Goal: Task Accomplishment & Management: Use online tool/utility

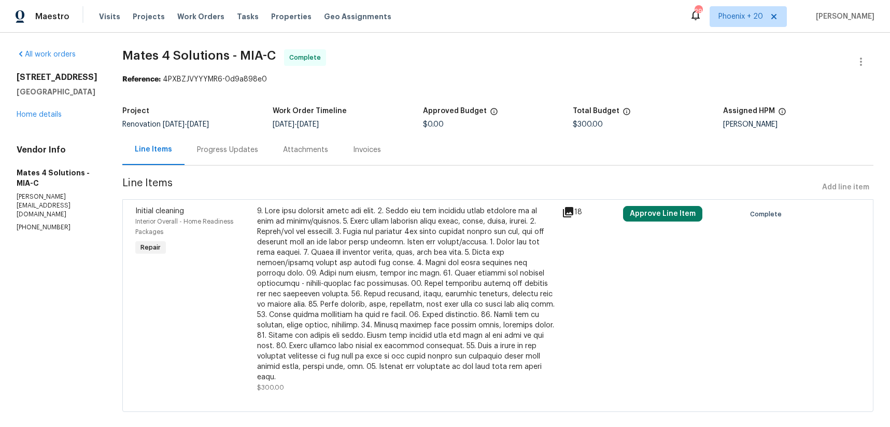
scroll to position [4, 0]
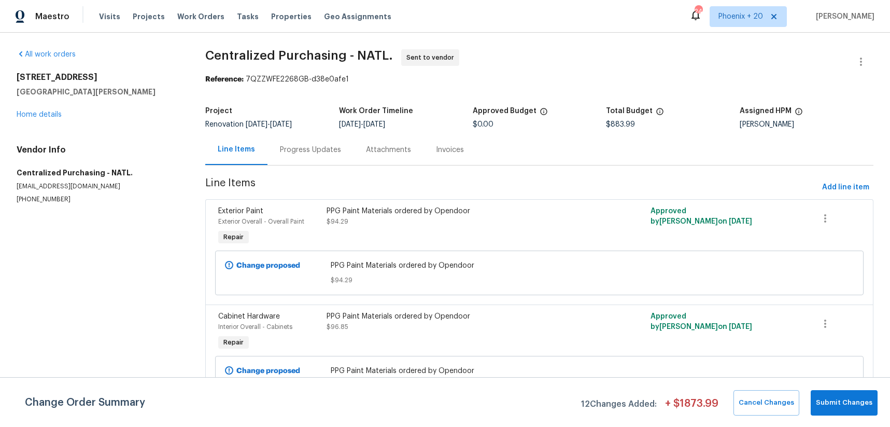
click at [739, 18] on span "Phoenix + 20" at bounding box center [740, 16] width 45 height 10
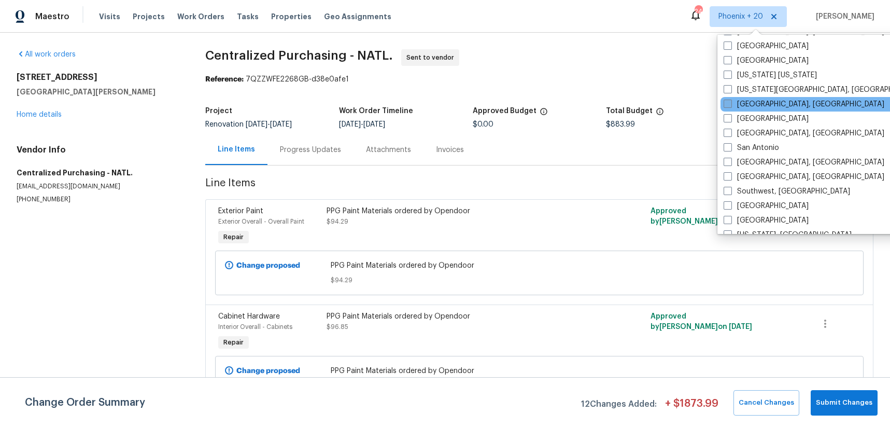
scroll to position [694, 0]
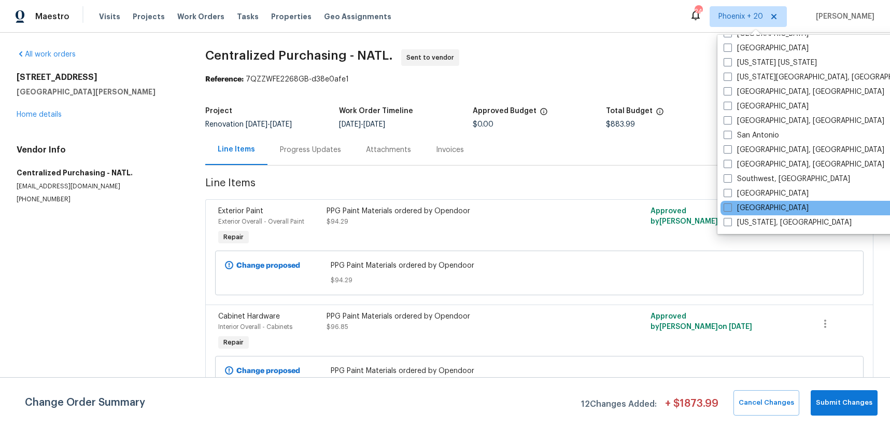
click at [755, 201] on div "[GEOGRAPHIC_DATA]" at bounding box center [824, 208] width 209 height 15
click at [752, 203] on label "[GEOGRAPHIC_DATA]" at bounding box center [766, 208] width 85 height 10
click at [730, 203] on input "[GEOGRAPHIC_DATA]" at bounding box center [727, 206] width 7 height 7
checkbox input "true"
click at [213, 13] on div "Visits Projects Work Orders Tasks Properties Geo Assignments" at bounding box center [251, 16] width 305 height 21
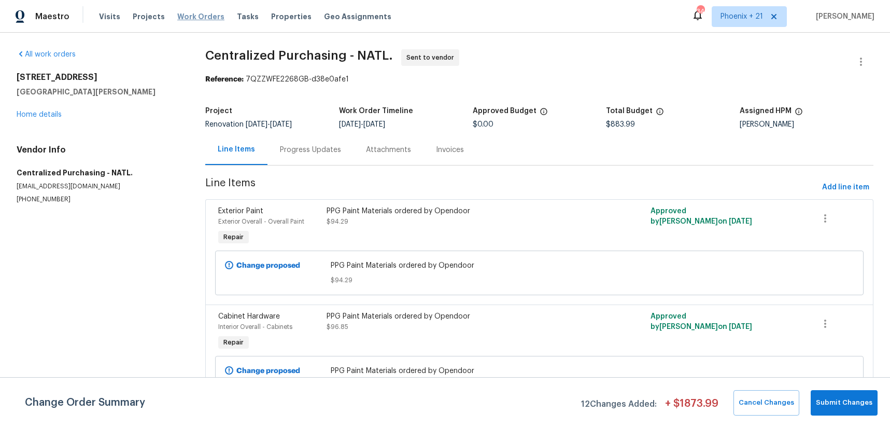
click at [206, 15] on span "Work Orders" at bounding box center [200, 16] width 47 height 10
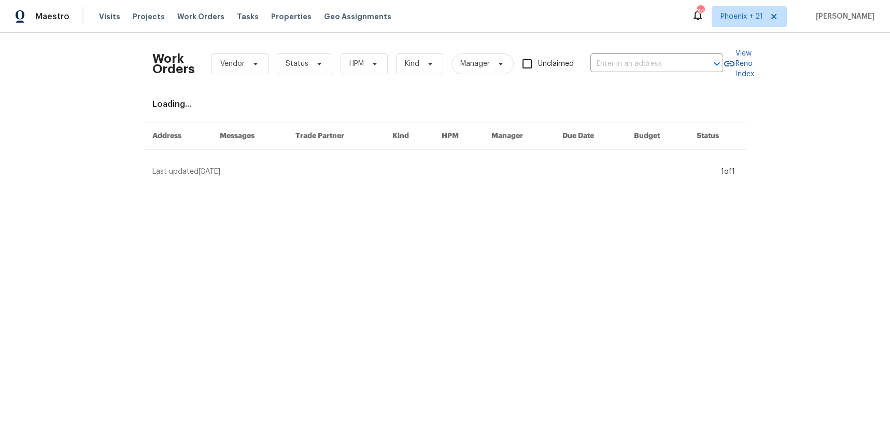
click at [581, 83] on div "Work Orders Vendor Status HPM Kind Manager Unclaimed ​" at bounding box center [437, 64] width 571 height 46
click at [601, 64] on input "text" at bounding box center [642, 64] width 104 height 16
paste input "[STREET_ADDRESS]"
type input "[STREET_ADDRESS]"
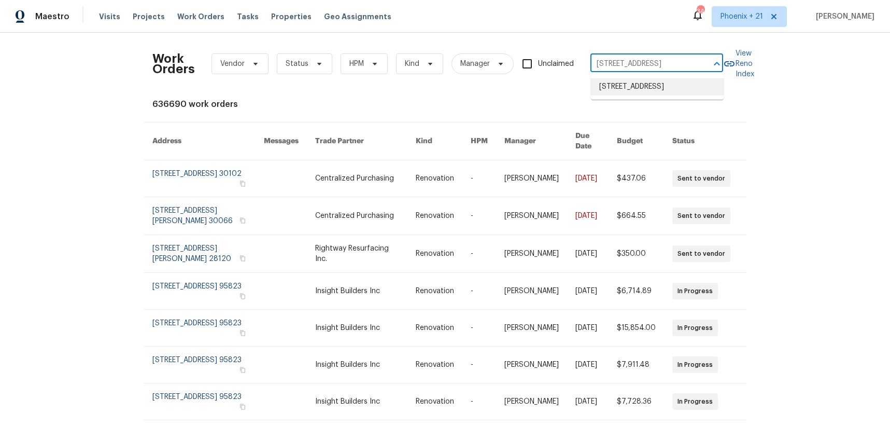
click at [616, 83] on li "[STREET_ADDRESS]" at bounding box center [657, 86] width 133 height 17
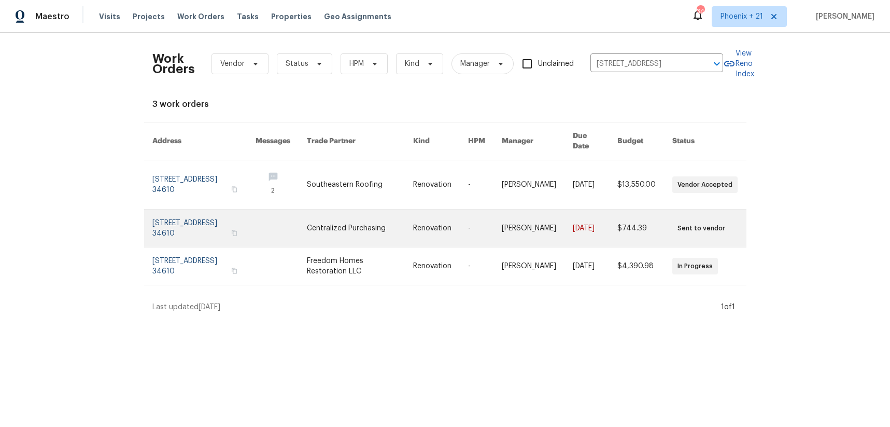
click at [378, 211] on link at bounding box center [360, 227] width 106 height 37
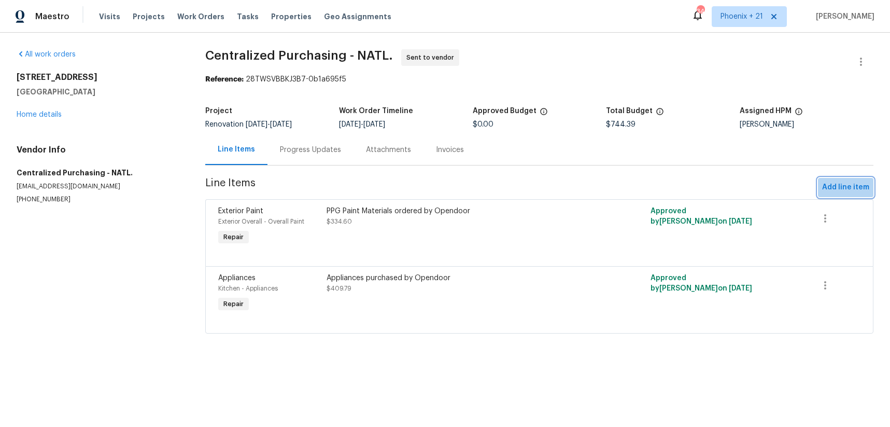
click at [857, 184] on span "Add line item" at bounding box center [845, 187] width 47 height 13
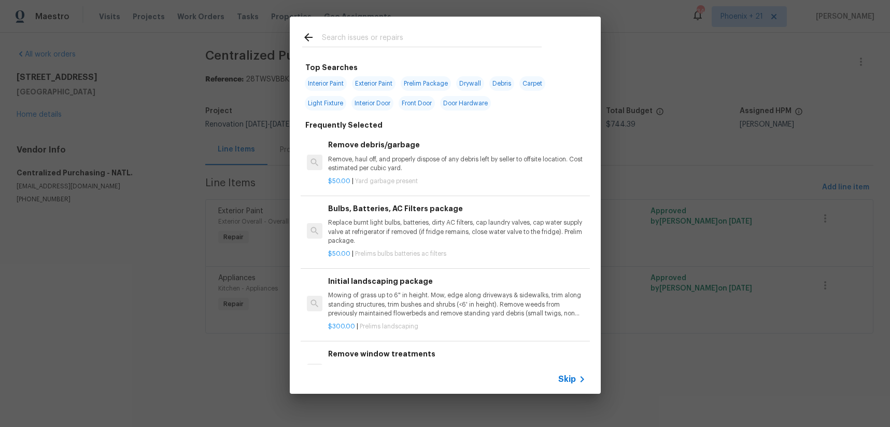
click at [423, 46] on input "text" at bounding box center [432, 39] width 220 height 16
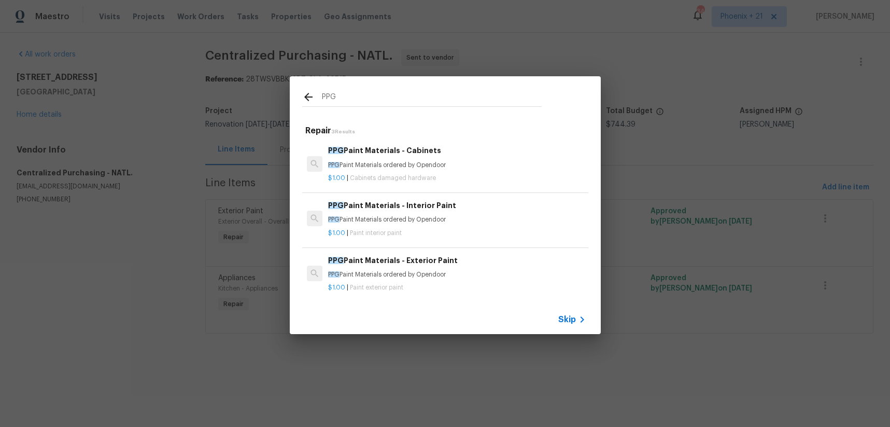
type input "PPG"
click at [453, 264] on h6 "PPG Paint Materials - Exterior Paint" at bounding box center [456, 259] width 257 height 11
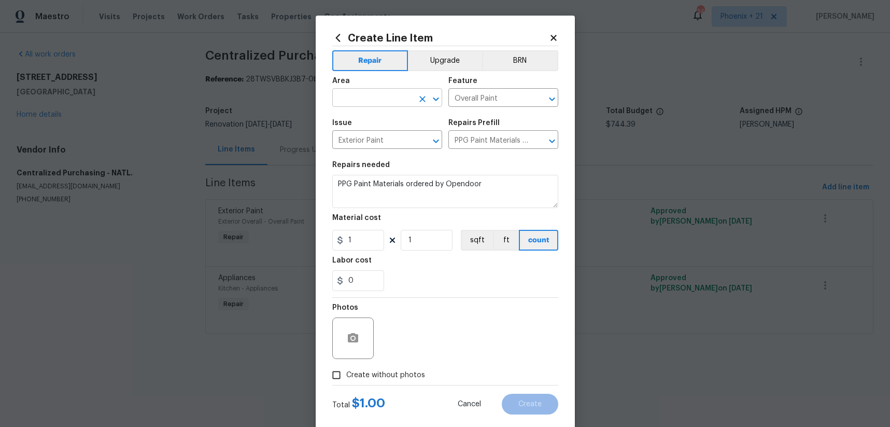
click at [357, 91] on input "text" at bounding box center [372, 99] width 81 height 16
click at [373, 124] on li "Exterior Overall" at bounding box center [387, 121] width 110 height 17
type input "Exterior Overall"
drag, startPoint x: 483, startPoint y: 335, endPoint x: 459, endPoint y: 309, distance: 34.8
click at [482, 334] on div "Photos" at bounding box center [445, 330] width 226 height 67
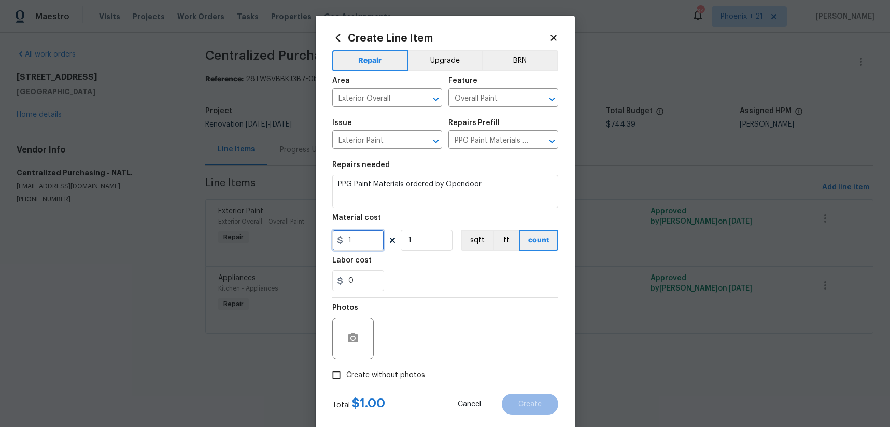
drag, startPoint x: 364, startPoint y: 245, endPoint x: 333, endPoint y: 242, distance: 31.2
click at [333, 242] on input "1" at bounding box center [358, 240] width 52 height 21
type input "45.86"
click at [402, 372] on span "Create without photos" at bounding box center [385, 375] width 79 height 11
click at [346, 372] on input "Create without photos" at bounding box center [337, 375] width 20 height 20
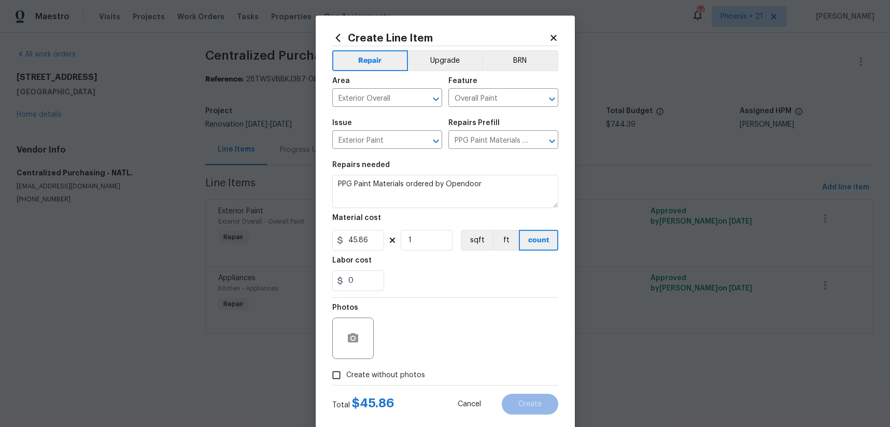
checkbox input "true"
click at [414, 337] on textarea at bounding box center [470, 337] width 176 height 41
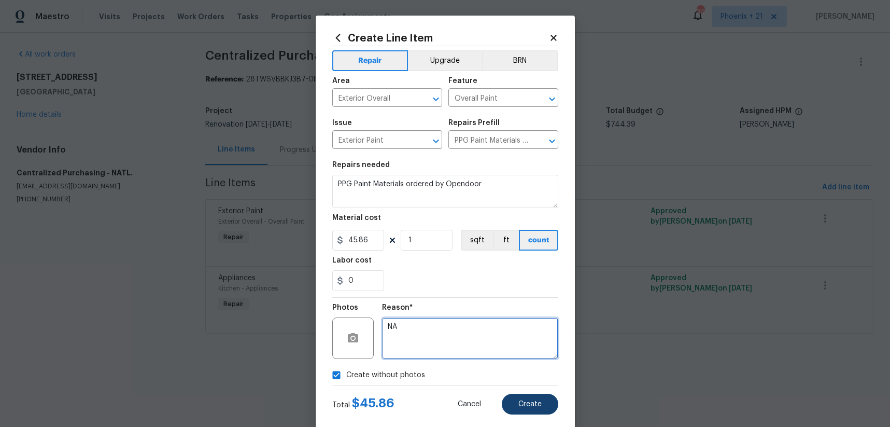
type textarea "NA"
click at [555, 403] on button "Create" at bounding box center [530, 403] width 56 height 21
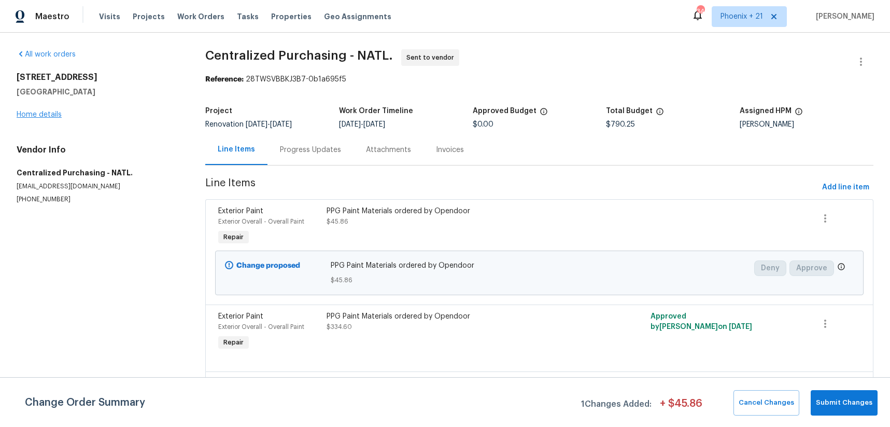
drag, startPoint x: 62, startPoint y: 123, endPoint x: 56, endPoint y: 116, distance: 8.8
click at [62, 122] on div "All work orders [STREET_ADDRESS] Home details Vendor Info Centralized Purchasin…" at bounding box center [99, 126] width 164 height 154
click at [56, 116] on link "Home details" at bounding box center [39, 114] width 45 height 7
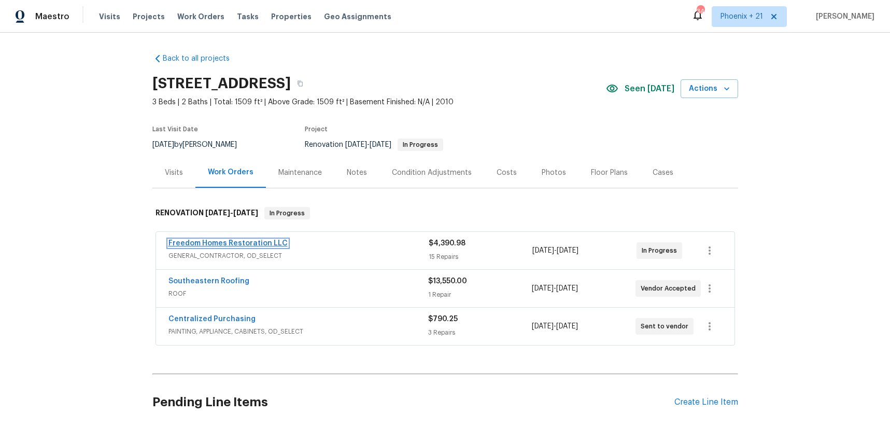
click at [264, 246] on link "Freedom Homes Restoration LLC" at bounding box center [227, 242] width 119 height 7
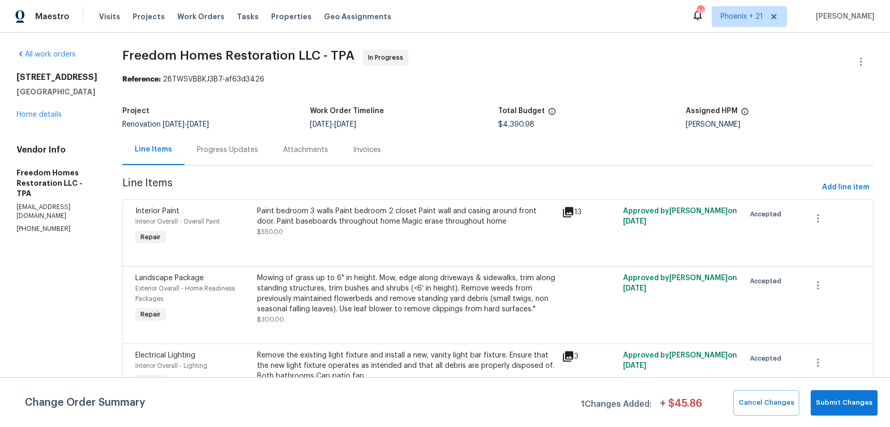
drag, startPoint x: 206, startPoint y: 152, endPoint x: 219, endPoint y: 150, distance: 13.0
click at [206, 151] on div "Progress Updates" at bounding box center [227, 150] width 61 height 10
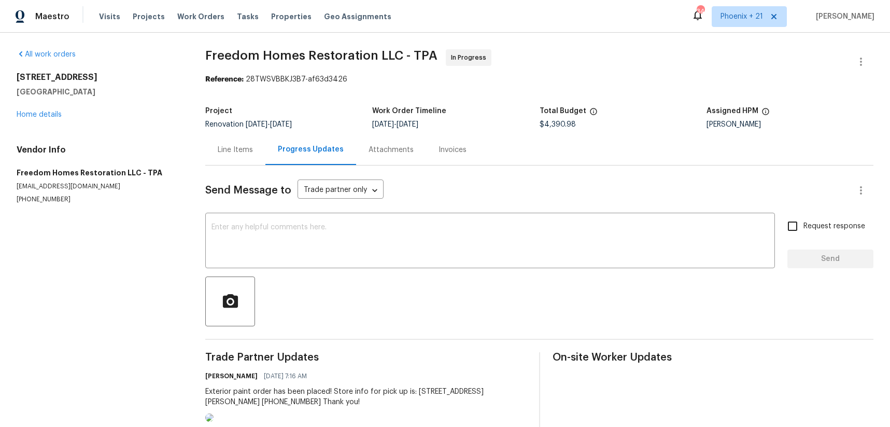
click at [374, 152] on div "Attachments" at bounding box center [390, 150] width 45 height 10
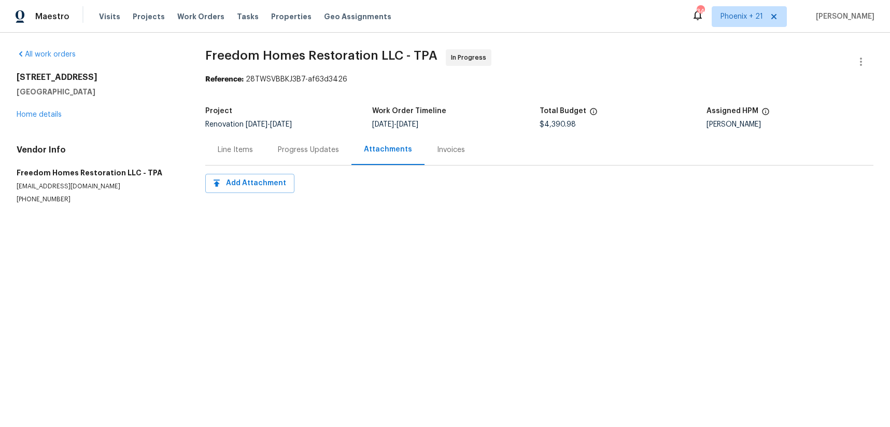
click at [299, 154] on div "Progress Updates" at bounding box center [308, 150] width 61 height 10
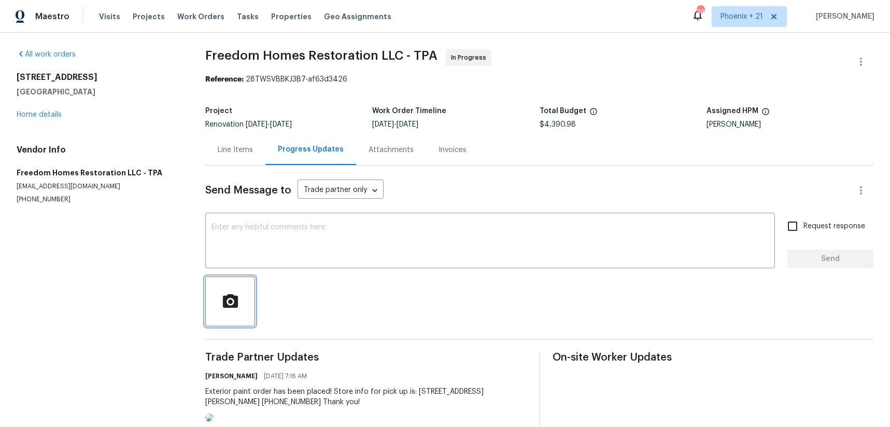
click at [228, 285] on button "button" at bounding box center [230, 301] width 50 height 50
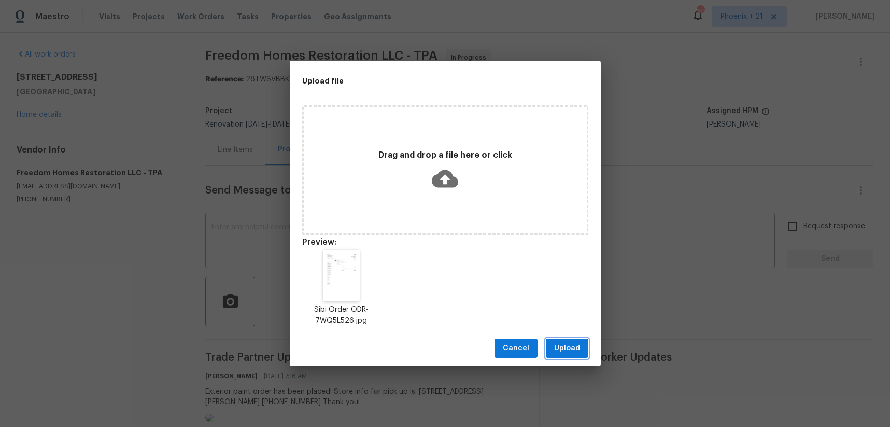
click at [566, 341] on button "Upload" at bounding box center [567, 347] width 42 height 19
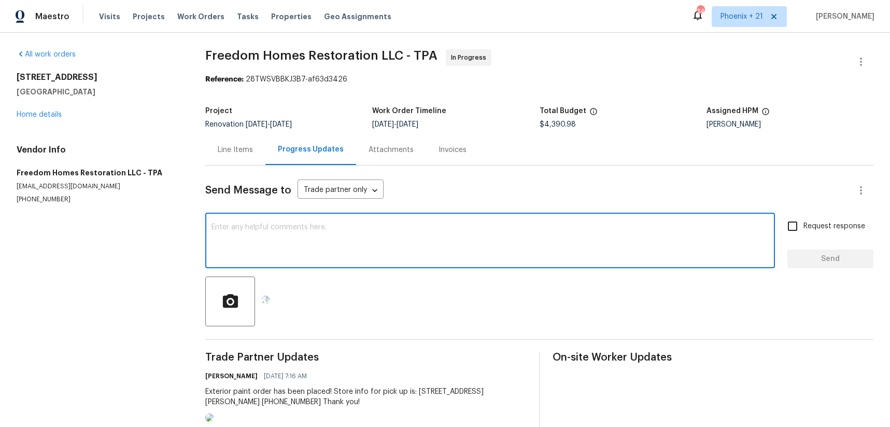
click at [436, 260] on textarea at bounding box center [489, 241] width 557 height 36
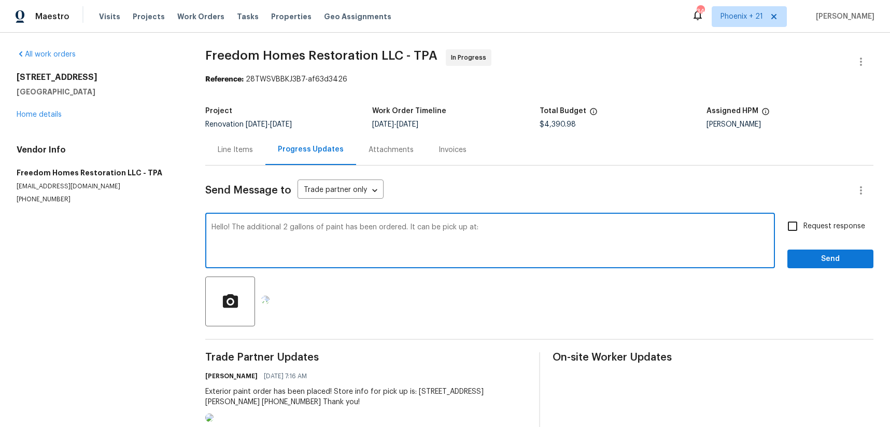
drag, startPoint x: 406, startPoint y: 228, endPoint x: 522, endPoint y: 233, distance: 116.2
click at [522, 233] on textarea "Hello! The additional 2 gallons of paint has been ordered. It can be pick up at:" at bounding box center [489, 241] width 557 height 36
drag, startPoint x: 464, startPoint y: 228, endPoint x: 448, endPoint y: 234, distance: 16.9
click at [407, 225] on textarea "Hello! The additional 2 gallons of paint has been ordered. It can be pick up at:" at bounding box center [489, 241] width 557 height 36
paste textarea "[STREET_ADDRESS][PERSON_NAME] [PHONE_NUMBER]"
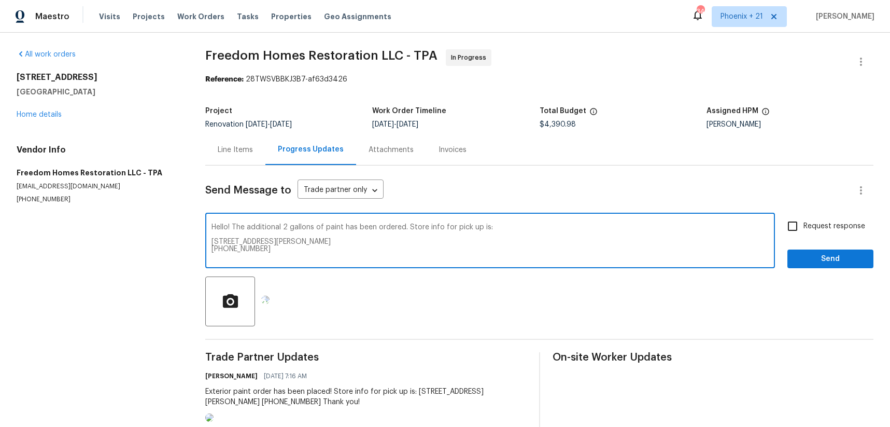
scroll to position [15, 0]
type textarea "Hello! The additional 2 gallons of paint has been ordered. Store info for pick …"
click at [821, 254] on span "Send" at bounding box center [830, 258] width 69 height 13
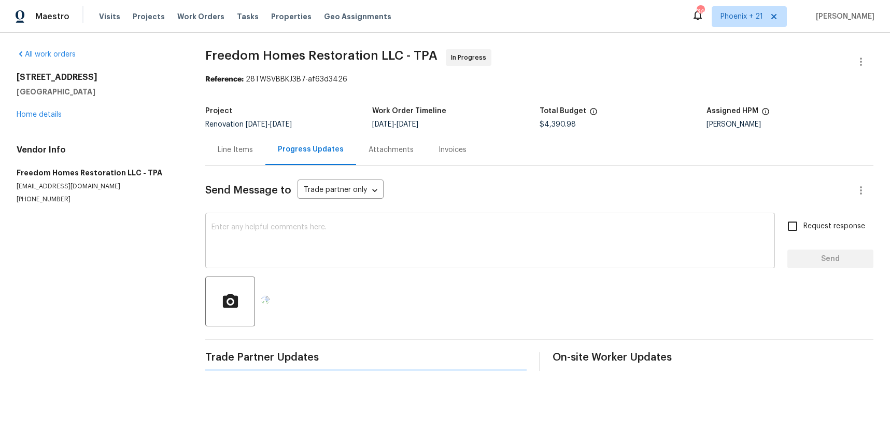
scroll to position [0, 0]
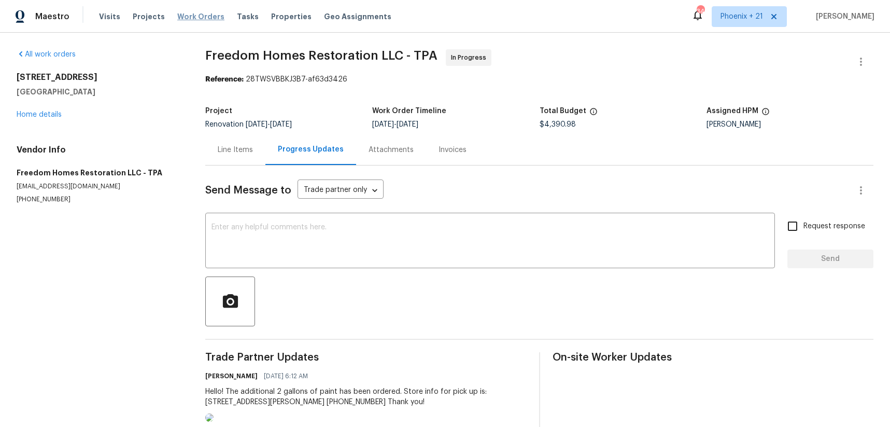
click at [194, 11] on span "Work Orders" at bounding box center [200, 16] width 47 height 10
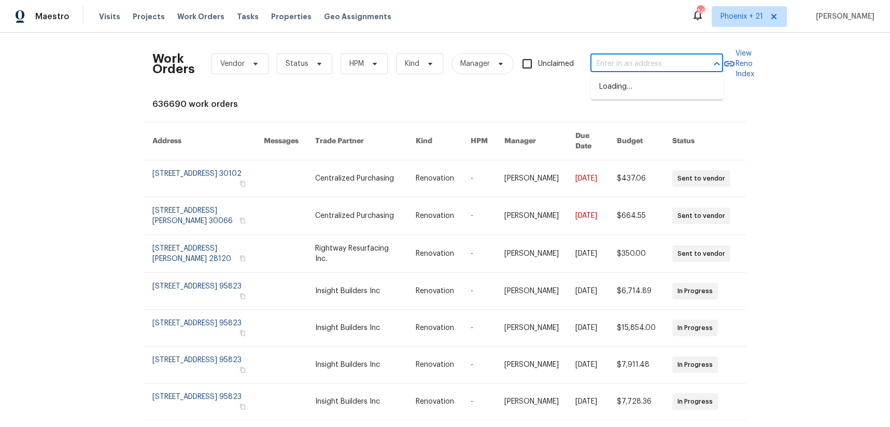
click at [634, 59] on input "text" at bounding box center [642, 64] width 104 height 16
paste input "[STREET_ADDRESS][PERSON_NAME][PERSON_NAME]"
type input "[STREET_ADDRESS][PERSON_NAME][PERSON_NAME]"
click at [634, 83] on li "[STREET_ADDRESS][PERSON_NAME][PERSON_NAME]" at bounding box center [657, 92] width 133 height 28
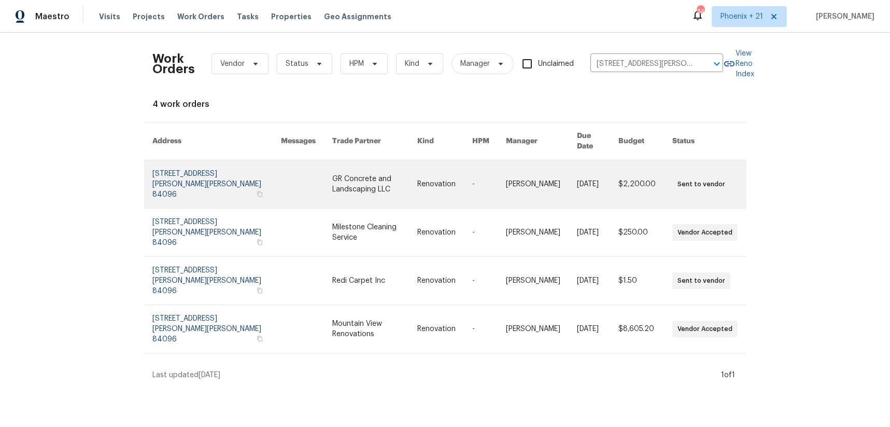
click at [393, 177] on link at bounding box center [374, 184] width 85 height 48
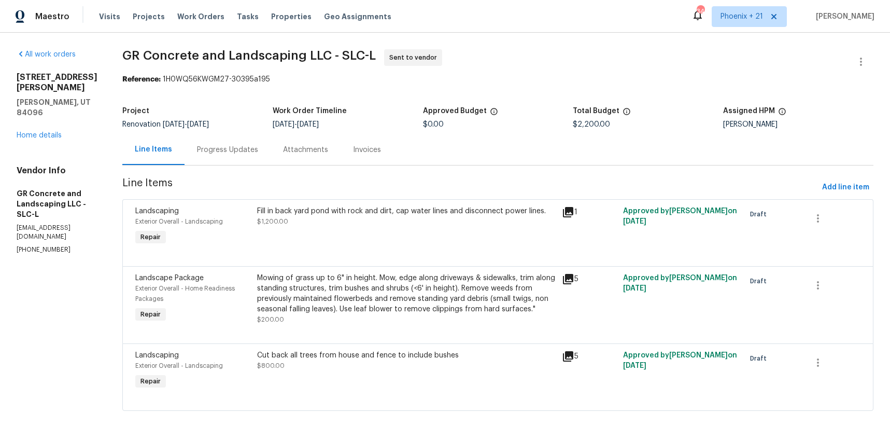
click at [55, 114] on div "[STREET_ADDRESS][PERSON_NAME][PERSON_NAME] Home details" at bounding box center [57, 106] width 81 height 68
click at [32, 132] on link "Home details" at bounding box center [39, 135] width 45 height 7
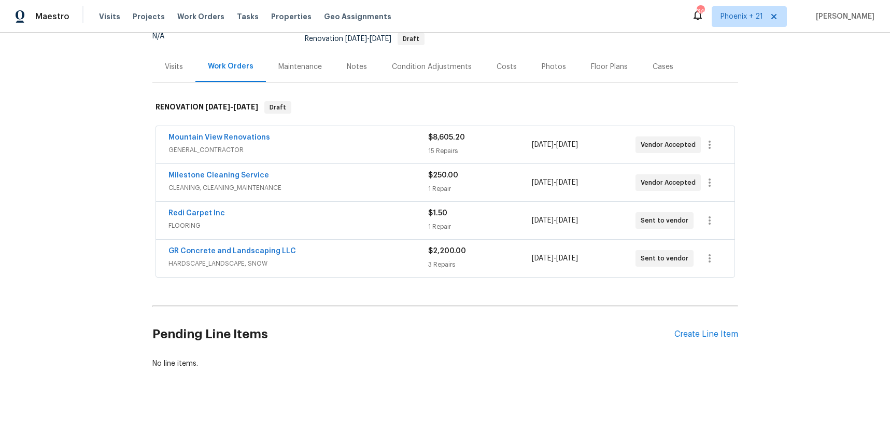
scroll to position [118, 0]
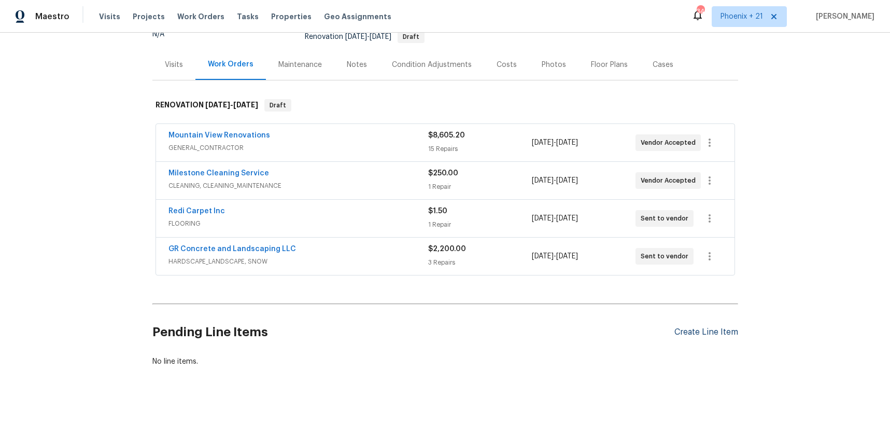
click at [707, 327] on div "Create Line Item" at bounding box center [706, 332] width 64 height 10
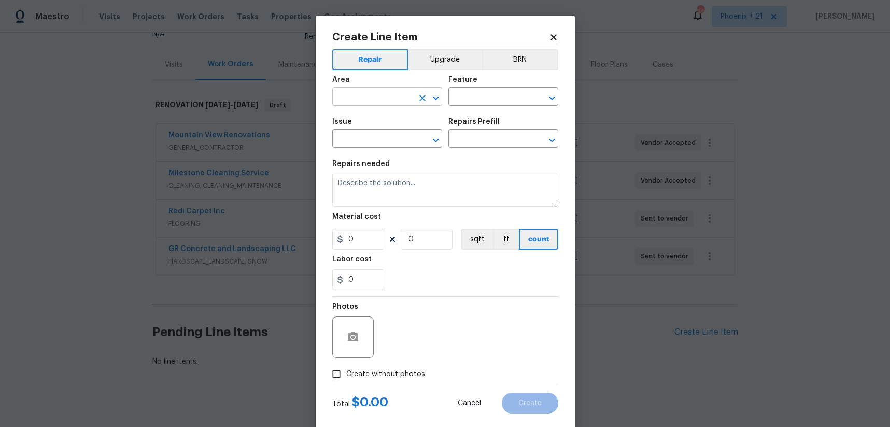
click at [391, 94] on input "text" at bounding box center [372, 98] width 81 height 16
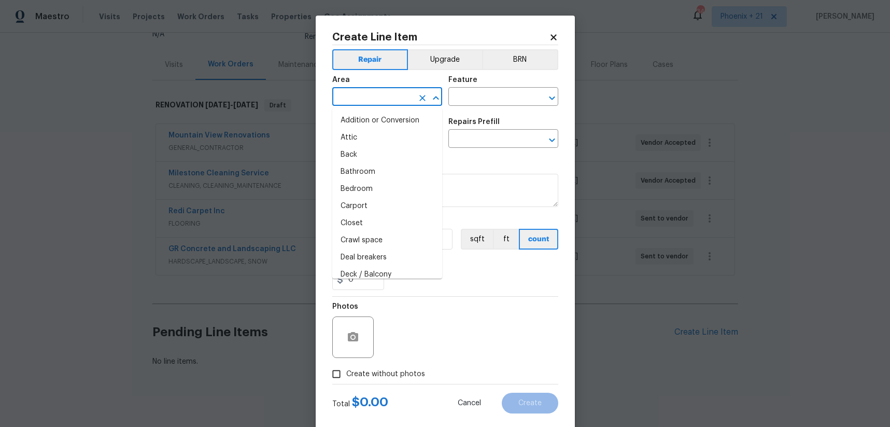
click at [551, 36] on icon at bounding box center [553, 37] width 6 height 6
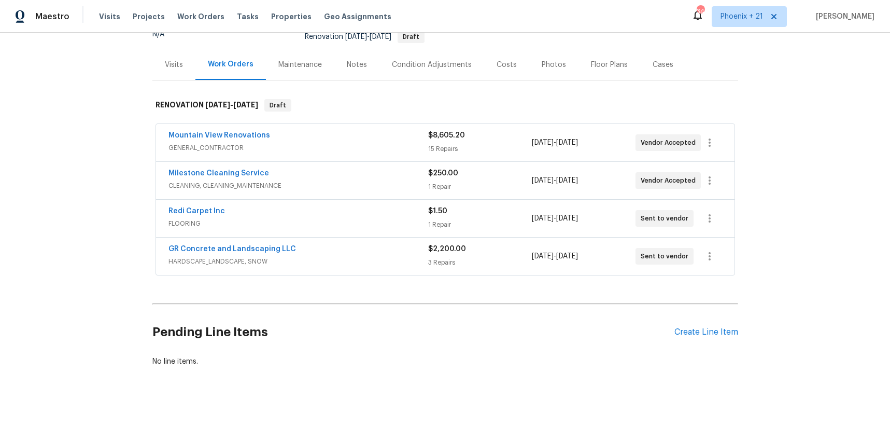
click at [694, 315] on div "Pending Line Items Create Line Item" at bounding box center [445, 332] width 586 height 48
click at [698, 327] on div "Create Line Item" at bounding box center [706, 332] width 64 height 10
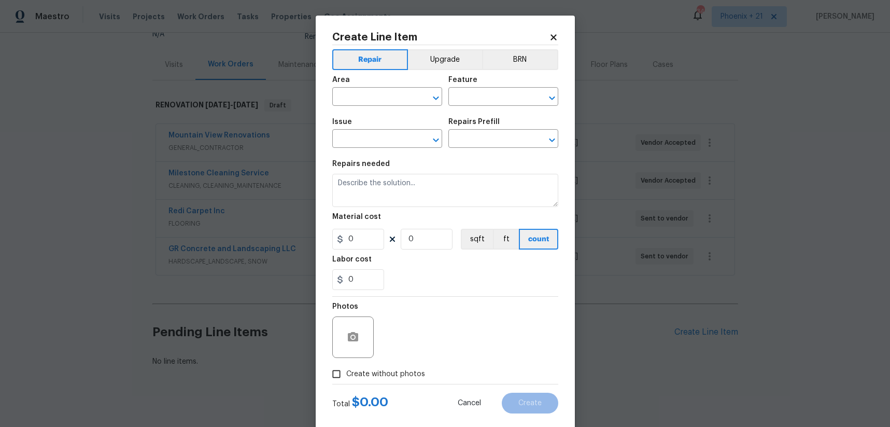
click at [559, 39] on div "Create Line Item Repair Upgrade BRN Area ​ Feature ​ Issue ​ Repairs Prefill ​ …" at bounding box center [445, 223] width 259 height 414
click at [554, 37] on icon at bounding box center [553, 37] width 6 height 6
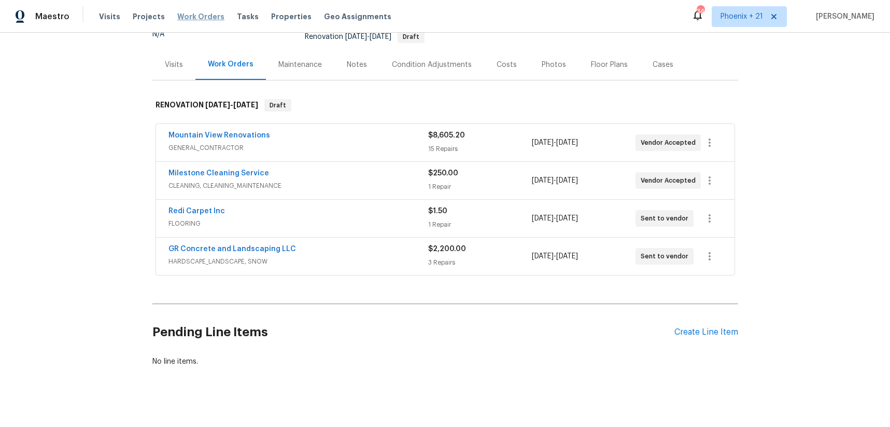
click at [195, 20] on span "Work Orders" at bounding box center [200, 16] width 47 height 10
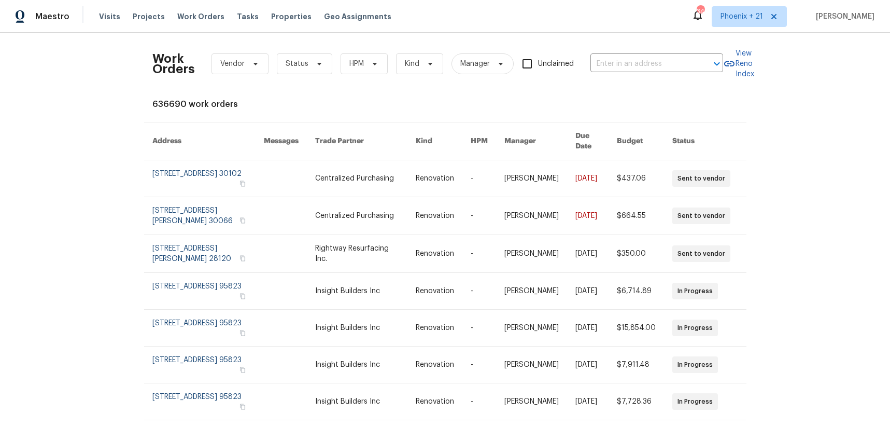
drag, startPoint x: 708, startPoint y: 81, endPoint x: 686, endPoint y: 73, distance: 24.3
click at [703, 79] on div "Work Orders Vendor Status HPM Kind Manager Unclaimed ​" at bounding box center [437, 64] width 571 height 46
drag, startPoint x: 685, startPoint y: 73, endPoint x: 677, endPoint y: 65, distance: 11.0
click at [685, 73] on div "Work Orders Vendor Status HPM Kind Manager Unclaimed ​" at bounding box center [437, 64] width 571 height 46
click at [674, 63] on input "text" at bounding box center [642, 64] width 104 height 16
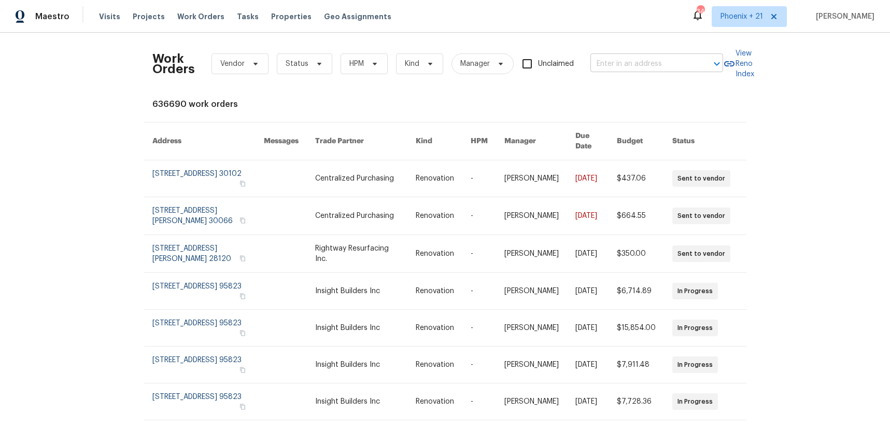
paste input "[STREET_ADDRESS][PERSON_NAME][PERSON_NAME]"
type input "[STREET_ADDRESS][PERSON_NAME][PERSON_NAME]"
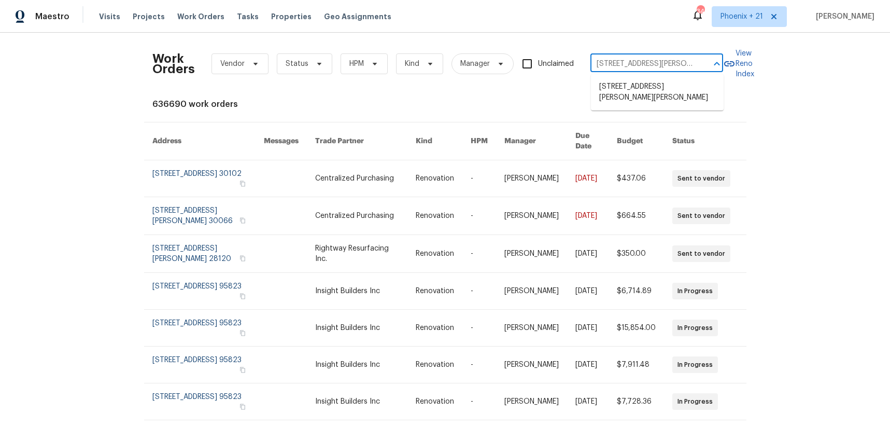
scroll to position [0, 50]
click at [667, 91] on li "[STREET_ADDRESS][PERSON_NAME][PERSON_NAME]" at bounding box center [657, 92] width 133 height 28
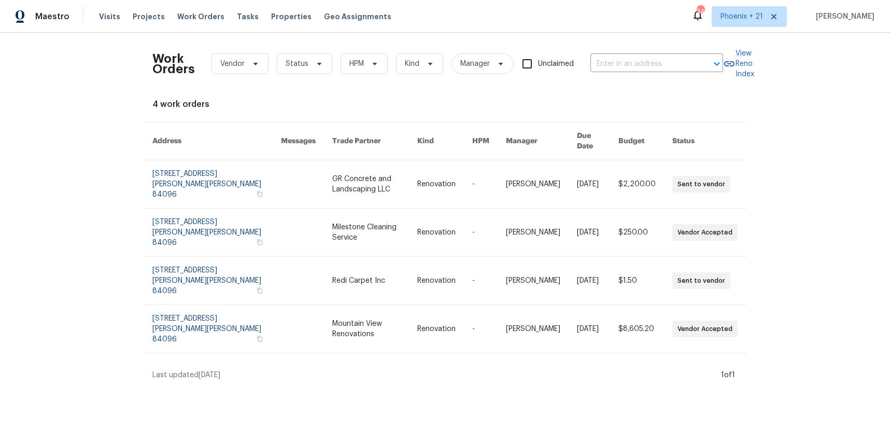
type input "[STREET_ADDRESS][PERSON_NAME][PERSON_NAME]"
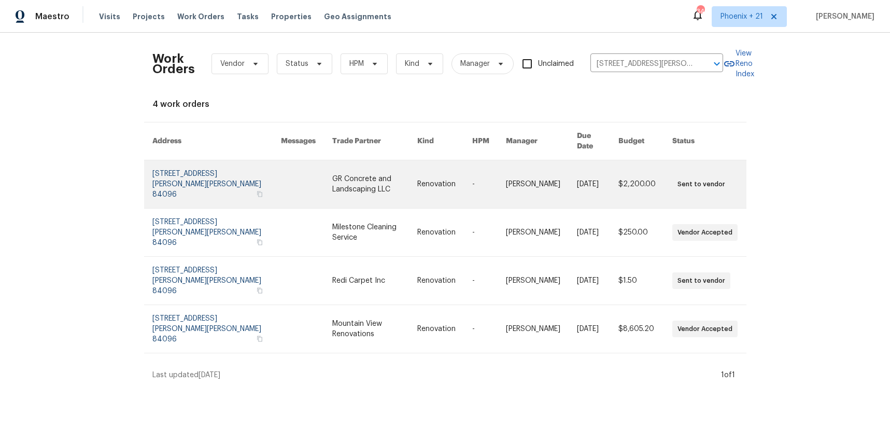
click at [367, 173] on link at bounding box center [374, 184] width 85 height 48
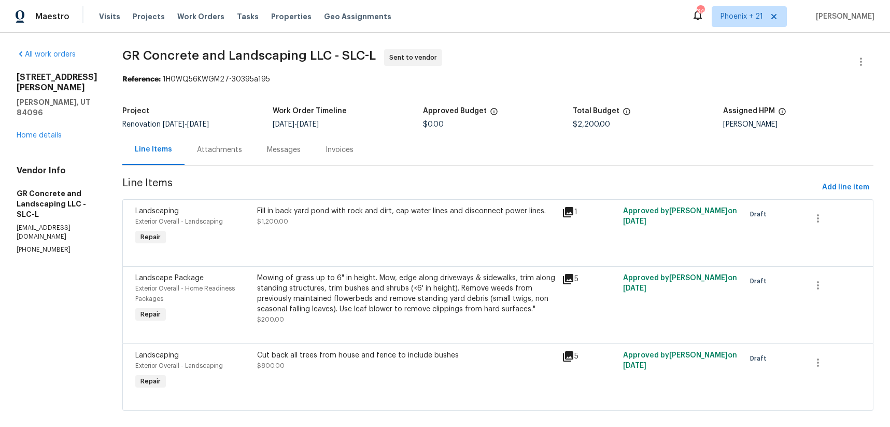
click at [42, 118] on div "[STREET_ADDRESS][PERSON_NAME][PERSON_NAME] Home details" at bounding box center [57, 106] width 81 height 68
click at [44, 132] on link "Home details" at bounding box center [39, 135] width 45 height 7
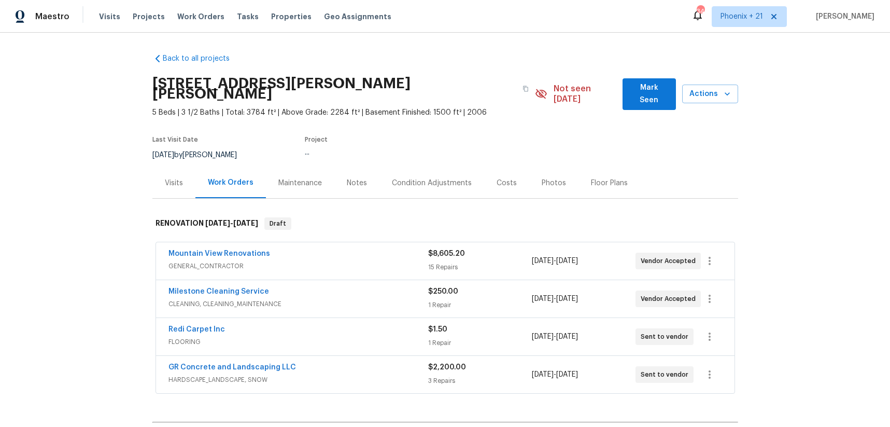
scroll to position [118, 0]
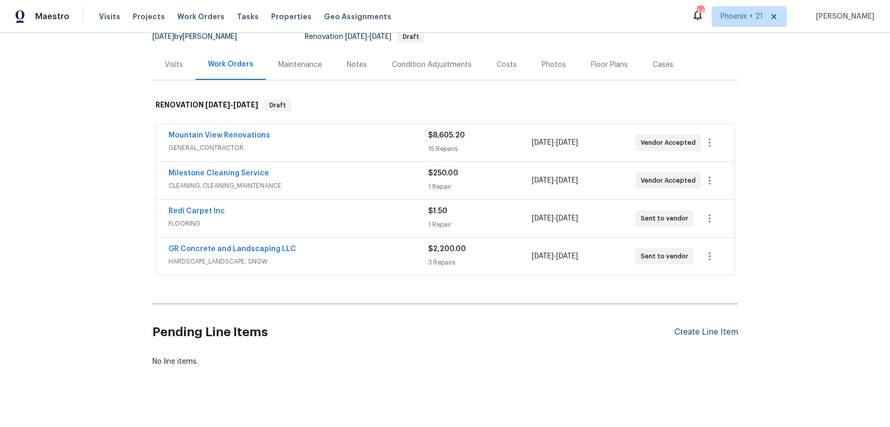
click at [710, 327] on div "Create Line Item" at bounding box center [706, 332] width 64 height 10
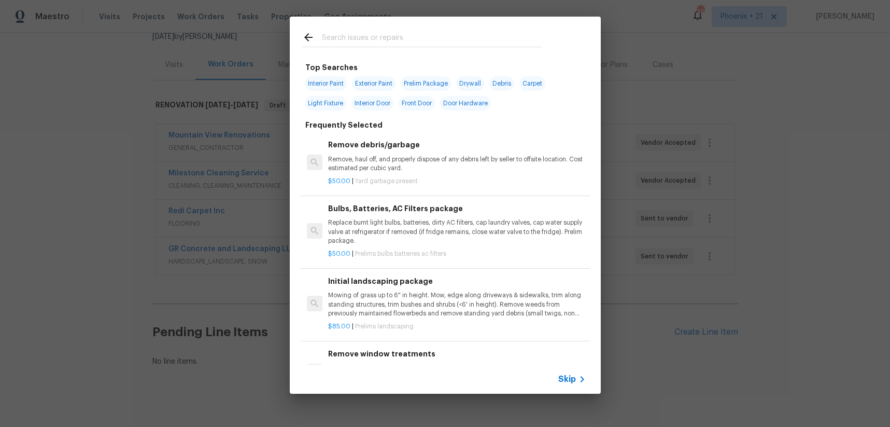
click at [383, 36] on input "text" at bounding box center [432, 39] width 220 height 16
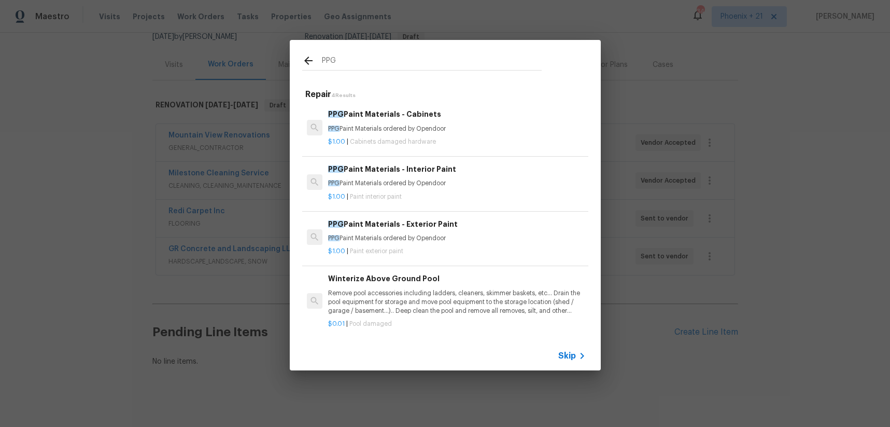
type input "PPG"
click at [488, 169] on h6 "PPG Paint Materials - Interior Paint" at bounding box center [456, 168] width 257 height 11
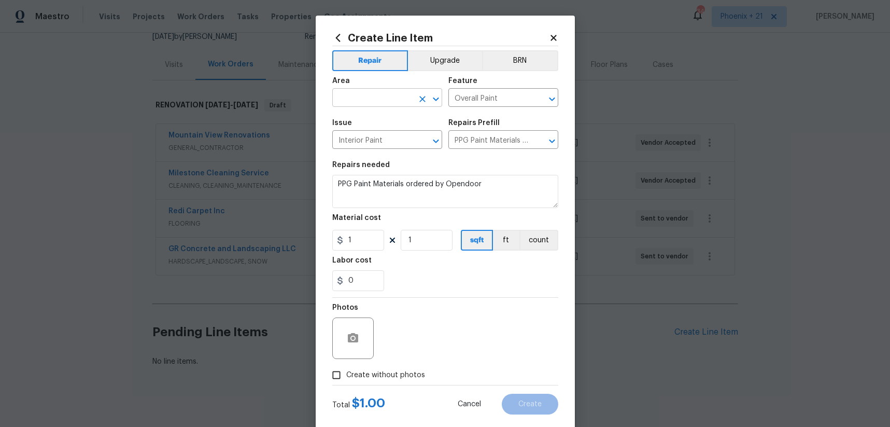
click at [405, 100] on input "text" at bounding box center [372, 99] width 81 height 16
click at [398, 135] on li "Interior Overall" at bounding box center [387, 138] width 110 height 17
type input "Interior Overall"
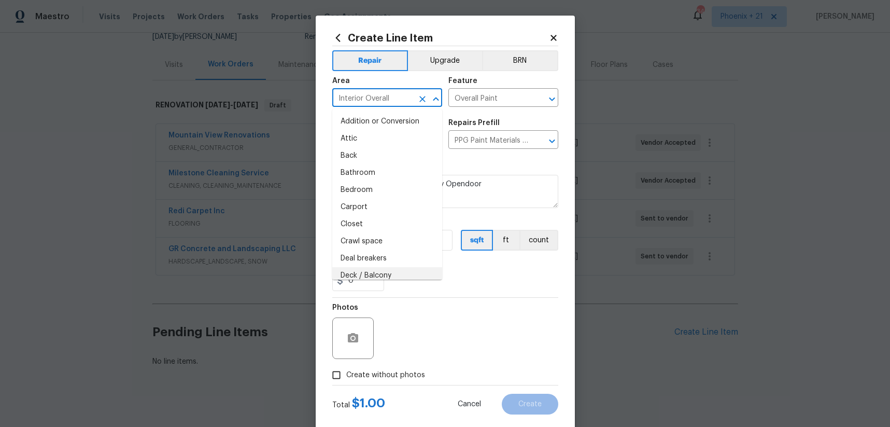
click at [515, 319] on div "Photos" at bounding box center [445, 330] width 226 height 67
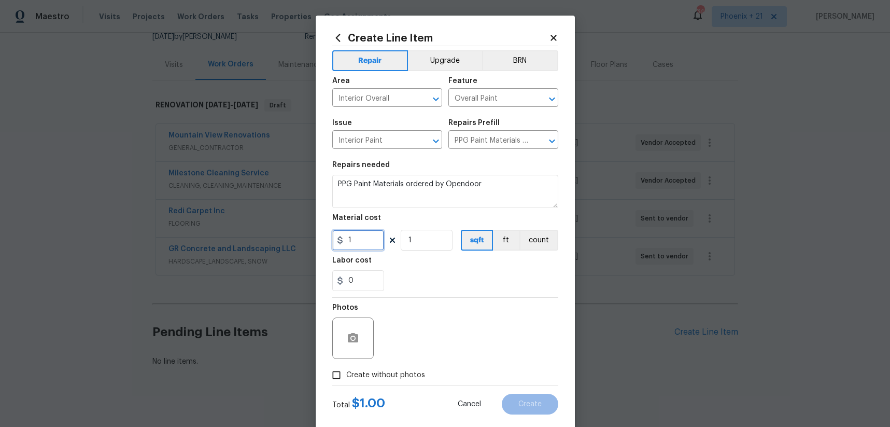
click at [363, 250] on input "1" at bounding box center [358, 240] width 52 height 21
type input "1033.81"
drag, startPoint x: 384, startPoint y: 377, endPoint x: 388, endPoint y: 371, distance: 7.8
click at [384, 375] on span "Create without photos" at bounding box center [385, 375] width 79 height 11
click at [346, 375] on input "Create without photos" at bounding box center [337, 375] width 20 height 20
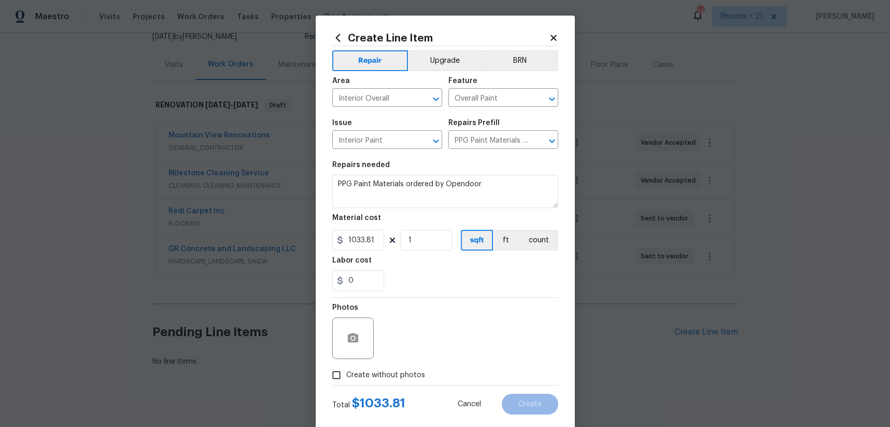
checkbox input "true"
drag, startPoint x: 388, startPoint y: 371, endPoint x: 413, endPoint y: 345, distance: 35.6
click at [413, 345] on textarea at bounding box center [470, 337] width 176 height 41
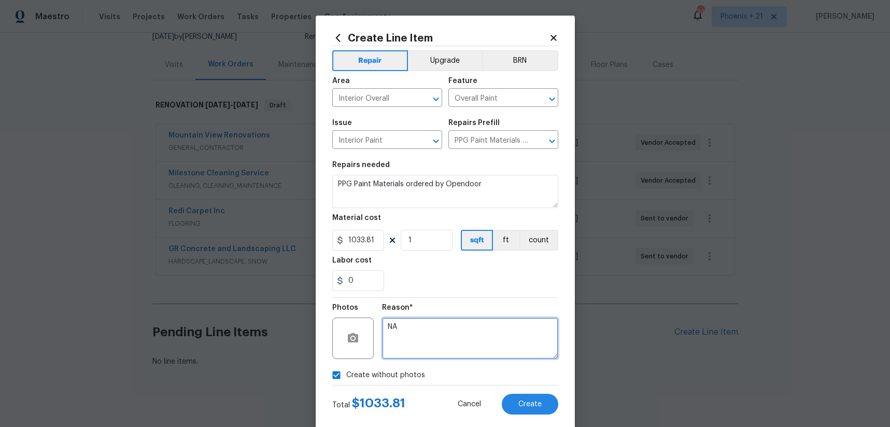
type textarea "NA"
click at [478, 267] on div "Labor cost" at bounding box center [445, 263] width 226 height 13
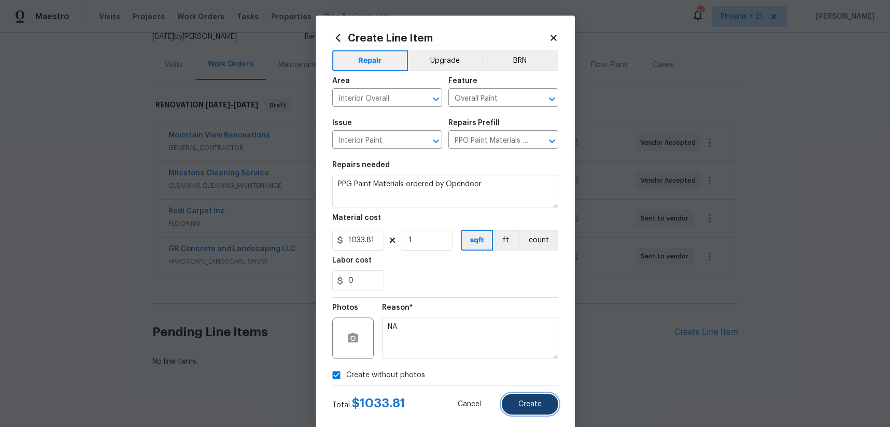
click at [545, 412] on button "Create" at bounding box center [530, 403] width 56 height 21
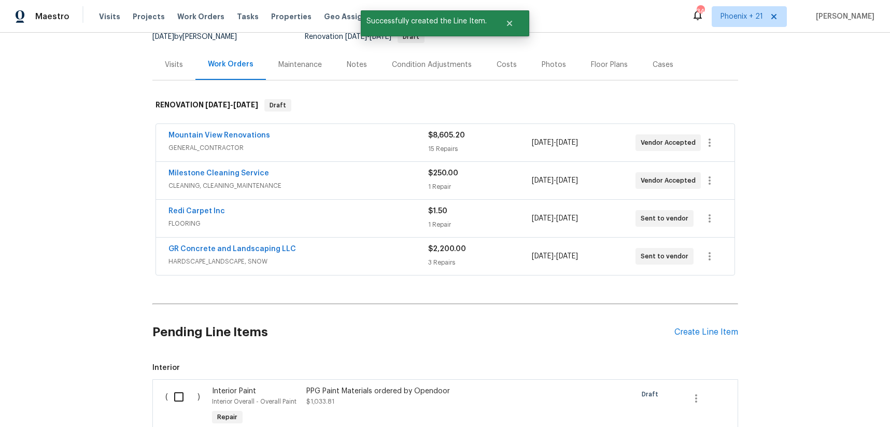
scroll to position [222, 0]
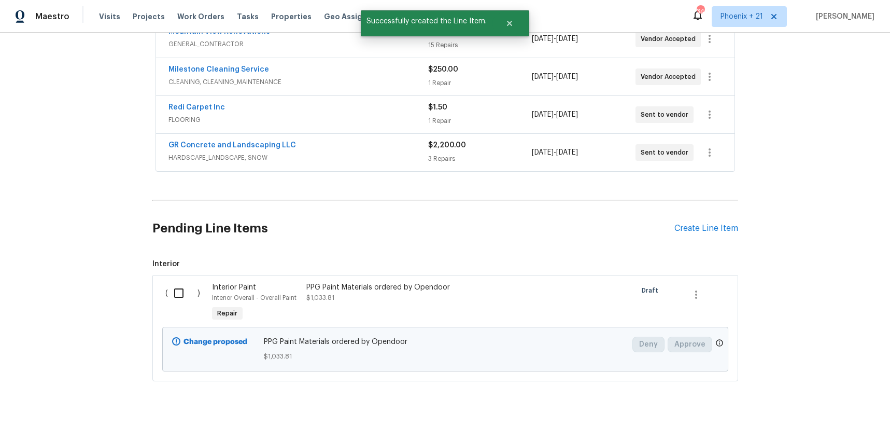
click at [185, 284] on input "checkbox" at bounding box center [183, 293] width 30 height 22
checkbox input "true"
click at [873, 398] on div "Cancel (1) Item Create Work Order" at bounding box center [445, 400] width 890 height 53
click at [838, 402] on span "Create Work Order" at bounding box center [830, 400] width 69 height 13
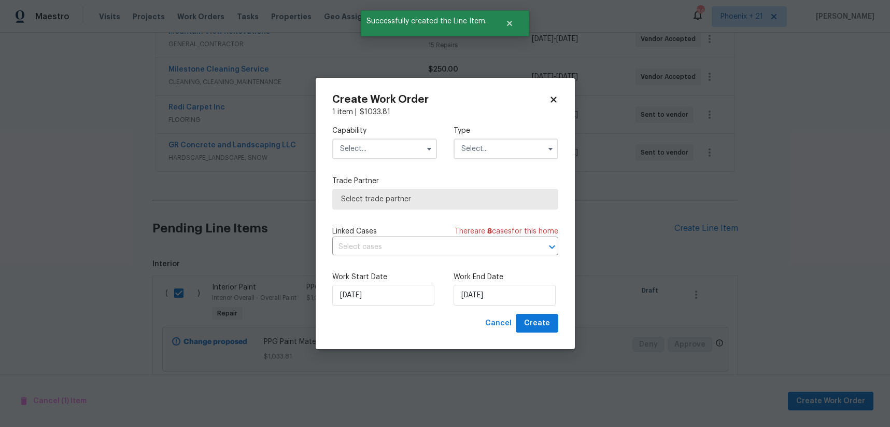
drag, startPoint x: 369, startPoint y: 138, endPoint x: 368, endPoint y: 146, distance: 7.3
click at [369, 138] on input "text" at bounding box center [384, 148] width 105 height 21
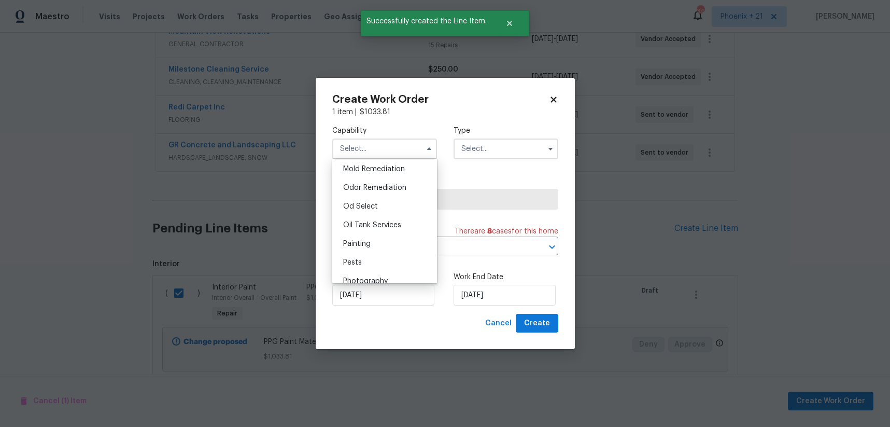
scroll to position [848, 0]
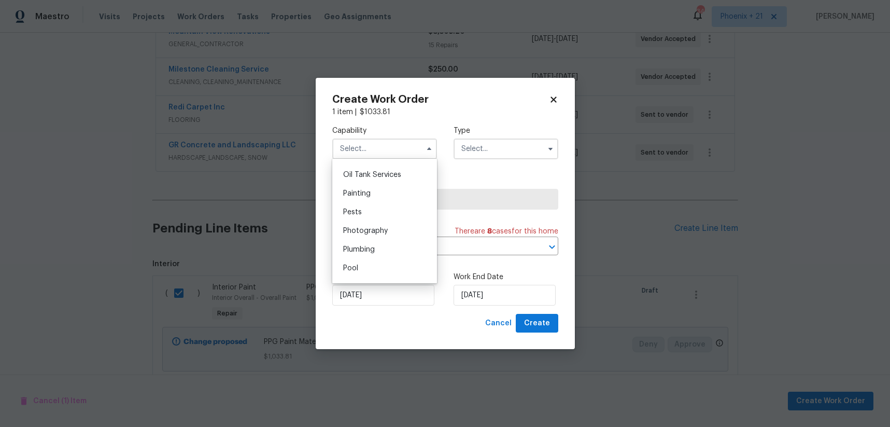
click at [381, 200] on div "Painting" at bounding box center [385, 193] width 100 height 19
type input "Painting"
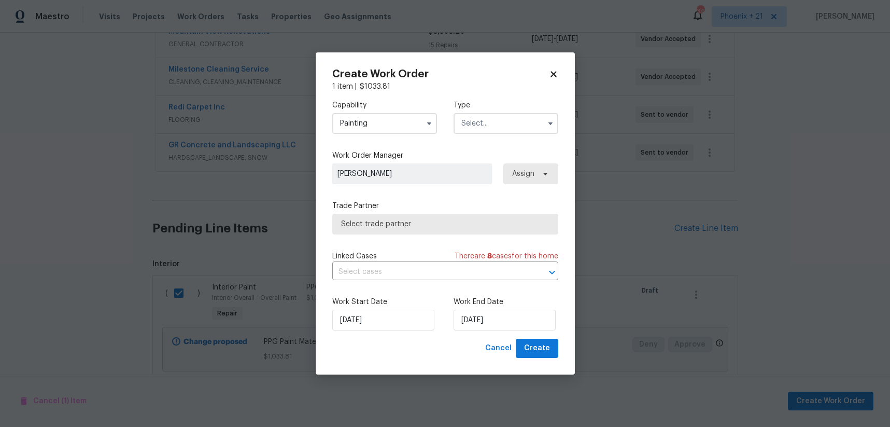
click at [505, 122] on input "text" at bounding box center [505, 123] width 105 height 21
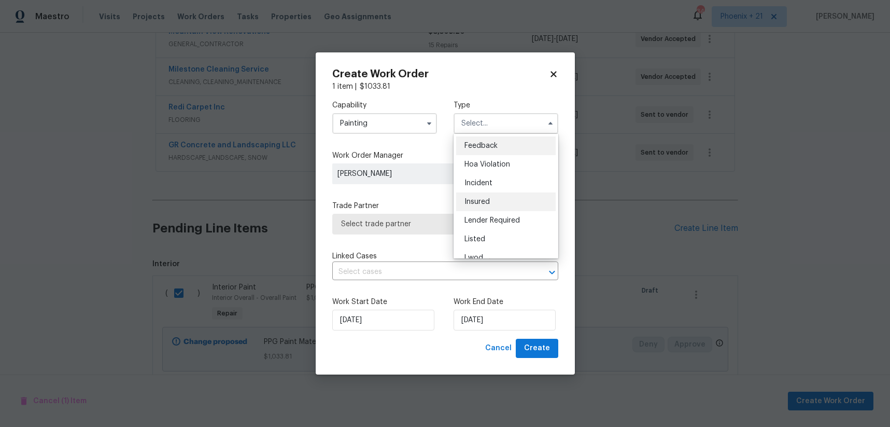
scroll to position [123, 0]
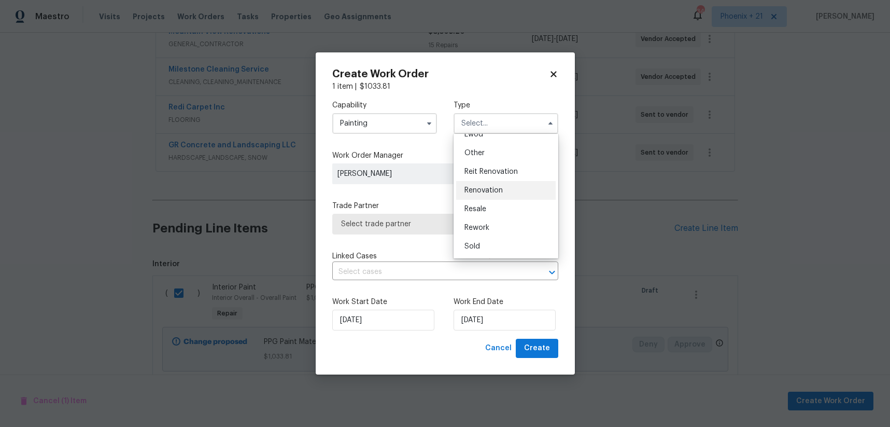
click at [507, 191] on div "Renovation" at bounding box center [506, 190] width 100 height 19
type input "Renovation"
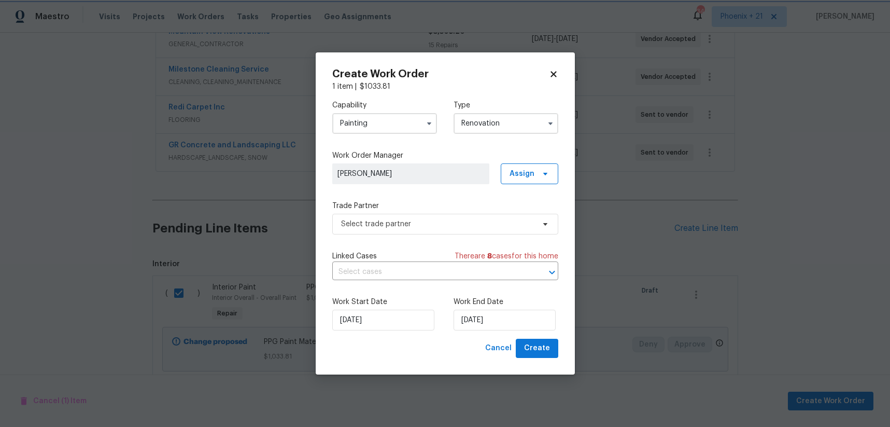
scroll to position [0, 0]
click at [529, 161] on div "Work Order Manager [PERSON_NAME] Assign" at bounding box center [445, 167] width 226 height 34
drag, startPoint x: 528, startPoint y: 172, endPoint x: 526, endPoint y: 187, distance: 15.2
click at [528, 172] on span "Assign" at bounding box center [521, 173] width 25 height 10
click at [524, 214] on div "Assign to me" at bounding box center [530, 217] width 45 height 10
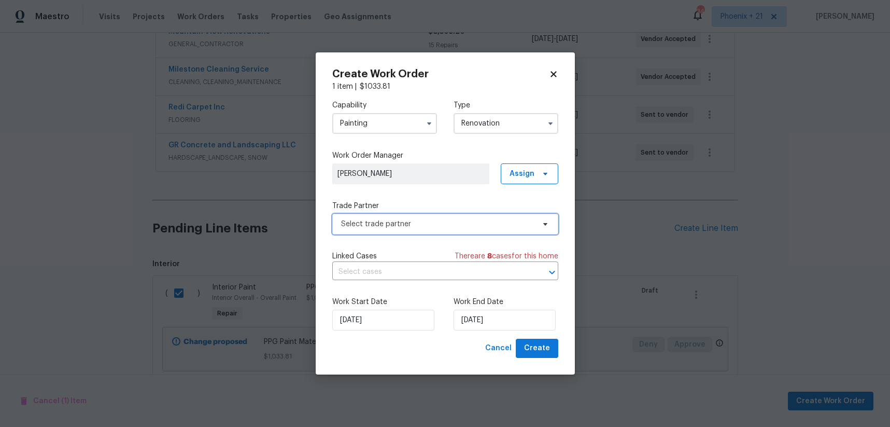
click at [474, 220] on span "Select trade partner" at bounding box center [437, 224] width 193 height 10
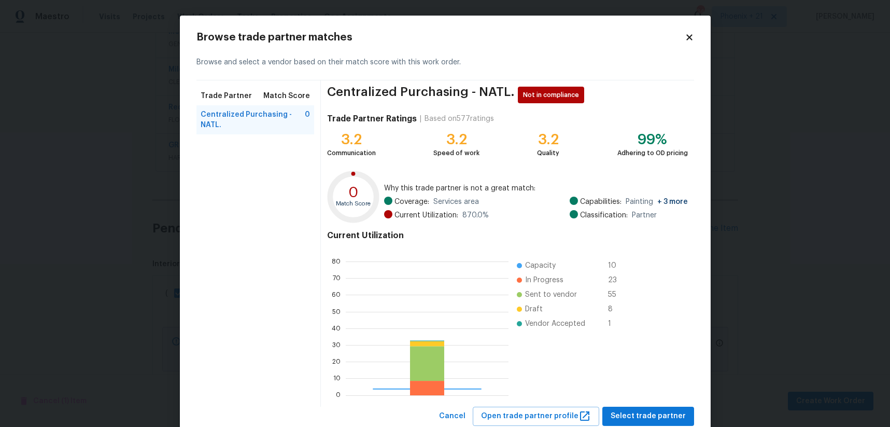
scroll to position [145, 163]
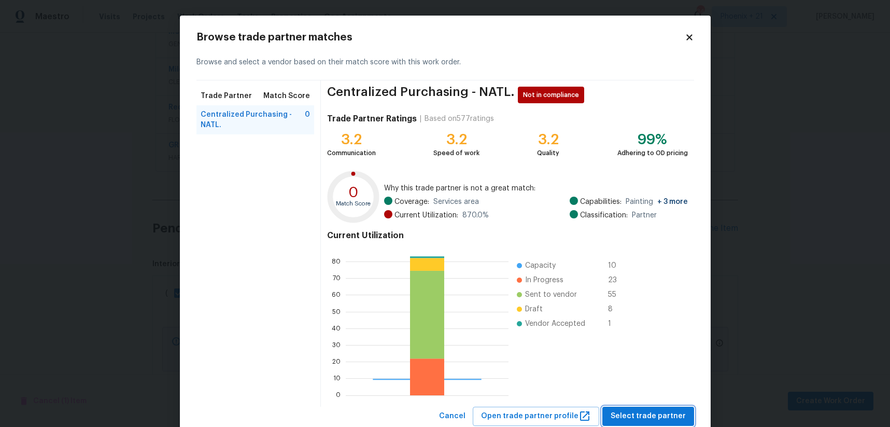
click at [623, 417] on span "Select trade partner" at bounding box center [648, 415] width 75 height 13
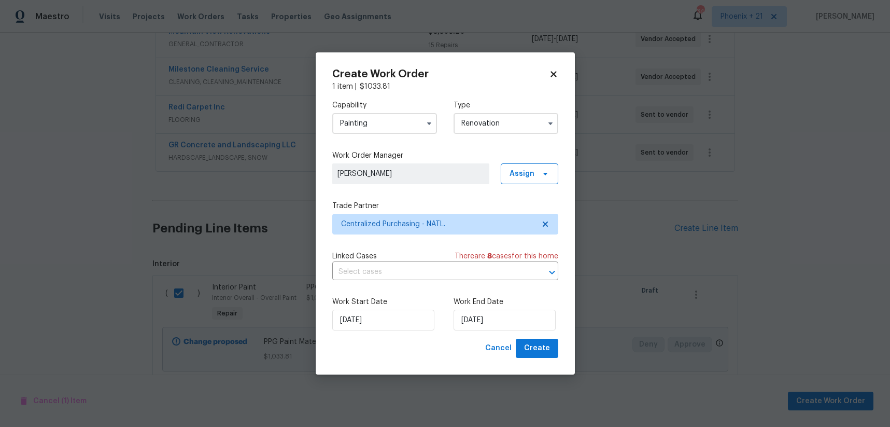
click at [560, 358] on div "Create Work Order 1 item | $ 1033.81 Capability Painting Type Renovation Work O…" at bounding box center [445, 213] width 259 height 322
click at [556, 354] on button "Create" at bounding box center [537, 347] width 42 height 19
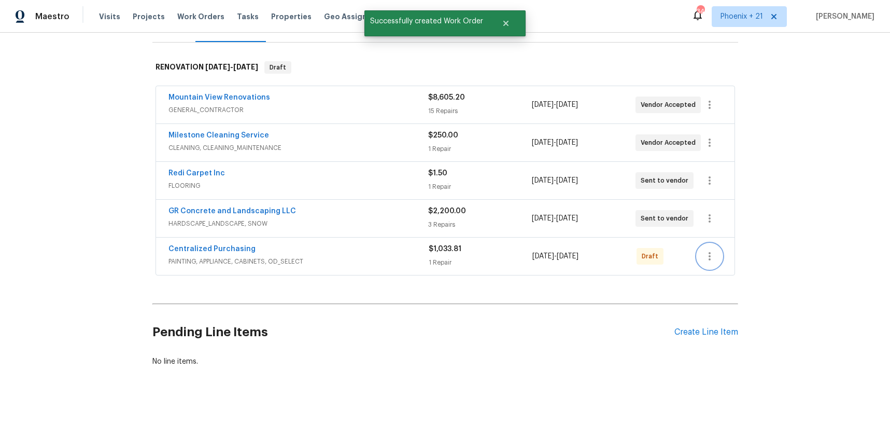
click at [699, 248] on button "button" at bounding box center [709, 256] width 25 height 25
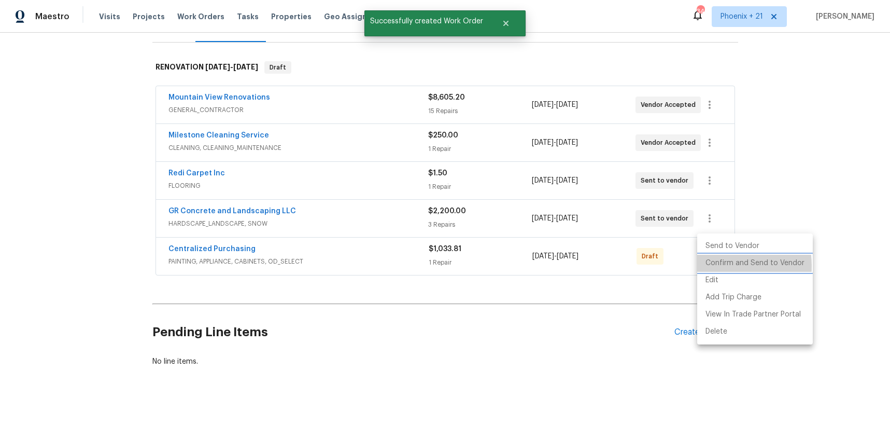
click at [704, 266] on li "Confirm and Send to Vendor" at bounding box center [755, 262] width 116 height 17
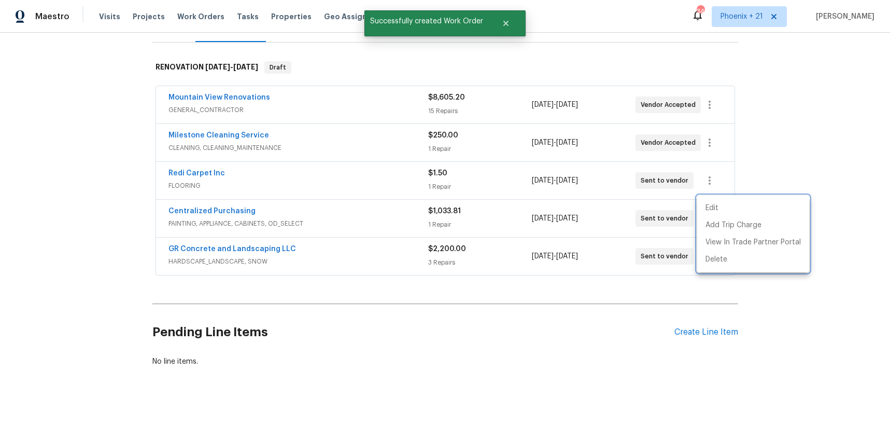
drag, startPoint x: 248, startPoint y: 188, endPoint x: 234, endPoint y: 201, distance: 18.7
click at [246, 190] on div at bounding box center [445, 213] width 890 height 427
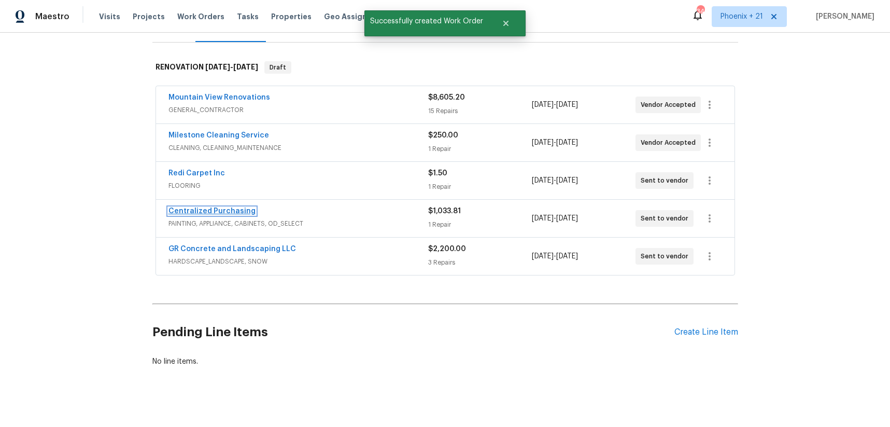
click at [234, 207] on link "Centralized Purchasing" at bounding box center [211, 210] width 87 height 7
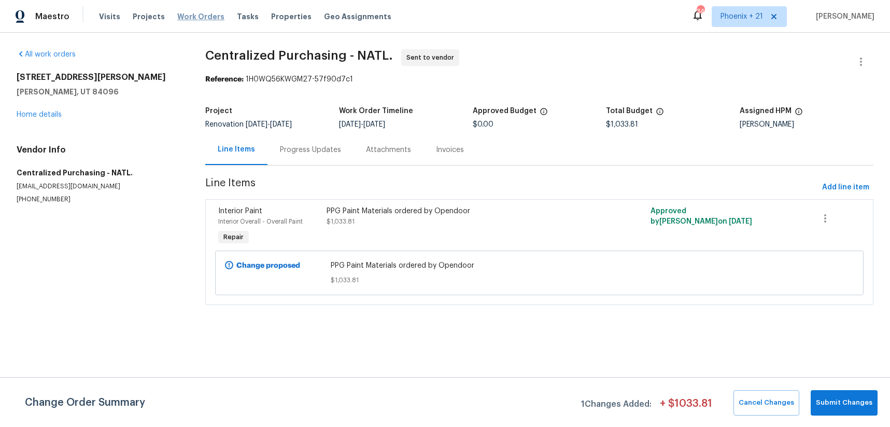
drag, startPoint x: 206, startPoint y: 15, endPoint x: 212, endPoint y: 16, distance: 6.8
click at [206, 15] on span "Work Orders" at bounding box center [200, 16] width 47 height 10
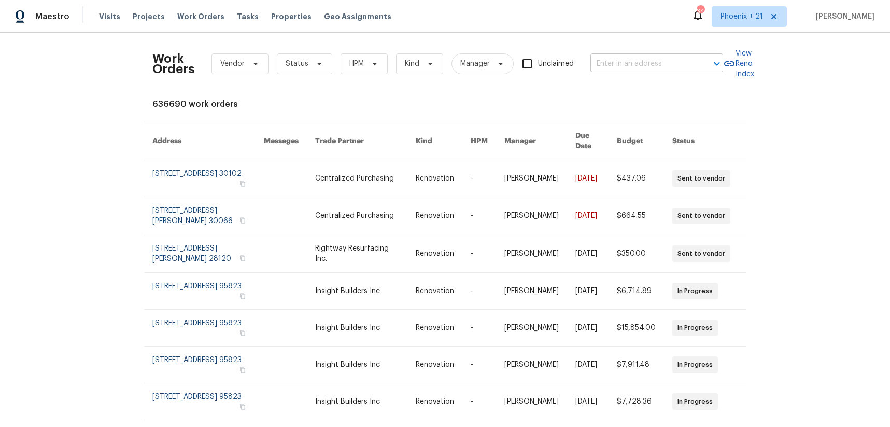
click at [612, 60] on input "text" at bounding box center [642, 64] width 104 height 16
paste input "[STREET_ADDRESS][PERSON_NAME][PERSON_NAME]"
type input "[STREET_ADDRESS][PERSON_NAME][PERSON_NAME]"
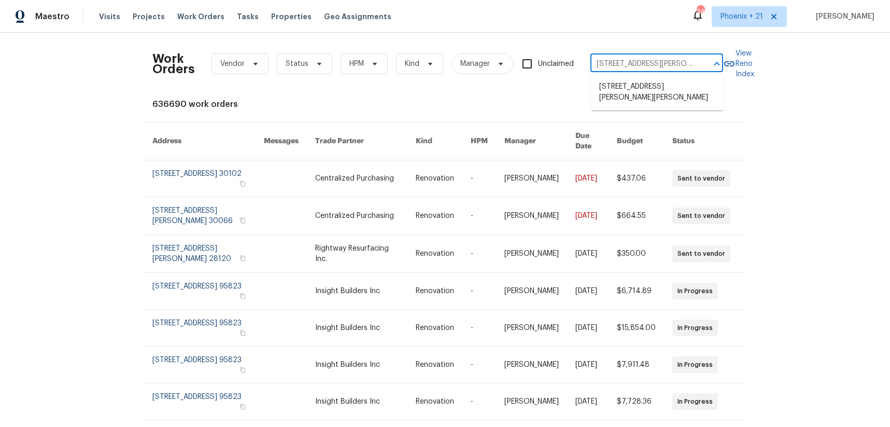
scroll to position [0, 50]
click at [647, 103] on li "[STREET_ADDRESS][PERSON_NAME][PERSON_NAME]" at bounding box center [657, 92] width 133 height 28
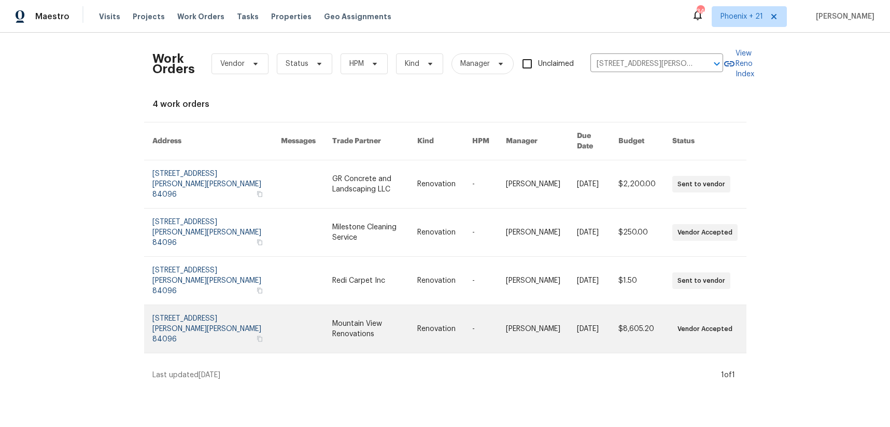
click at [369, 305] on link at bounding box center [374, 329] width 85 height 48
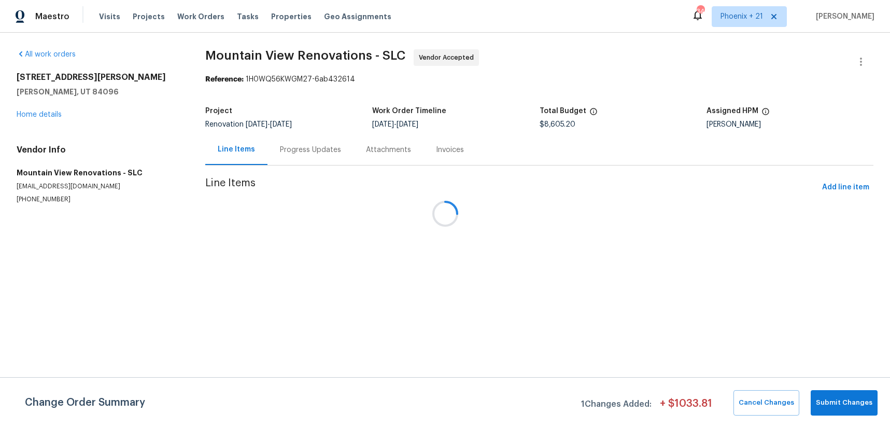
click at [49, 117] on div at bounding box center [445, 213] width 890 height 427
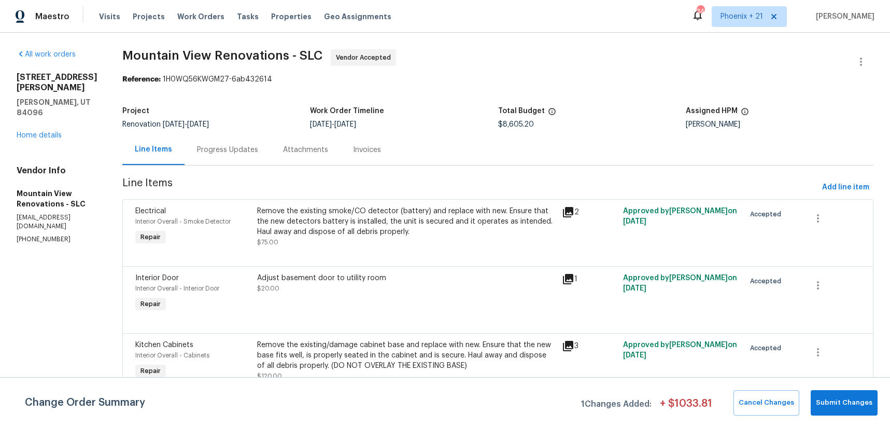
click at [49, 116] on h5 "[PERSON_NAME], UT 84096" at bounding box center [57, 107] width 81 height 21
click at [49, 128] on div "[STREET_ADDRESS][PERSON_NAME][PERSON_NAME] Home details" at bounding box center [57, 106] width 81 height 68
click at [51, 136] on link "Home details" at bounding box center [39, 135] width 45 height 7
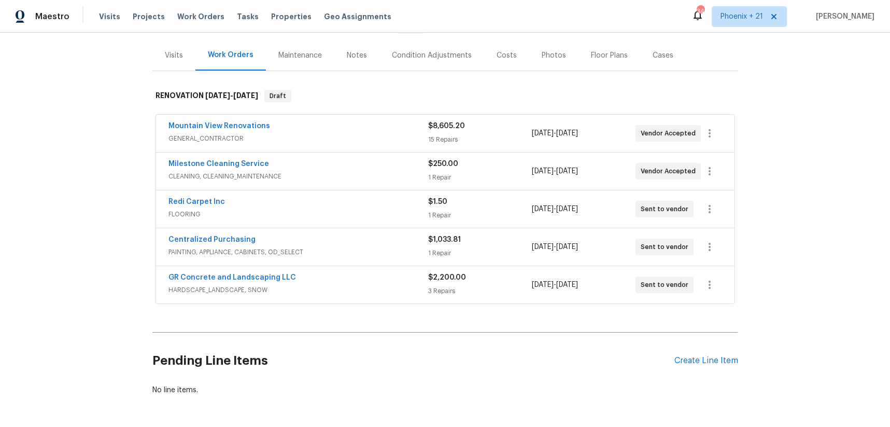
scroll to position [156, 0]
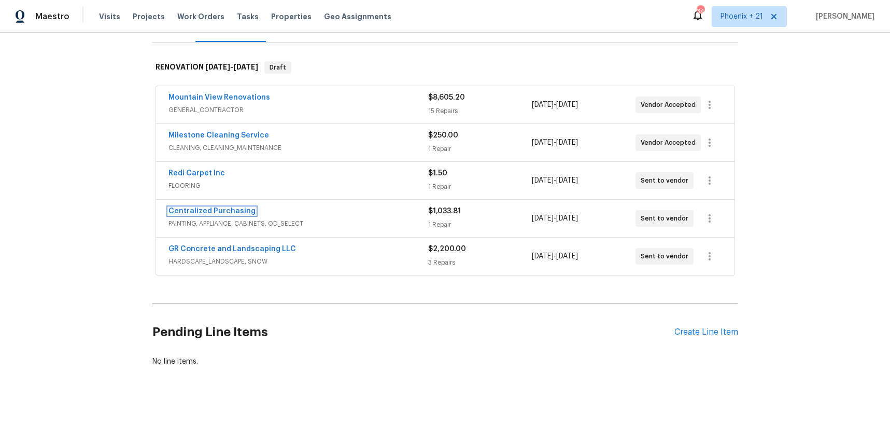
click at [218, 207] on link "Centralized Purchasing" at bounding box center [211, 210] width 87 height 7
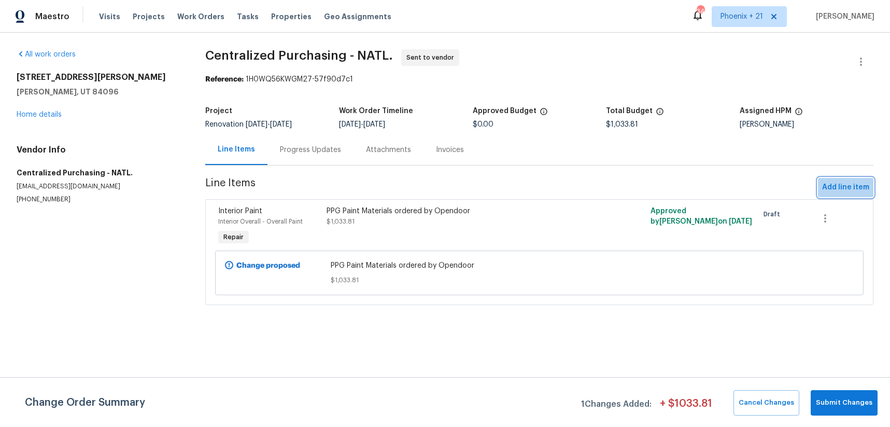
click at [849, 188] on span "Add line item" at bounding box center [845, 187] width 47 height 13
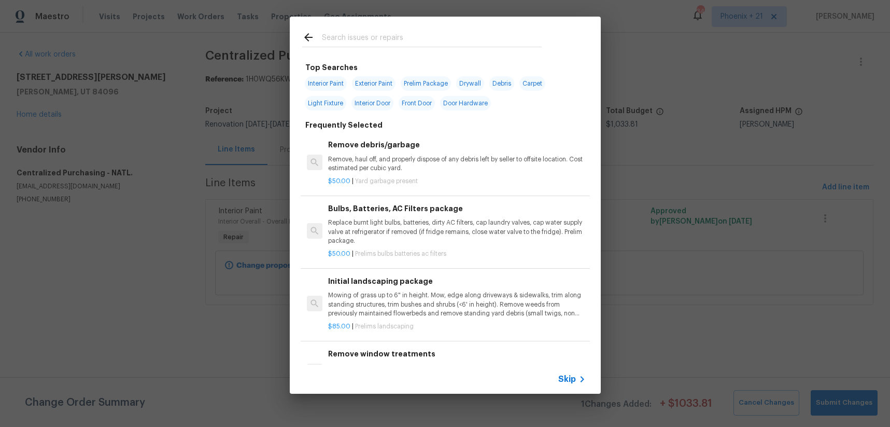
click at [443, 44] on input "text" at bounding box center [432, 39] width 220 height 16
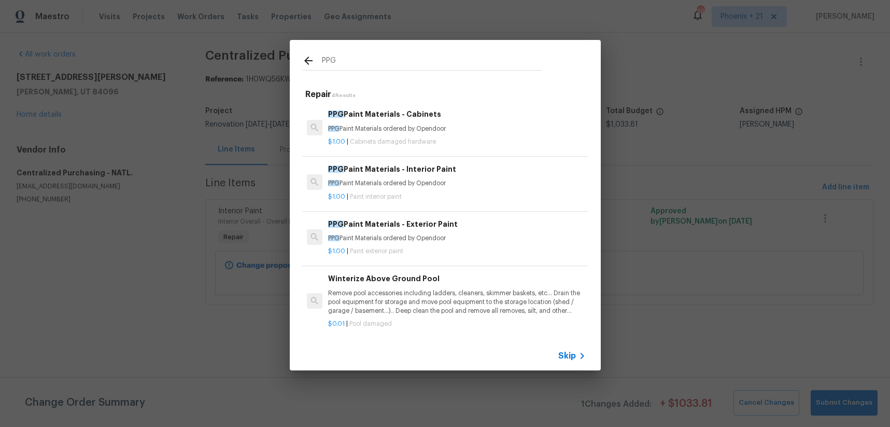
type input "PPG"
click at [460, 241] on p "PPG Paint Materials ordered by Opendoor" at bounding box center [456, 238] width 257 height 9
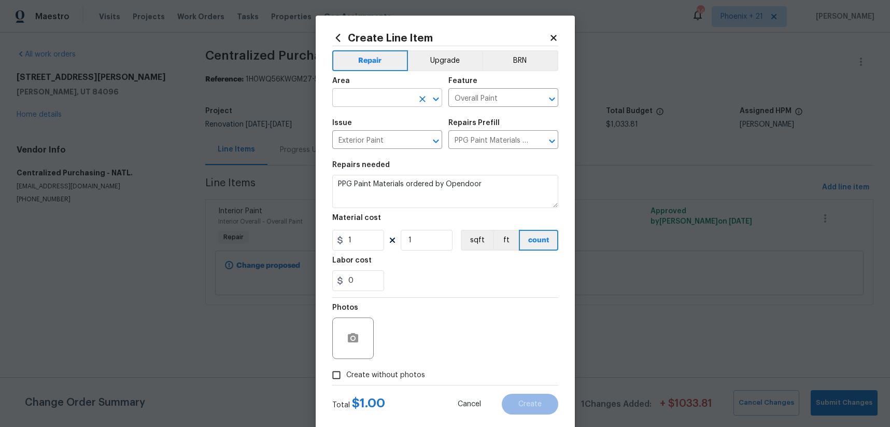
click at [395, 99] on input "text" at bounding box center [372, 99] width 81 height 16
click at [394, 141] on li "Interior Overall" at bounding box center [387, 138] width 110 height 17
type input "Interior Overall"
click at [424, 97] on icon "Clear" at bounding box center [422, 99] width 10 height 10
click at [398, 120] on li "Exterior Overall" at bounding box center [387, 121] width 110 height 17
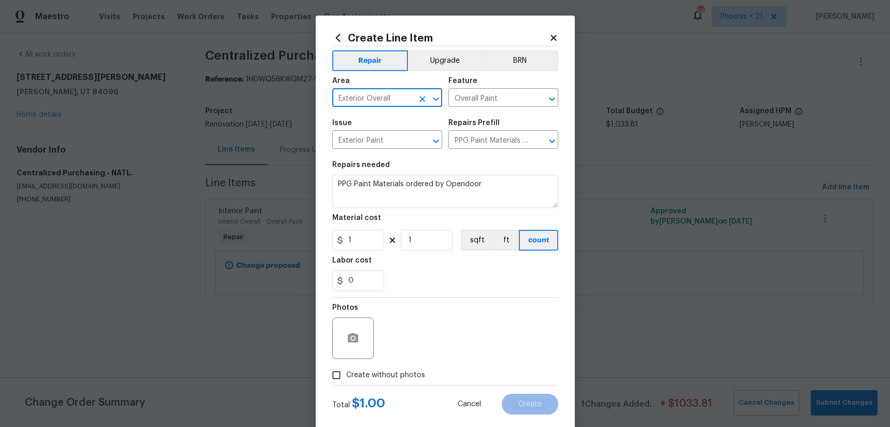
type input "Exterior Overall"
click at [395, 409] on div "Total $ 1.00 Cancel Create" at bounding box center [445, 399] width 226 height 29
drag, startPoint x: 352, startPoint y: 227, endPoint x: 356, endPoint y: 238, distance: 11.6
click at [341, 231] on figure "Material cost 1 1 sqft ft count" at bounding box center [445, 232] width 226 height 36
click at [331, 237] on div "Create Line Item Repair Upgrade BRN Area Exterior Overall ​ Feature Overall Pai…" at bounding box center [445, 223] width 259 height 415
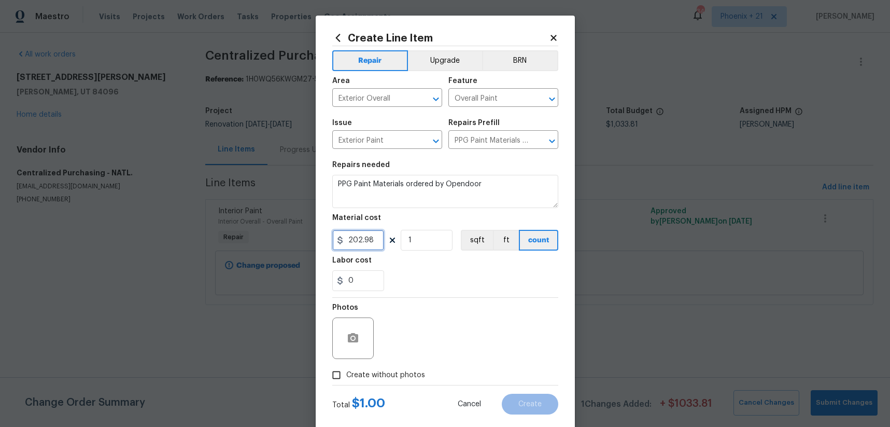
type input "202.98"
click at [403, 285] on div "0" at bounding box center [445, 280] width 226 height 21
click at [399, 384] on label "Create without photos" at bounding box center [376, 375] width 98 height 20
click at [346, 384] on input "Create without photos" at bounding box center [337, 375] width 20 height 20
checkbox input "true"
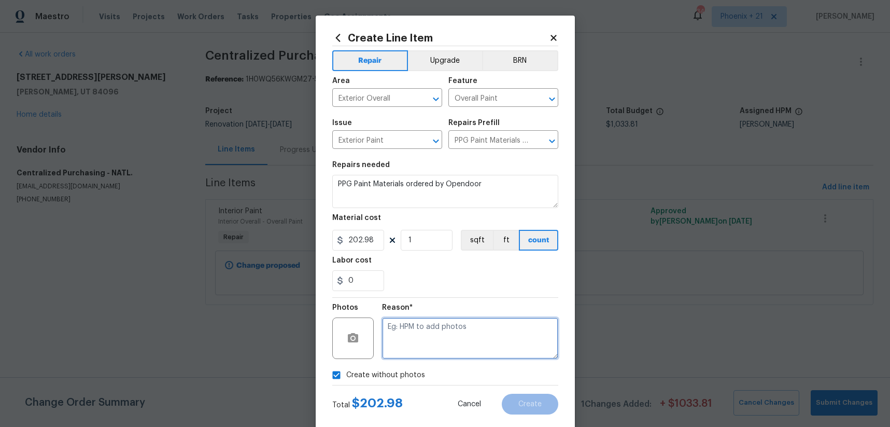
click at [406, 347] on textarea at bounding box center [470, 337] width 176 height 41
click at [413, 322] on textarea "NA" at bounding box center [470, 337] width 176 height 41
type textarea "NA"
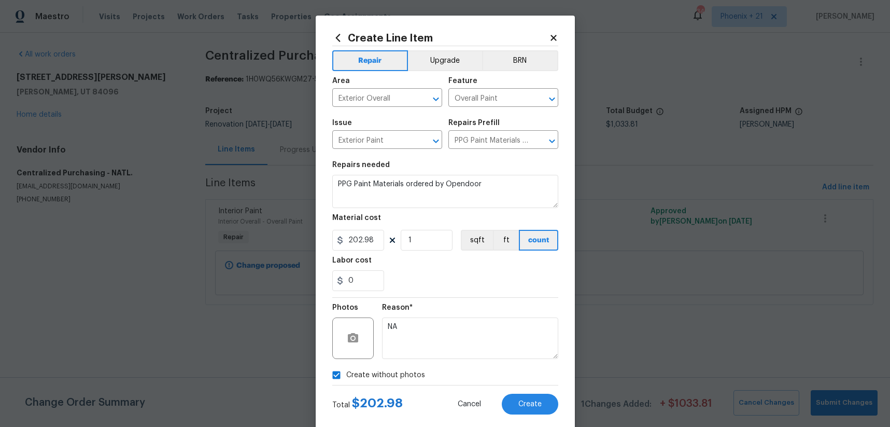
click at [416, 308] on div "Reason*" at bounding box center [470, 310] width 176 height 13
click at [541, 411] on button "Create" at bounding box center [530, 403] width 56 height 21
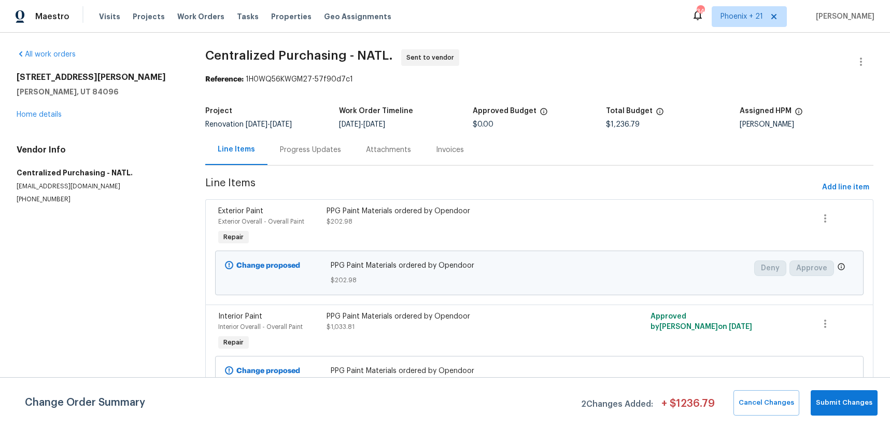
click at [214, 11] on div "Visits Projects Work Orders Tasks Properties Geo Assignments" at bounding box center [251, 16] width 305 height 21
click at [204, 20] on span "Work Orders" at bounding box center [200, 16] width 47 height 10
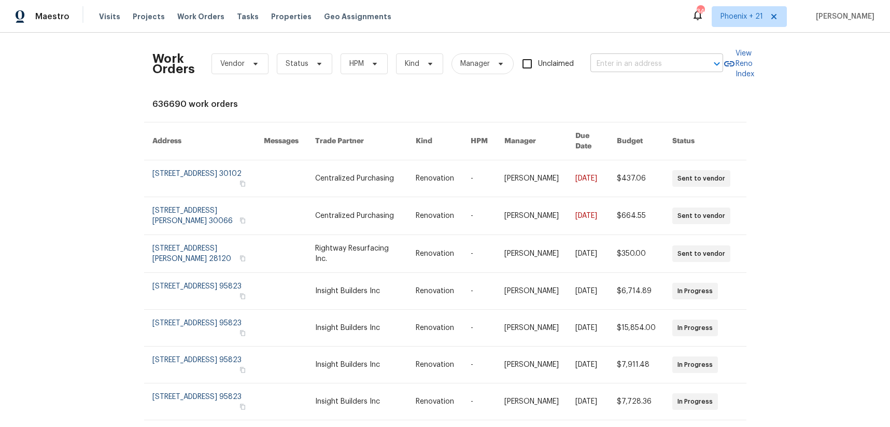
click at [644, 58] on input "text" at bounding box center [642, 64] width 104 height 16
paste input "[STREET_ADDRESS][PERSON_NAME]"
type input "[STREET_ADDRESS][PERSON_NAME]"
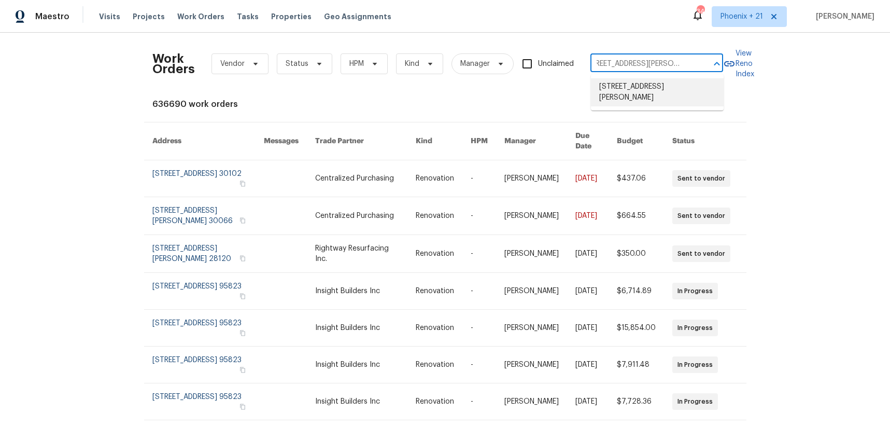
click at [647, 89] on li "[STREET_ADDRESS][PERSON_NAME]" at bounding box center [657, 92] width 133 height 28
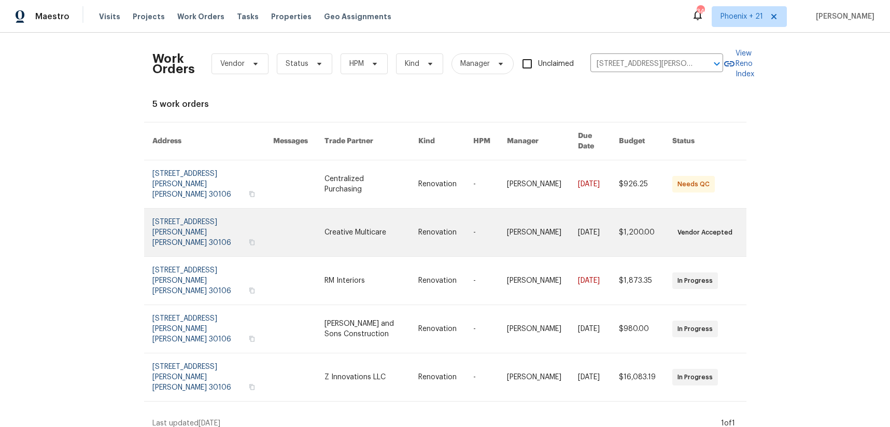
click at [375, 208] on link at bounding box center [371, 232] width 94 height 48
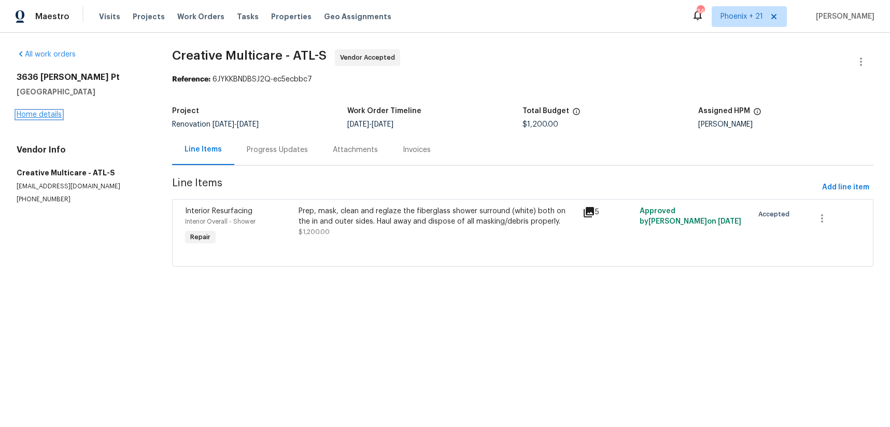
click at [38, 118] on link "Home details" at bounding box center [39, 114] width 45 height 7
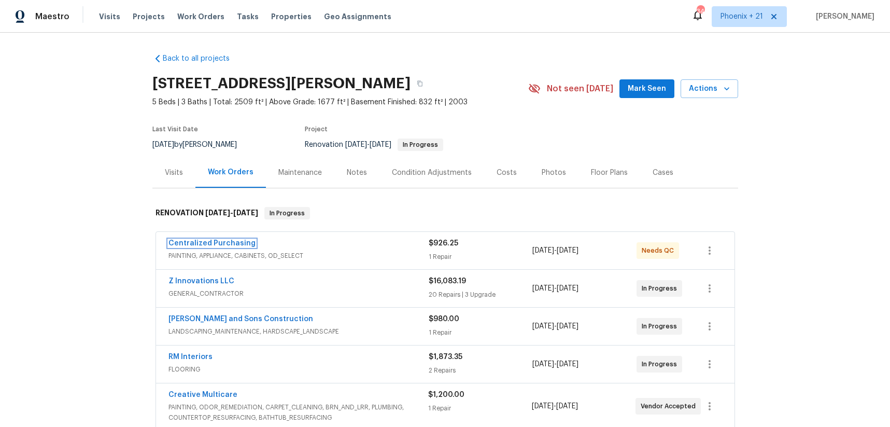
click at [231, 244] on link "Centralized Purchasing" at bounding box center [211, 242] width 87 height 7
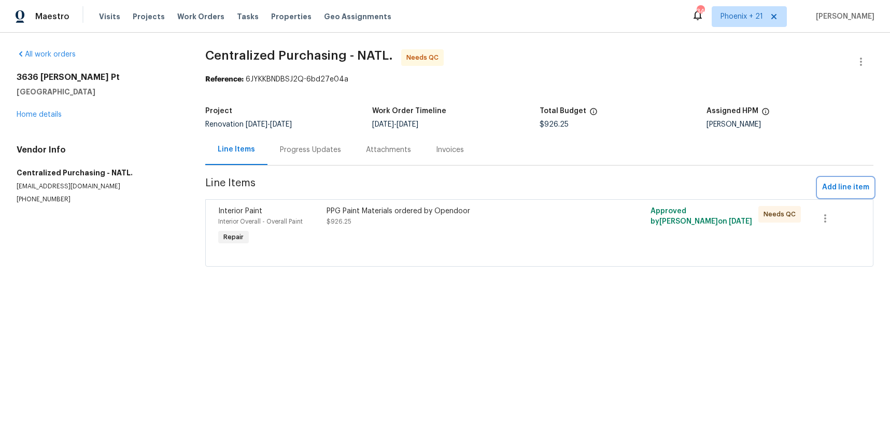
click at [840, 183] on span "Add line item" at bounding box center [845, 187] width 47 height 13
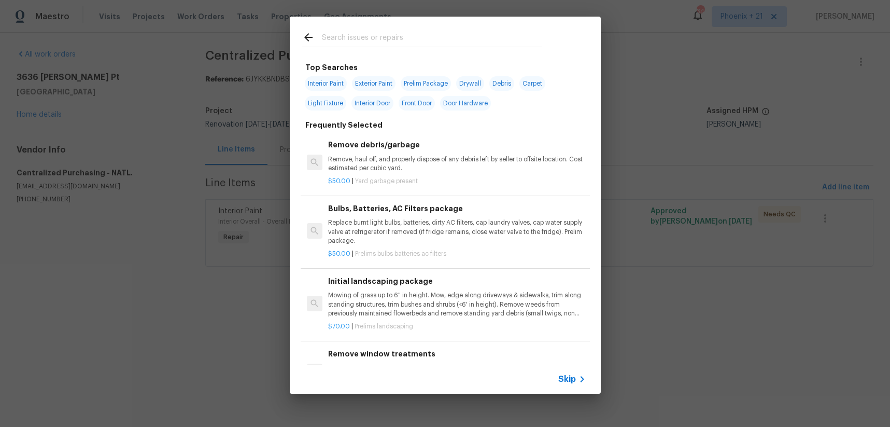
click at [385, 33] on input "text" at bounding box center [432, 39] width 220 height 16
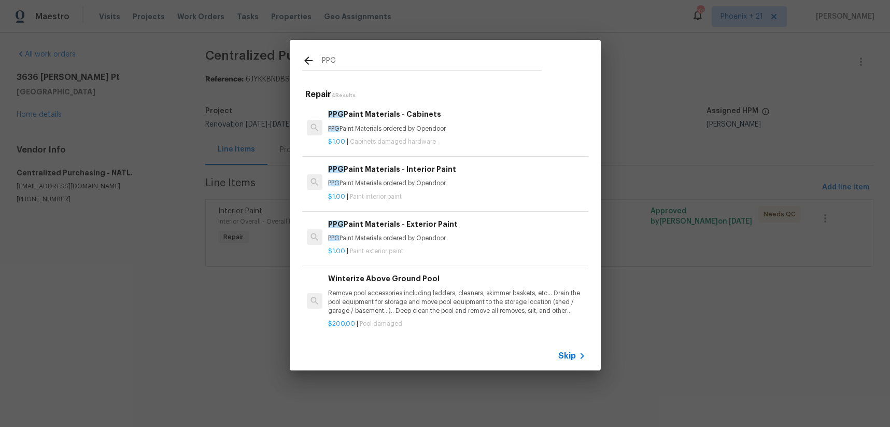
type input "PPG"
click at [441, 188] on div "$1.00 | Paint interior paint" at bounding box center [456, 194] width 257 height 13
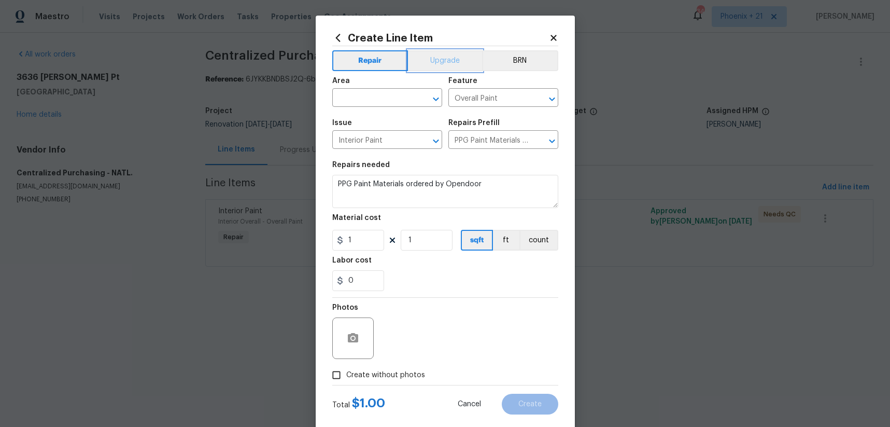
drag, startPoint x: 434, startPoint y: 60, endPoint x: 430, endPoint y: 66, distance: 7.0
click at [434, 60] on button "Upgrade" at bounding box center [445, 60] width 74 height 21
click at [341, 40] on icon at bounding box center [337, 37] width 11 height 11
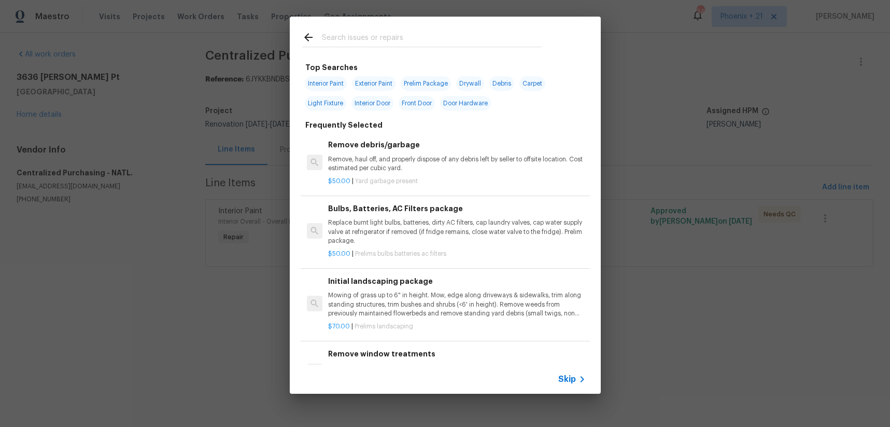
click at [384, 38] on input "text" at bounding box center [432, 39] width 220 height 16
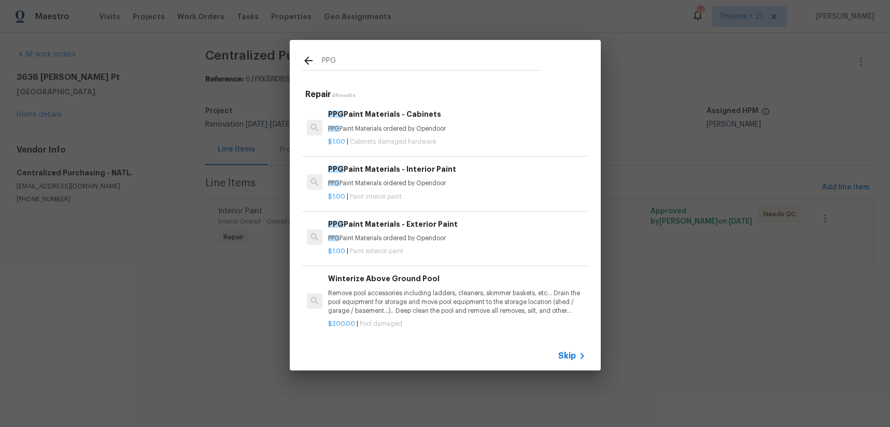
type input "PPG"
click at [440, 136] on div "$1.00 | Cabinets damaged hardware" at bounding box center [456, 139] width 257 height 13
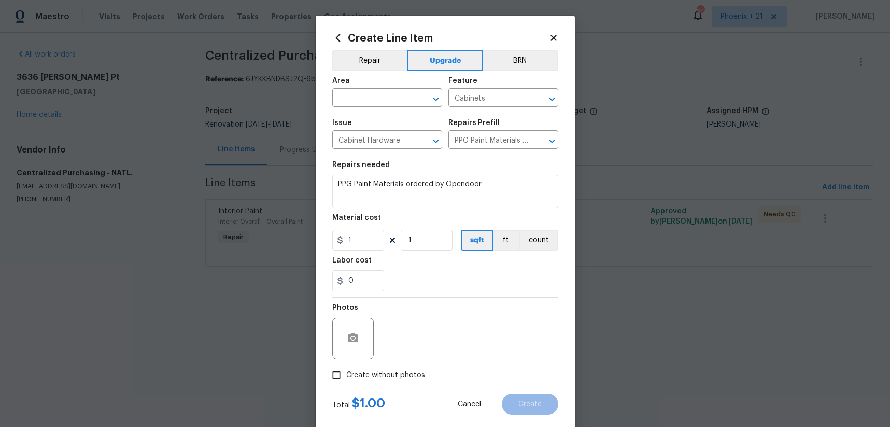
type input "PPG Paint Materials - Cabinets $1.00"
click at [391, 114] on span "Issue Cabinet Hardware ​" at bounding box center [387, 134] width 110 height 42
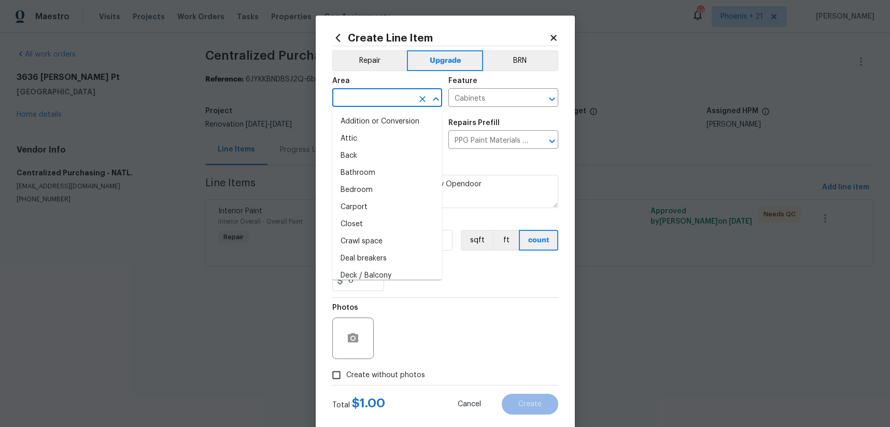
click at [387, 102] on input "text" at bounding box center [372, 99] width 81 height 16
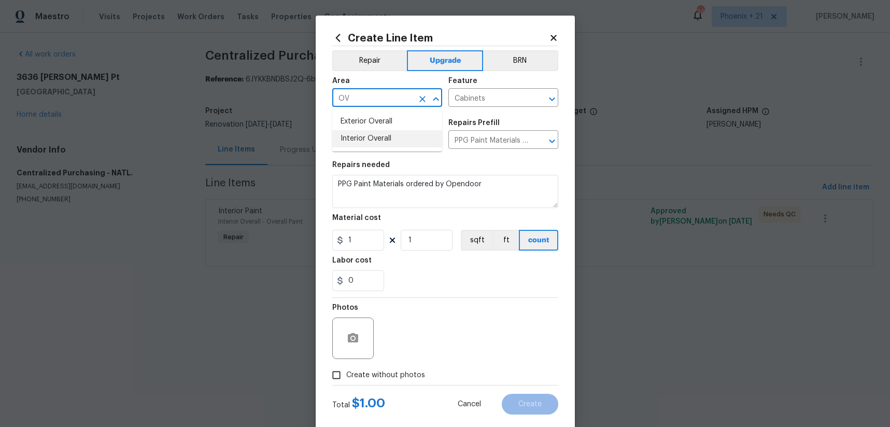
click at [384, 137] on li "Interior Overall" at bounding box center [387, 138] width 110 height 17
type input "Interior Overall"
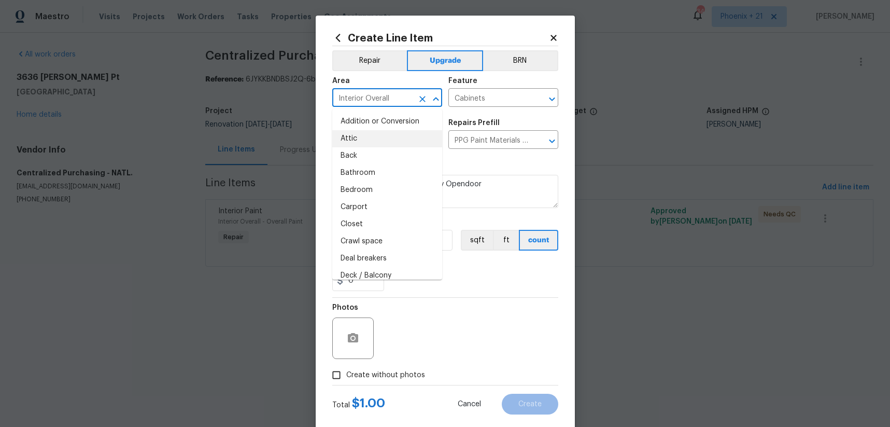
drag, startPoint x: 456, startPoint y: 359, endPoint x: 453, endPoint y: 339, distance: 19.4
click at [455, 353] on div "Photos" at bounding box center [445, 330] width 226 height 67
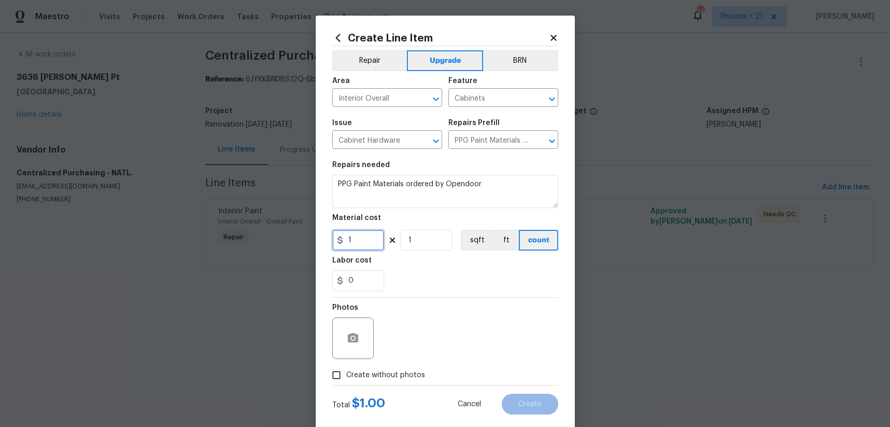
drag, startPoint x: 356, startPoint y: 242, endPoint x: 338, endPoint y: 239, distance: 17.4
click at [338, 239] on div "1" at bounding box center [358, 240] width 52 height 21
type input "243.75"
click at [398, 379] on span "Create without photos" at bounding box center [385, 375] width 79 height 11
click at [346, 379] on input "Create without photos" at bounding box center [337, 375] width 20 height 20
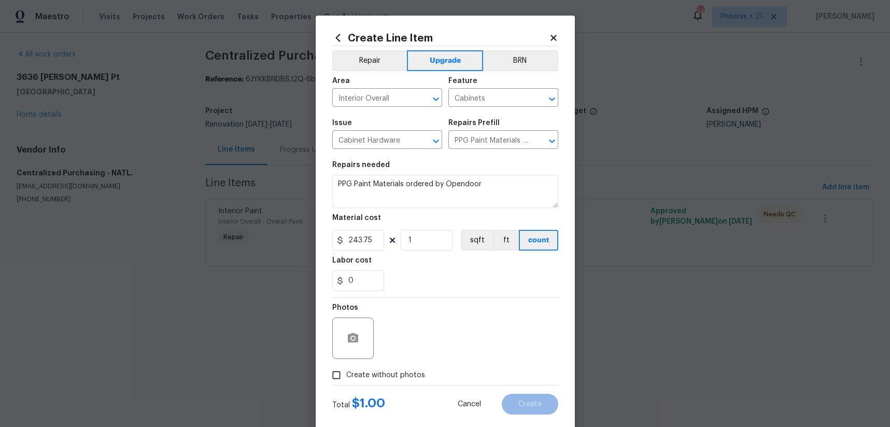
checkbox input "true"
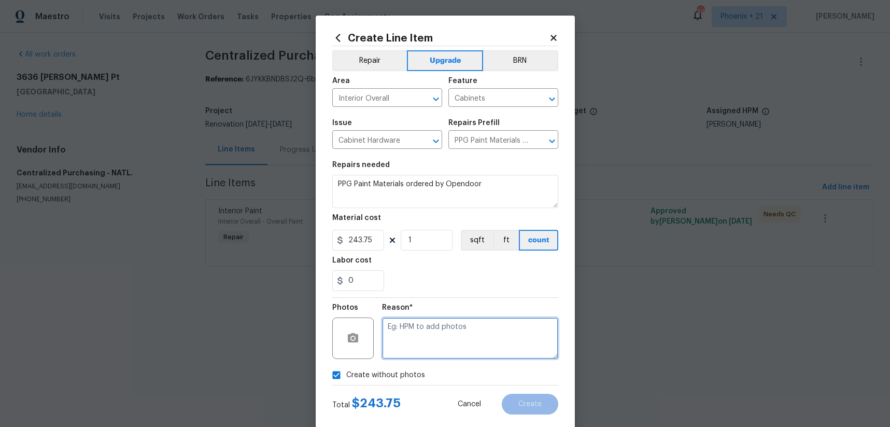
click at [413, 342] on textarea at bounding box center [470, 337] width 176 height 41
type textarea "NA"
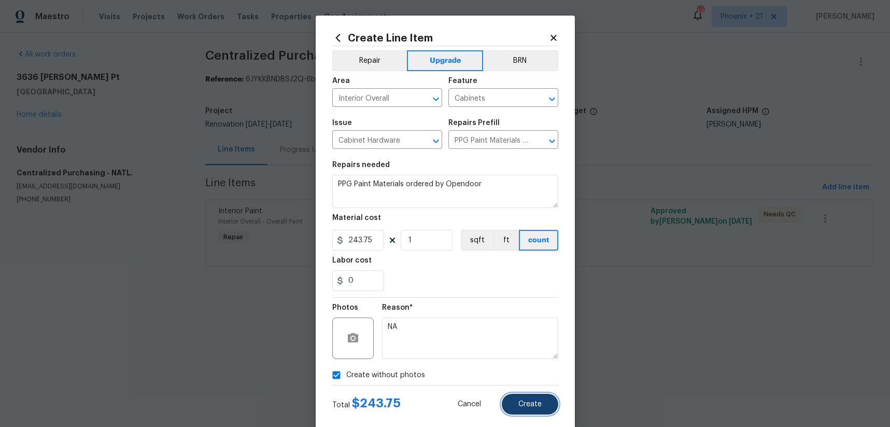
click at [532, 404] on span "Create" at bounding box center [529, 404] width 23 height 8
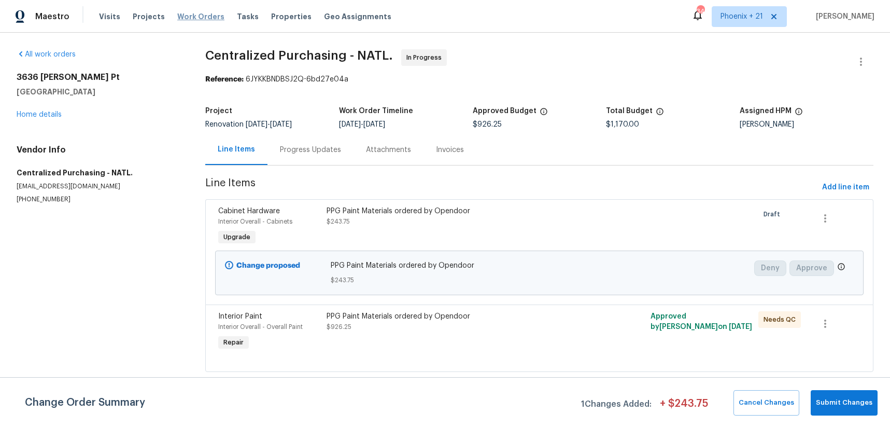
click at [193, 20] on span "Work Orders" at bounding box center [200, 16] width 47 height 10
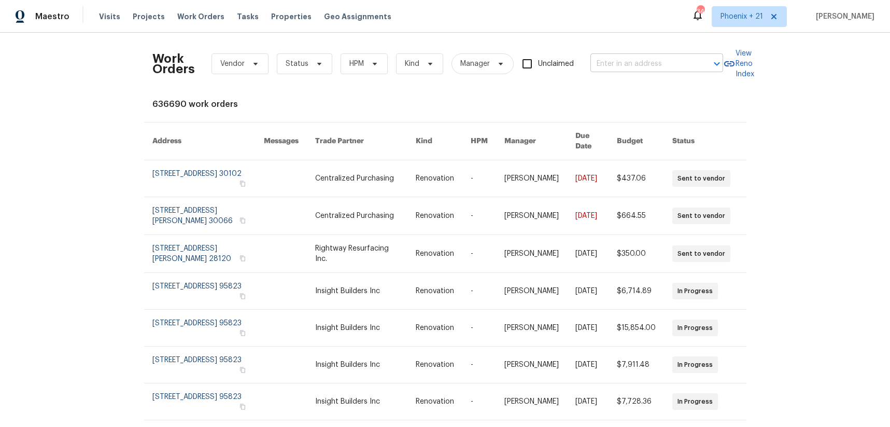
click at [615, 72] on div "Work Orders Vendor Status HPM Kind Manager Unclaimed ​" at bounding box center [437, 64] width 571 height 46
click at [615, 68] on input "text" at bounding box center [642, 64] width 104 height 16
paste input "[STREET_ADDRESS]"
type input "[STREET_ADDRESS]"
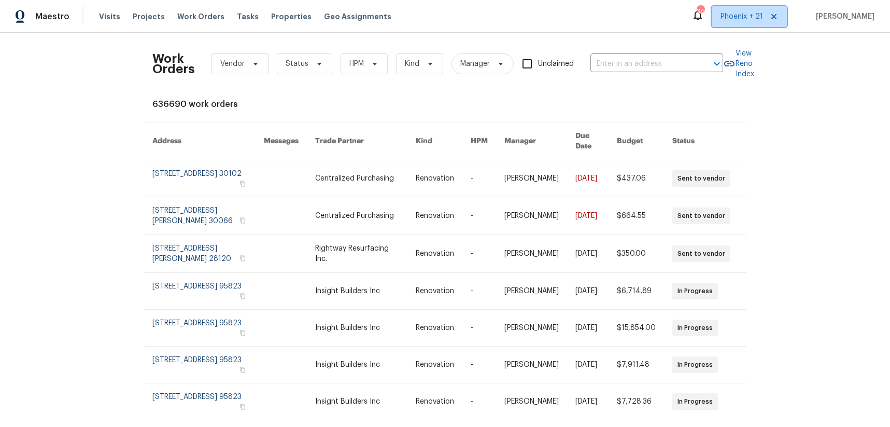
click at [737, 23] on span "Phoenix + 21" at bounding box center [749, 16] width 75 height 21
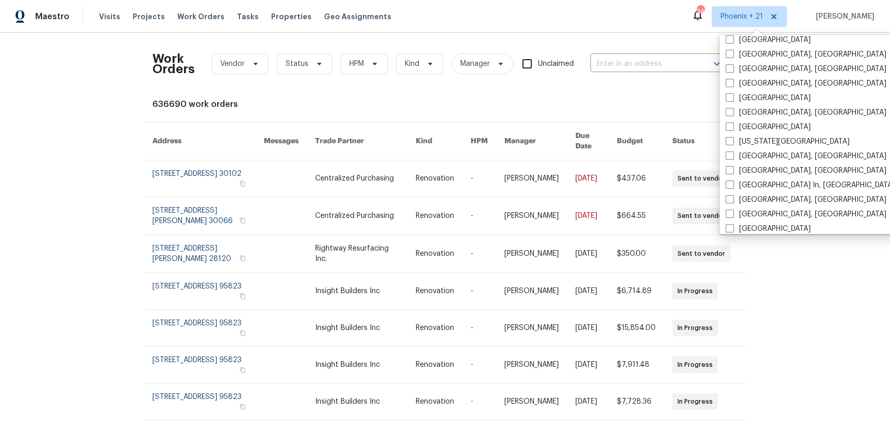
scroll to position [516, 0]
click at [747, 103] on div "[GEOGRAPHIC_DATA], [GEOGRAPHIC_DATA]" at bounding box center [826, 110] width 209 height 15
click at [747, 110] on label "[GEOGRAPHIC_DATA], [GEOGRAPHIC_DATA]" at bounding box center [806, 110] width 161 height 10
click at [732, 110] on input "[GEOGRAPHIC_DATA], [GEOGRAPHIC_DATA]" at bounding box center [729, 108] width 7 height 7
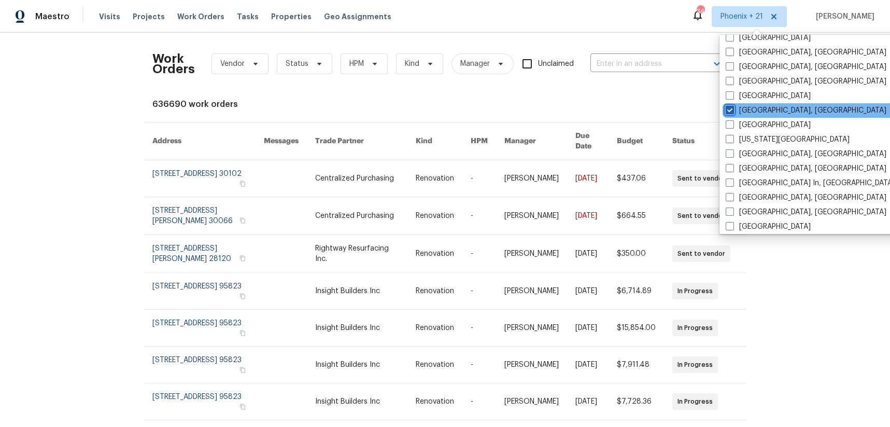
checkbox input "true"
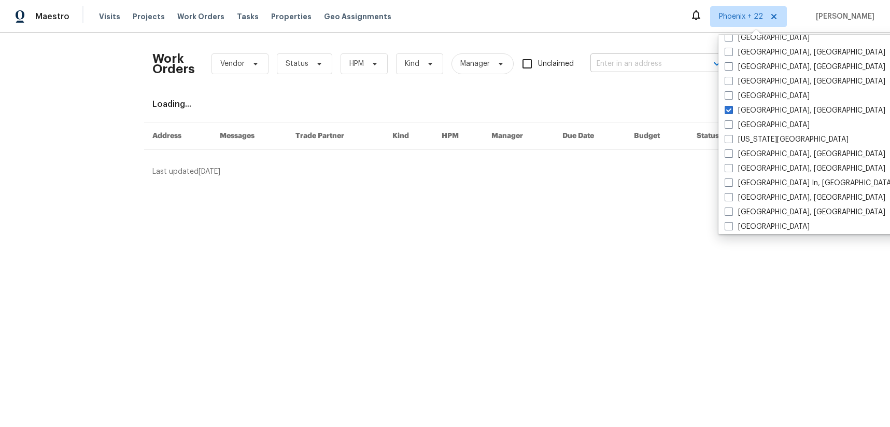
click at [664, 64] on input "text" at bounding box center [642, 64] width 104 height 16
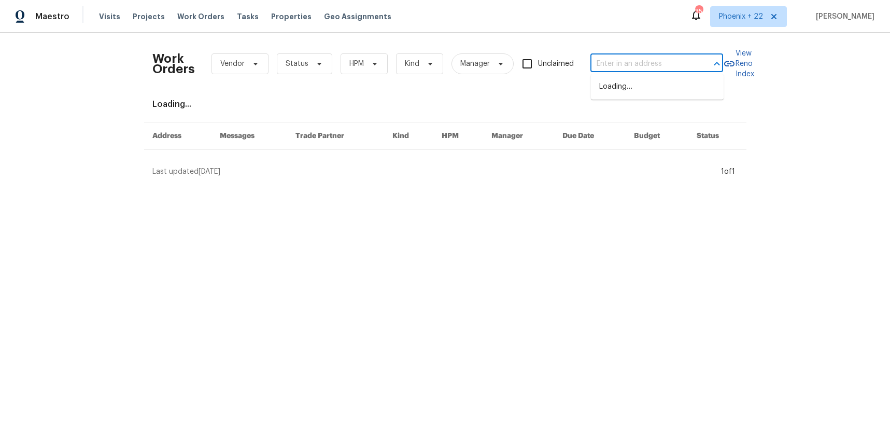
paste input "[STREET_ADDRESS]"
type input "[STREET_ADDRESS]"
click at [653, 82] on li "[STREET_ADDRESS]" at bounding box center [657, 86] width 133 height 17
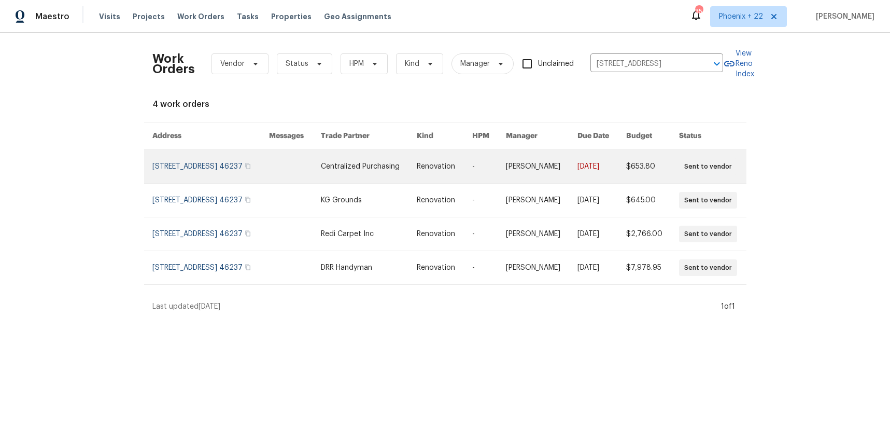
click at [428, 169] on td "Renovation" at bounding box center [435, 167] width 55 height 34
click at [348, 171] on link at bounding box center [369, 166] width 96 height 33
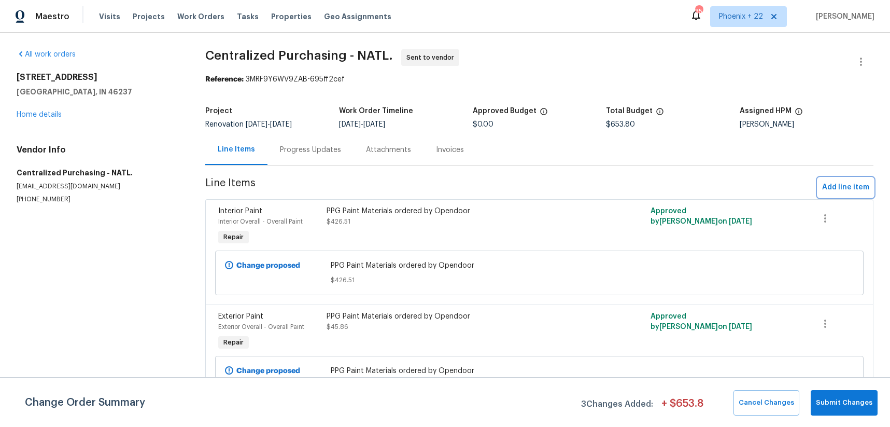
click at [832, 189] on span "Add line item" at bounding box center [845, 187] width 47 height 13
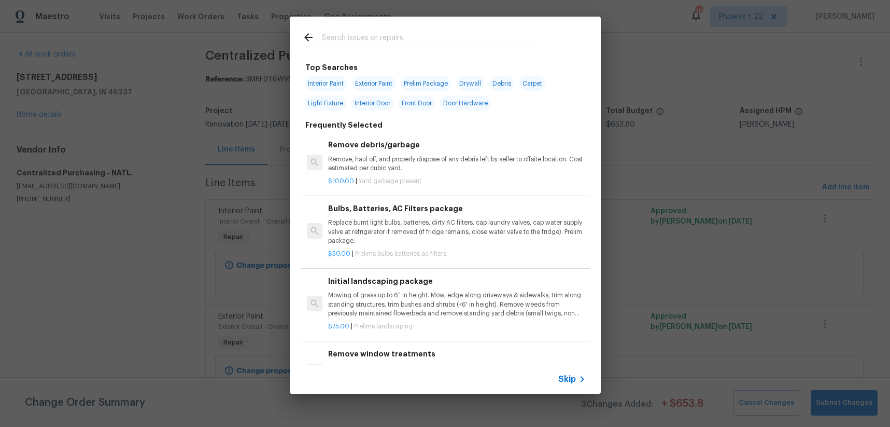
click at [446, 49] on div at bounding box center [422, 37] width 264 height 41
click at [441, 44] on input "text" at bounding box center [432, 39] width 220 height 16
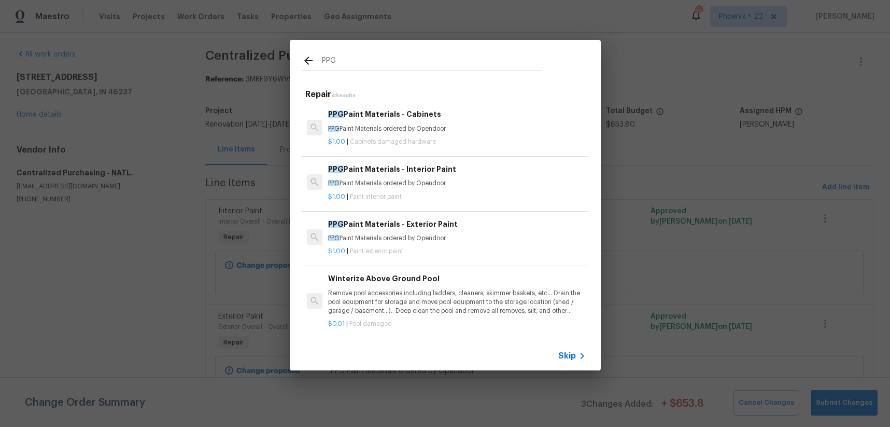
type input "PPG"
click at [463, 174] on h6 "PPG Paint Materials - Interior Paint" at bounding box center [456, 168] width 257 height 11
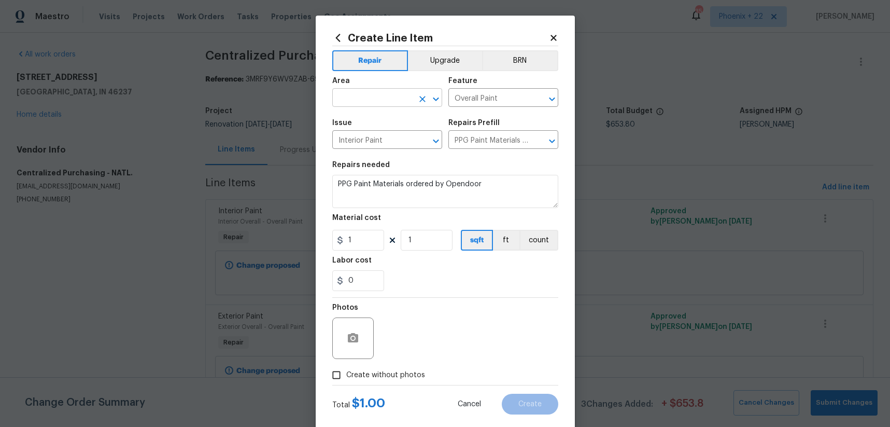
click at [377, 93] on input "text" at bounding box center [372, 99] width 81 height 16
click at [389, 133] on li "Interior Overall" at bounding box center [387, 138] width 110 height 17
type input "Interior Overall"
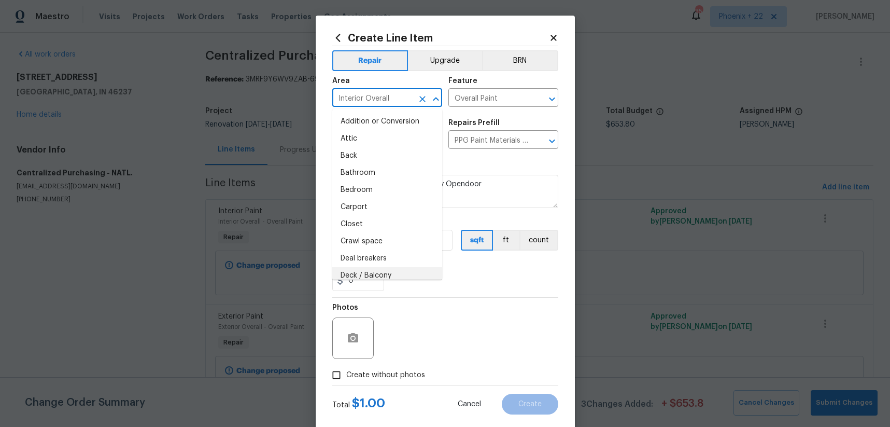
click at [429, 288] on div "0" at bounding box center [445, 280] width 226 height 21
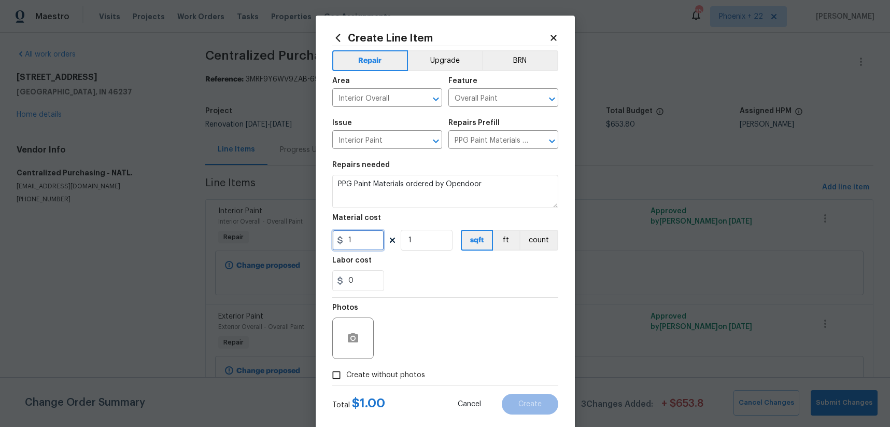
click at [366, 239] on input "1" at bounding box center [358, 240] width 52 height 21
type input "186.66"
click at [371, 392] on div "Total $ 1.00 Cancel Create" at bounding box center [445, 399] width 226 height 29
click at [373, 376] on span "Create without photos" at bounding box center [385, 375] width 79 height 11
click at [346, 376] on input "Create without photos" at bounding box center [337, 375] width 20 height 20
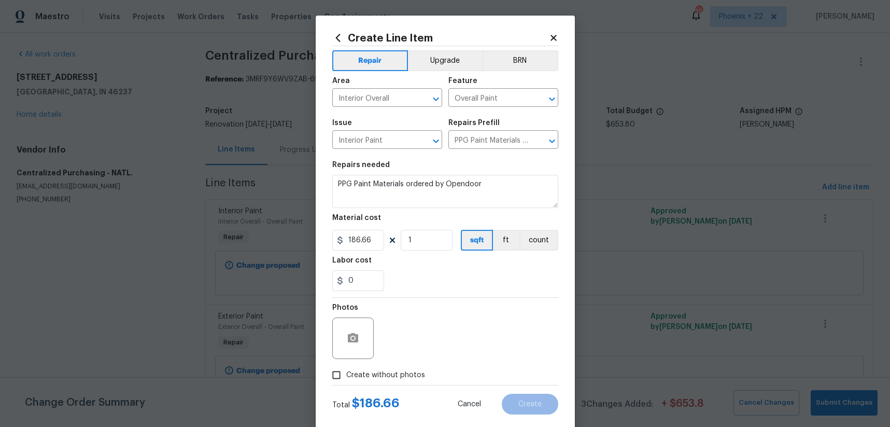
checkbox input "true"
click at [429, 332] on textarea at bounding box center [470, 337] width 176 height 41
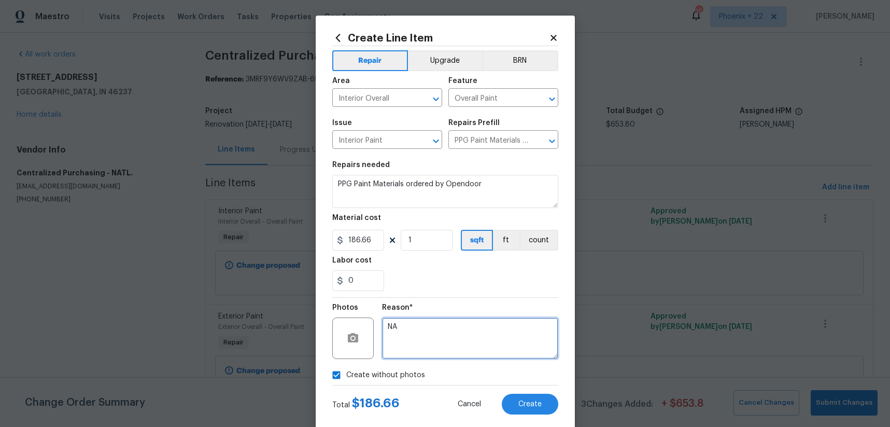
type textarea "NA"
click at [451, 282] on div "0" at bounding box center [445, 280] width 226 height 21
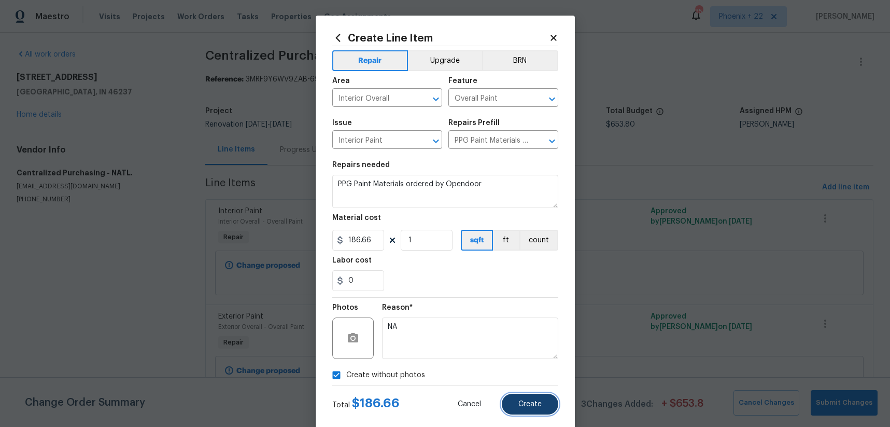
click at [550, 406] on button "Create" at bounding box center [530, 403] width 56 height 21
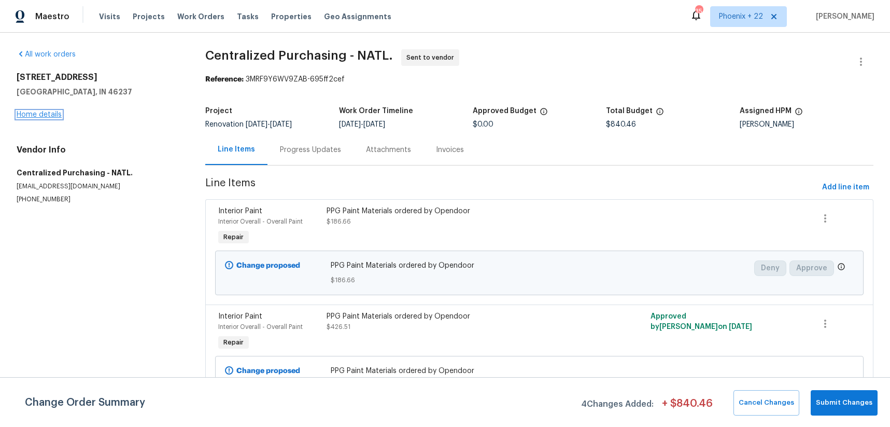
click at [51, 114] on link "Home details" at bounding box center [39, 114] width 45 height 7
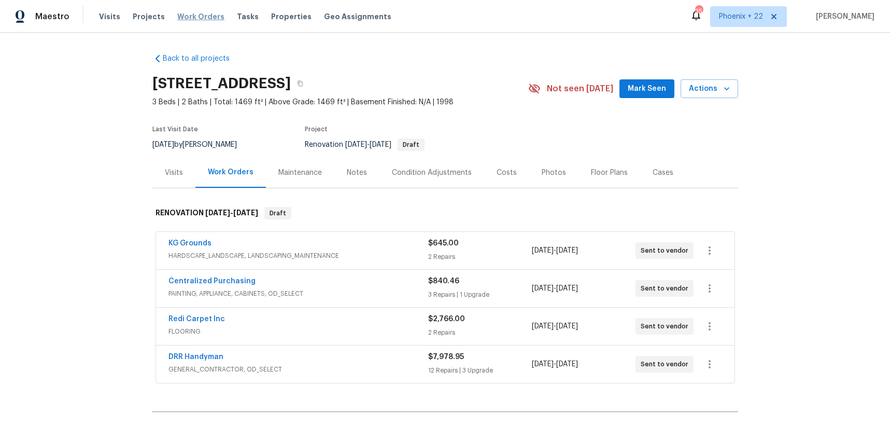
click at [204, 18] on span "Work Orders" at bounding box center [200, 16] width 47 height 10
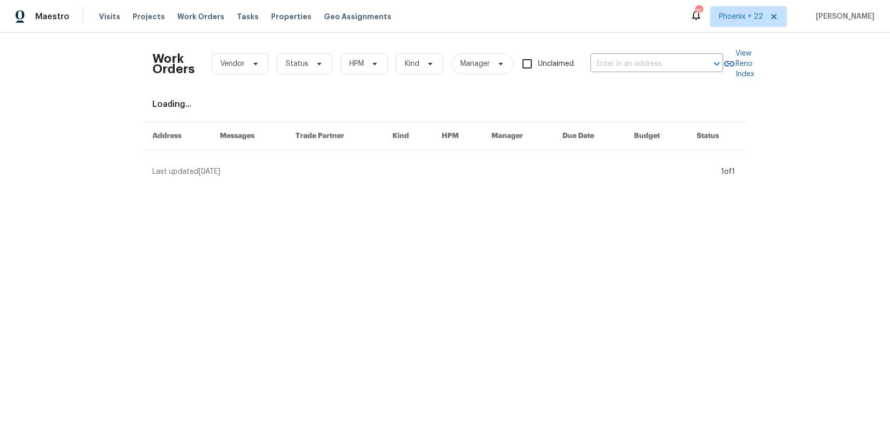
click at [618, 72] on body "Maestro Visits Projects Work Orders Tasks Properties Geo Assignments 354 [GEOGR…" at bounding box center [445, 92] width 890 height 185
click at [619, 68] on input "text" at bounding box center [642, 64] width 104 height 16
paste input "[STREET_ADDRESS][PERSON_NAME]"
type input "[STREET_ADDRESS][PERSON_NAME]"
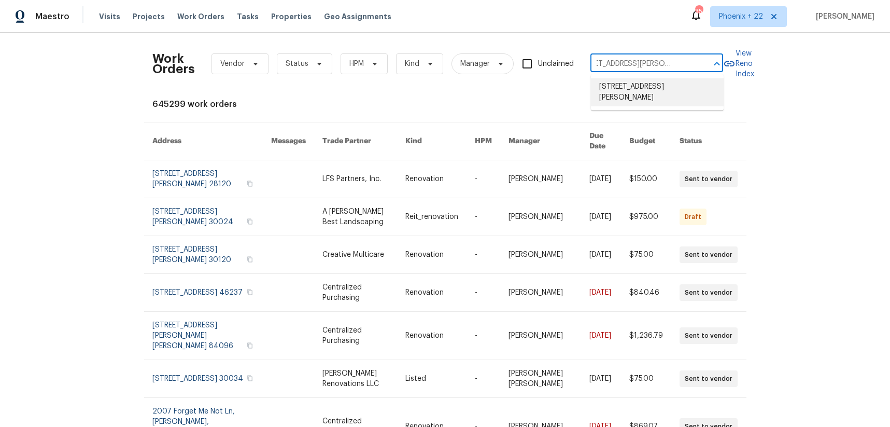
click at [622, 82] on li "[STREET_ADDRESS][PERSON_NAME]" at bounding box center [657, 92] width 133 height 28
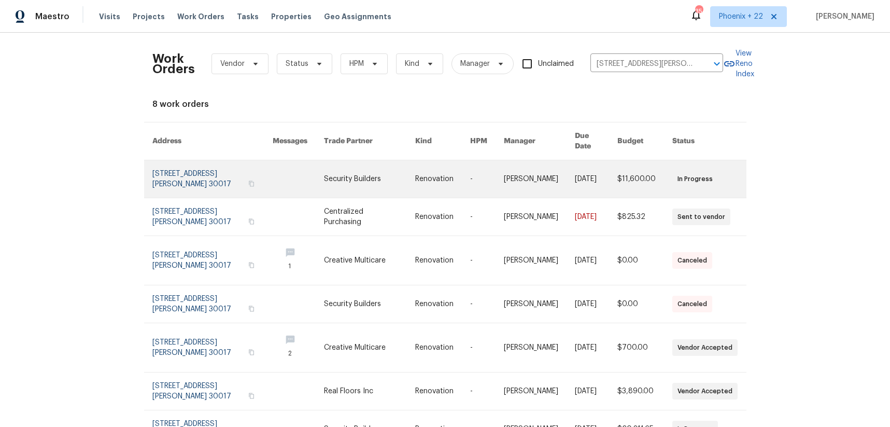
click at [327, 180] on link at bounding box center [369, 178] width 91 height 37
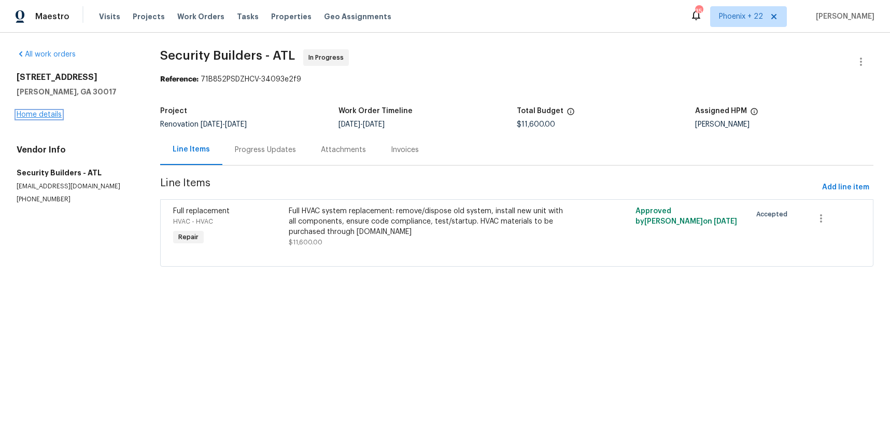
click at [55, 115] on link "Home details" at bounding box center [39, 114] width 45 height 7
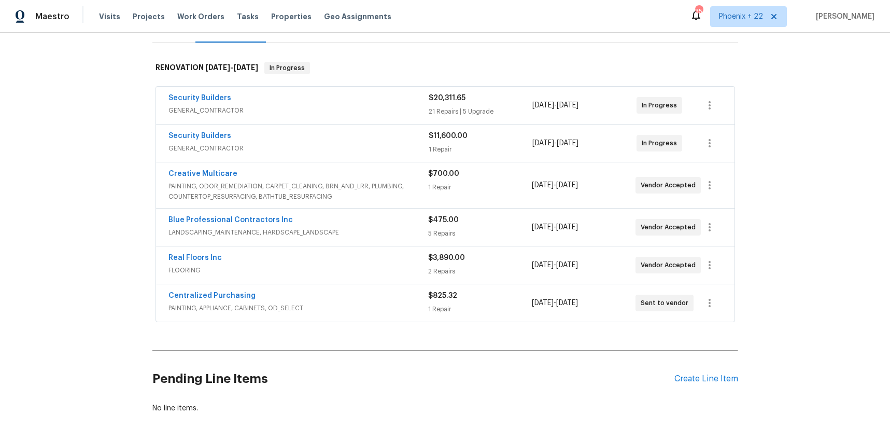
scroll to position [148, 0]
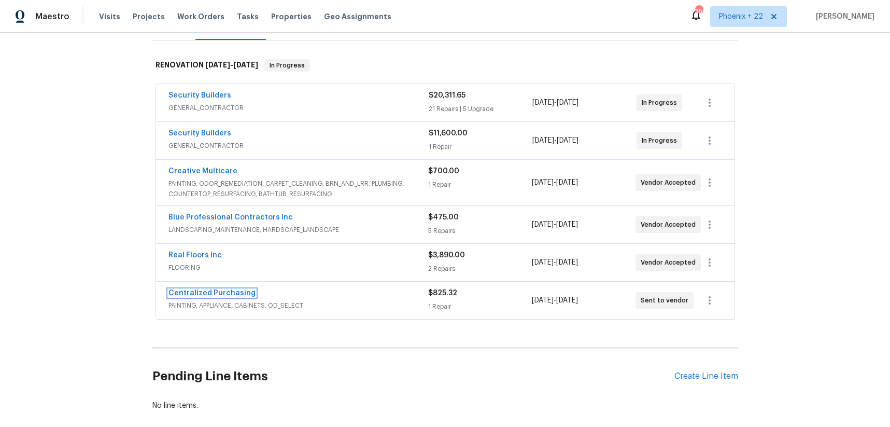
click at [232, 294] on link "Centralized Purchasing" at bounding box center [211, 292] width 87 height 7
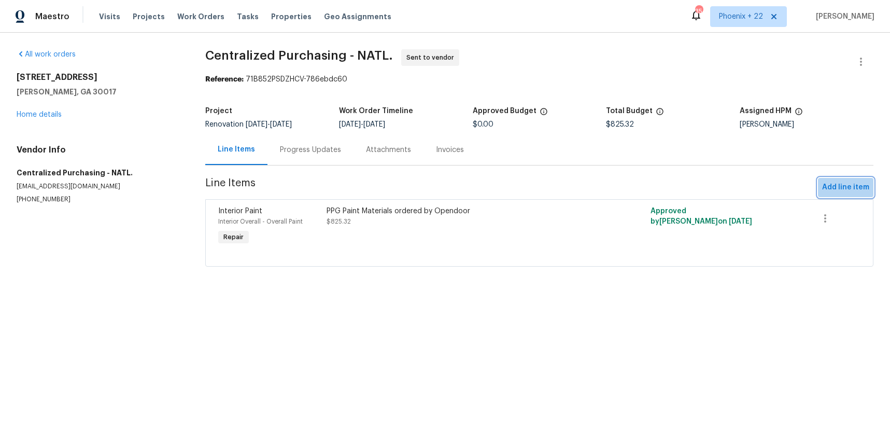
click at [824, 181] on span "Add line item" at bounding box center [845, 187] width 47 height 13
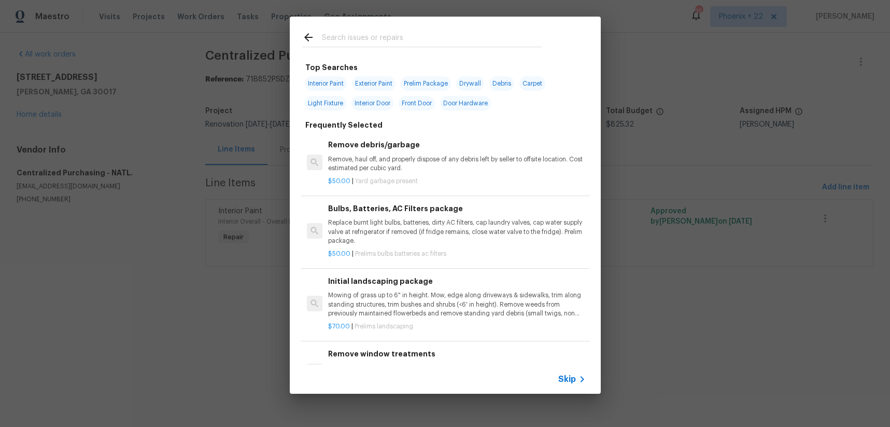
click at [393, 32] on input "text" at bounding box center [432, 39] width 220 height 16
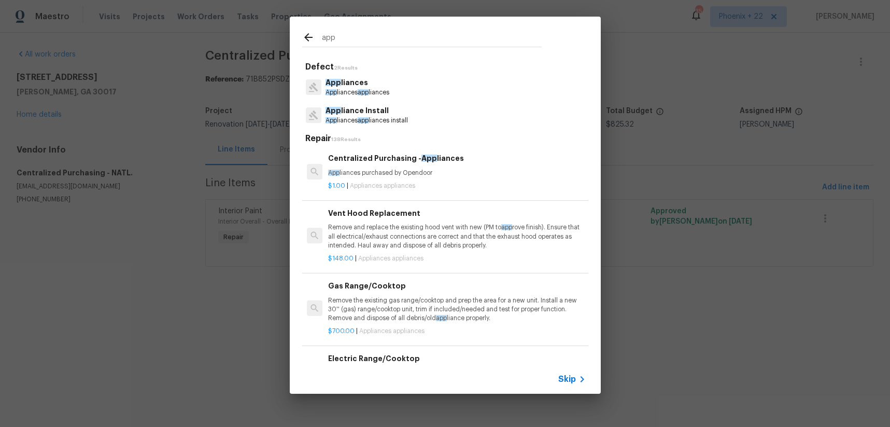
type input "app"
click at [455, 178] on div "$1.00 | Appliances appliances" at bounding box center [456, 183] width 257 height 13
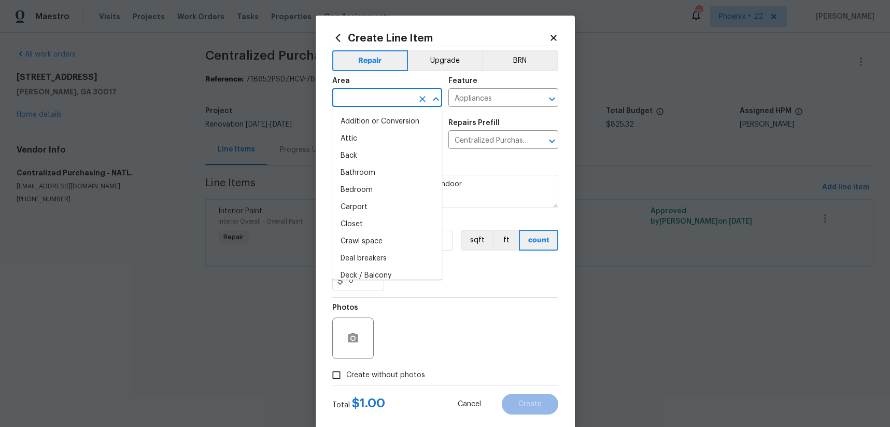
click at [367, 92] on input "text" at bounding box center [372, 99] width 81 height 16
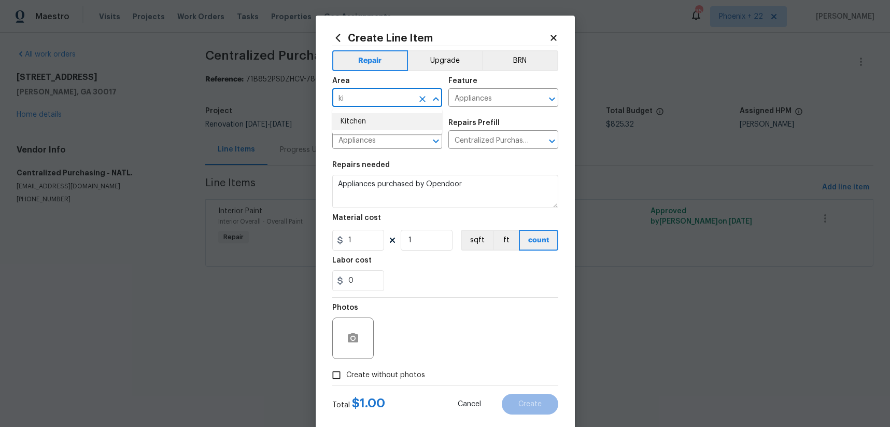
click at [377, 117] on li "Kitchen" at bounding box center [387, 121] width 110 height 17
type input "Kitchen"
drag, startPoint x: 493, startPoint y: 59, endPoint x: 484, endPoint y: 58, distance: 9.4
click at [491, 59] on button "BRN" at bounding box center [520, 60] width 76 height 21
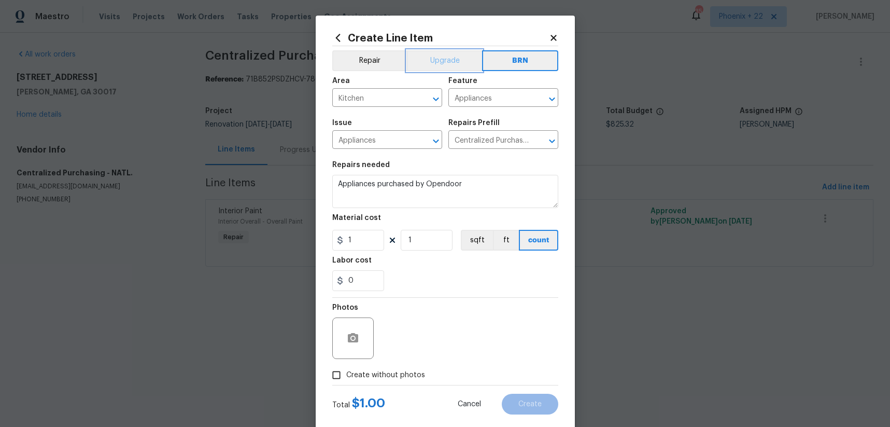
click at [450, 63] on button "Upgrade" at bounding box center [444, 60] width 75 height 21
click at [361, 239] on input "1" at bounding box center [358, 240] width 52 height 21
type input "1220.98"
click at [376, 378] on span "Create without photos" at bounding box center [385, 375] width 79 height 11
click at [346, 378] on input "Create without photos" at bounding box center [337, 375] width 20 height 20
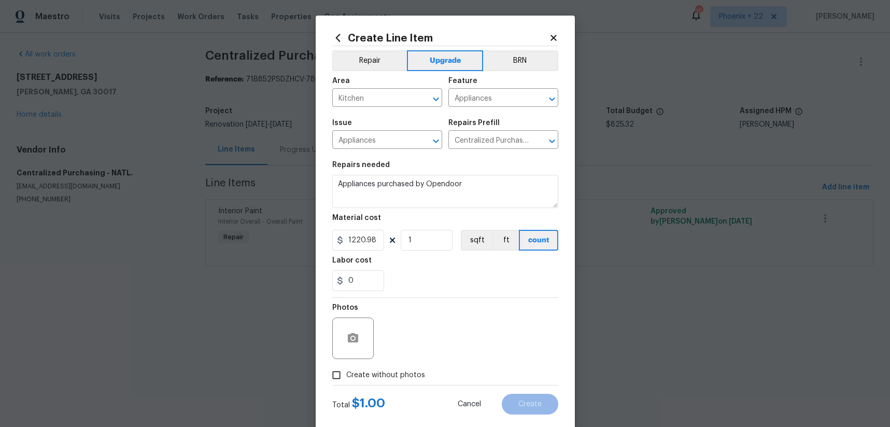
checkbox input "true"
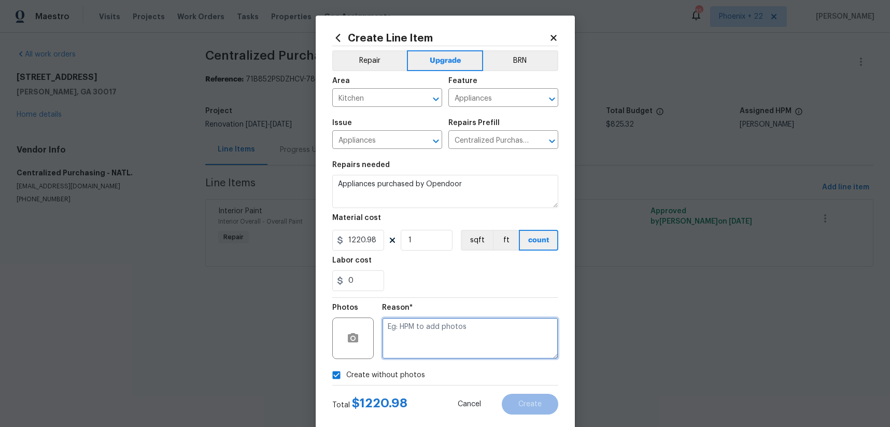
click at [407, 350] on textarea at bounding box center [470, 337] width 176 height 41
type textarea "NA"
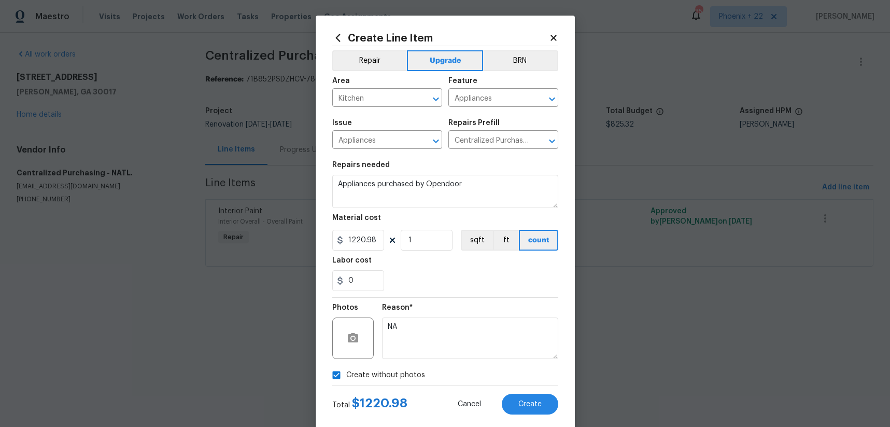
click at [467, 277] on div "0" at bounding box center [445, 280] width 226 height 21
click at [522, 395] on button "Create" at bounding box center [530, 403] width 56 height 21
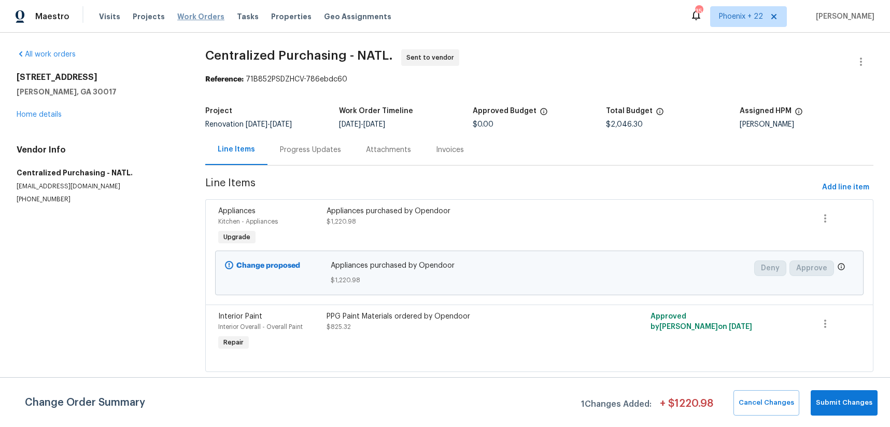
click at [198, 15] on span "Work Orders" at bounding box center [200, 16] width 47 height 10
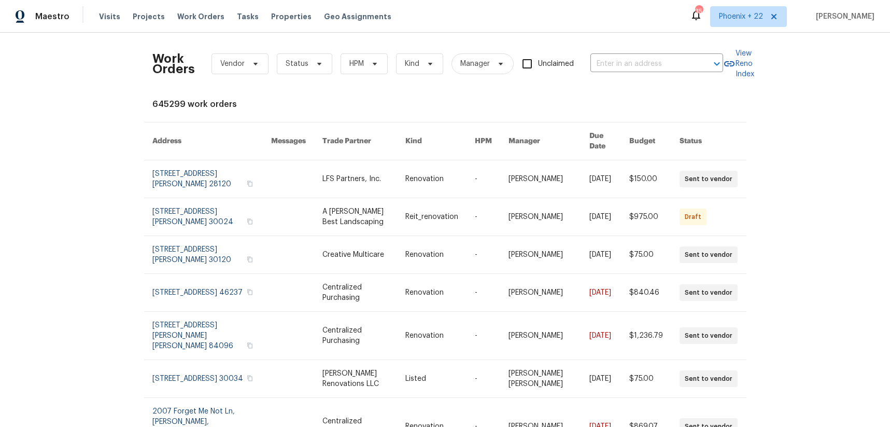
drag, startPoint x: 601, startPoint y: 45, endPoint x: 608, endPoint y: 52, distance: 11.0
click at [603, 46] on div "Work Orders Vendor Status HPM Kind Manager Unclaimed ​" at bounding box center [437, 64] width 571 height 46
click at [612, 58] on input "text" at bounding box center [642, 64] width 104 height 16
paste input "[STREET_ADDRESS]"
type input "[STREET_ADDRESS]"
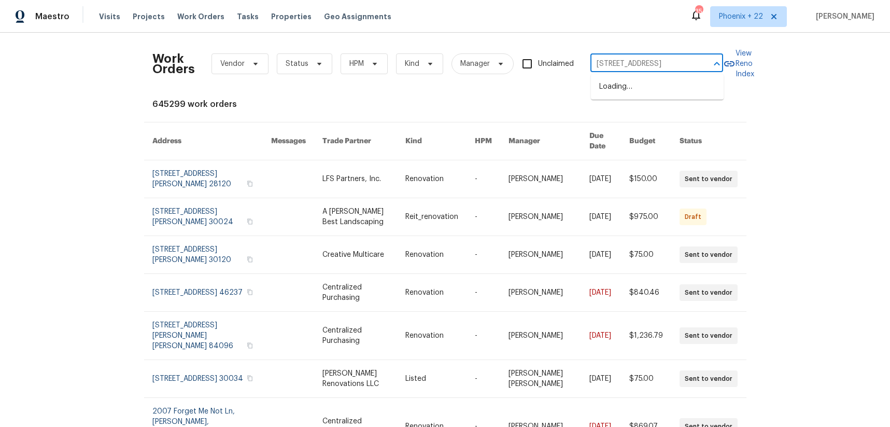
scroll to position [0, 54]
click at [633, 84] on li "[STREET_ADDRESS]" at bounding box center [657, 86] width 133 height 17
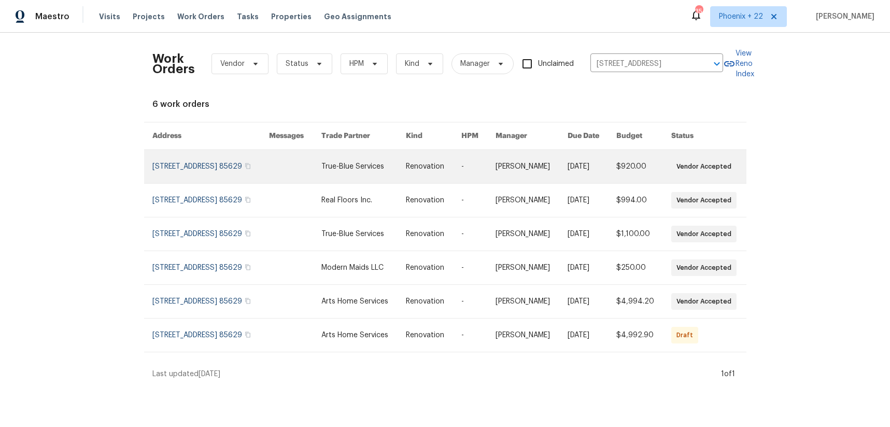
click at [301, 164] on link at bounding box center [295, 166] width 52 height 33
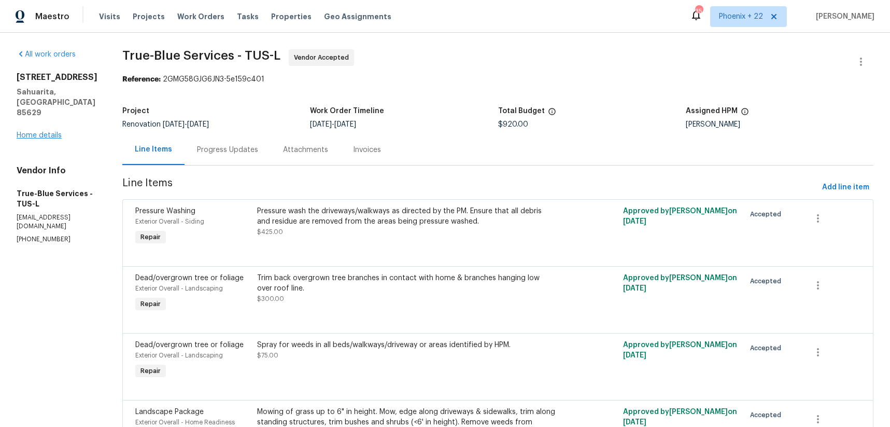
click at [25, 130] on div "All work orders [STREET_ADDRESS] Home details Vendor Info True-Blue Services - …" at bounding box center [57, 146] width 81 height 194
click at [25, 132] on link "Home details" at bounding box center [39, 135] width 45 height 7
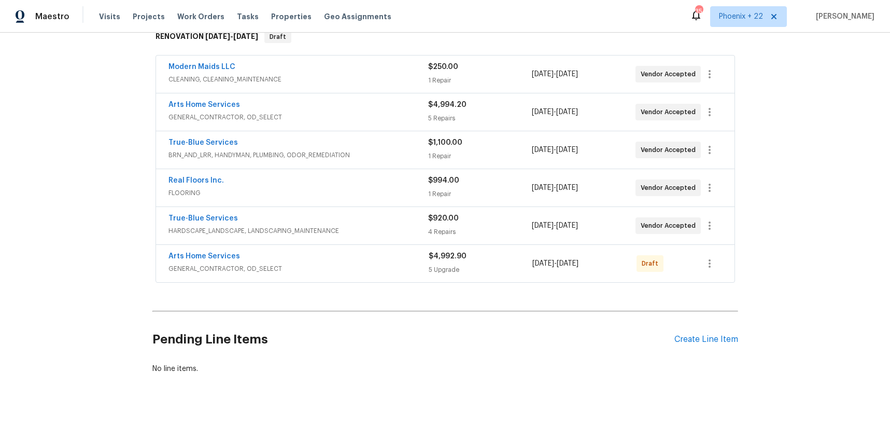
scroll to position [178, 0]
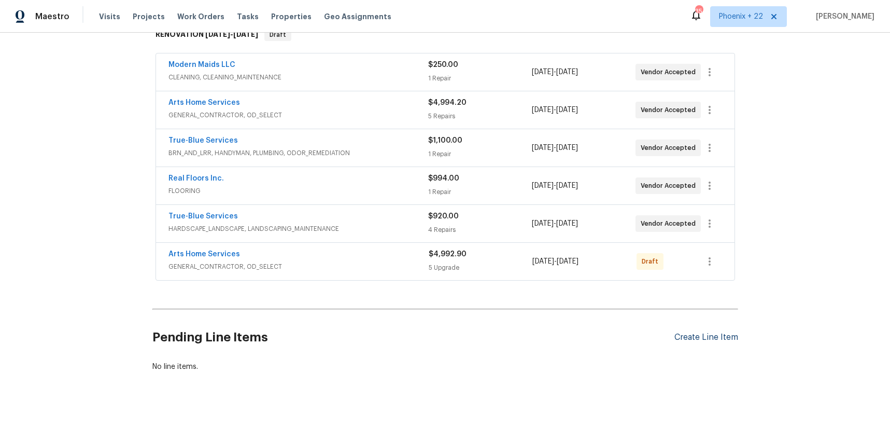
click at [735, 337] on div "Create Line Item" at bounding box center [706, 337] width 64 height 10
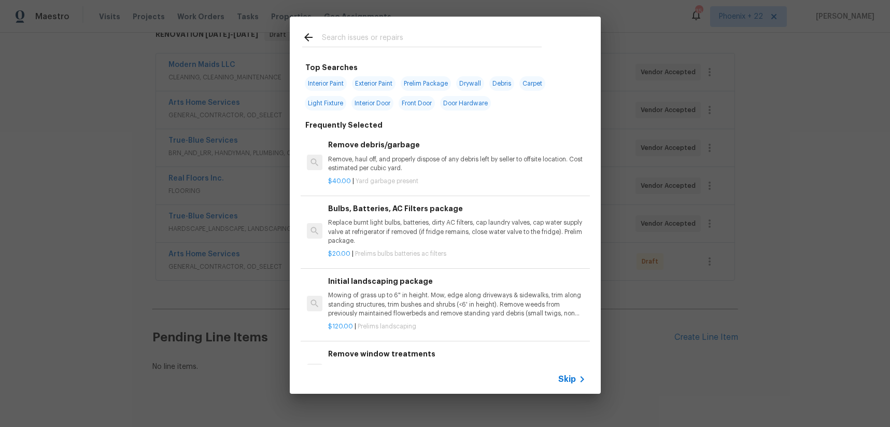
click at [401, 46] on input "text" at bounding box center [432, 39] width 220 height 16
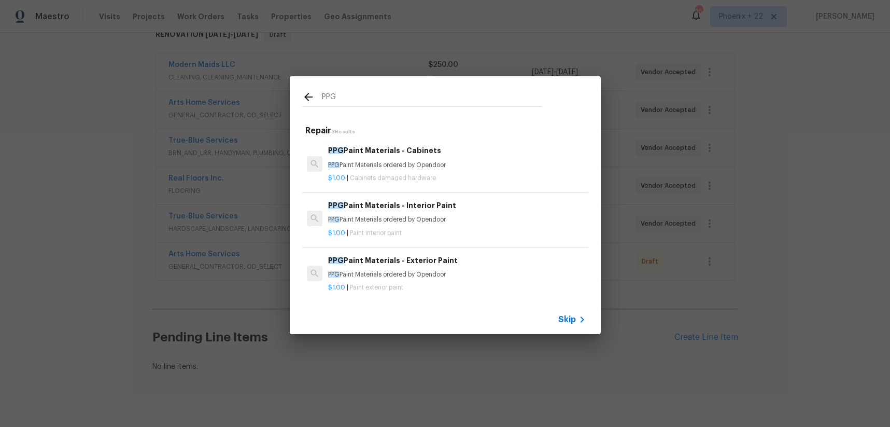
type input "PPG"
click at [470, 204] on h6 "PPG Paint Materials - Interior Paint" at bounding box center [456, 205] width 257 height 11
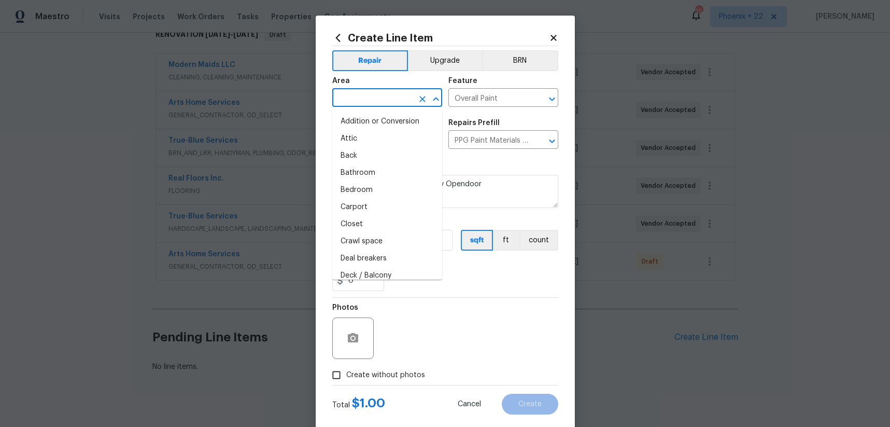
click at [371, 92] on input "text" at bounding box center [372, 99] width 81 height 16
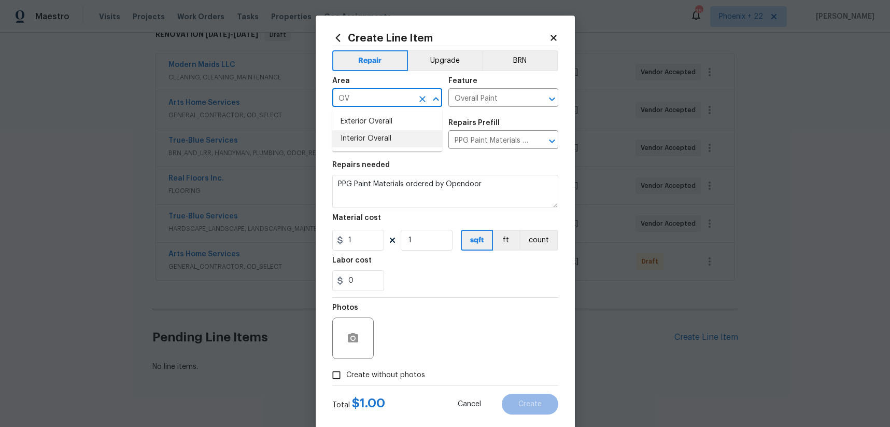
click at [363, 135] on li "Interior Overall" at bounding box center [387, 138] width 110 height 17
type input "Interior Overall"
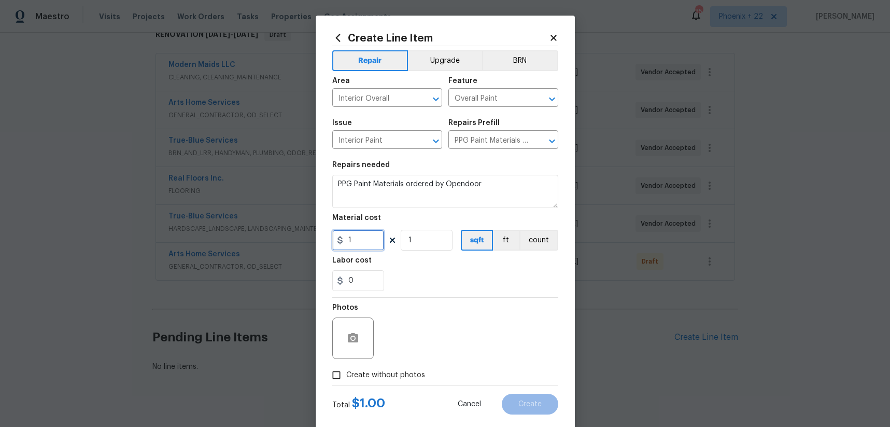
click at [372, 238] on input "1" at bounding box center [358, 240] width 52 height 21
drag, startPoint x: 372, startPoint y: 238, endPoint x: 324, endPoint y: 238, distance: 47.7
click at [323, 238] on div "Create Line Item Repair Upgrade BRN Area Interior Overall ​ Feature Overall Pai…" at bounding box center [445, 223] width 259 height 415
type input "510.78"
click at [360, 379] on span "Create without photos" at bounding box center [385, 375] width 79 height 11
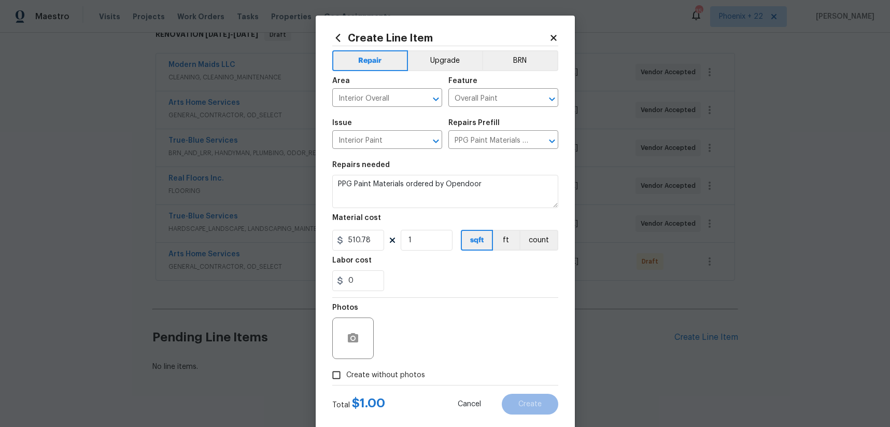
click at [346, 379] on input "Create without photos" at bounding box center [337, 375] width 20 height 20
checkbox input "true"
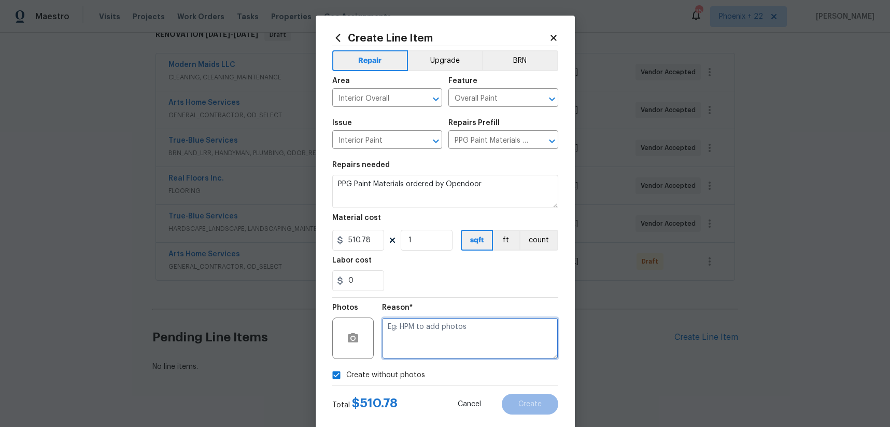
click at [416, 344] on textarea at bounding box center [470, 337] width 176 height 41
type textarea "NA"
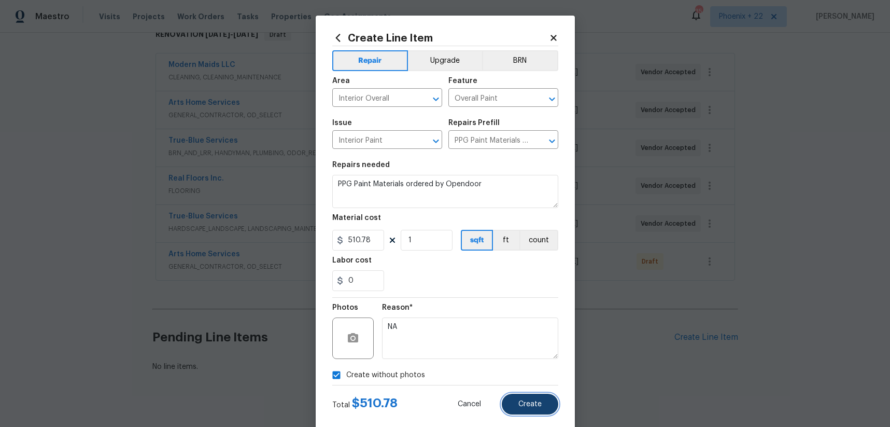
click at [531, 403] on span "Create" at bounding box center [529, 404] width 23 height 8
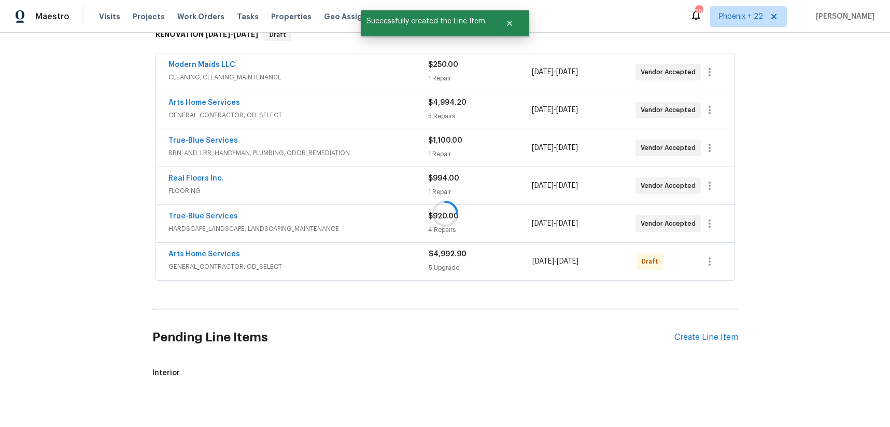
click at [690, 342] on div "Pending Line Items Create Line Item" at bounding box center [445, 337] width 586 height 48
click at [692, 337] on div "Create Line Item" at bounding box center [706, 337] width 64 height 10
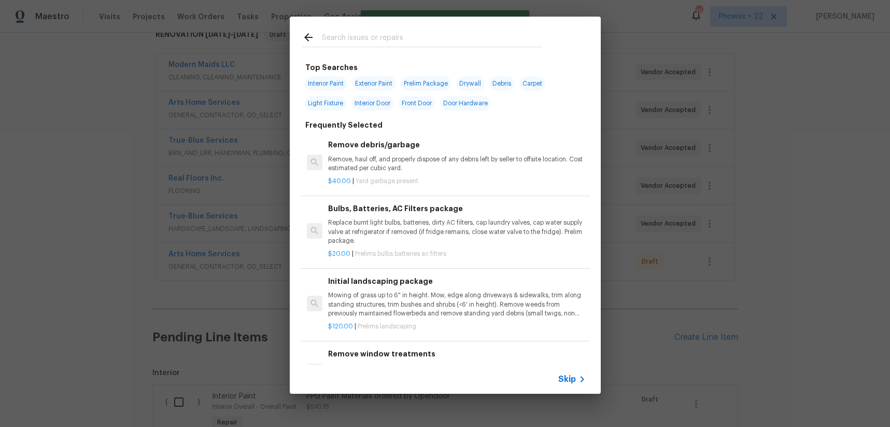
click at [421, 38] on input "text" at bounding box center [432, 39] width 220 height 16
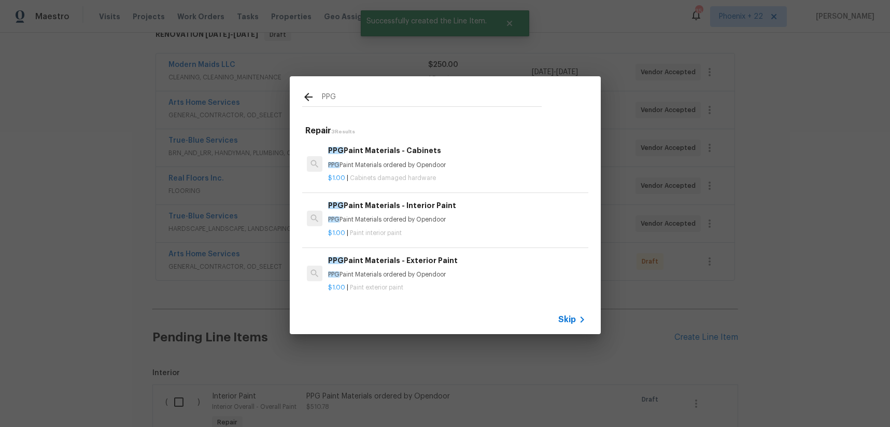
type input "PPG"
click at [463, 164] on p "PPG Paint Materials ordered by Opendoor" at bounding box center [456, 165] width 257 height 9
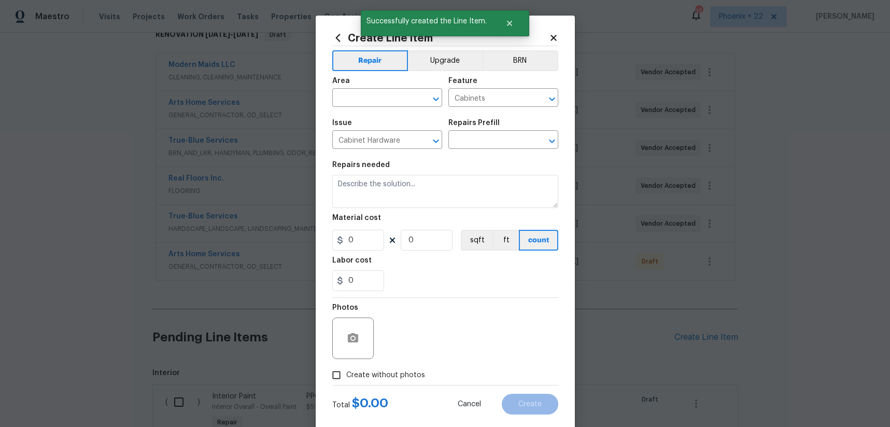
type input "PPG Paint Materials - Cabinets $1.00"
type textarea "PPG Paint Materials ordered by Opendoor"
type input "1"
click at [430, 66] on button "Upgrade" at bounding box center [445, 60] width 74 height 21
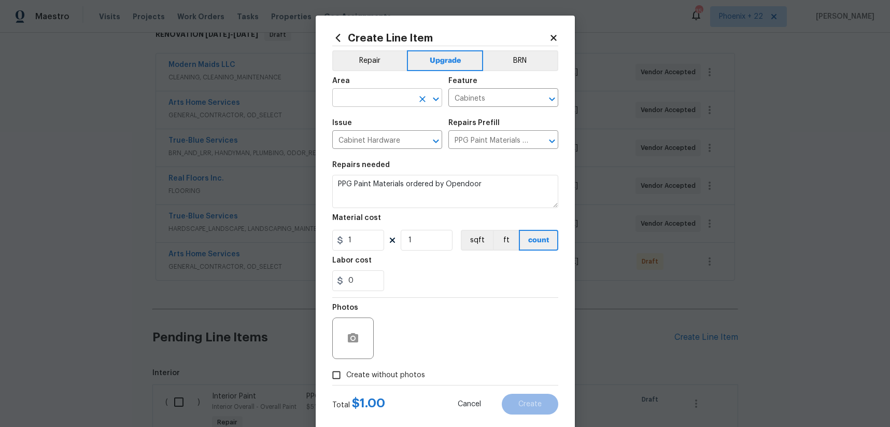
click at [393, 91] on input "text" at bounding box center [372, 99] width 81 height 16
drag, startPoint x: 398, startPoint y: 132, endPoint x: 385, endPoint y: 165, distance: 35.1
click at [398, 132] on li "Interior Overall" at bounding box center [387, 138] width 110 height 17
type input "Interior Overall"
drag, startPoint x: 368, startPoint y: 247, endPoint x: 330, endPoint y: 239, distance: 39.0
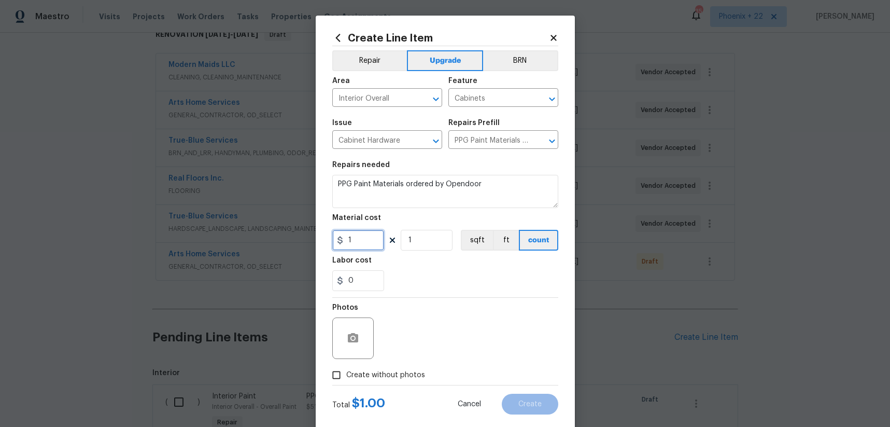
click at [330, 239] on div "Create Line Item Repair Upgrade BRN Area Interior Overall ​ Feature Cabinets ​ …" at bounding box center [445, 223] width 259 height 415
type input "271.18"
click at [382, 375] on span "Create without photos" at bounding box center [385, 375] width 79 height 11
click at [346, 375] on input "Create without photos" at bounding box center [337, 375] width 20 height 20
checkbox input "true"
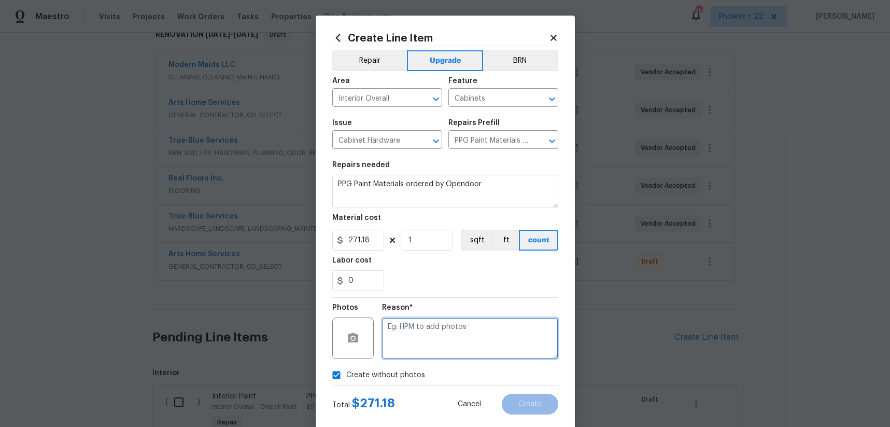
click at [416, 349] on textarea at bounding box center [470, 337] width 176 height 41
type textarea "NA"
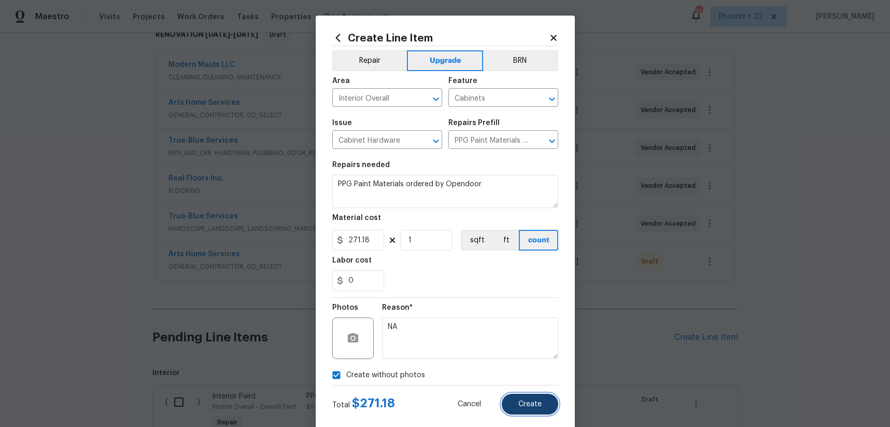
click at [525, 407] on span "Create" at bounding box center [529, 404] width 23 height 8
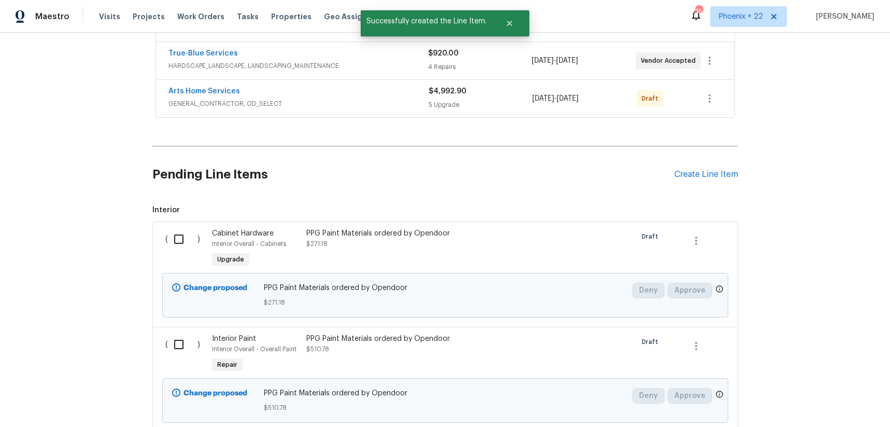
scroll to position [417, 0]
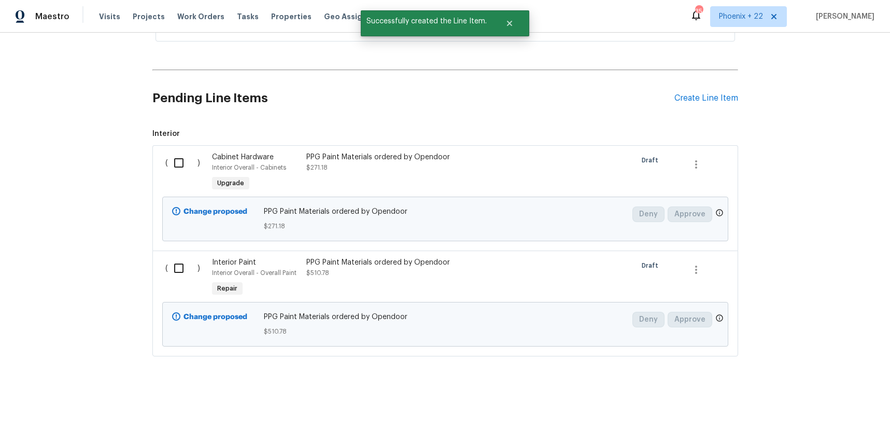
drag, startPoint x: 195, startPoint y: 131, endPoint x: 186, endPoint y: 155, distance: 26.3
click at [195, 131] on span "Interior" at bounding box center [445, 134] width 586 height 10
click at [186, 155] on input "checkbox" at bounding box center [183, 163] width 30 height 22
checkbox input "true"
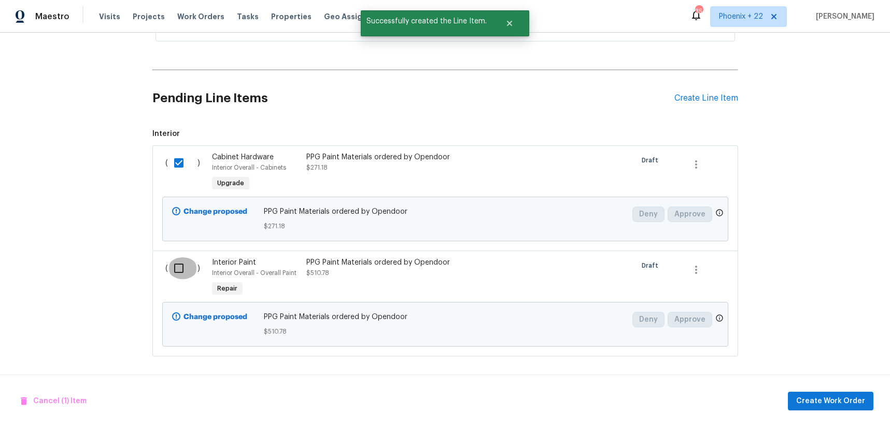
click at [183, 262] on input "checkbox" at bounding box center [183, 268] width 30 height 22
checkbox input "true"
click at [826, 400] on span "Create Work Order" at bounding box center [830, 400] width 69 height 13
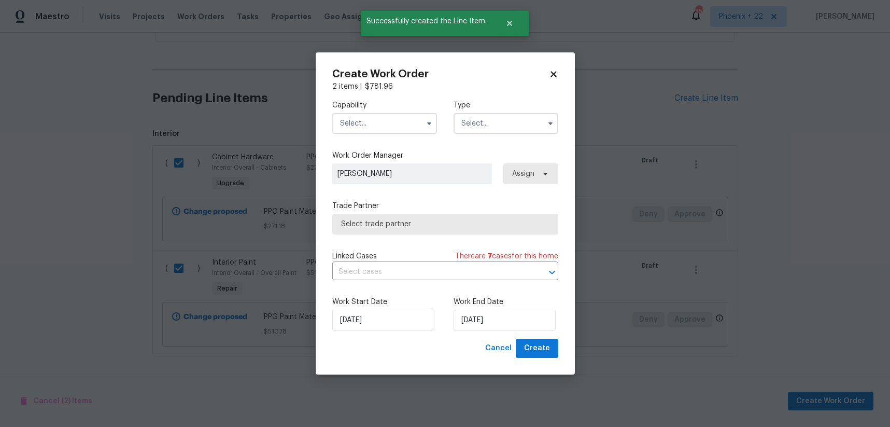
click at [400, 130] on input "text" at bounding box center [384, 123] width 105 height 21
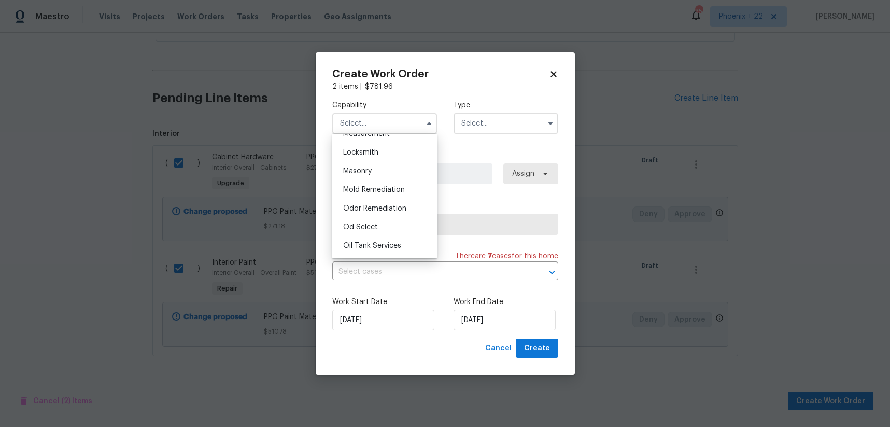
scroll to position [764, 0]
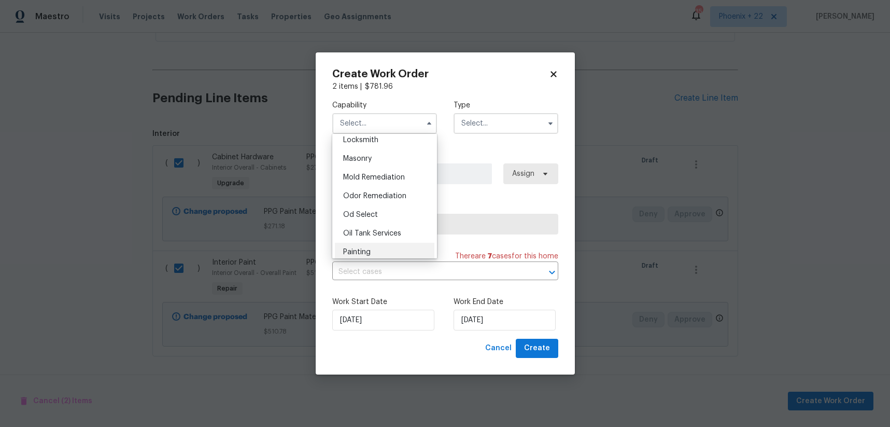
click at [399, 244] on div "Painting" at bounding box center [385, 252] width 100 height 19
type input "Painting"
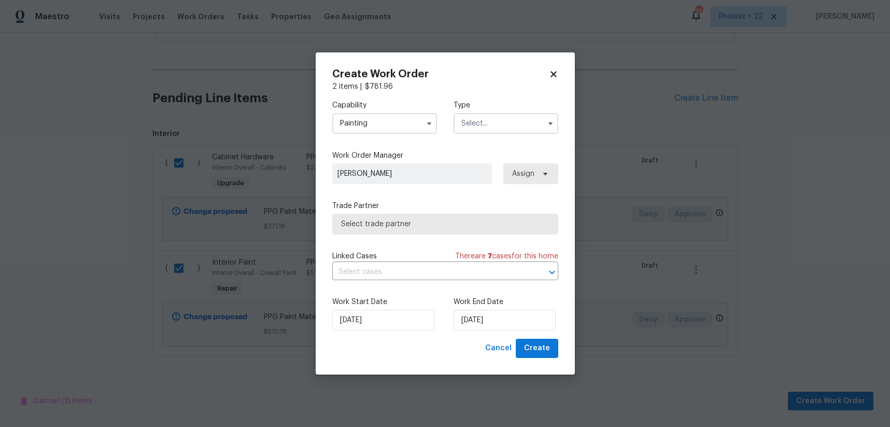
drag, startPoint x: 493, startPoint y: 127, endPoint x: 509, endPoint y: 220, distance: 94.7
click at [493, 136] on div "Capability Painting Type" at bounding box center [445, 117] width 226 height 50
click at [501, 129] on input "text" at bounding box center [505, 123] width 105 height 21
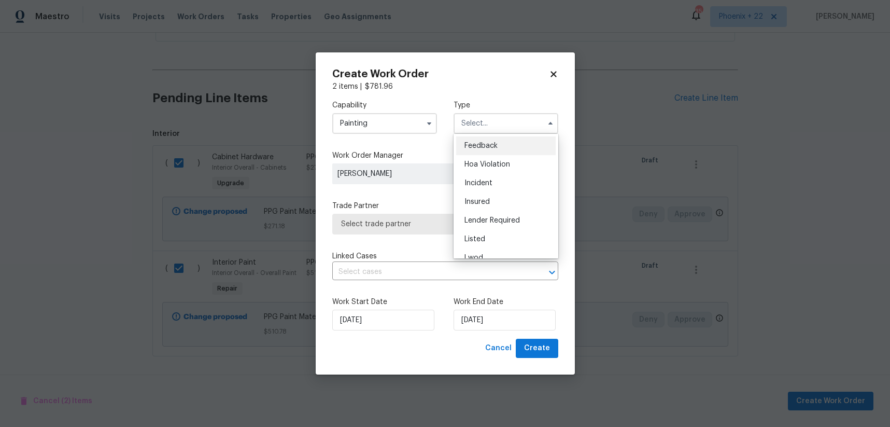
scroll to position [123, 0]
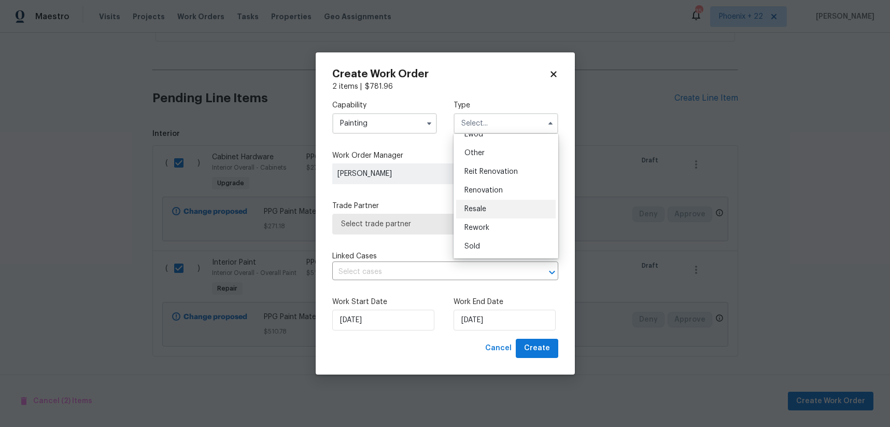
click at [487, 208] on div "Resale" at bounding box center [506, 209] width 100 height 19
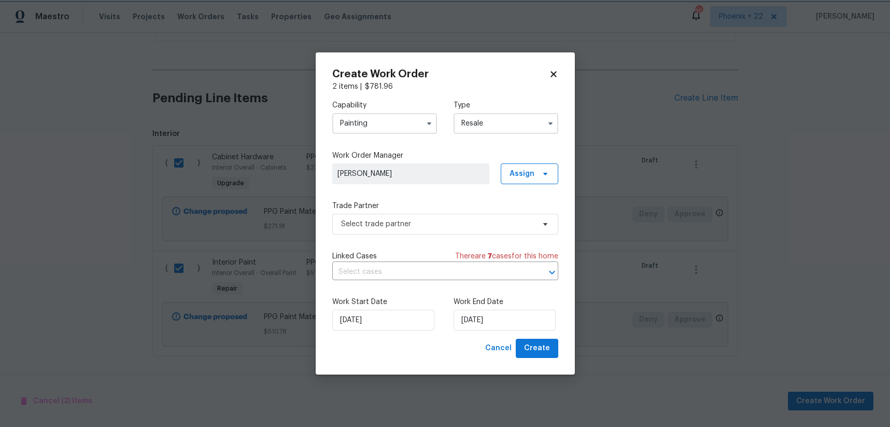
scroll to position [0, 0]
click at [483, 126] on input "Resale" at bounding box center [505, 123] width 105 height 21
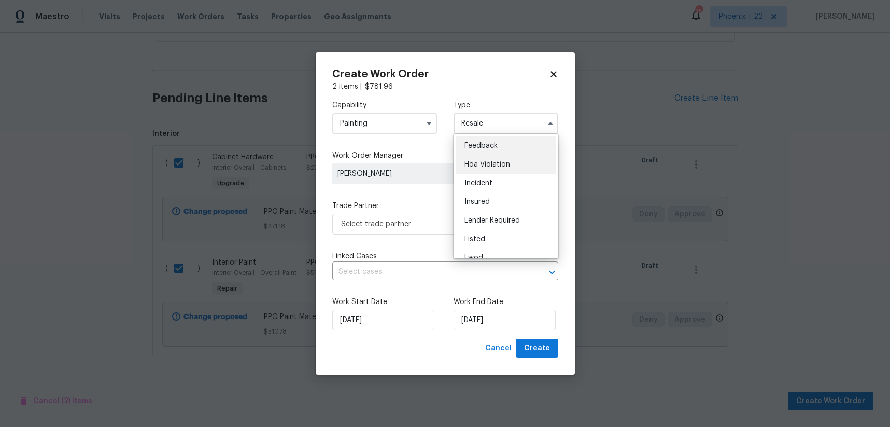
scroll to position [123, 0]
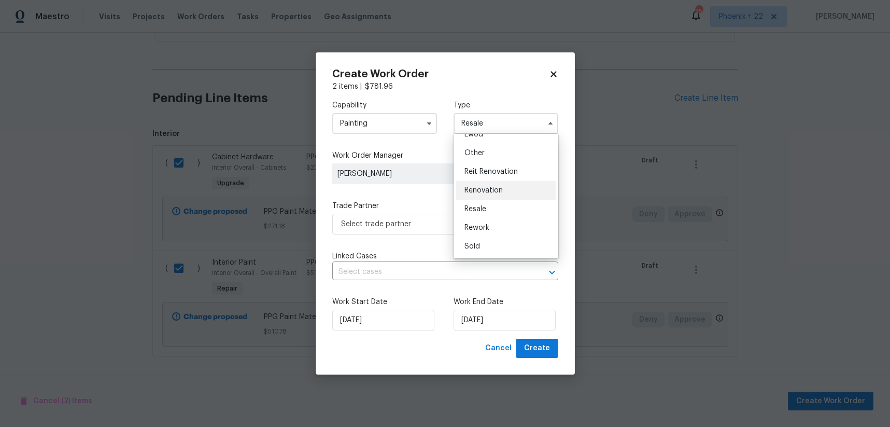
click at [485, 187] on span "Renovation" at bounding box center [483, 190] width 38 height 7
type input "Renovation"
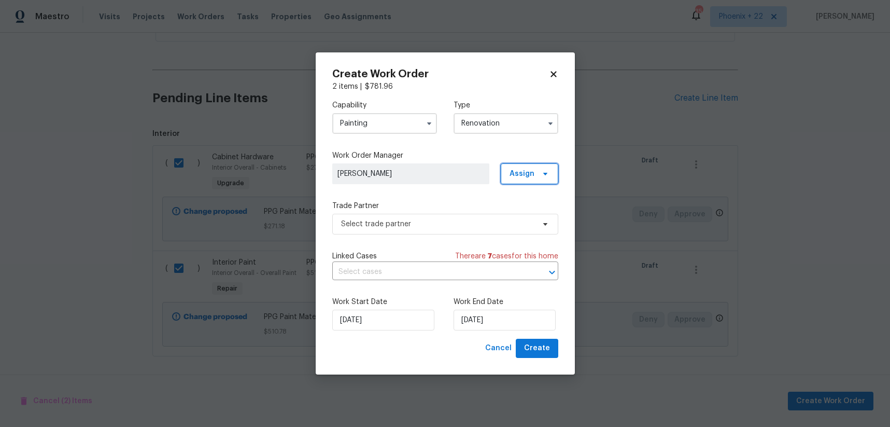
click at [522, 164] on span "Assign" at bounding box center [530, 173] width 58 height 21
click at [529, 219] on div "Assign to me" at bounding box center [530, 217] width 45 height 10
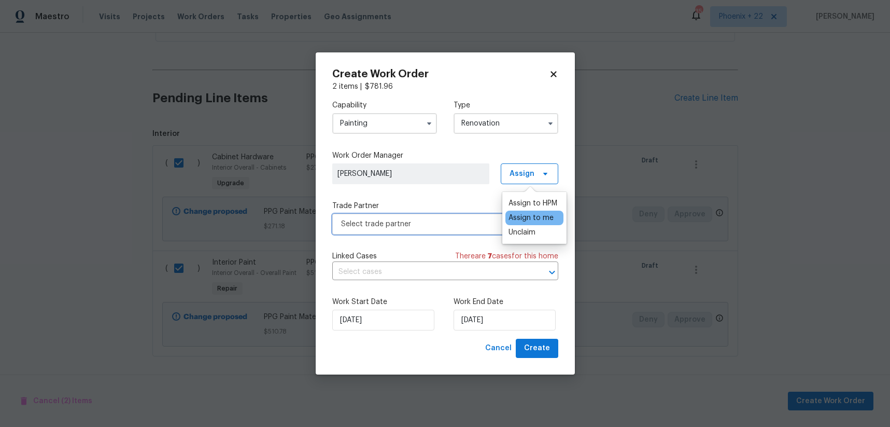
click at [424, 229] on span "Select trade partner" at bounding box center [445, 224] width 226 height 21
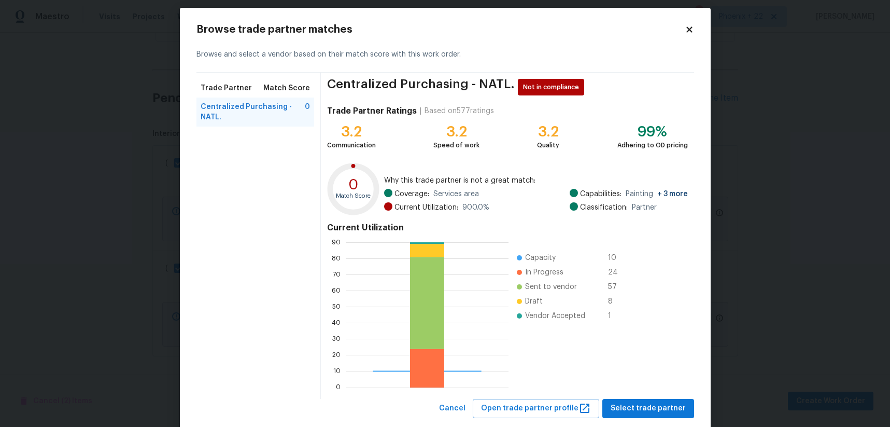
scroll to position [18, 0]
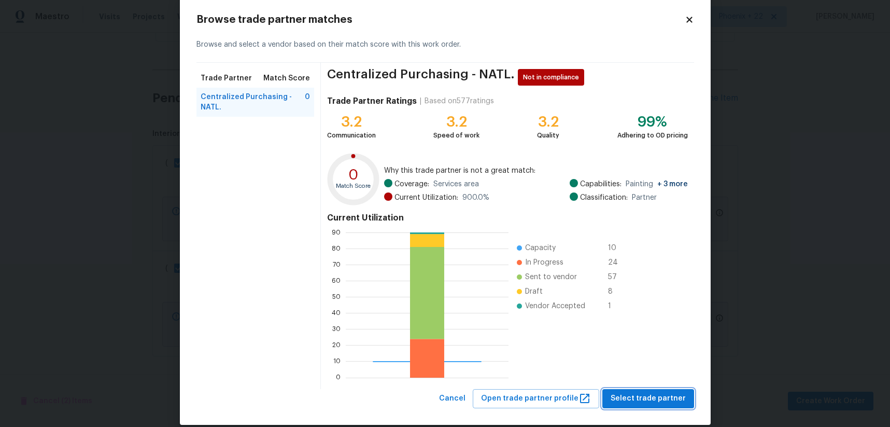
click at [614, 402] on button "Select trade partner" at bounding box center [648, 398] width 92 height 19
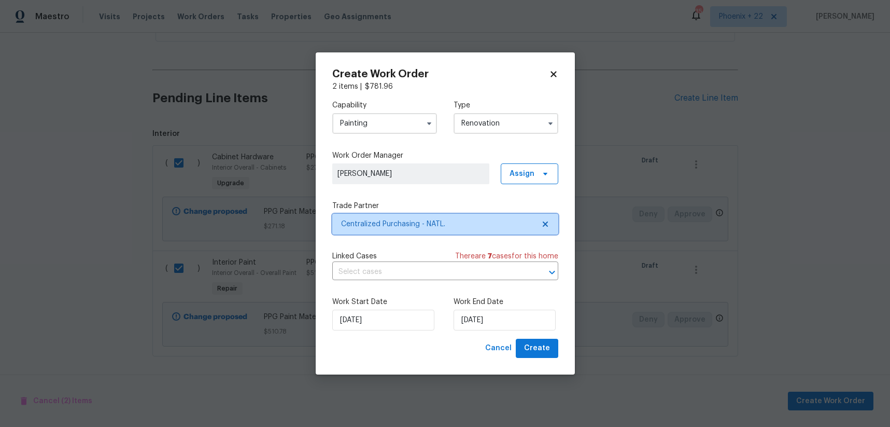
scroll to position [0, 0]
click at [554, 356] on button "Create" at bounding box center [537, 347] width 42 height 19
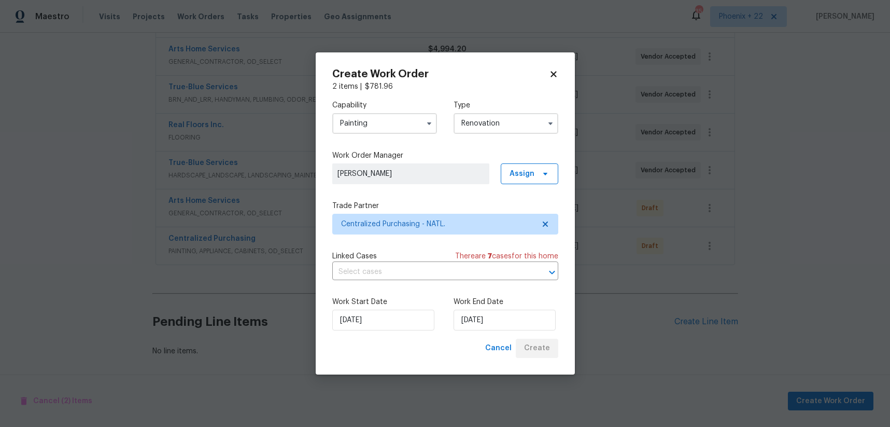
scroll to position [232, 0]
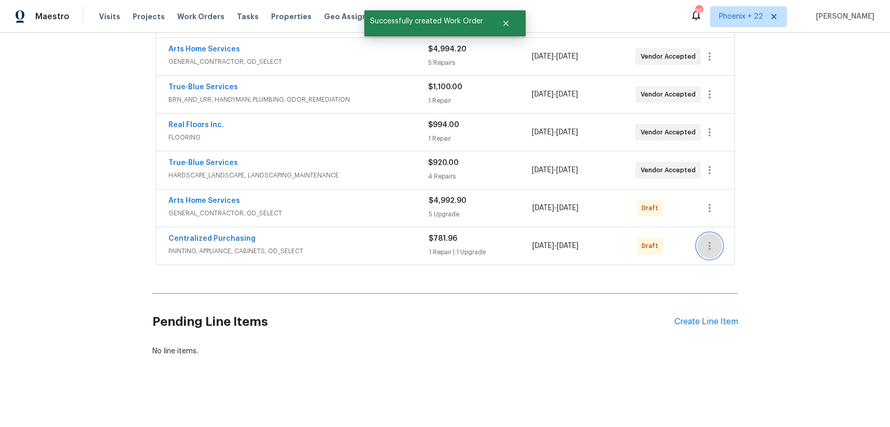
click at [714, 245] on icon "button" at bounding box center [709, 245] width 12 height 12
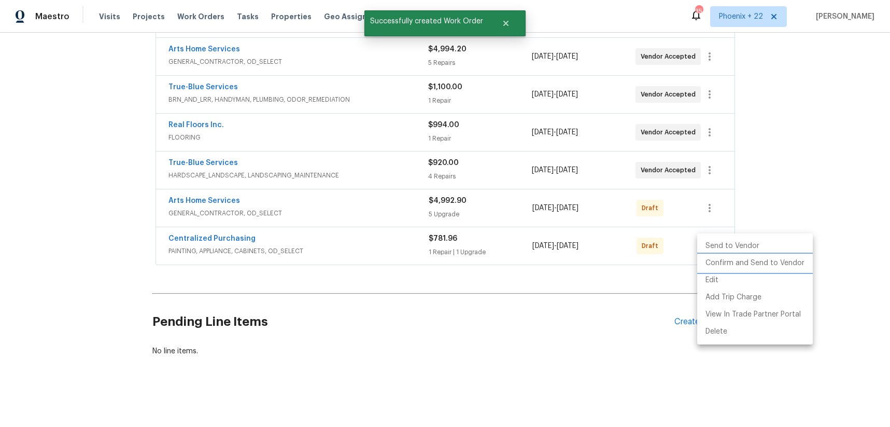
click at [715, 261] on li "Confirm and Send to Vendor" at bounding box center [755, 262] width 116 height 17
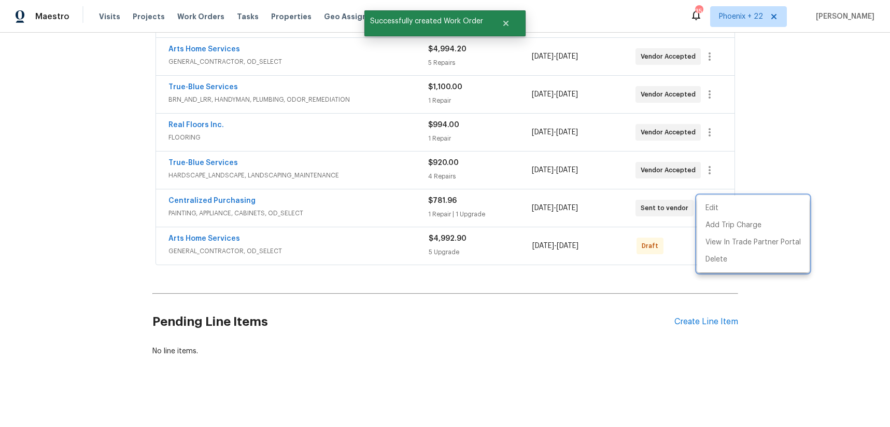
drag, startPoint x: 265, startPoint y: 200, endPoint x: 238, endPoint y: 203, distance: 27.1
click at [256, 200] on div at bounding box center [445, 213] width 890 height 427
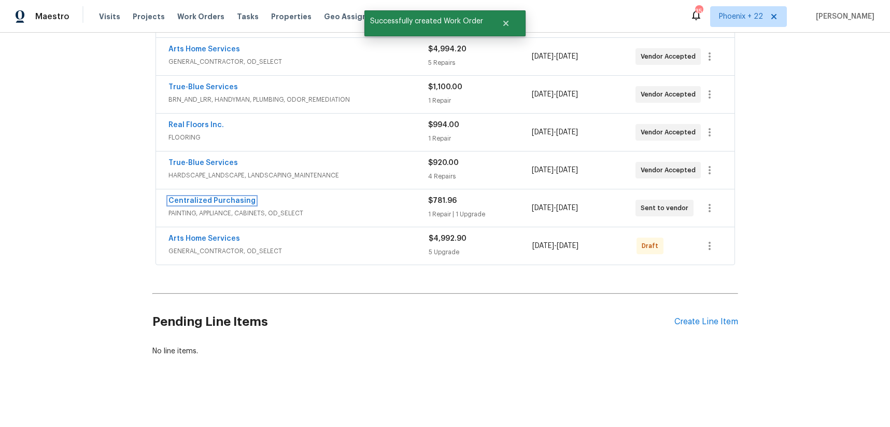
click at [234, 203] on link "Centralized Purchasing" at bounding box center [211, 200] width 87 height 7
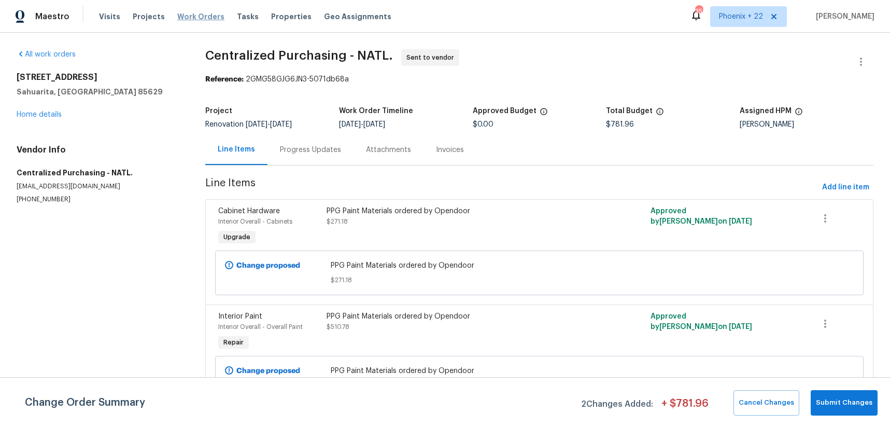
click at [198, 11] on span "Work Orders" at bounding box center [200, 16] width 47 height 10
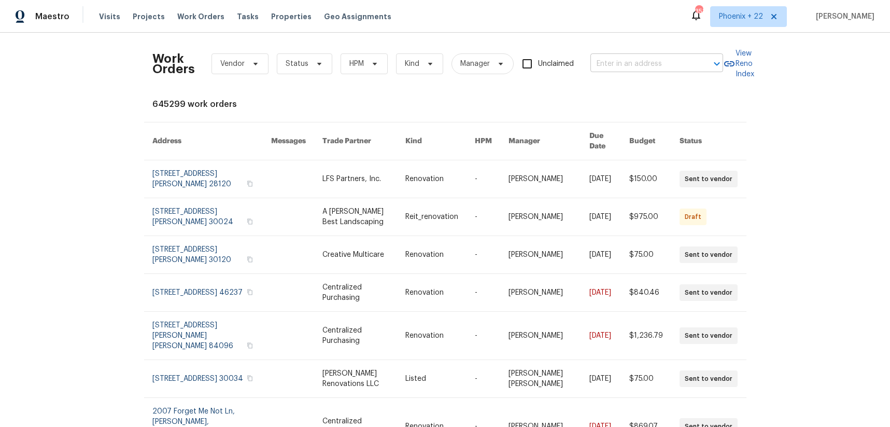
click at [601, 58] on input "text" at bounding box center [642, 64] width 104 height 16
paste input "[STREET_ADDRESS]"
type input "[STREET_ADDRESS]"
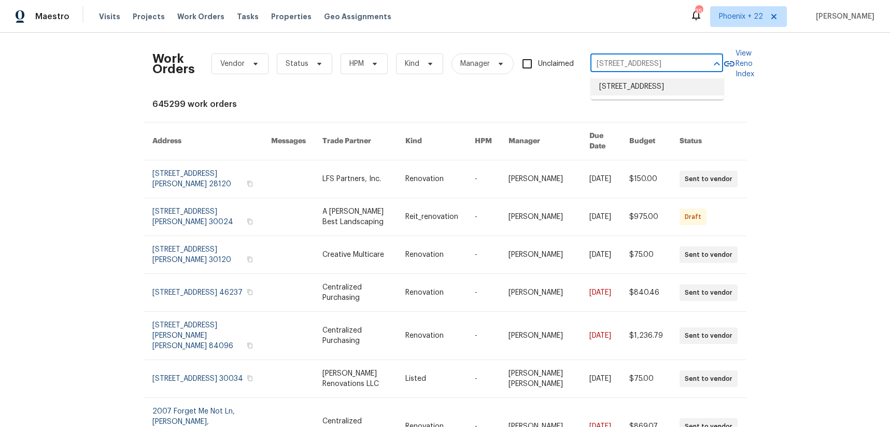
click at [631, 82] on li "[STREET_ADDRESS]" at bounding box center [657, 86] width 133 height 17
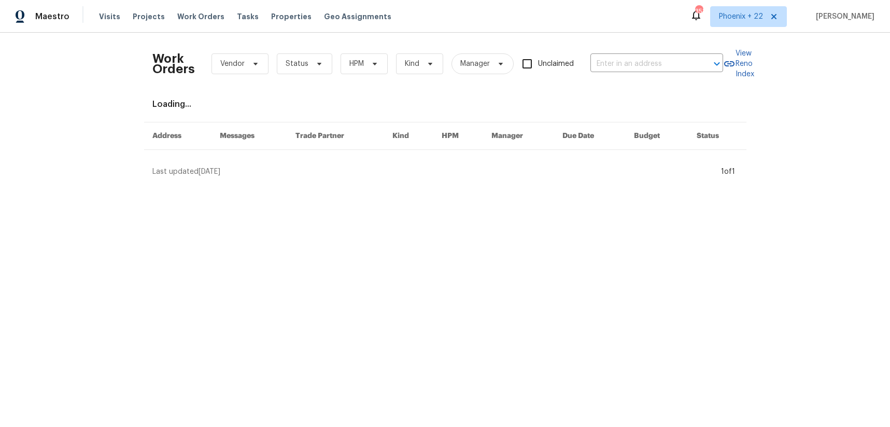
type input "[STREET_ADDRESS]"
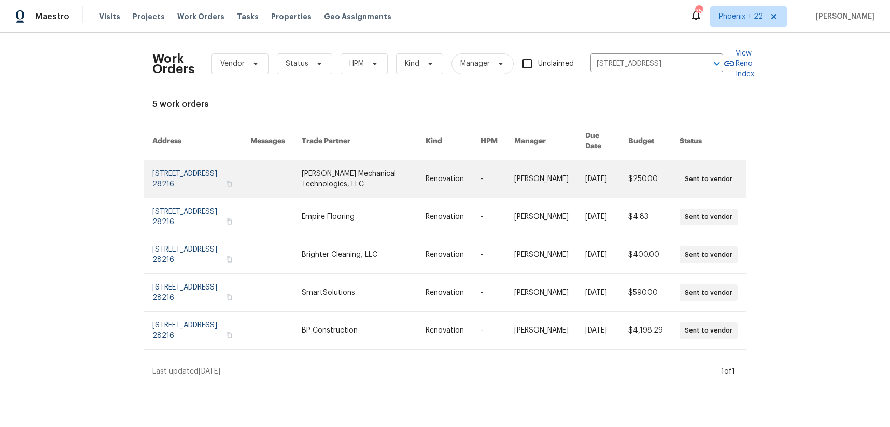
click at [341, 168] on link at bounding box center [364, 178] width 124 height 37
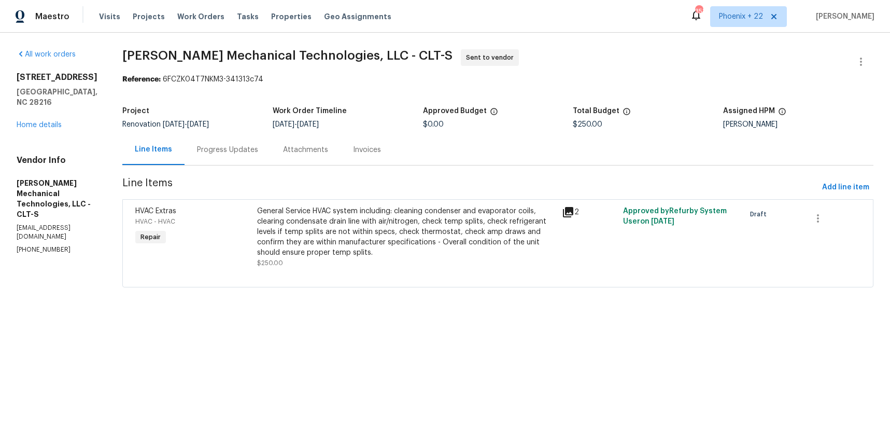
click at [50, 118] on div "[STREET_ADDRESS][PERSON_NAME] Home details" at bounding box center [57, 101] width 81 height 58
click at [48, 121] on link "Home details" at bounding box center [39, 124] width 45 height 7
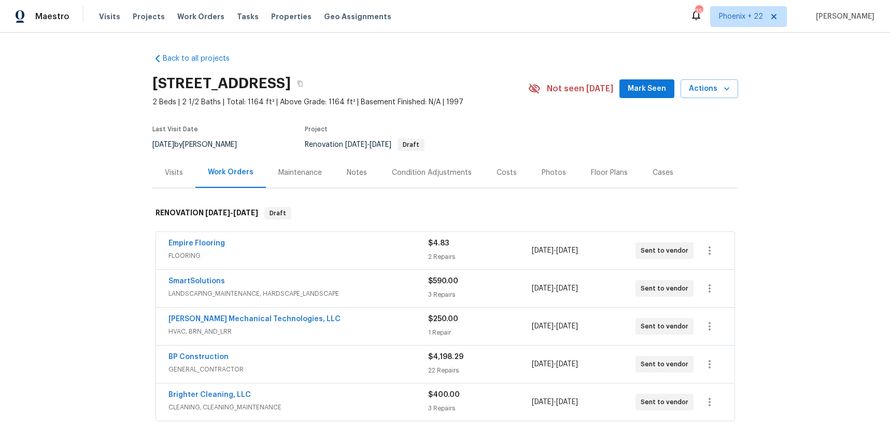
scroll to position [156, 0]
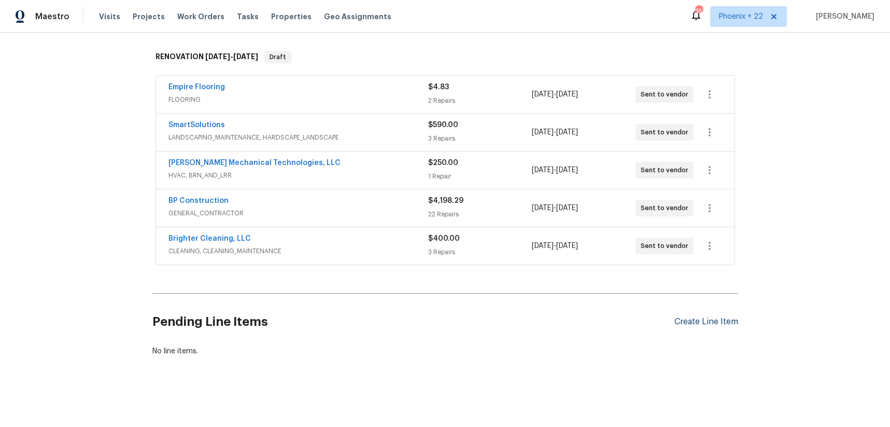
click at [707, 318] on div "Create Line Item" at bounding box center [706, 322] width 64 height 10
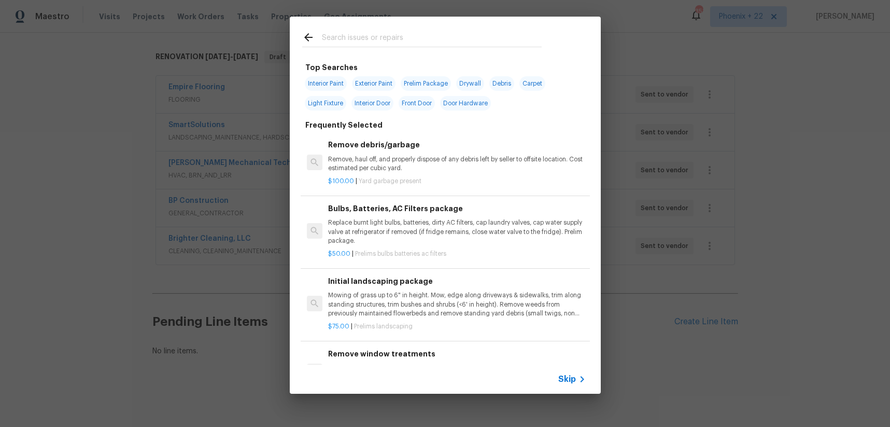
click at [394, 39] on input "text" at bounding box center [432, 39] width 220 height 16
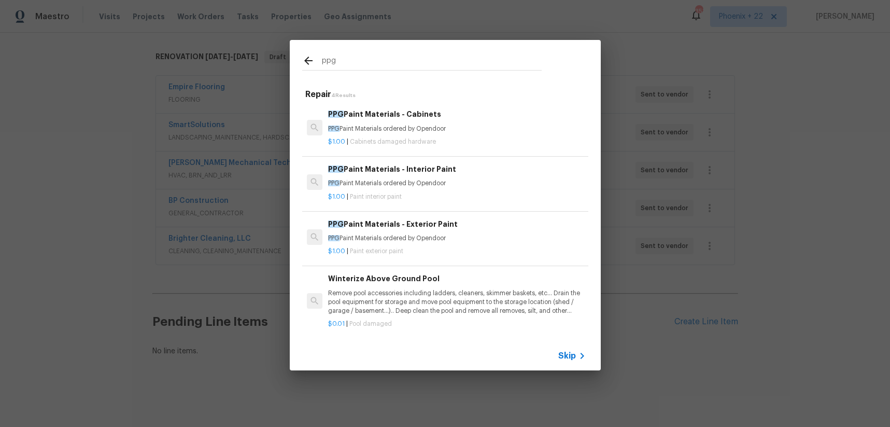
type input "ppg"
click at [500, 189] on div "$1.00 | Paint interior paint" at bounding box center [456, 194] width 257 height 13
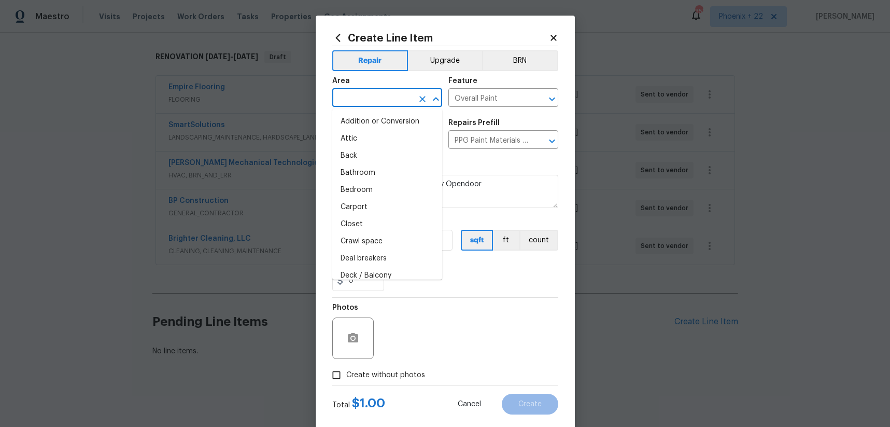
click at [380, 98] on input "text" at bounding box center [372, 99] width 81 height 16
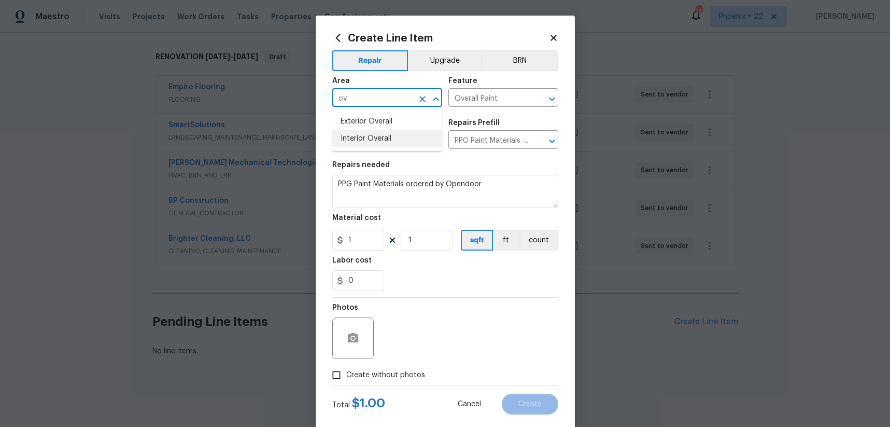
type input "ov"
click at [382, 155] on section "Repairs needed PPG Paint Materials ordered by Opendoor Material cost 1 1 sqft f…" at bounding box center [445, 226] width 226 height 142
click at [377, 94] on input "text" at bounding box center [372, 99] width 81 height 16
click at [384, 131] on li "Interior Overall" at bounding box center [387, 138] width 110 height 17
type input "Interior Overall"
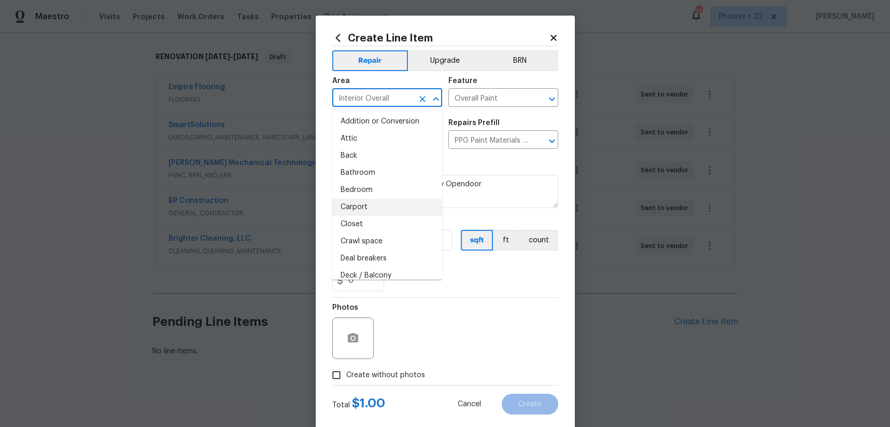
drag, startPoint x: 389, startPoint y: 289, endPoint x: 377, endPoint y: 253, distance: 38.2
click at [388, 288] on div "0" at bounding box center [445, 280] width 226 height 21
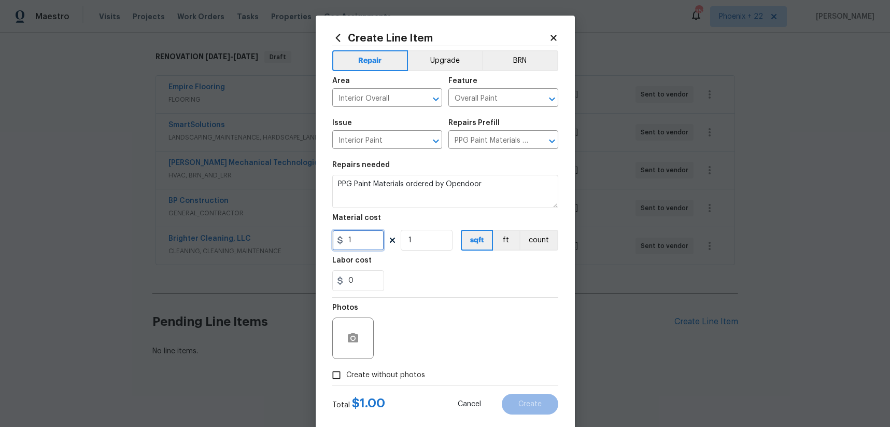
click at [371, 246] on input "1" at bounding box center [358, 240] width 52 height 21
drag, startPoint x: 347, startPoint y: 242, endPoint x: 336, endPoint y: 239, distance: 11.1
click at [336, 239] on div "1" at bounding box center [358, 240] width 52 height 21
paste input "text"
type input "434.14"
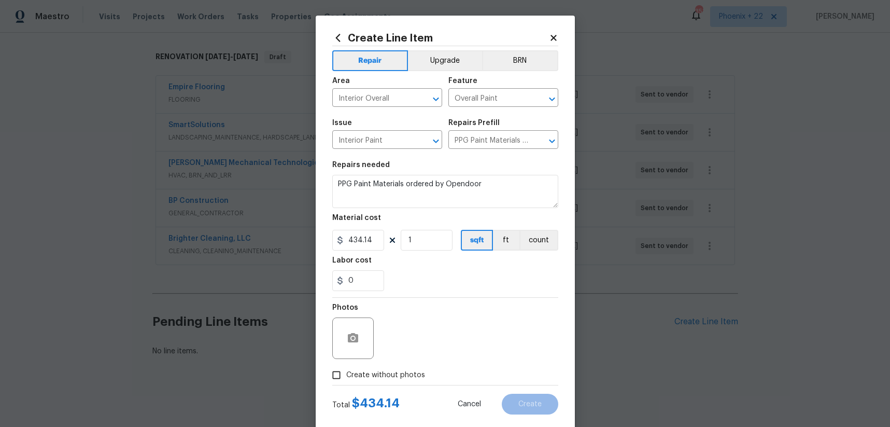
click at [391, 367] on label "Create without photos" at bounding box center [376, 375] width 98 height 20
click at [346, 367] on input "Create without photos" at bounding box center [337, 375] width 20 height 20
checkbox input "true"
click at [418, 338] on textarea at bounding box center [470, 337] width 176 height 41
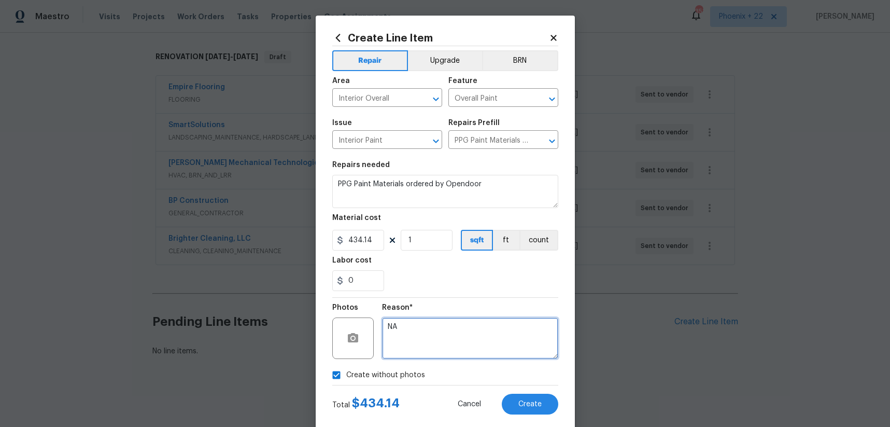
type textarea "NA"
click at [471, 302] on div "Reason* NA" at bounding box center [470, 330] width 176 height 67
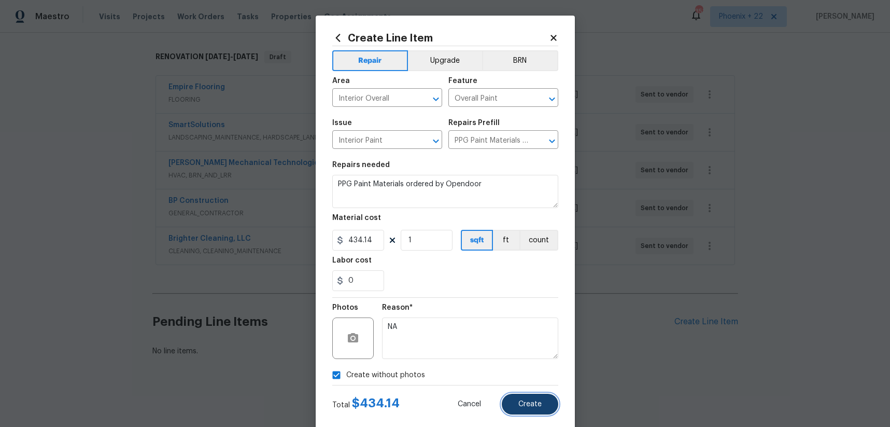
click at [545, 399] on button "Create" at bounding box center [530, 403] width 56 height 21
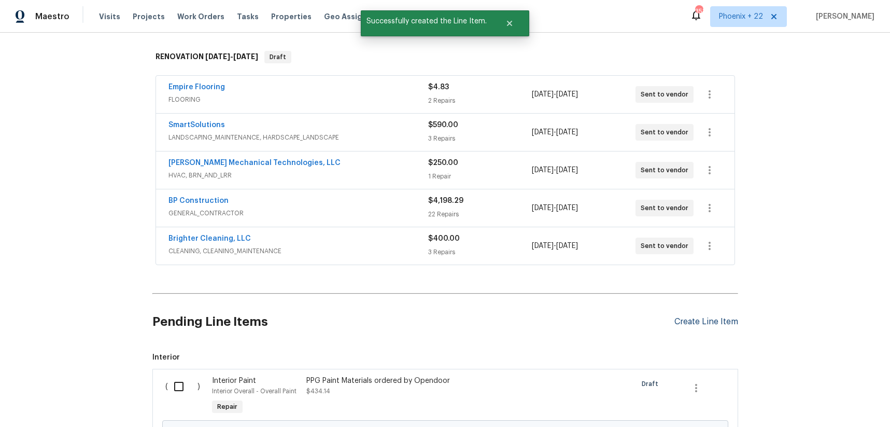
click at [685, 320] on div "Create Line Item" at bounding box center [706, 322] width 64 height 10
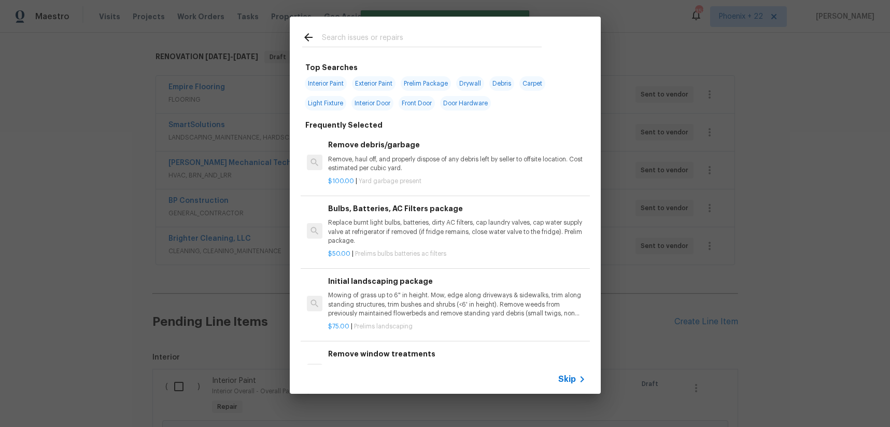
click at [392, 38] on input "text" at bounding box center [432, 39] width 220 height 16
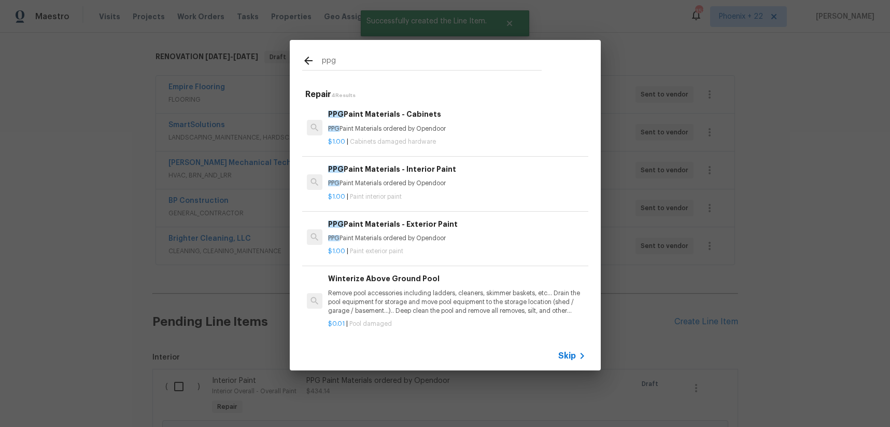
type input "ppg"
click at [465, 233] on div "PPG Paint Materials - Exterior Paint PPG Paint Materials ordered by Opendoor" at bounding box center [456, 230] width 257 height 25
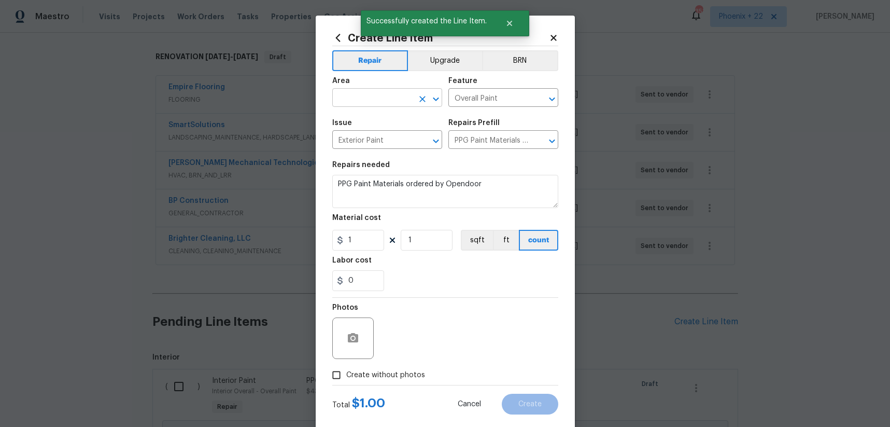
click at [384, 101] on input "text" at bounding box center [372, 99] width 81 height 16
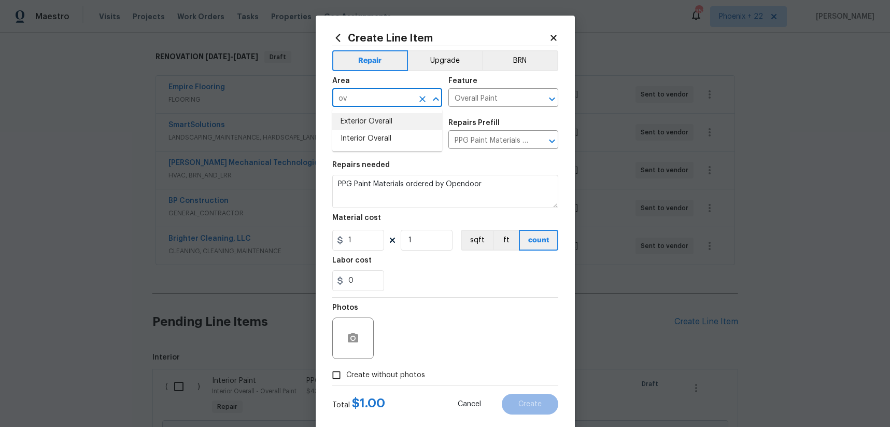
click at [391, 121] on li "Exterior Overall" at bounding box center [387, 121] width 110 height 17
type input "Exterior Overall"
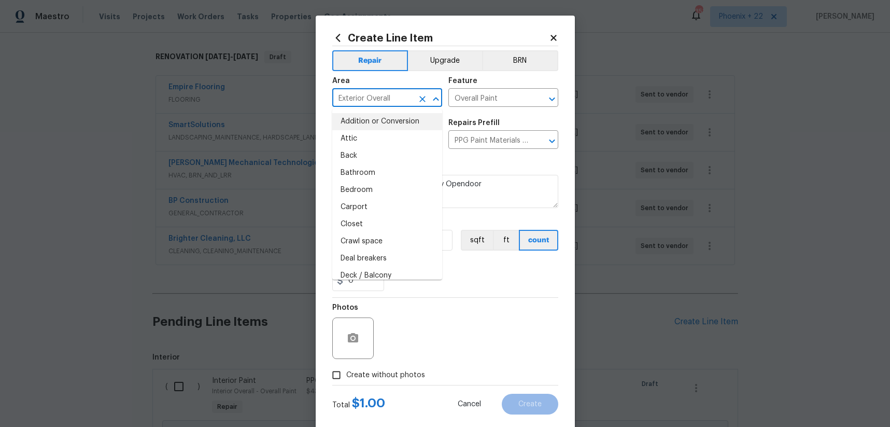
drag, startPoint x: 470, startPoint y: 266, endPoint x: 437, endPoint y: 263, distance: 32.9
click at [469, 266] on div "Labor cost" at bounding box center [445, 263] width 226 height 13
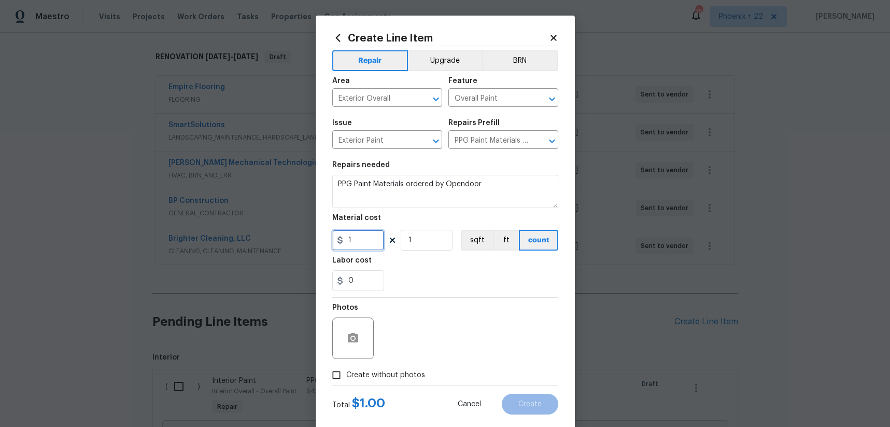
drag, startPoint x: 361, startPoint y: 244, endPoint x: 353, endPoint y: 243, distance: 7.8
click at [353, 243] on input "1" at bounding box center [358, 240] width 52 height 21
type input "48.77"
click at [412, 372] on span "Create without photos" at bounding box center [385, 375] width 79 height 11
click at [346, 372] on input "Create without photos" at bounding box center [337, 375] width 20 height 20
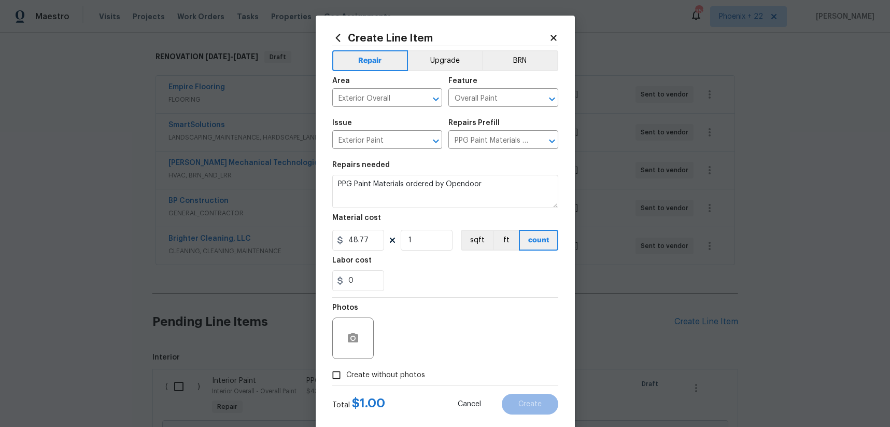
checkbox input "true"
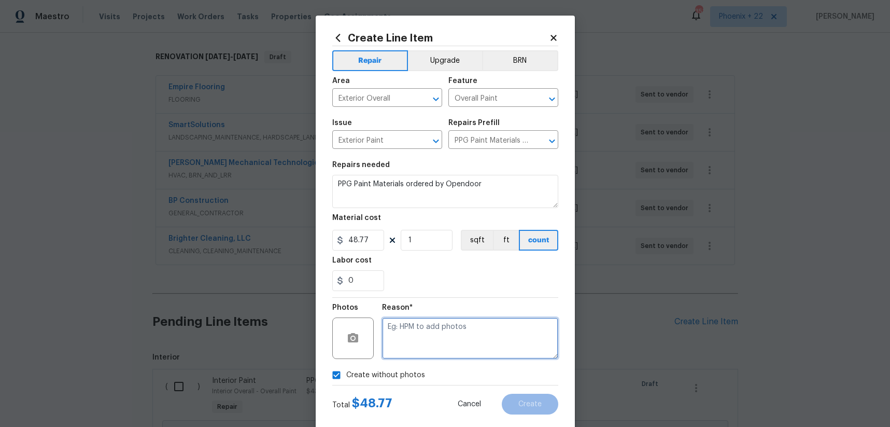
click at [424, 339] on textarea at bounding box center [470, 337] width 176 height 41
type textarea "NA"
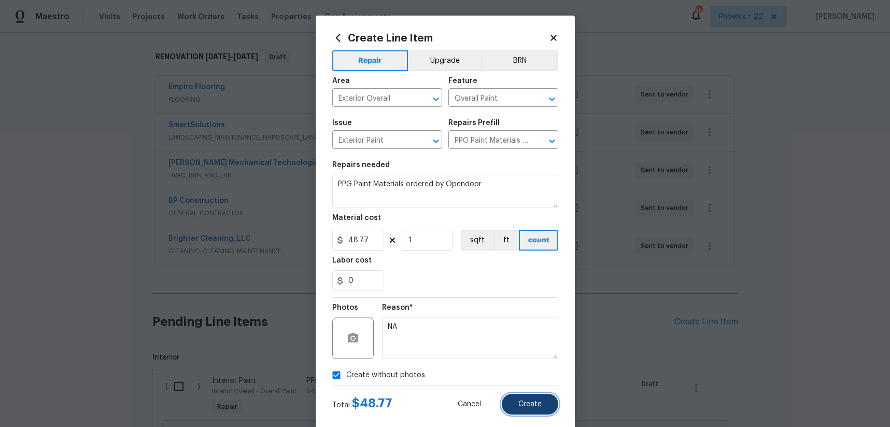
click at [541, 407] on span "Create" at bounding box center [529, 404] width 23 height 8
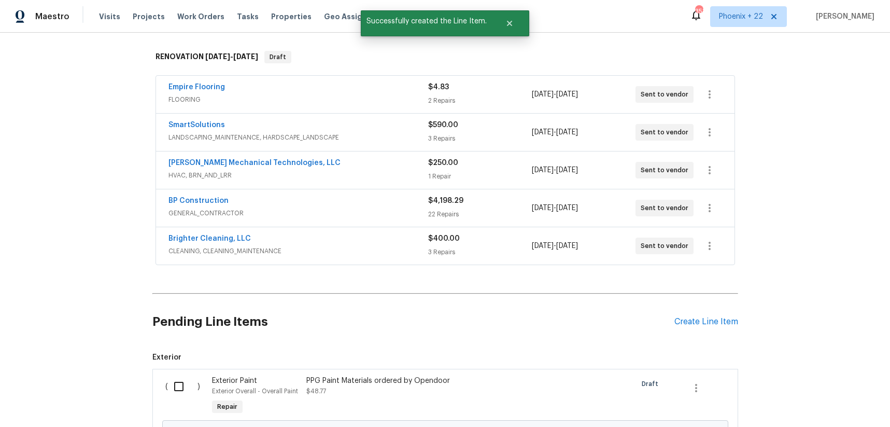
scroll to position [403, 0]
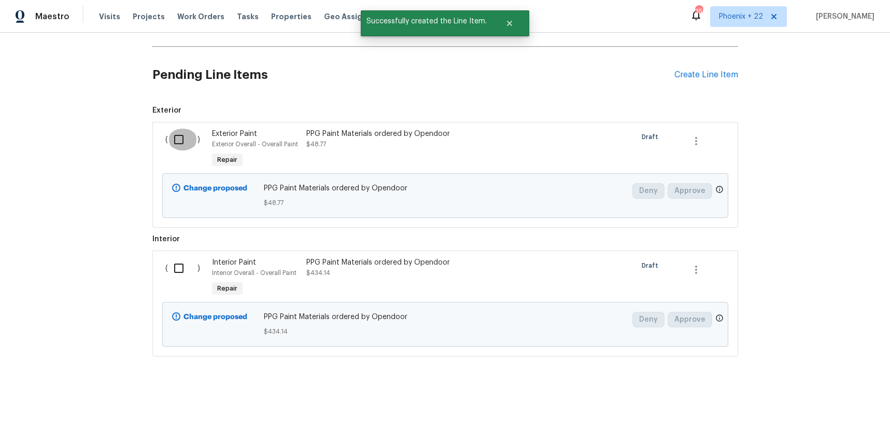
click at [180, 144] on input "checkbox" at bounding box center [183, 140] width 30 height 22
checkbox input "true"
click at [172, 267] on input "checkbox" at bounding box center [183, 268] width 30 height 22
checkbox input "true"
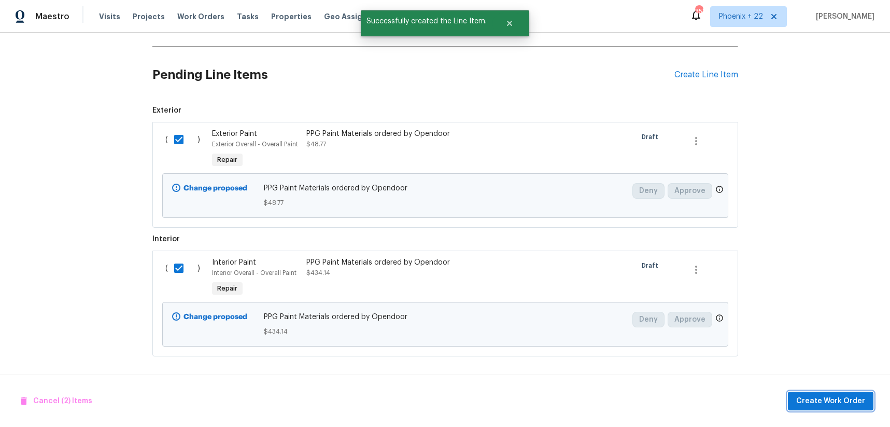
click at [798, 394] on button "Create Work Order" at bounding box center [831, 400] width 86 height 19
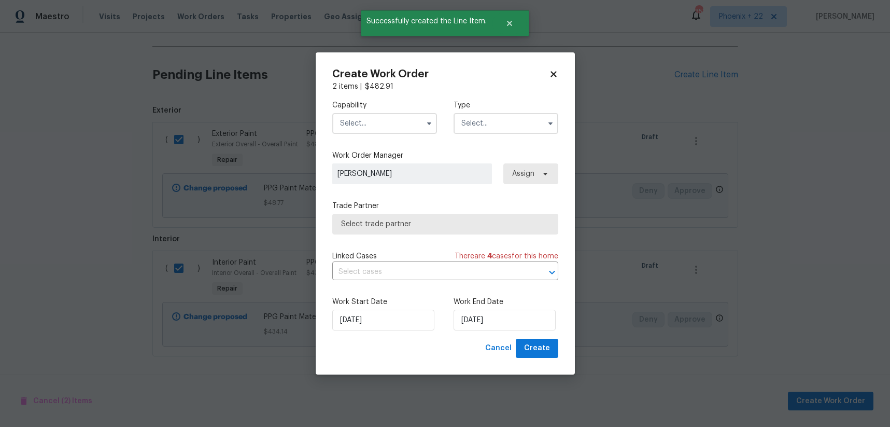
click at [356, 118] on input "text" at bounding box center [384, 123] width 105 height 21
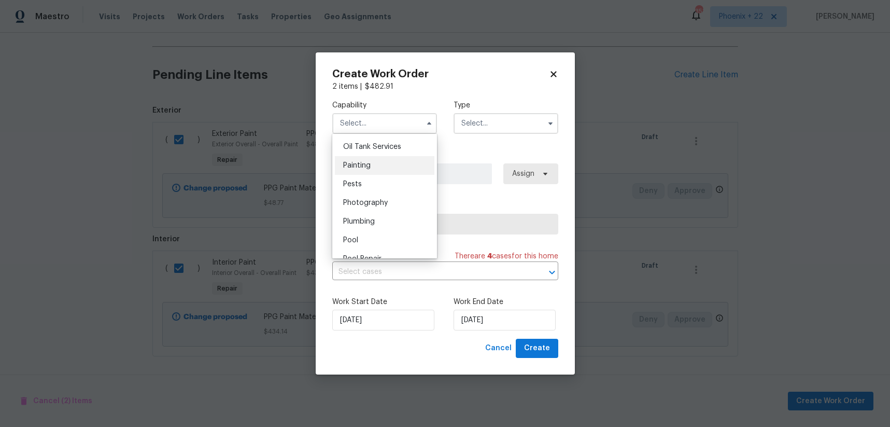
click at [389, 162] on div "Painting" at bounding box center [385, 165] width 100 height 19
type input "Painting"
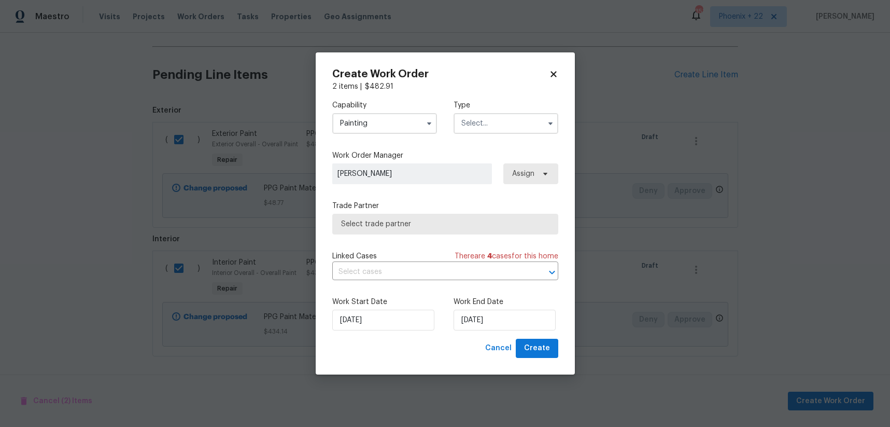
click at [472, 131] on input "text" at bounding box center [505, 123] width 105 height 21
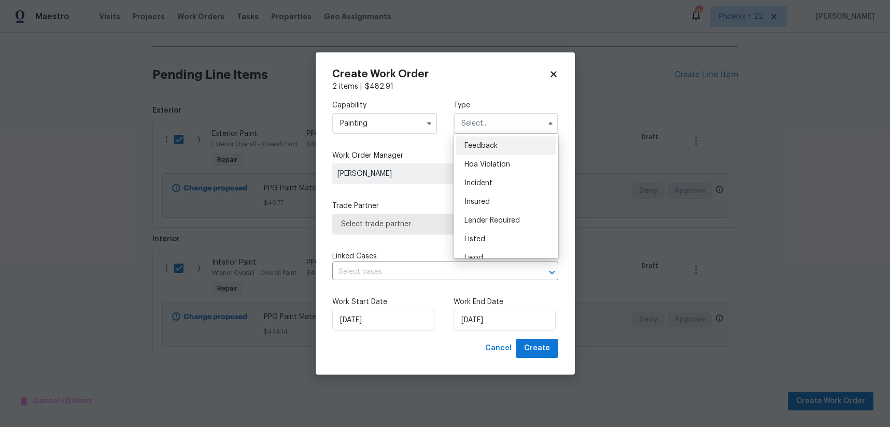
scroll to position [123, 0]
drag, startPoint x: 493, startPoint y: 197, endPoint x: 507, endPoint y: 185, distance: 18.0
click at [493, 197] on div "Renovation" at bounding box center [506, 190] width 100 height 19
type input "Renovation"
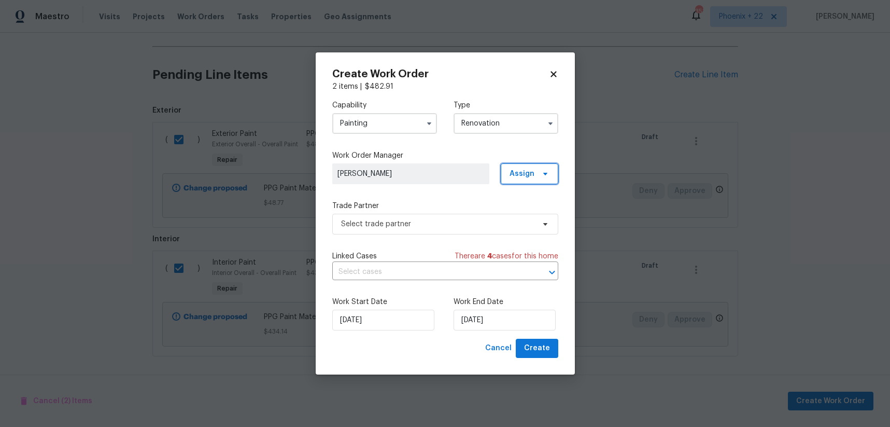
click at [526, 172] on span "Assign" at bounding box center [521, 173] width 25 height 10
click at [529, 222] on div "Assign to me" at bounding box center [530, 217] width 45 height 10
click at [441, 223] on span "Select trade partner" at bounding box center [437, 224] width 193 height 10
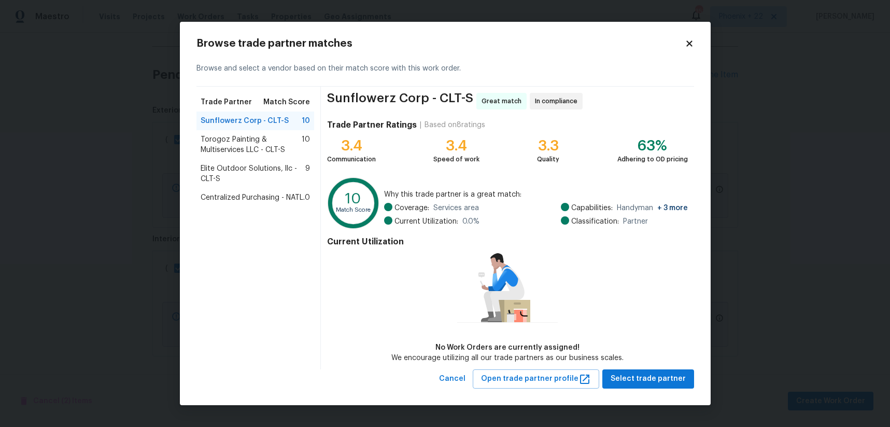
click at [287, 203] on div "Centralized Purchasing - NATL. 0" at bounding box center [255, 197] width 118 height 19
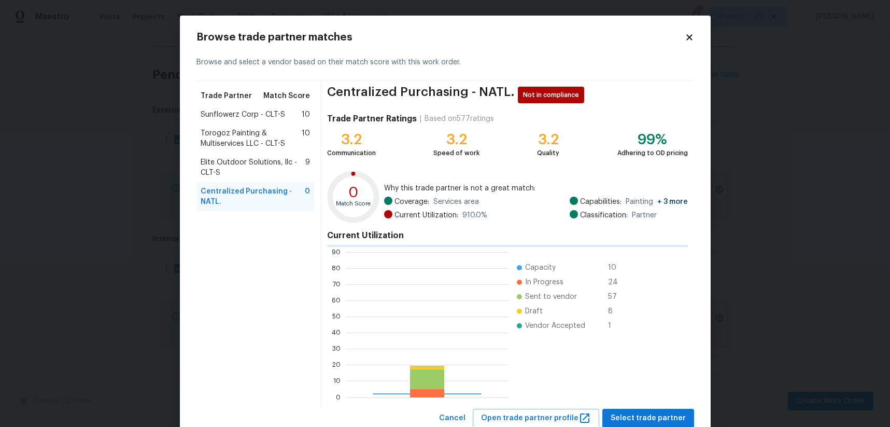
scroll to position [145, 163]
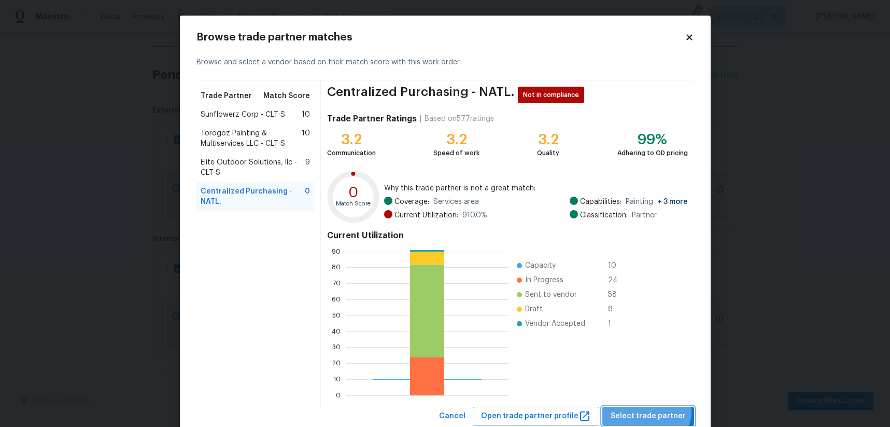
click at [650, 410] on span "Select trade partner" at bounding box center [648, 415] width 75 height 13
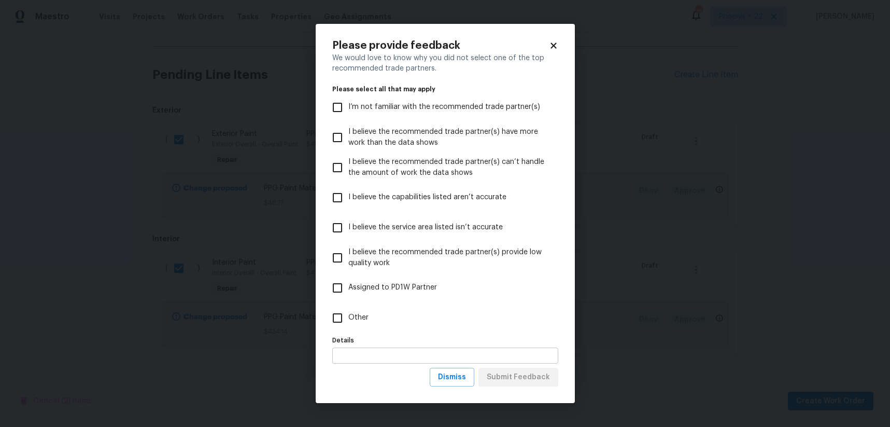
drag, startPoint x: 443, startPoint y: 319, endPoint x: 485, endPoint y: 353, distance: 54.5
click at [443, 319] on label "Other" at bounding box center [438, 318] width 223 height 30
click at [348, 319] on input "Other" at bounding box center [338, 318] width 22 height 22
checkbox input "true"
click at [506, 370] on button "Submit Feedback" at bounding box center [518, 376] width 80 height 19
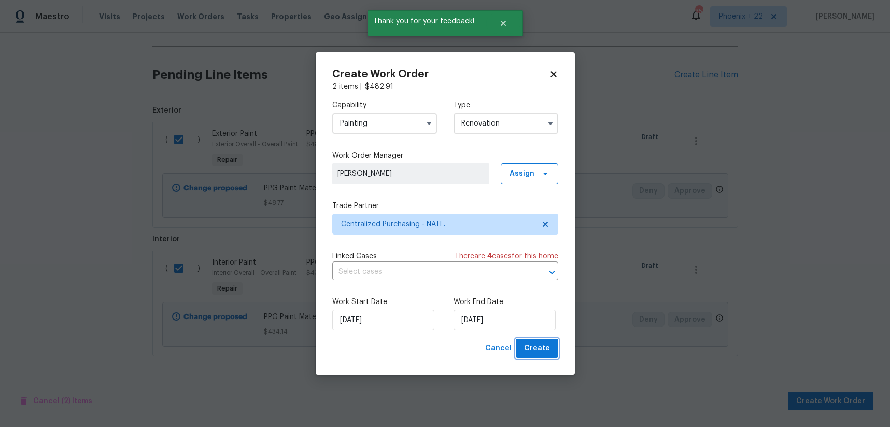
click at [542, 348] on span "Create" at bounding box center [537, 348] width 26 height 13
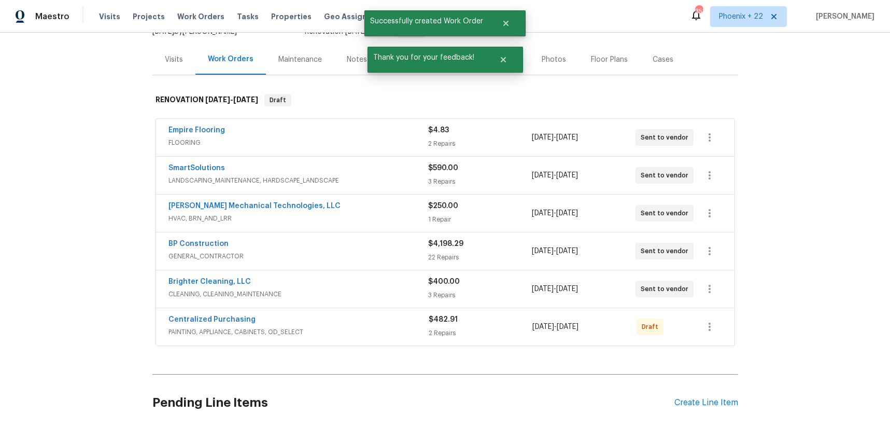
scroll to position [121, 0]
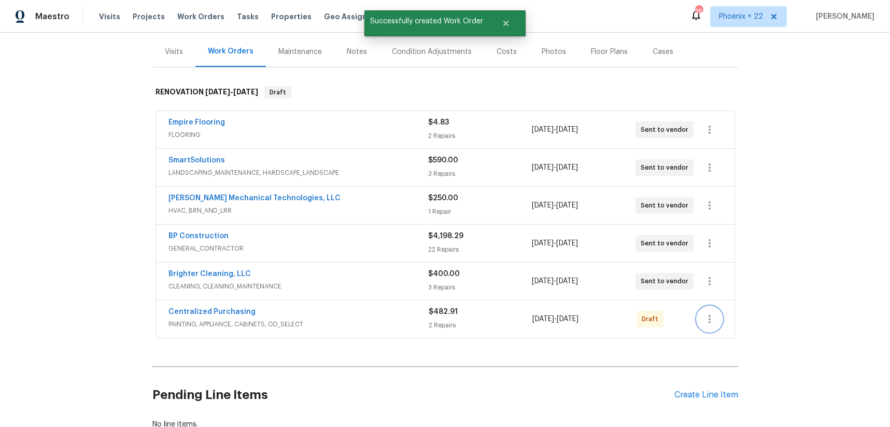
click at [705, 317] on icon "button" at bounding box center [709, 319] width 12 height 12
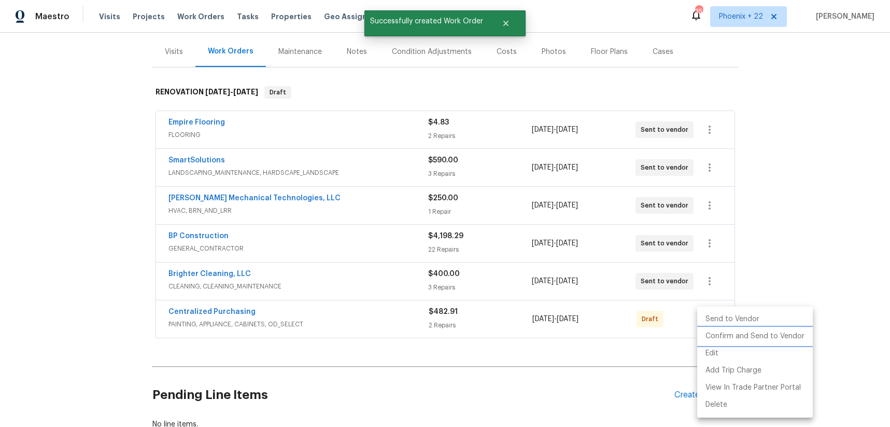
click at [721, 332] on li "Confirm and Send to Vendor" at bounding box center [755, 336] width 116 height 17
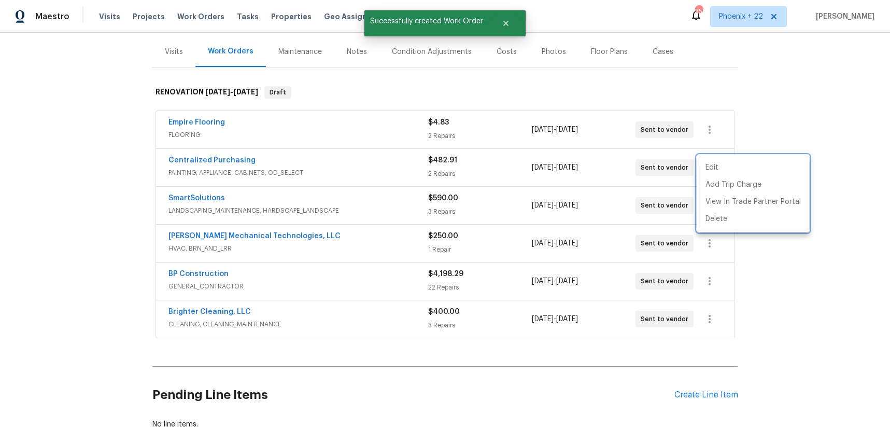
click at [229, 163] on div at bounding box center [445, 213] width 890 height 427
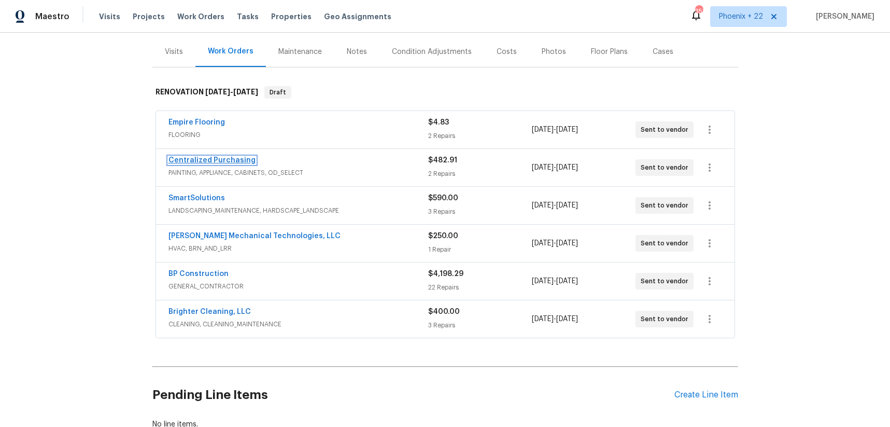
click at [226, 162] on link "Centralized Purchasing" at bounding box center [211, 160] width 87 height 7
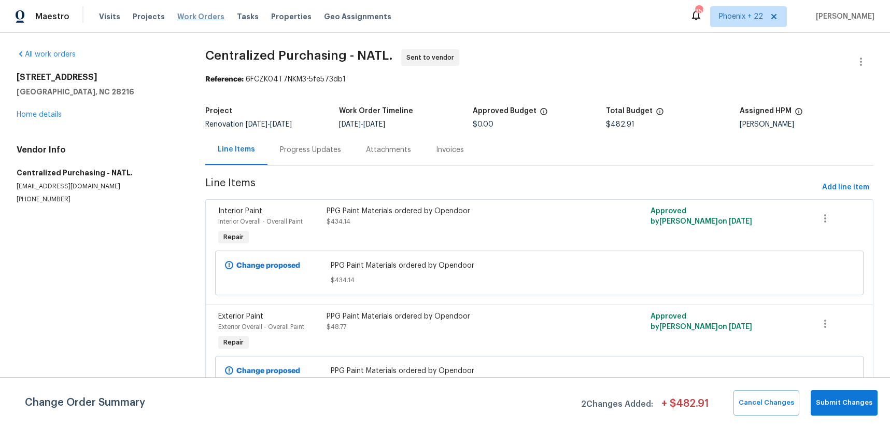
click at [190, 12] on span "Work Orders" at bounding box center [200, 16] width 47 height 10
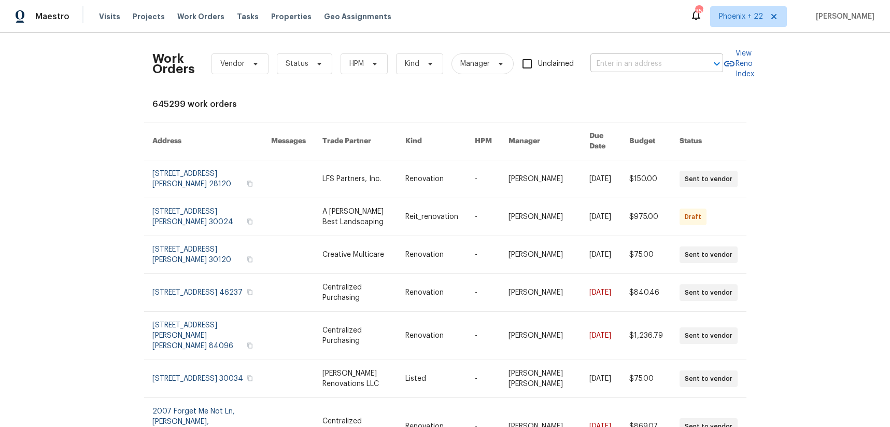
click at [626, 64] on input "text" at bounding box center [642, 64] width 104 height 16
paste input "[STREET_ADDRESS]"
type input "[STREET_ADDRESS]"
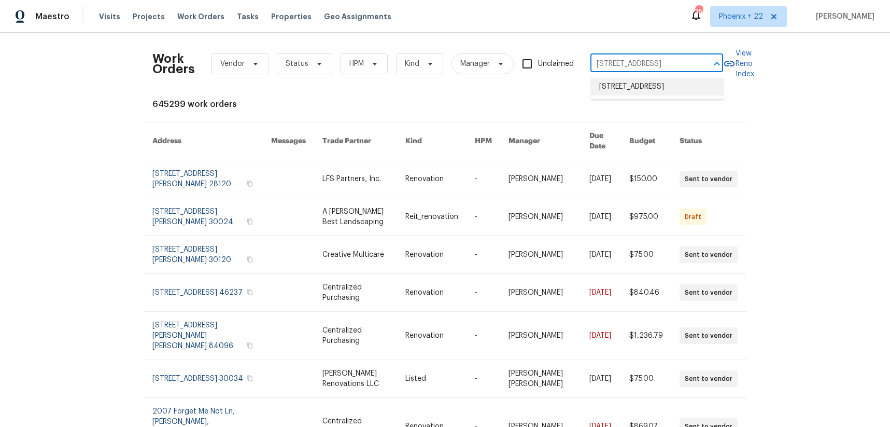
click at [627, 84] on li "[STREET_ADDRESS]" at bounding box center [657, 86] width 133 height 17
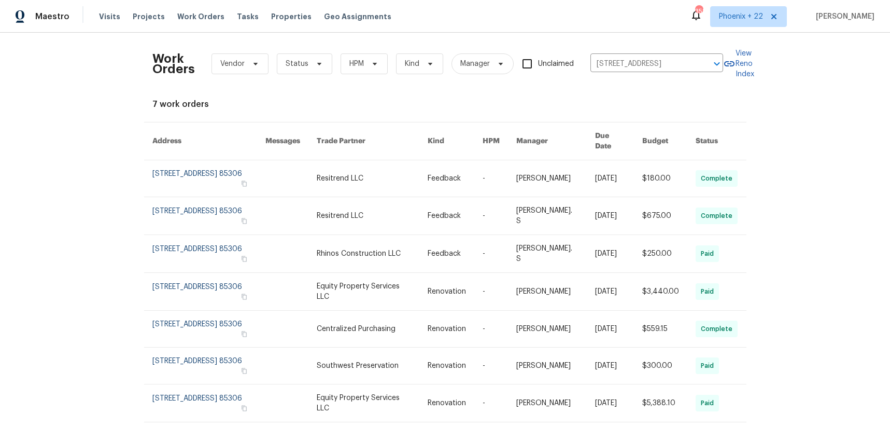
click at [316, 174] on link at bounding box center [290, 178] width 51 height 36
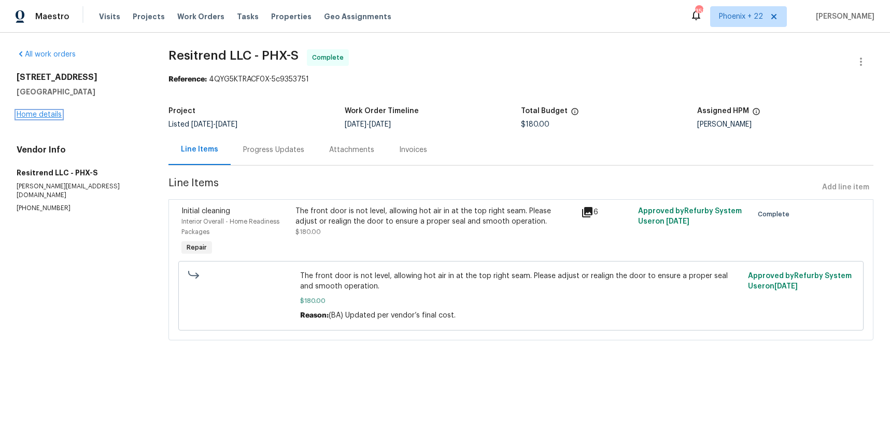
click at [46, 115] on link "Home details" at bounding box center [39, 114] width 45 height 7
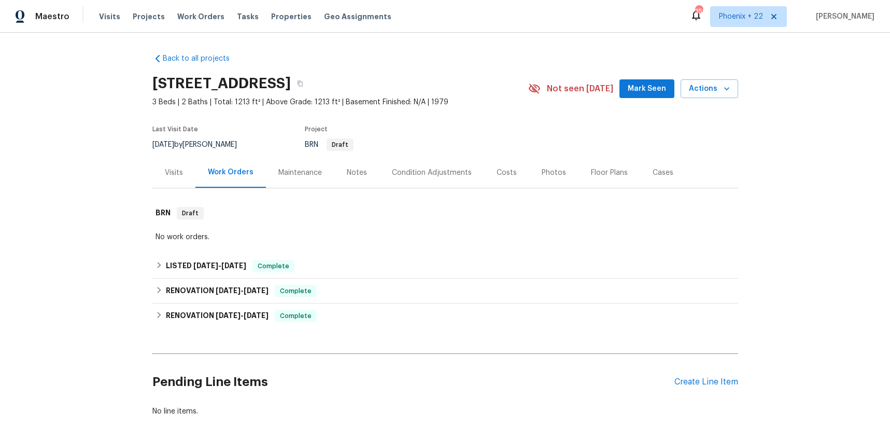
scroll to position [60, 0]
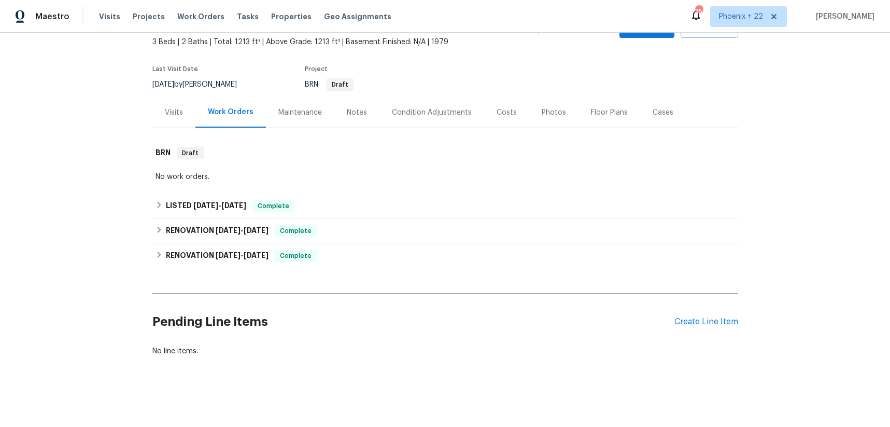
click at [698, 315] on div "Pending Line Items Create Line Item" at bounding box center [445, 321] width 586 height 48
click at [697, 319] on div "Create Line Item" at bounding box center [706, 322] width 64 height 10
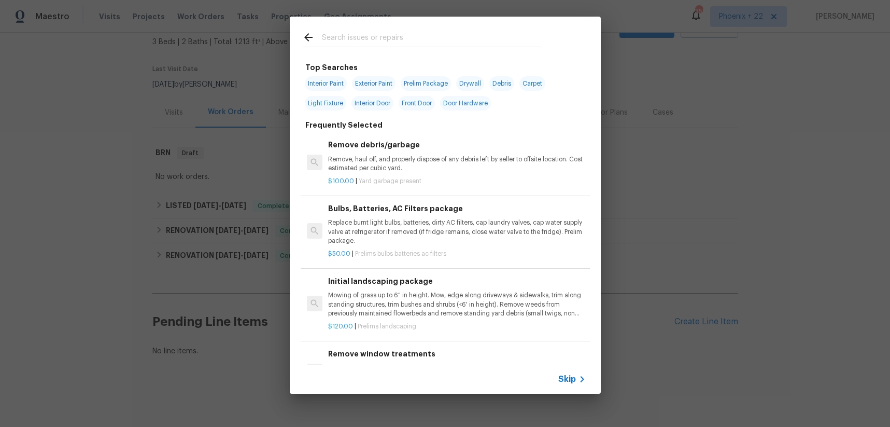
click at [391, 44] on input "text" at bounding box center [432, 39] width 220 height 16
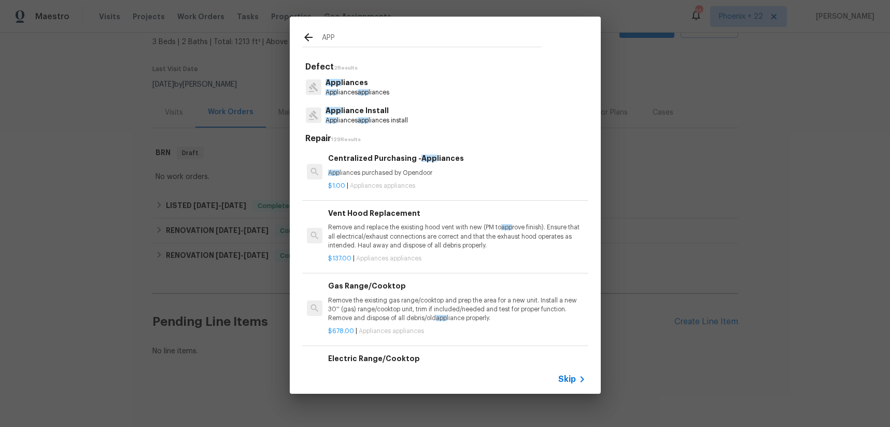
type input "APP"
click at [480, 156] on h6 "Centralized Purchasing - App liances" at bounding box center [456, 157] width 257 height 11
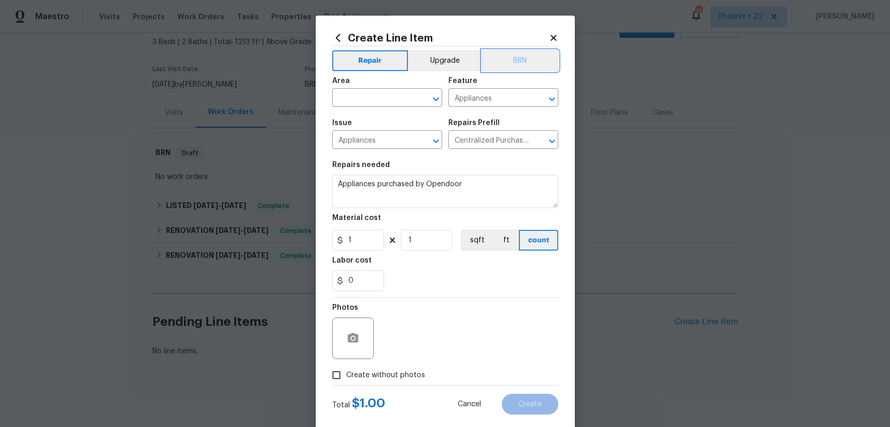
drag, startPoint x: 525, startPoint y: 64, endPoint x: 502, endPoint y: 73, distance: 25.1
click at [525, 64] on button "BRN" at bounding box center [520, 60] width 76 height 21
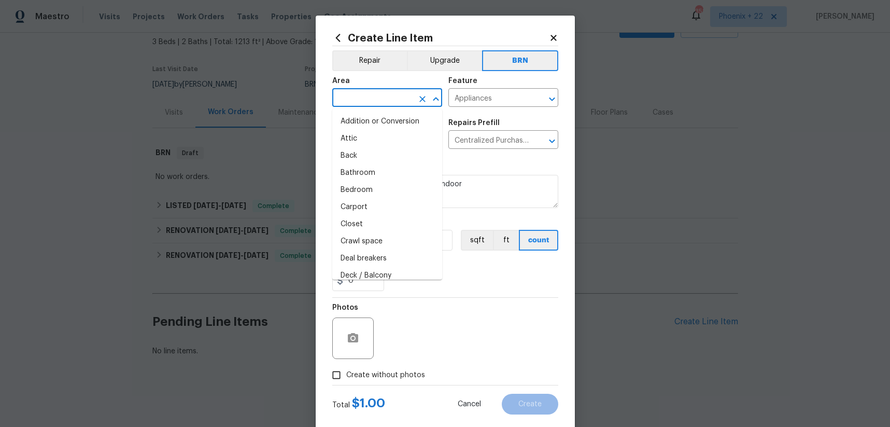
click at [370, 91] on input "text" at bounding box center [372, 99] width 81 height 16
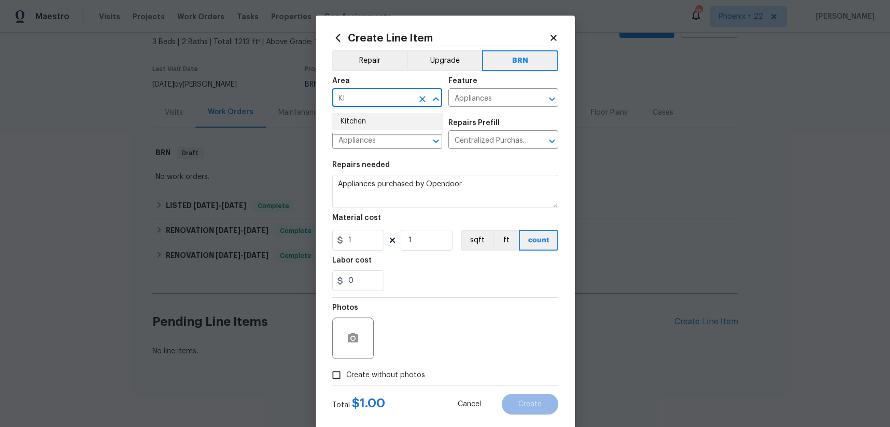
click at [368, 116] on li "Kitchen" at bounding box center [387, 121] width 110 height 17
type input "Kitchen"
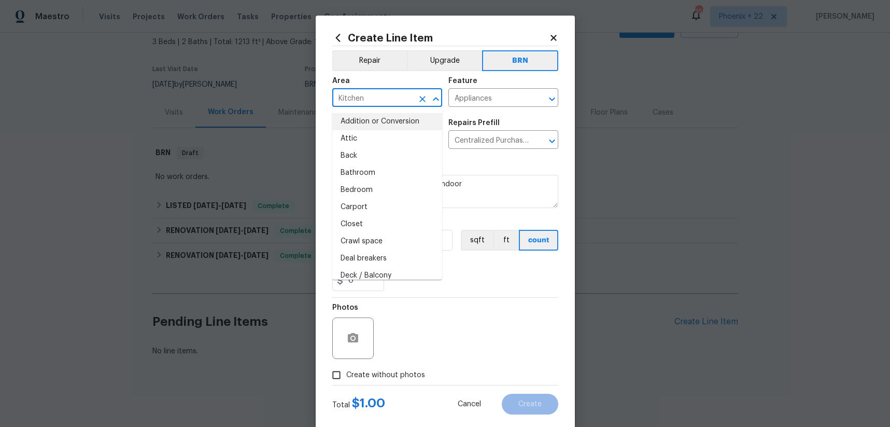
click at [407, 304] on div "Photos" at bounding box center [445, 330] width 226 height 67
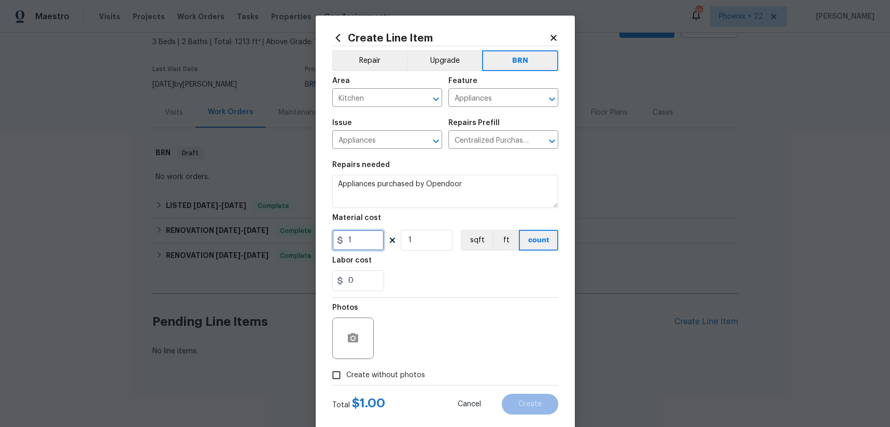
click at [361, 246] on input "1" at bounding box center [358, 240] width 52 height 21
type input "1419.7"
drag, startPoint x: 405, startPoint y: 372, endPoint x: 406, endPoint y: 367, distance: 5.4
click at [405, 372] on span "Create without photos" at bounding box center [385, 375] width 79 height 11
click at [346, 372] on input "Create without photos" at bounding box center [337, 375] width 20 height 20
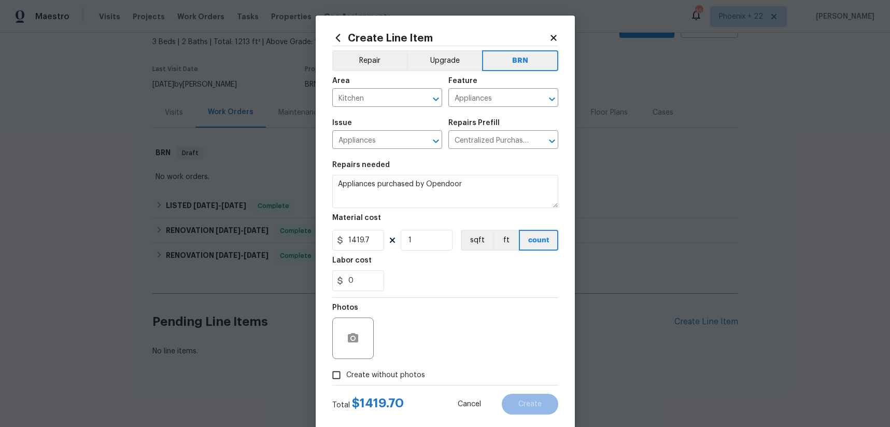
checkbox input "true"
drag, startPoint x: 406, startPoint y: 367, endPoint x: 417, endPoint y: 349, distance: 21.2
click at [417, 349] on textarea at bounding box center [470, 337] width 176 height 41
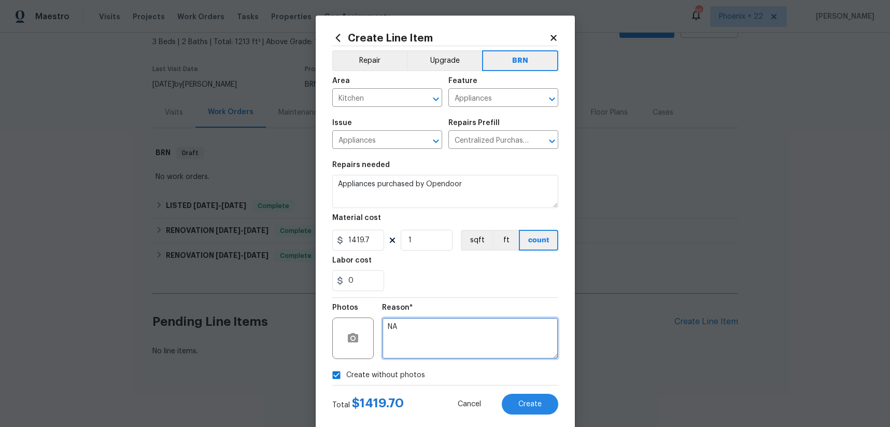
type textarea "NA"
click at [432, 299] on div "Reason* NA" at bounding box center [470, 330] width 176 height 67
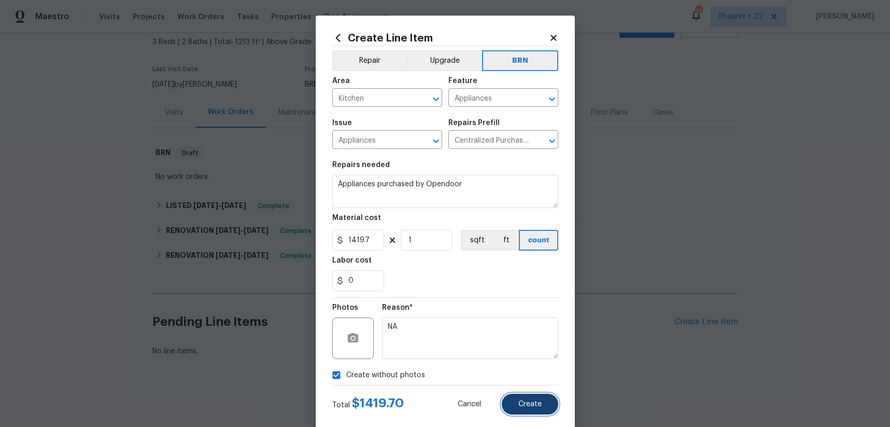
click at [530, 403] on span "Create" at bounding box center [529, 404] width 23 height 8
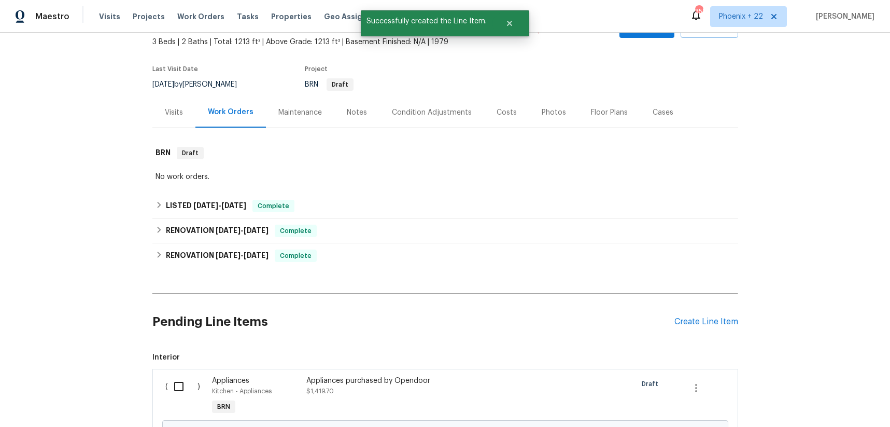
click at [183, 397] on div "( )" at bounding box center [185, 396] width 47 height 48
click at [173, 391] on input "checkbox" at bounding box center [183, 386] width 30 height 22
checkbox input "true"
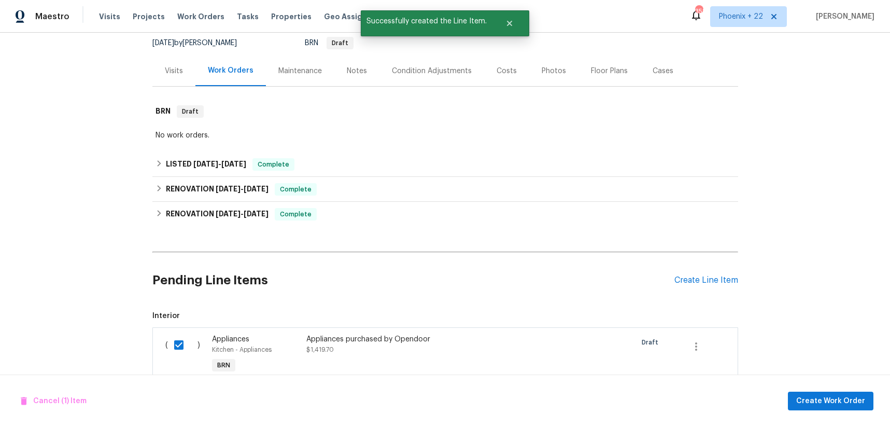
scroll to position [141, 0]
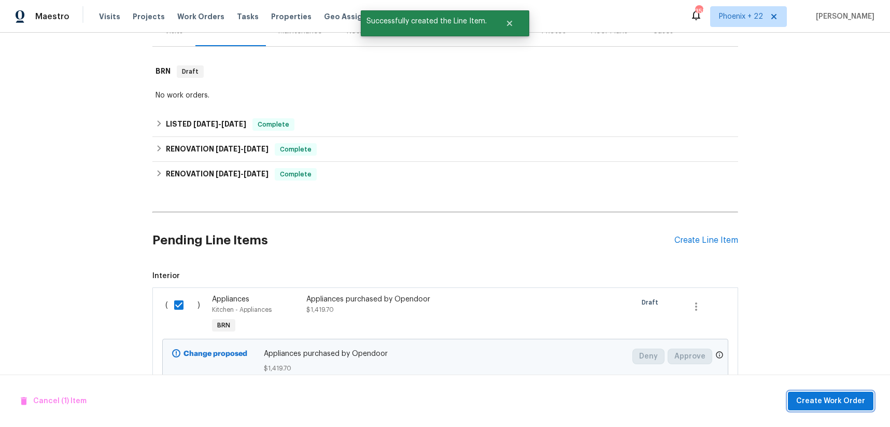
click at [802, 409] on button "Create Work Order" at bounding box center [831, 400] width 86 height 19
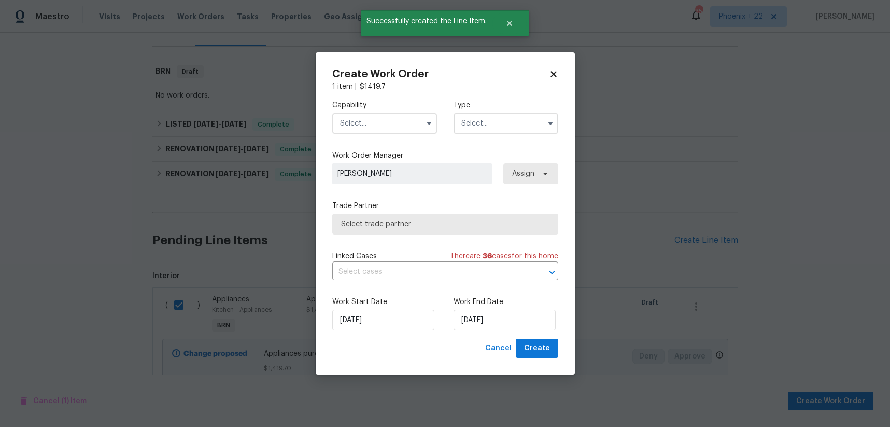
click at [400, 128] on input "text" at bounding box center [384, 123] width 105 height 21
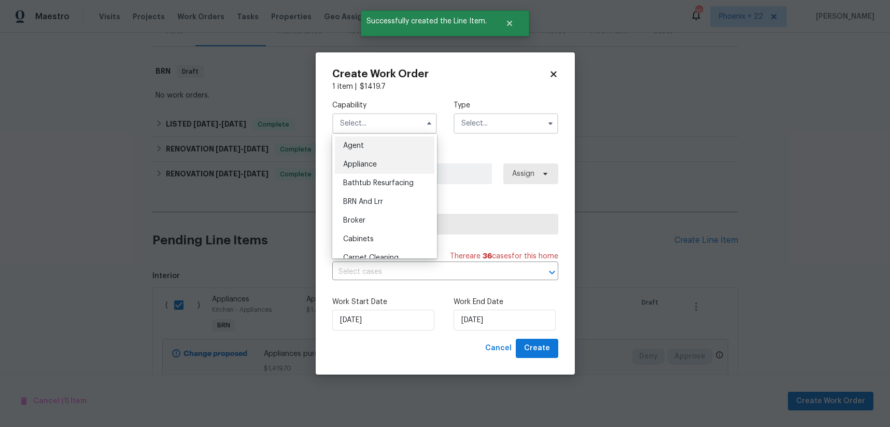
click at [398, 161] on div "Appliance" at bounding box center [385, 164] width 100 height 19
type input "Appliance"
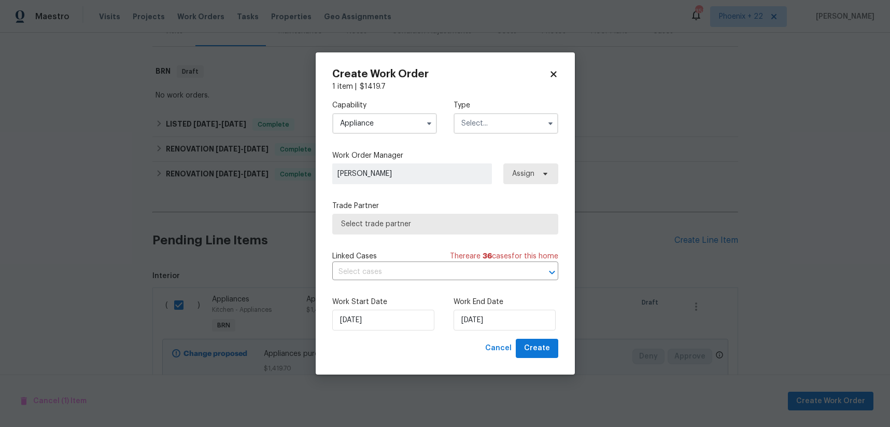
click at [517, 119] on input "text" at bounding box center [505, 123] width 105 height 21
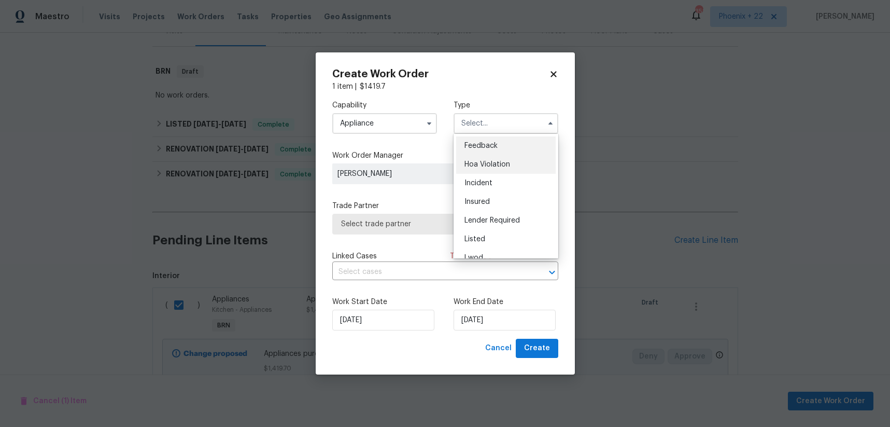
scroll to position [123, 0]
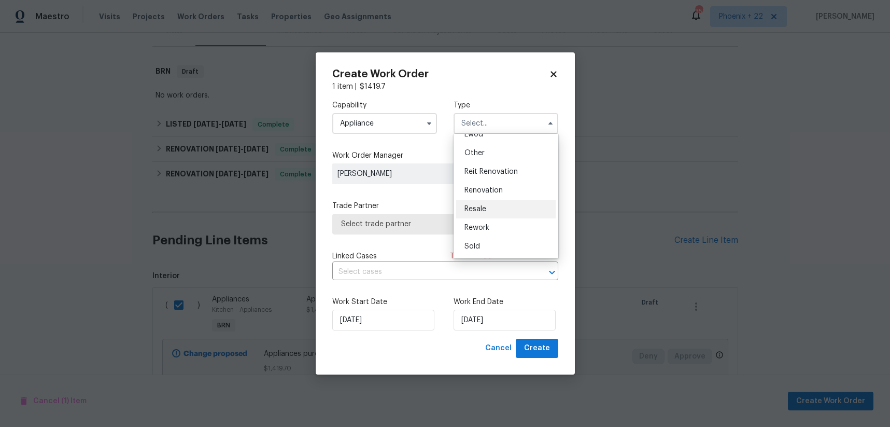
click at [504, 206] on div "Resale" at bounding box center [506, 209] width 100 height 19
type input "Resale"
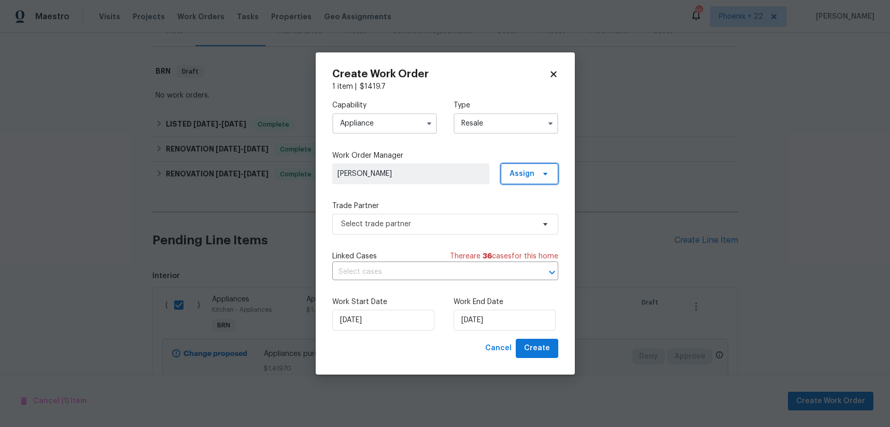
click at [527, 175] on span "Assign" at bounding box center [521, 173] width 25 height 10
click at [523, 217] on div "Assign to HPM" at bounding box center [532, 217] width 49 height 10
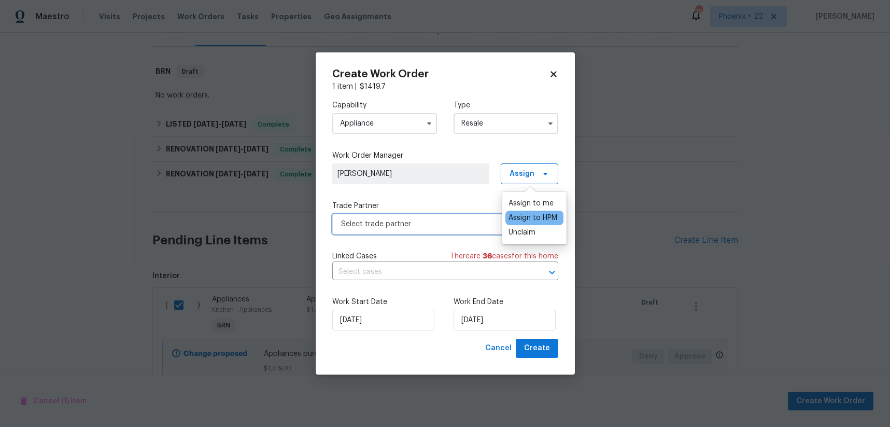
click at [421, 220] on span "Select trade partner" at bounding box center [437, 224] width 193 height 10
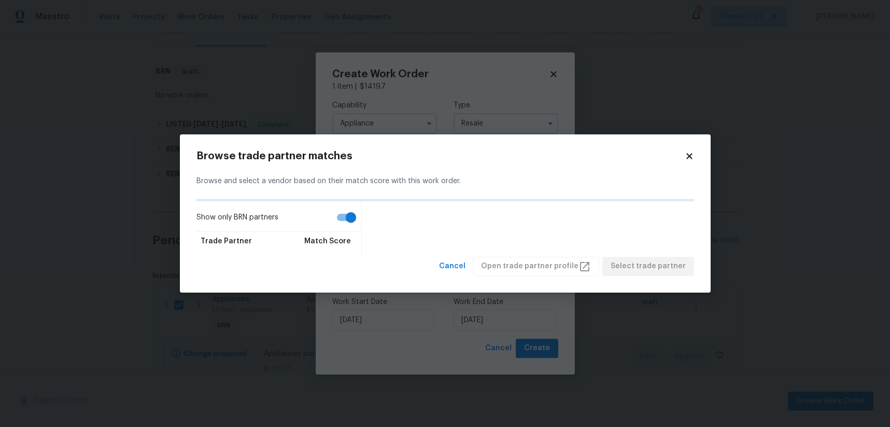
drag, startPoint x: 687, startPoint y: 156, endPoint x: 502, endPoint y: 183, distance: 187.1
click at [687, 157] on icon at bounding box center [689, 155] width 9 height 9
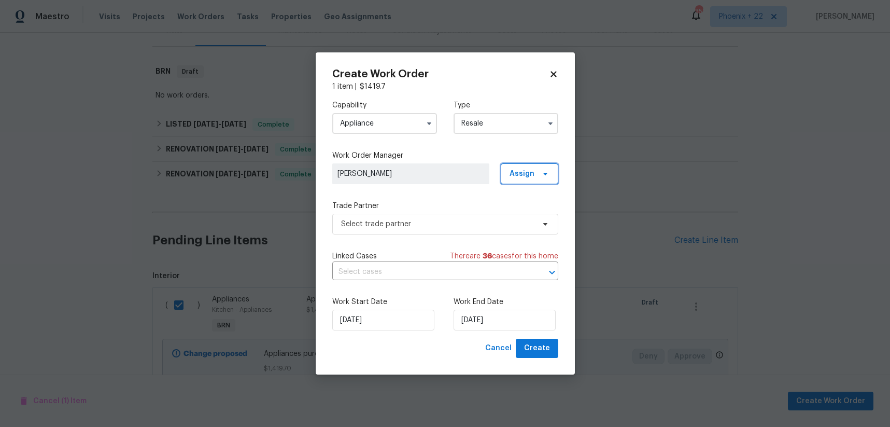
drag, startPoint x: 537, startPoint y: 175, endPoint x: 530, endPoint y: 188, distance: 15.3
click at [538, 175] on span at bounding box center [543, 173] width 11 height 8
click at [522, 212] on div "Assign to me" at bounding box center [530, 217] width 45 height 10
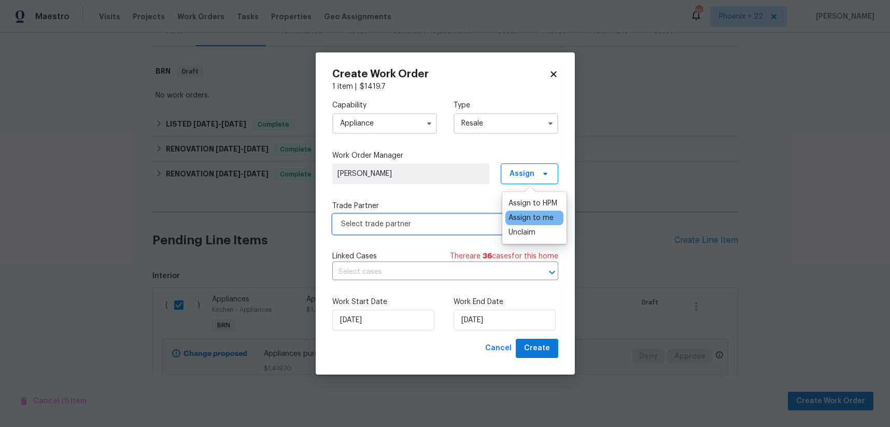
click at [469, 219] on span "Select trade partner" at bounding box center [437, 224] width 193 height 10
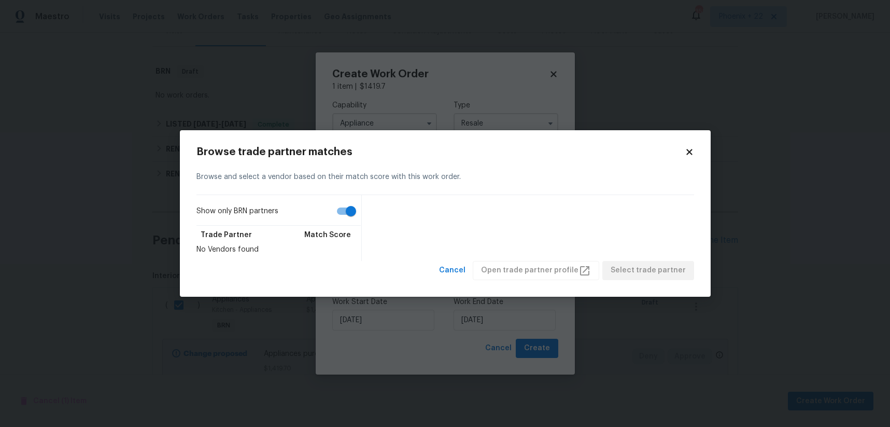
click at [341, 214] on input "Show only BRN partners" at bounding box center [350, 211] width 59 height 20
checkbox input "false"
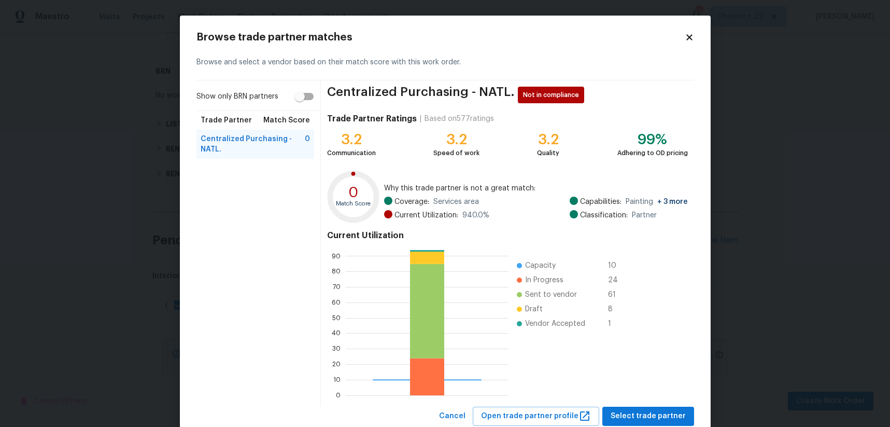
scroll to position [31, 0]
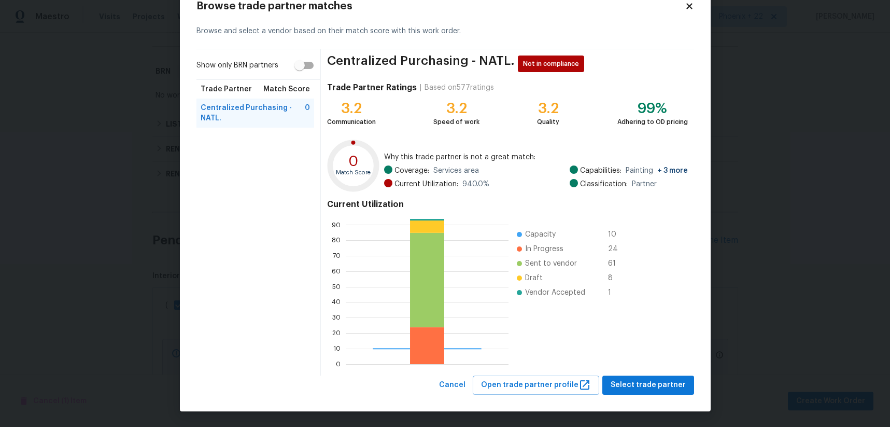
click at [672, 396] on div "Browse trade partner matches Browse and select a vendor based on their match sc…" at bounding box center [445, 197] width 531 height 427
click at [671, 391] on button "Select trade partner" at bounding box center [648, 384] width 92 height 19
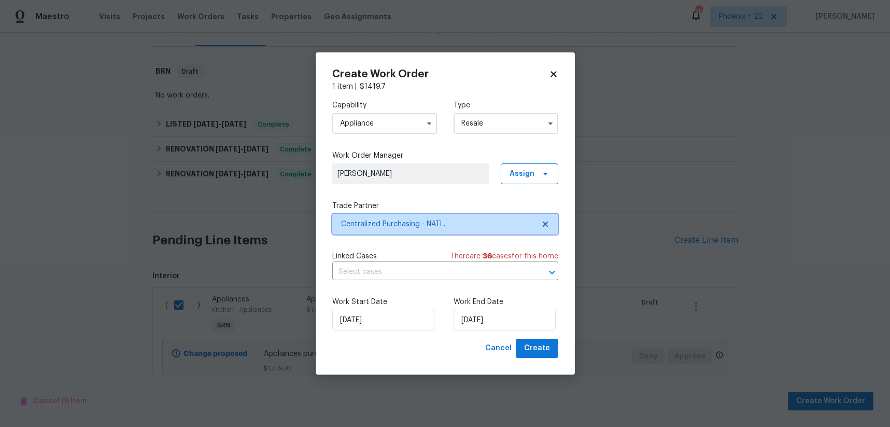
scroll to position [0, 0]
click at [550, 338] on button "Create" at bounding box center [537, 347] width 42 height 19
checkbox input "false"
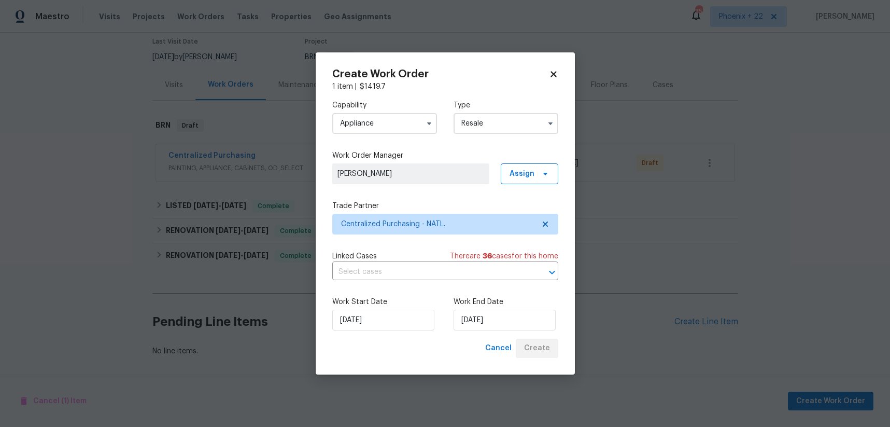
scroll to position [88, 0]
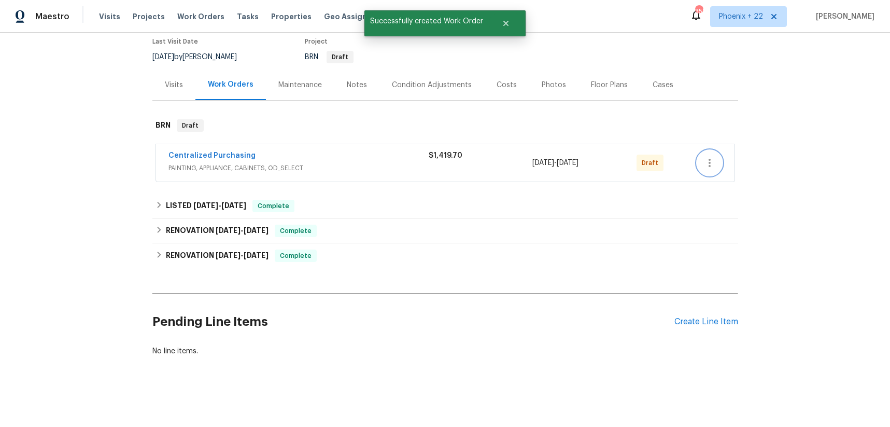
click at [707, 157] on icon "button" at bounding box center [709, 163] width 12 height 12
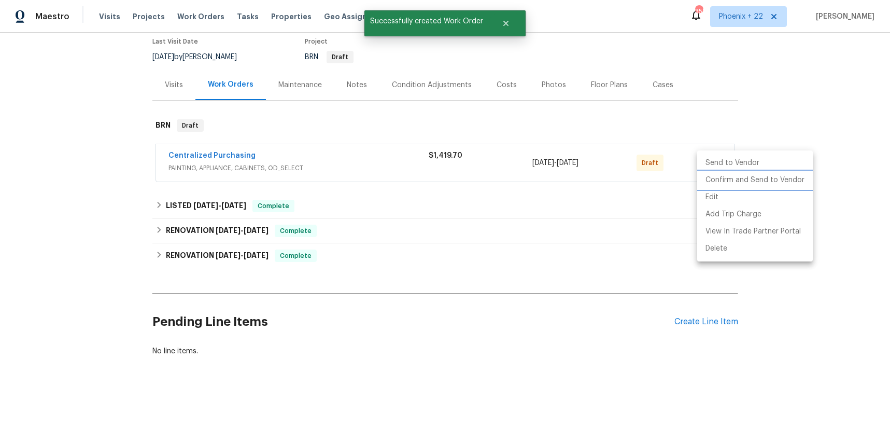
click at [708, 182] on li "Confirm and Send to Vendor" at bounding box center [755, 180] width 116 height 17
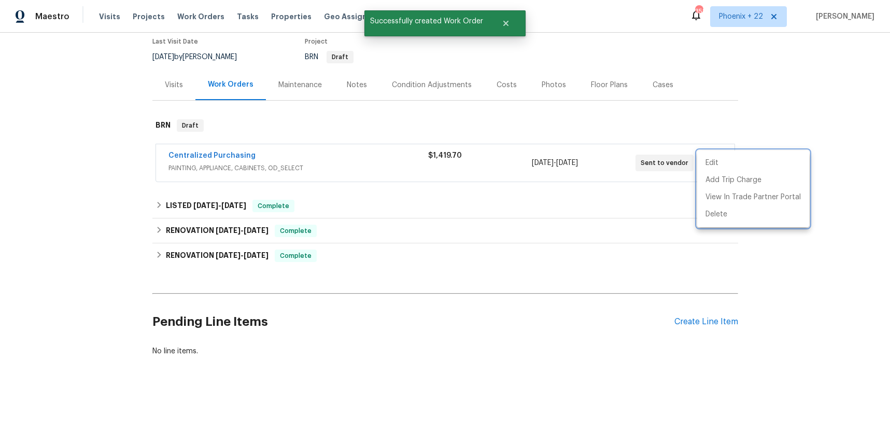
click at [225, 158] on div at bounding box center [445, 213] width 890 height 427
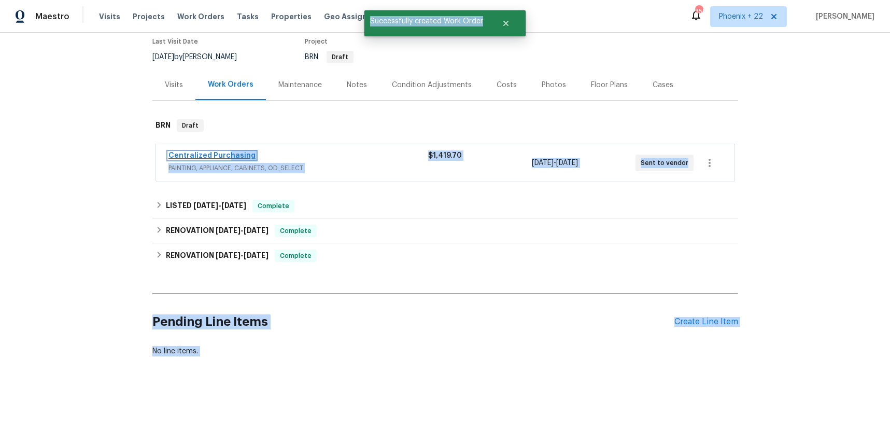
click at [225, 155] on link "Centralized Purchasing" at bounding box center [211, 155] width 87 height 7
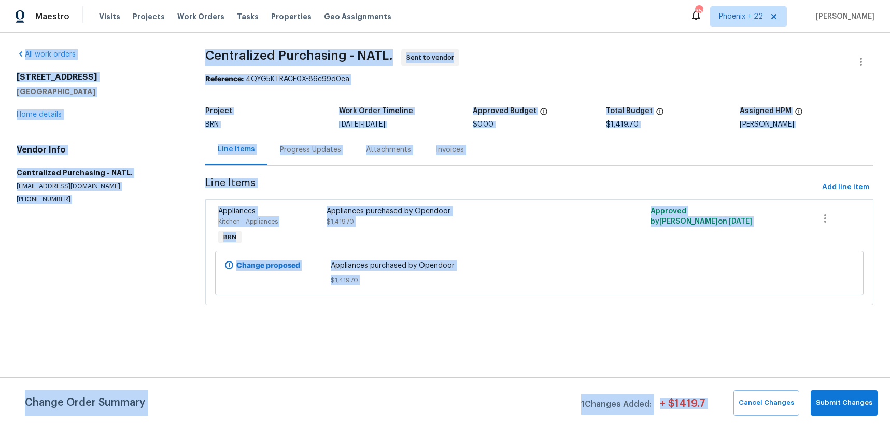
click at [481, 50] on span "Centralized Purchasing - NATL. Sent to vendor" at bounding box center [526, 61] width 643 height 25
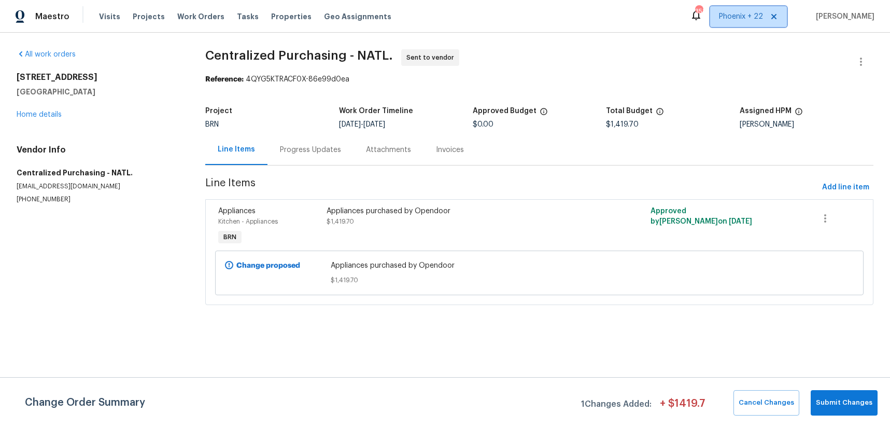
click at [744, 16] on span "Phoenix + 22" at bounding box center [741, 16] width 44 height 10
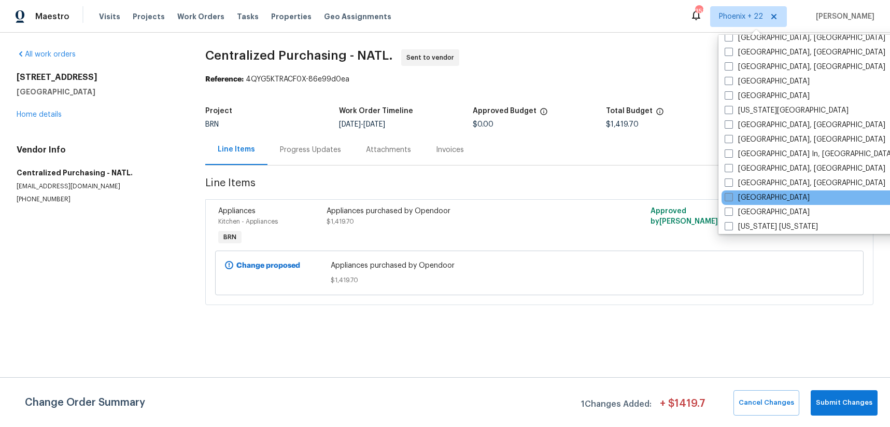
scroll to position [552, 0]
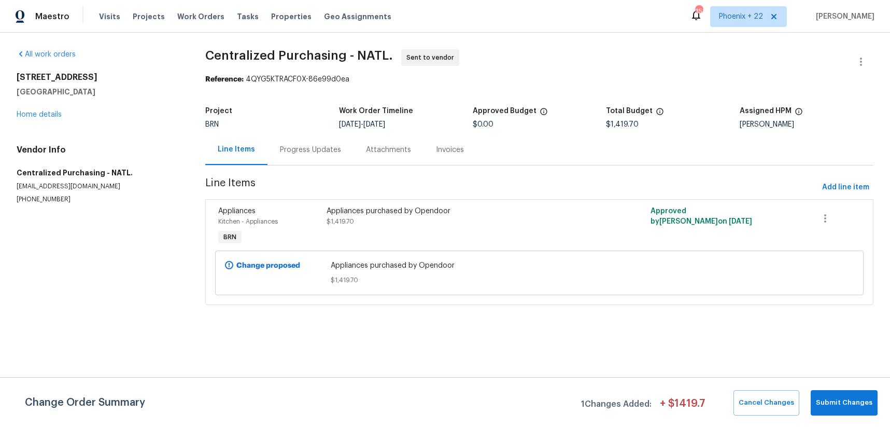
click at [218, 16] on div "Visits Projects Work Orders Tasks Properties Geo Assignments" at bounding box center [251, 16] width 305 height 21
drag, startPoint x: 213, startPoint y: 16, endPoint x: 220, endPoint y: 20, distance: 8.6
click at [213, 16] on span "Work Orders" at bounding box center [200, 16] width 47 height 10
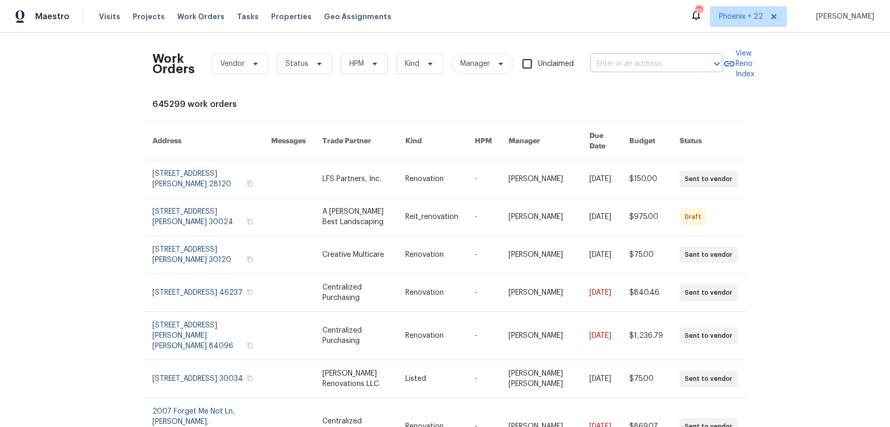
click at [641, 68] on input "text" at bounding box center [642, 64] width 104 height 16
paste input "[STREET_ADDRESS]"
type input "[STREET_ADDRESS]"
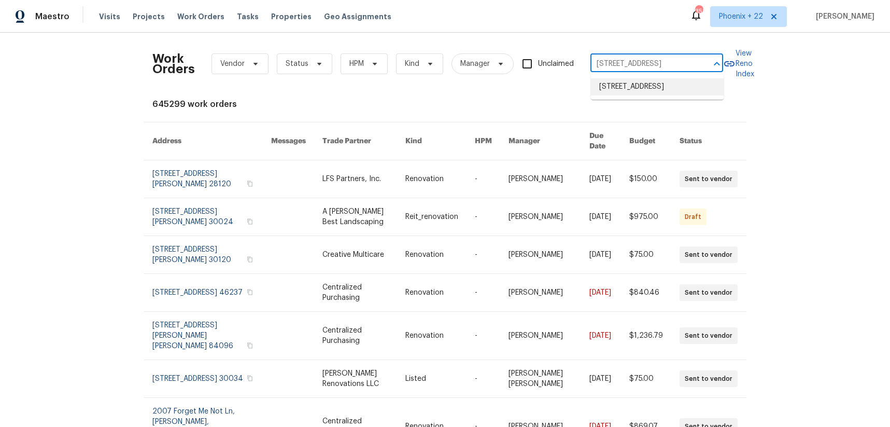
click at [644, 95] on li "[STREET_ADDRESS]" at bounding box center [657, 86] width 133 height 17
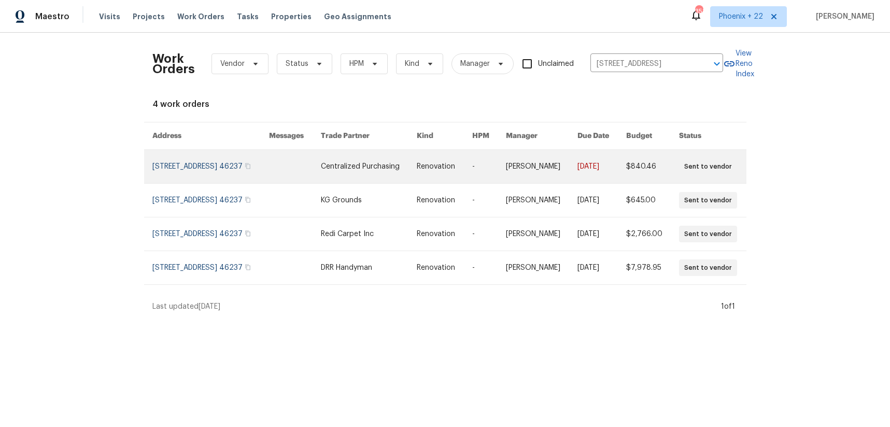
click at [321, 169] on link at bounding box center [295, 166] width 52 height 33
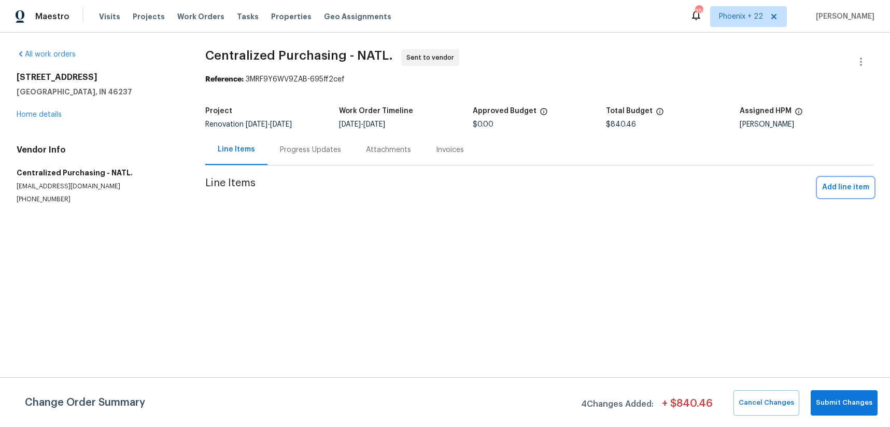
click at [846, 191] on span "Add line item" at bounding box center [845, 187] width 47 height 13
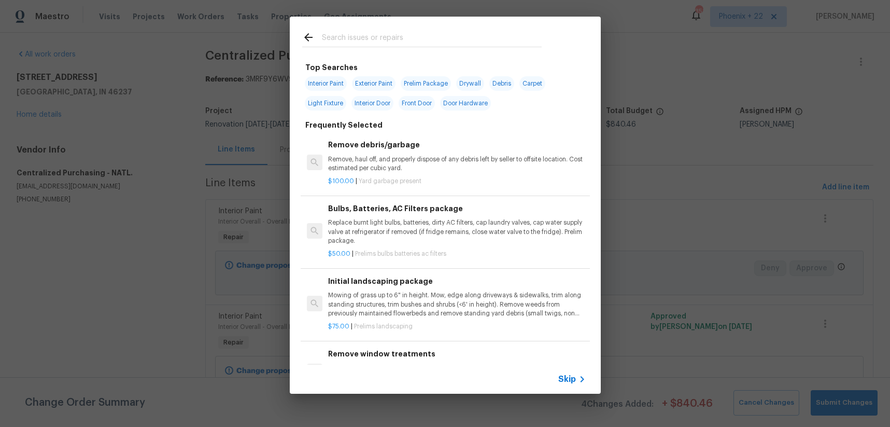
click at [376, 37] on input "text" at bounding box center [432, 39] width 220 height 16
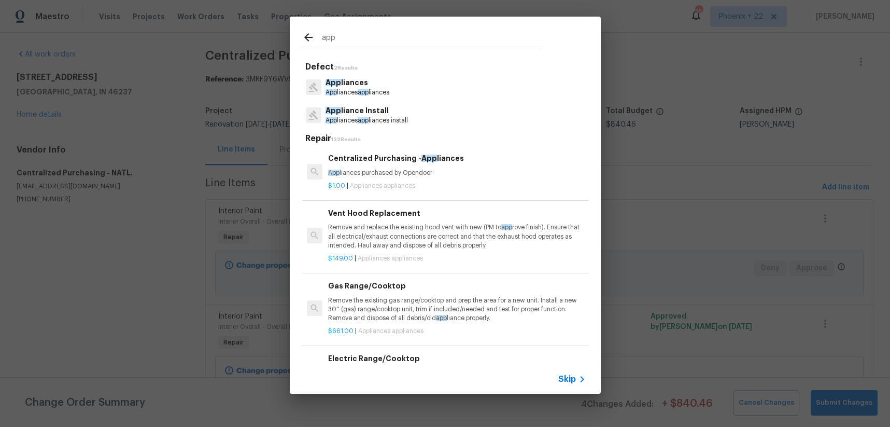
type input "app"
click at [452, 172] on p "App liances purchased by Opendoor" at bounding box center [456, 172] width 257 height 9
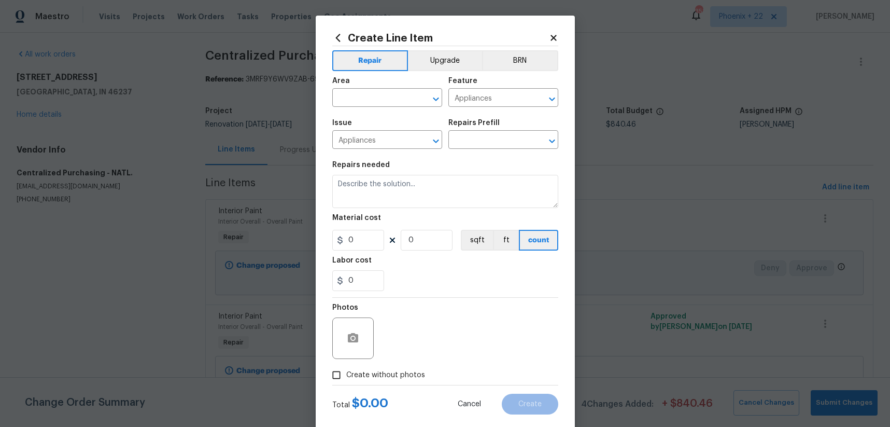
type textarea "Appliances purchased by Opendoor"
type input "1"
type input "Centralized Purchasing - Appliances $1.00"
type input "1"
click at [423, 69] on button "Upgrade" at bounding box center [445, 60] width 74 height 21
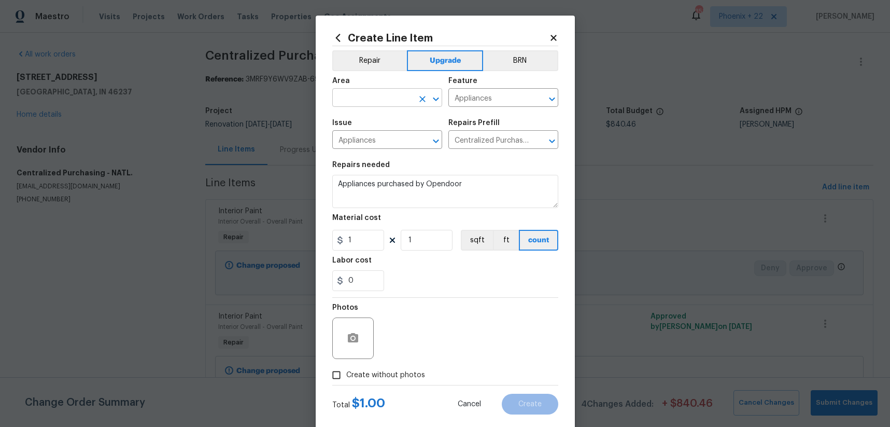
click at [396, 100] on input "text" at bounding box center [372, 99] width 81 height 16
click at [391, 127] on li "Kitchen" at bounding box center [387, 121] width 110 height 17
type input "Kitchen"
drag, startPoint x: 499, startPoint y: 258, endPoint x: 401, endPoint y: 245, distance: 98.2
click at [496, 258] on div "Labor cost" at bounding box center [445, 263] width 226 height 13
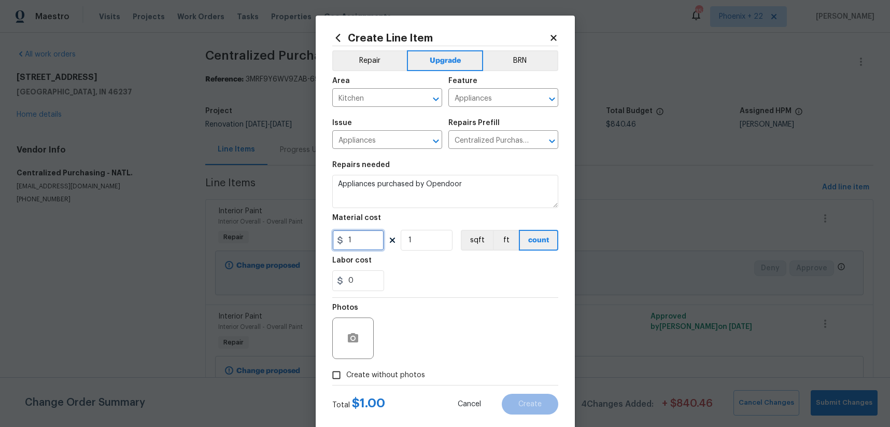
drag, startPoint x: 332, startPoint y: 243, endPoint x: 327, endPoint y: 242, distance: 5.2
click at [327, 242] on div "Create Line Item Repair Upgrade BRN Area Kitchen ​ Feature Appliances ​ Issue A…" at bounding box center [445, 223] width 259 height 415
type input "662.36"
click at [353, 367] on label "Create without photos" at bounding box center [376, 375] width 98 height 20
click at [346, 367] on input "Create without photos" at bounding box center [337, 375] width 20 height 20
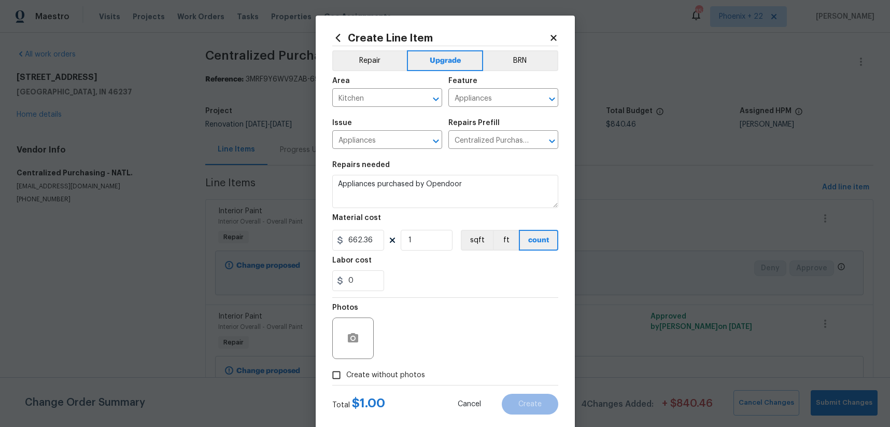
checkbox input "true"
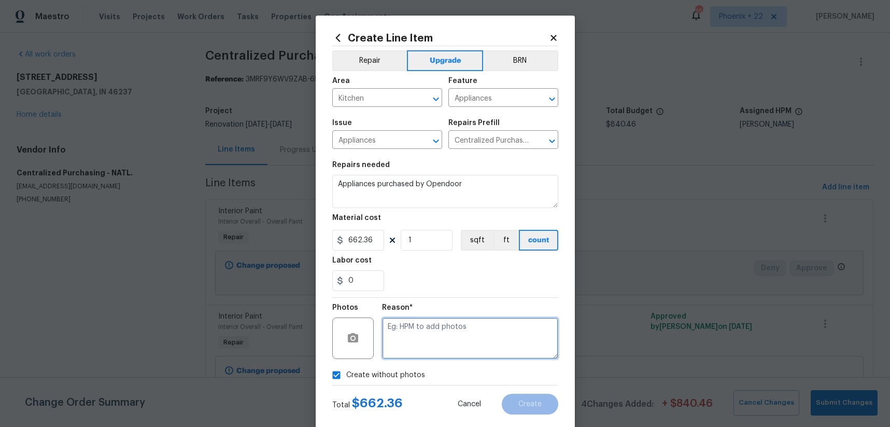
click at [407, 351] on textarea at bounding box center [470, 337] width 176 height 41
type textarea "NA"
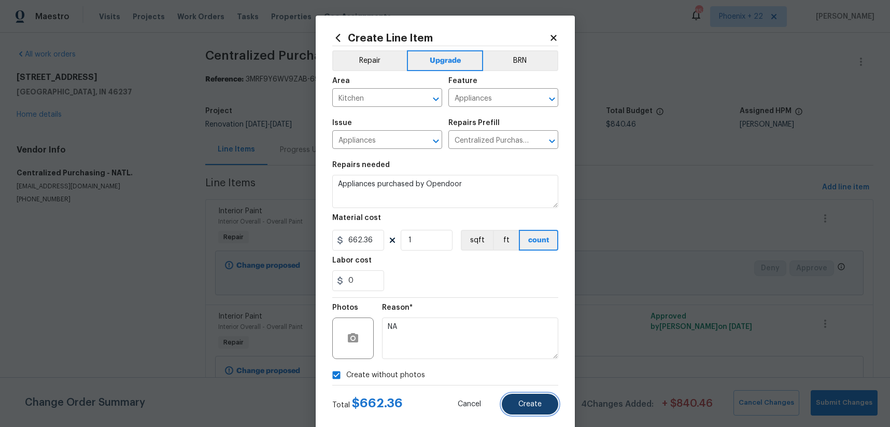
click at [528, 404] on span "Create" at bounding box center [529, 404] width 23 height 8
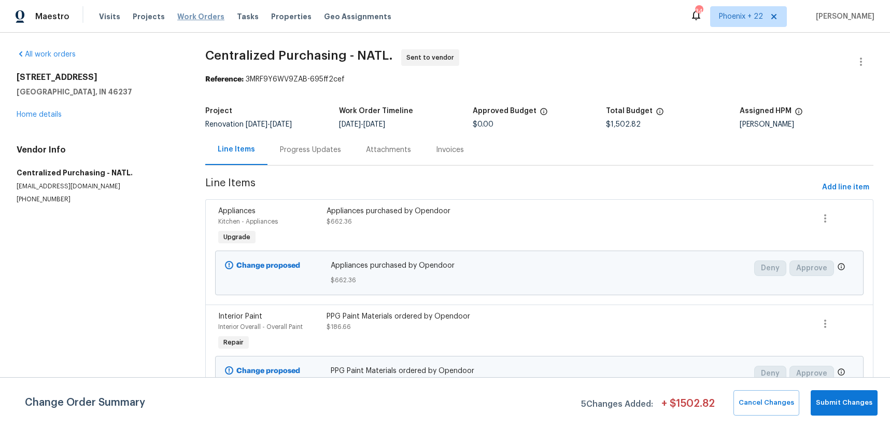
click at [180, 13] on span "Work Orders" at bounding box center [200, 16] width 47 height 10
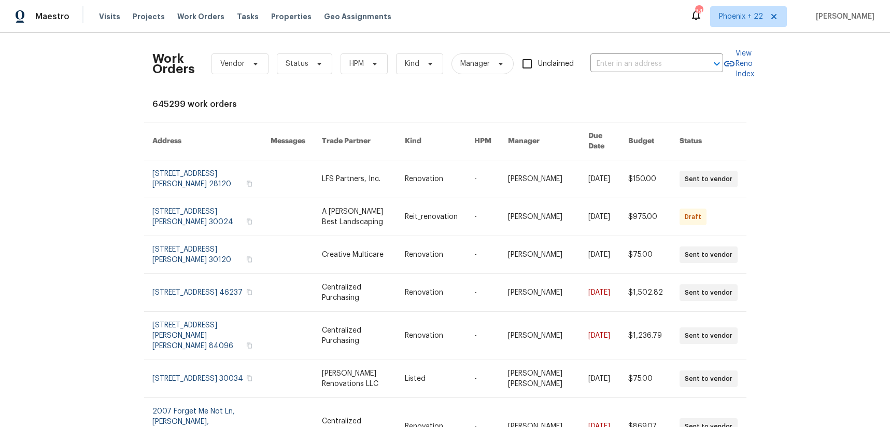
click at [643, 76] on div "Work Orders Vendor Status HPM Kind Manager Unclaimed ​" at bounding box center [437, 64] width 571 height 46
click at [638, 62] on input "text" at bounding box center [642, 64] width 104 height 16
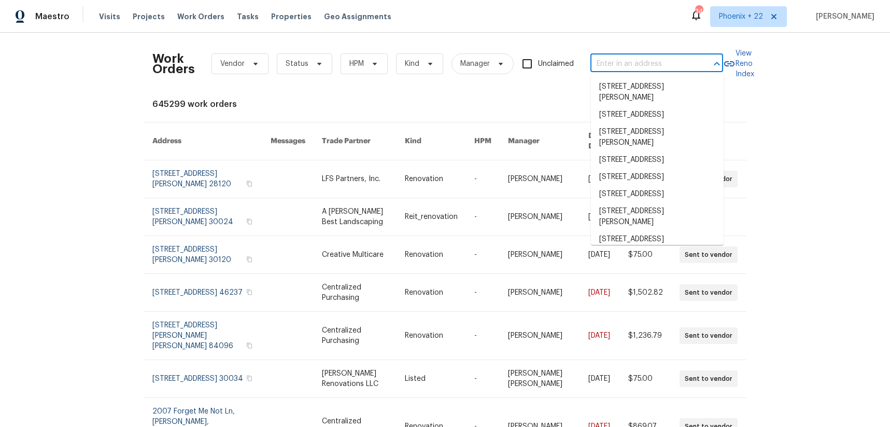
paste input "[STREET_ADDRESS][PERSON_NAME]"
type input "[STREET_ADDRESS][PERSON_NAME]"
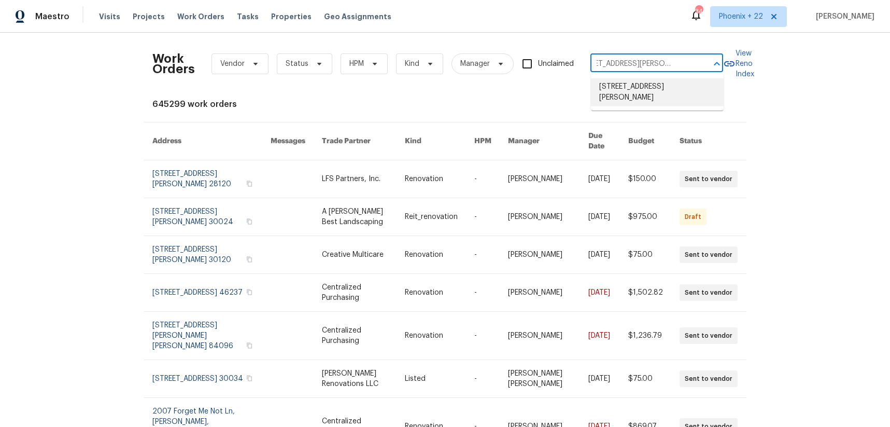
click at [642, 84] on li "[STREET_ADDRESS][PERSON_NAME]" at bounding box center [657, 92] width 133 height 28
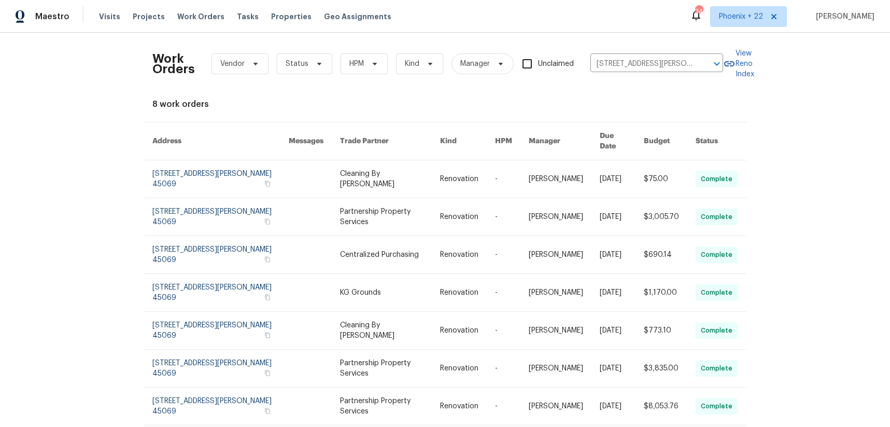
click at [413, 162] on link at bounding box center [390, 178] width 100 height 37
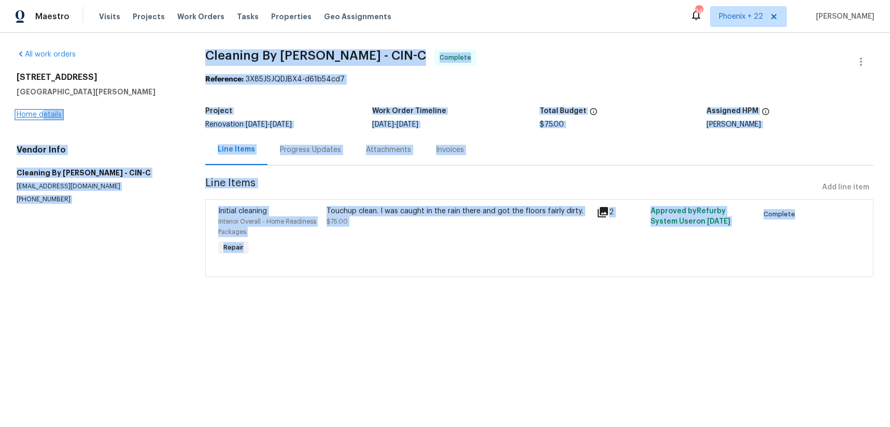
click at [44, 116] on link "Home details" at bounding box center [39, 114] width 45 height 7
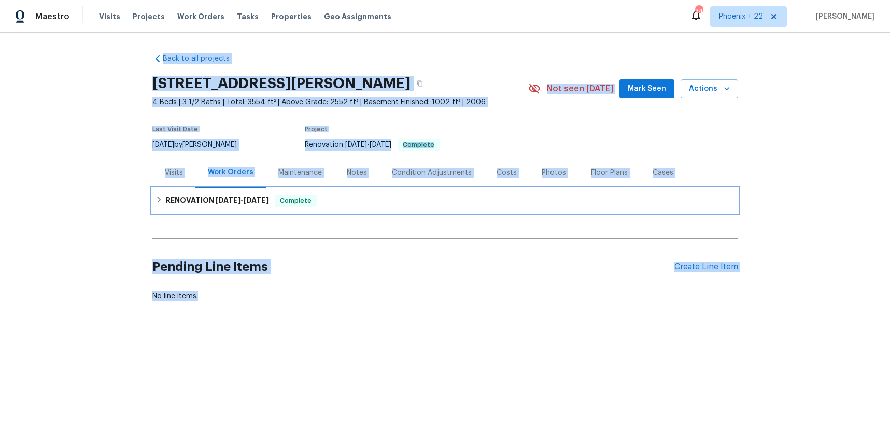
click at [375, 210] on div "RENOVATION [DATE] - [DATE] Complete" at bounding box center [445, 200] width 586 height 25
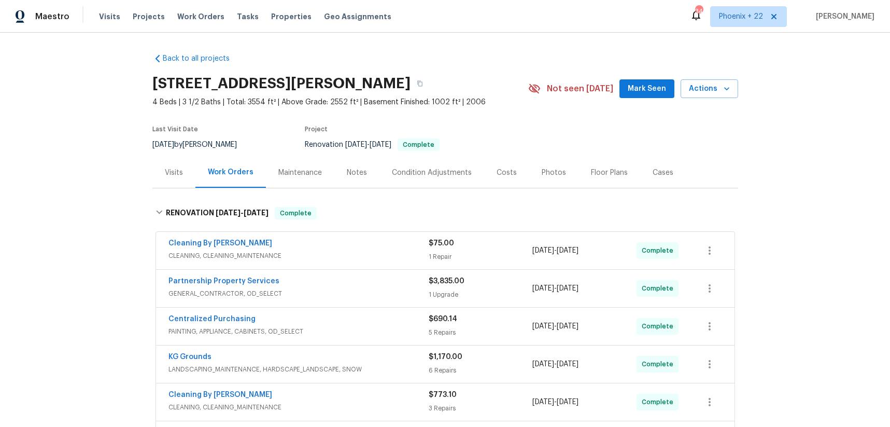
click at [95, 187] on div "Back to all projects [STREET_ADDRESS][PERSON_NAME] 4 Beds | 3 1/2 Baths | Total…" at bounding box center [445, 230] width 890 height 394
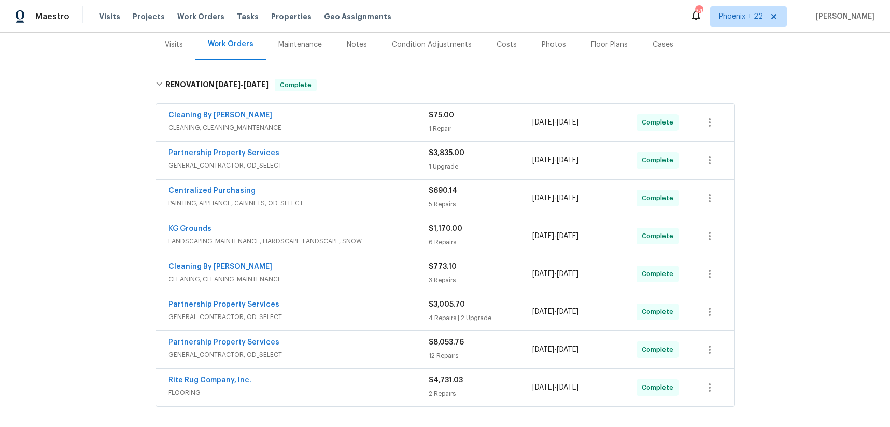
scroll to position [270, 0]
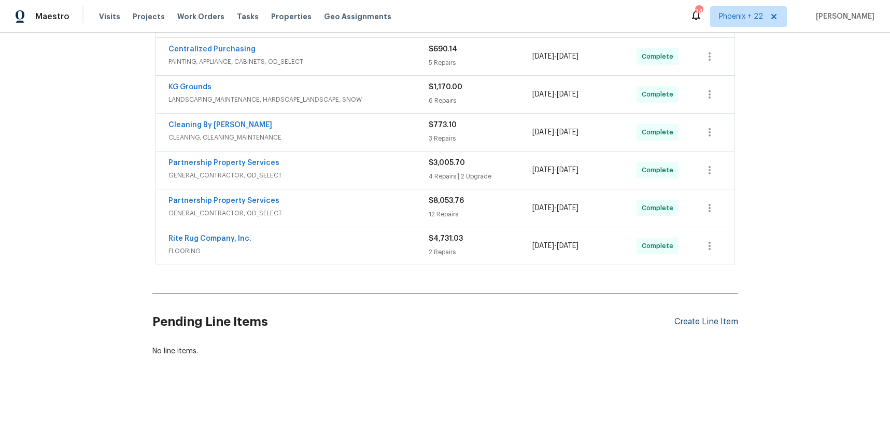
click at [734, 325] on div "Create Line Item" at bounding box center [706, 322] width 64 height 10
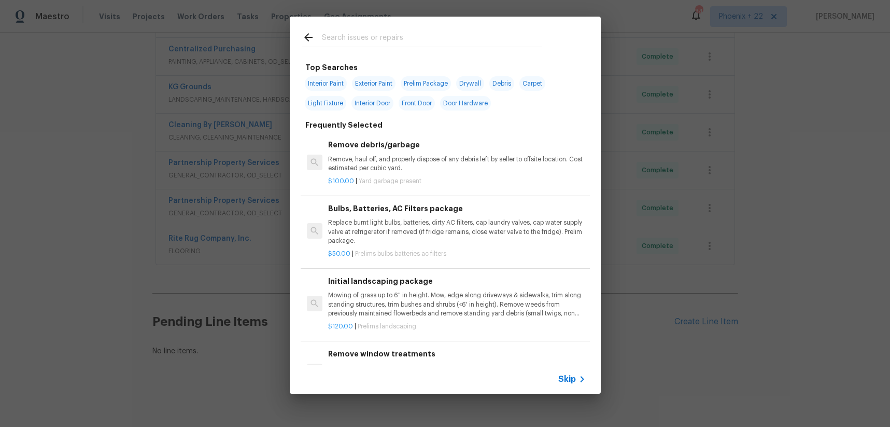
click at [379, 37] on input "text" at bounding box center [432, 39] width 220 height 16
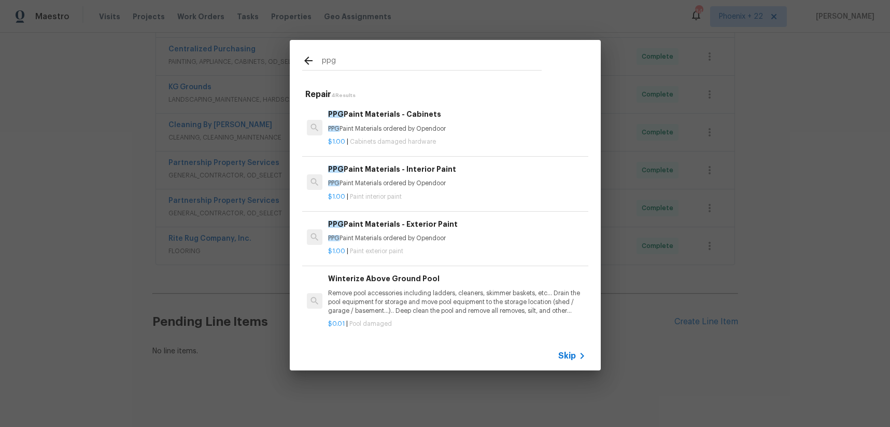
type input "ppg"
click at [452, 183] on p "PPG Paint Materials ordered by Opendoor" at bounding box center [456, 183] width 257 height 9
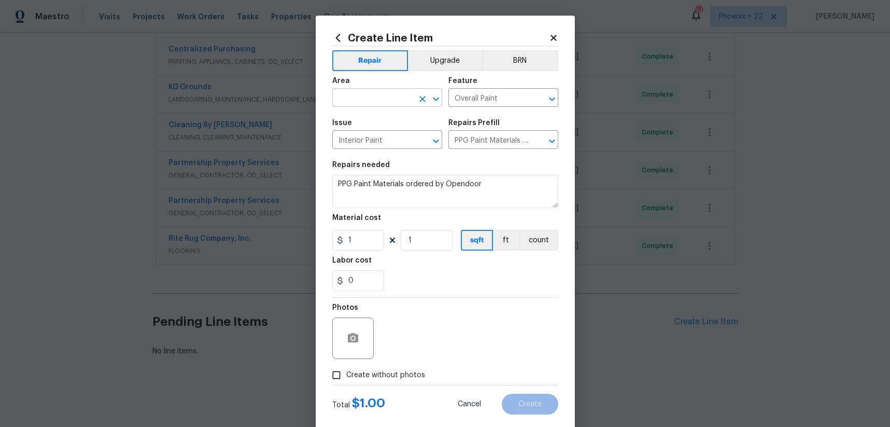
click at [402, 106] on input "text" at bounding box center [372, 99] width 81 height 16
click at [400, 148] on ul "Exterior Overall Interior Overall" at bounding box center [387, 130] width 110 height 42
click at [399, 143] on li "Interior Overall" at bounding box center [387, 138] width 110 height 17
type input "Interior Overall"
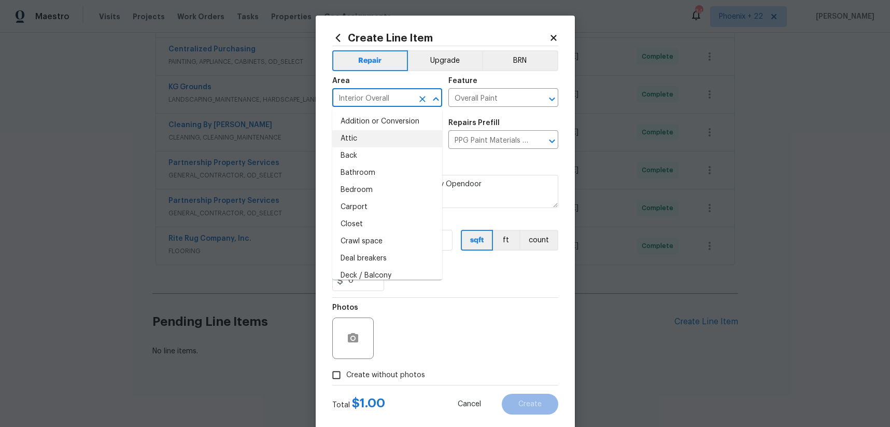
drag, startPoint x: 443, startPoint y: 286, endPoint x: 371, endPoint y: 246, distance: 82.4
click at [443, 286] on div "0" at bounding box center [445, 280] width 226 height 21
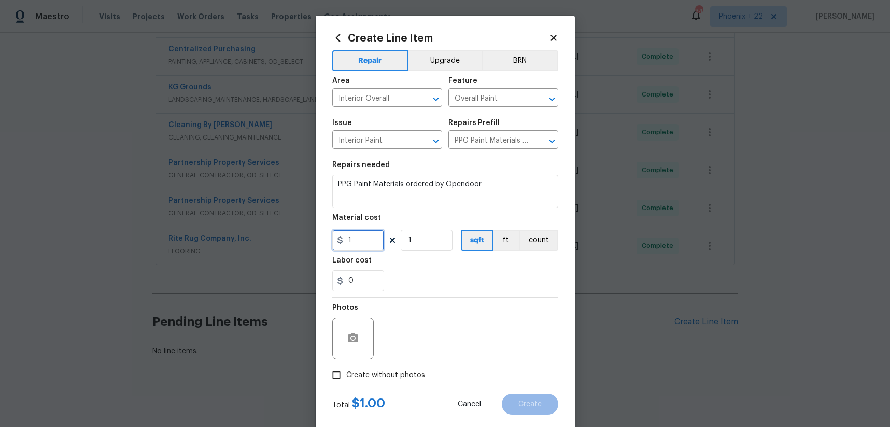
click at [319, 238] on div "Create Line Item Repair Upgrade BRN Area Interior Overall ​ Feature Overall Pai…" at bounding box center [445, 223] width 259 height 415
type input "30.31"
click at [360, 373] on span "Create without photos" at bounding box center [385, 375] width 79 height 11
click at [346, 373] on input "Create without photos" at bounding box center [337, 375] width 20 height 20
checkbox input "true"
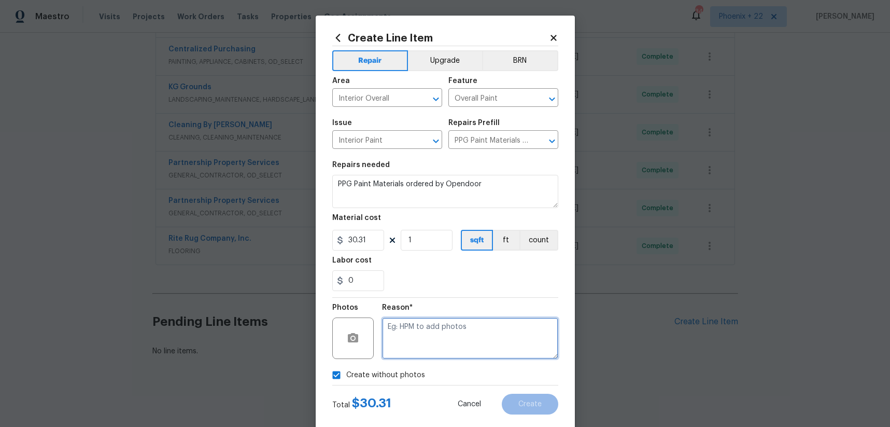
click at [402, 346] on textarea at bounding box center [470, 337] width 176 height 41
type textarea "NA"
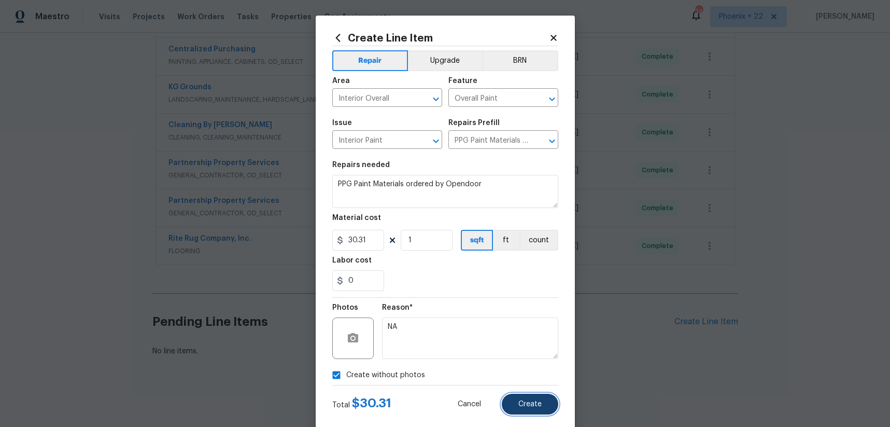
click at [543, 399] on button "Create" at bounding box center [530, 403] width 56 height 21
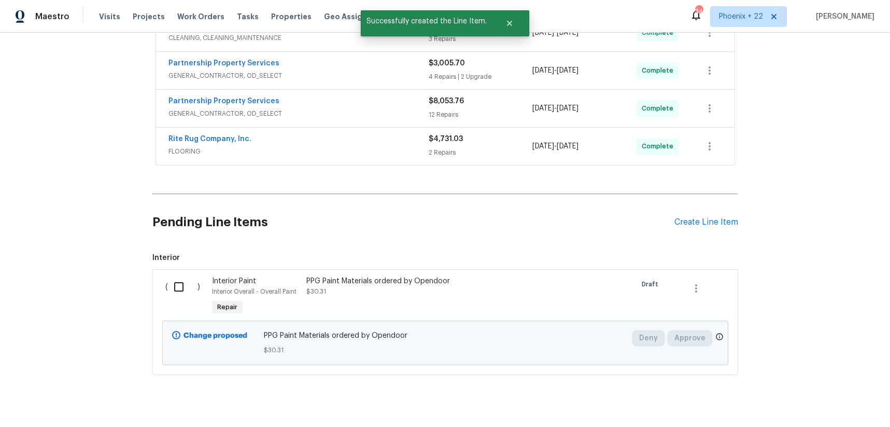
scroll to position [388, 0]
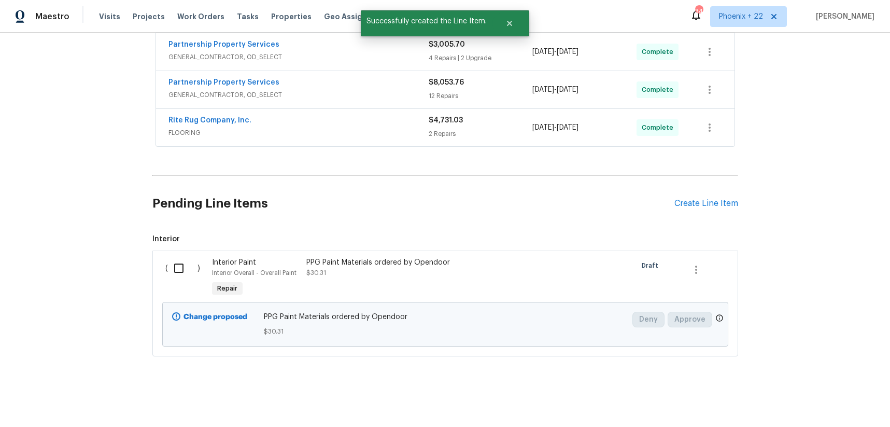
click at [182, 265] on input "checkbox" at bounding box center [183, 268] width 30 height 22
checkbox input "true"
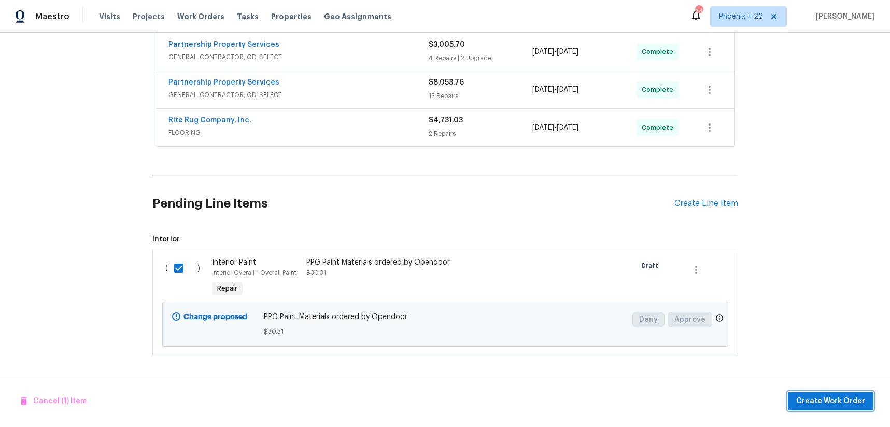
click at [815, 399] on span "Create Work Order" at bounding box center [830, 400] width 69 height 13
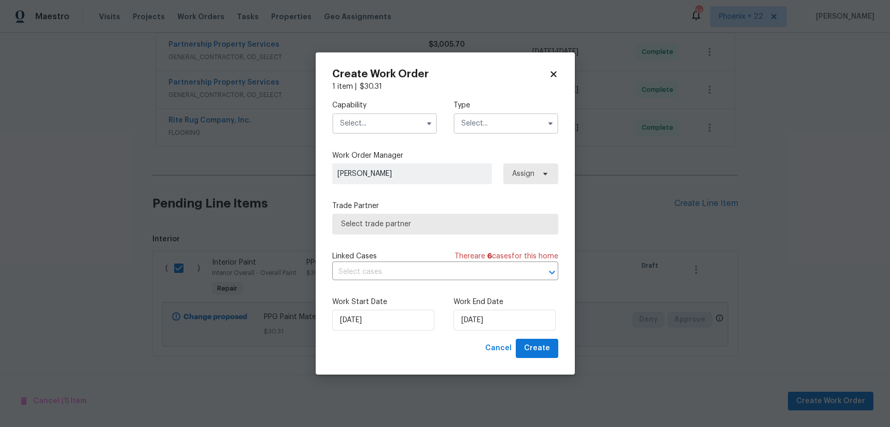
click at [392, 125] on input "text" at bounding box center [384, 123] width 105 height 21
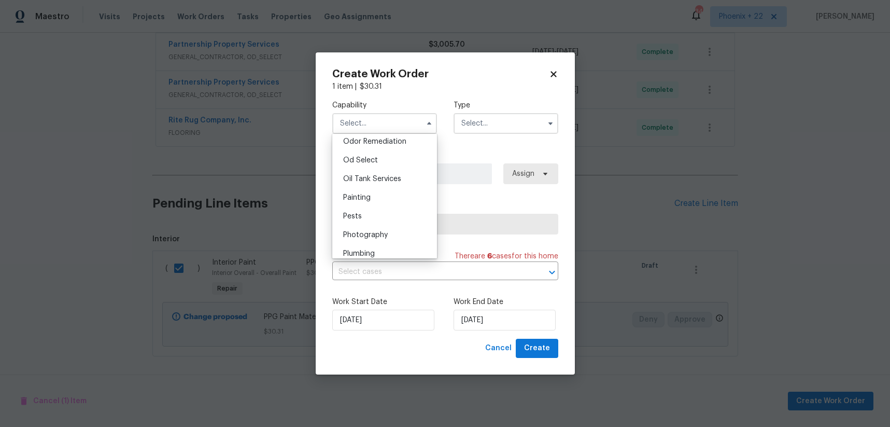
scroll to position [830, 0]
click at [385, 185] on div "Painting" at bounding box center [385, 186] width 100 height 19
type input "Painting"
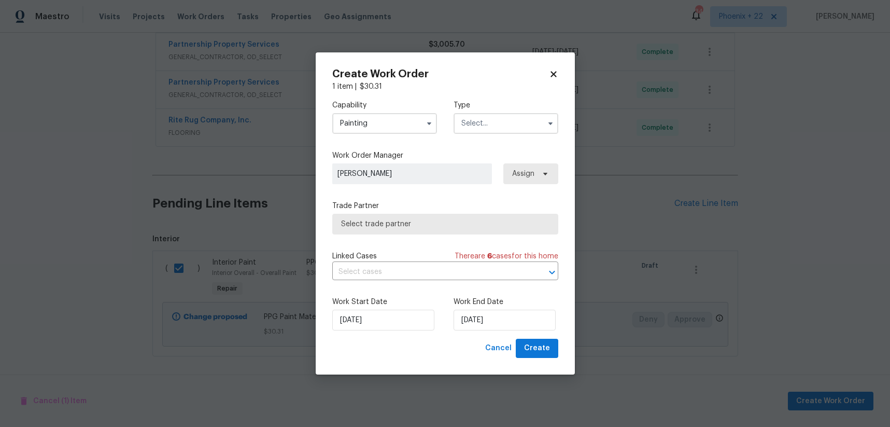
click at [520, 114] on input "text" at bounding box center [505, 123] width 105 height 21
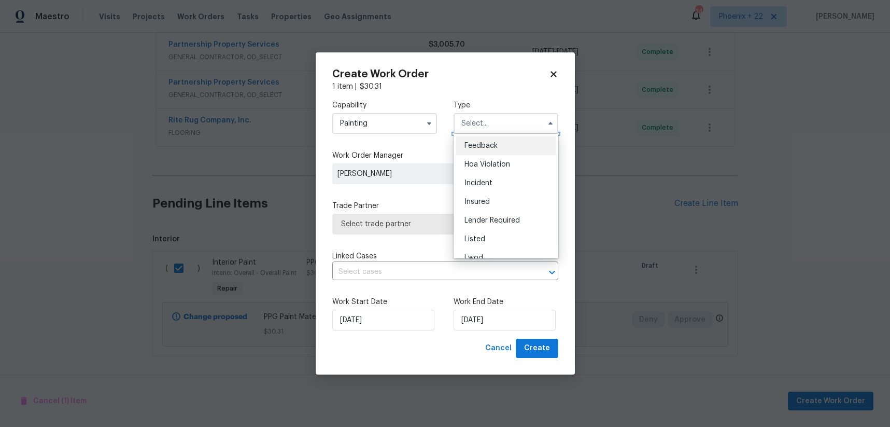
click at [514, 125] on input "text" at bounding box center [505, 123] width 105 height 21
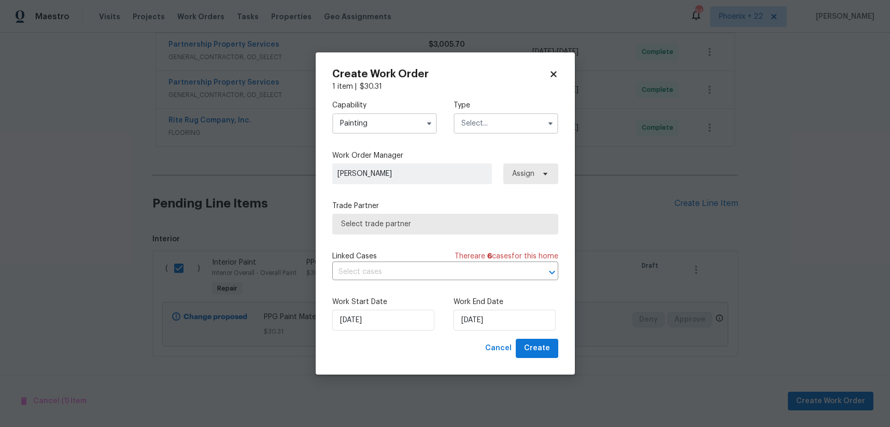
click at [511, 130] on input "text" at bounding box center [505, 123] width 105 height 21
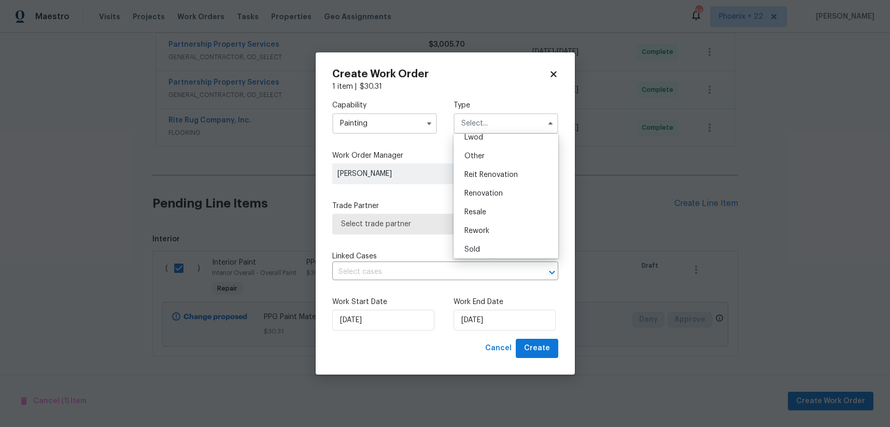
scroll to position [123, 0]
click at [502, 184] on div "Renovation" at bounding box center [506, 190] width 100 height 19
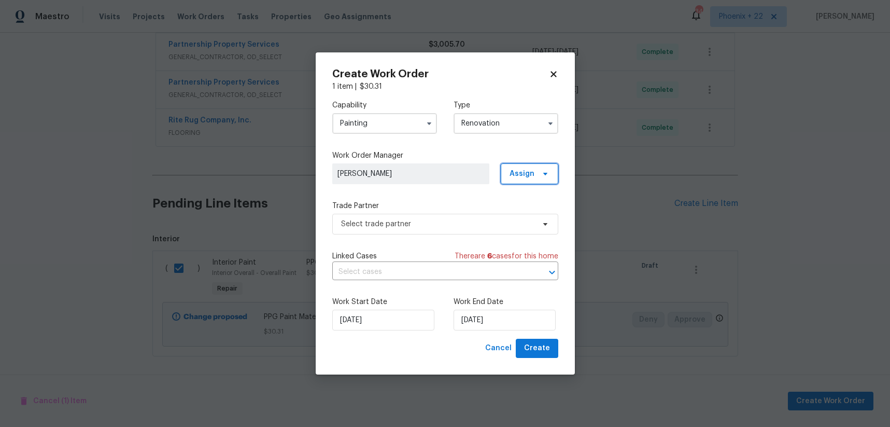
click at [540, 176] on span at bounding box center [543, 173] width 11 height 8
drag, startPoint x: 532, startPoint y: 211, endPoint x: 521, endPoint y: 215, distance: 11.5
click at [532, 211] on div "Assign to me" at bounding box center [534, 217] width 58 height 15
click at [472, 178] on span "[PERSON_NAME]" at bounding box center [410, 173] width 147 height 10
click at [515, 164] on span "Assign" at bounding box center [530, 173] width 58 height 21
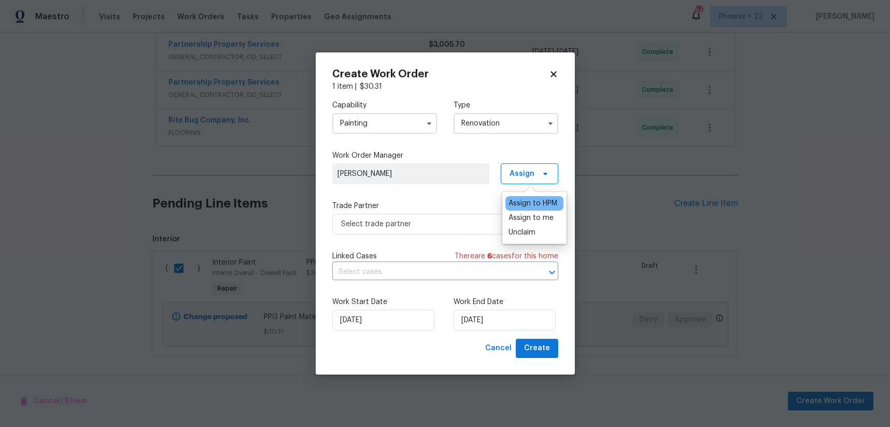
click at [478, 116] on input "Renovation" at bounding box center [505, 123] width 105 height 21
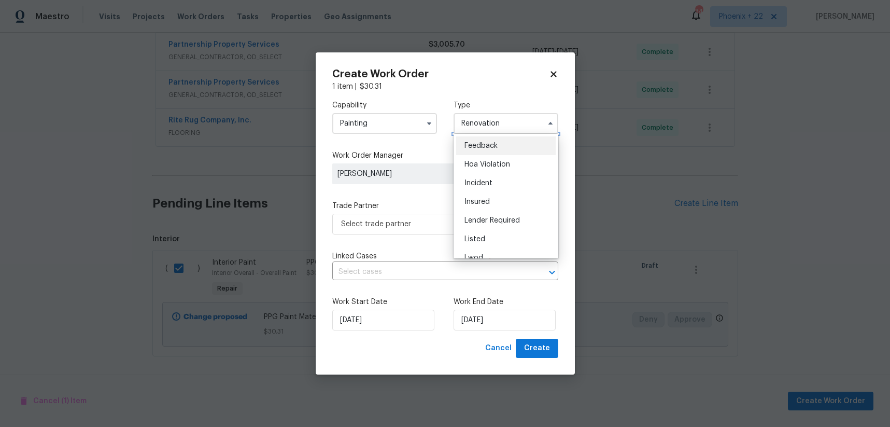
click at [478, 116] on input "Renovation" at bounding box center [505, 123] width 105 height 21
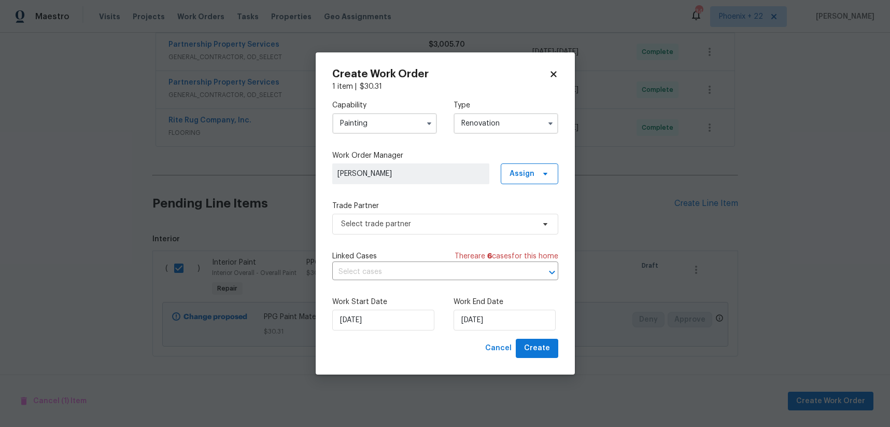
click at [478, 117] on input "Renovation" at bounding box center [505, 123] width 105 height 21
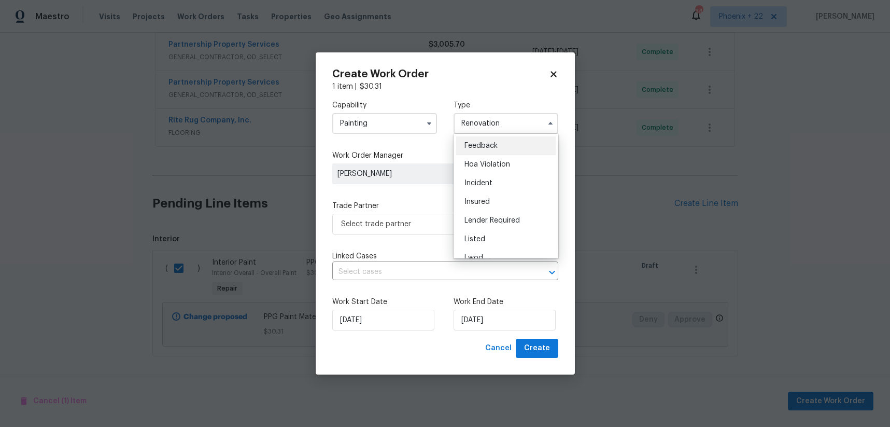
drag, startPoint x: 482, startPoint y: 234, endPoint x: 489, endPoint y: 223, distance: 12.8
click at [482, 234] on div "Listed" at bounding box center [506, 239] width 100 height 19
type input "Listed"
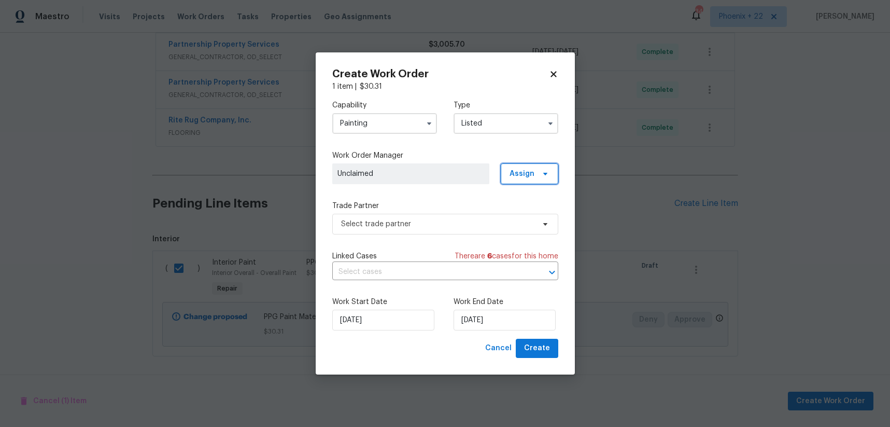
click at [527, 163] on span "Assign" at bounding box center [530, 173] width 58 height 21
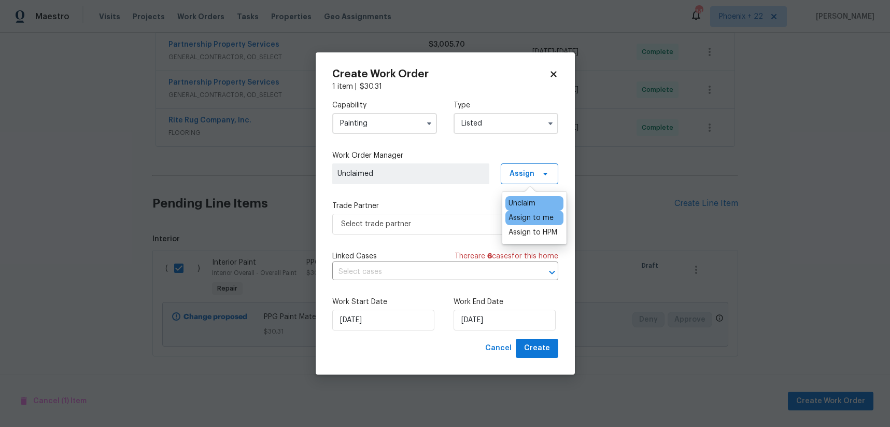
click at [526, 214] on div "Assign to me" at bounding box center [530, 217] width 45 height 10
click at [423, 216] on span "Select trade partner" at bounding box center [445, 224] width 226 height 21
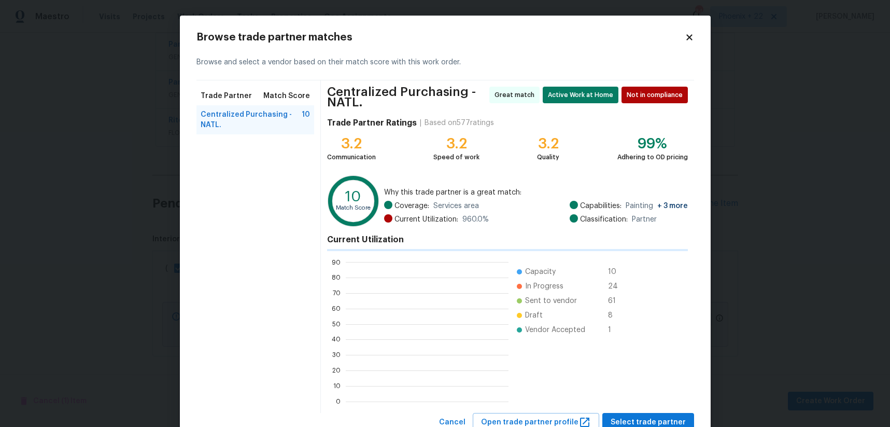
scroll to position [145, 163]
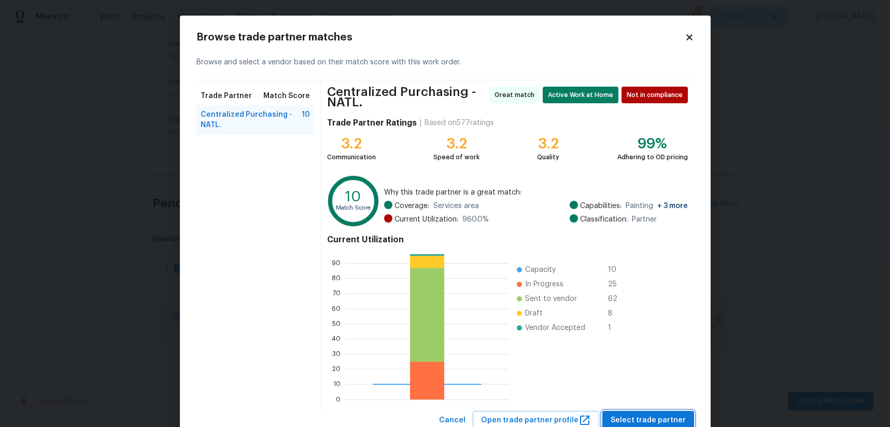
click at [624, 410] on button "Select trade partner" at bounding box center [648, 419] width 92 height 19
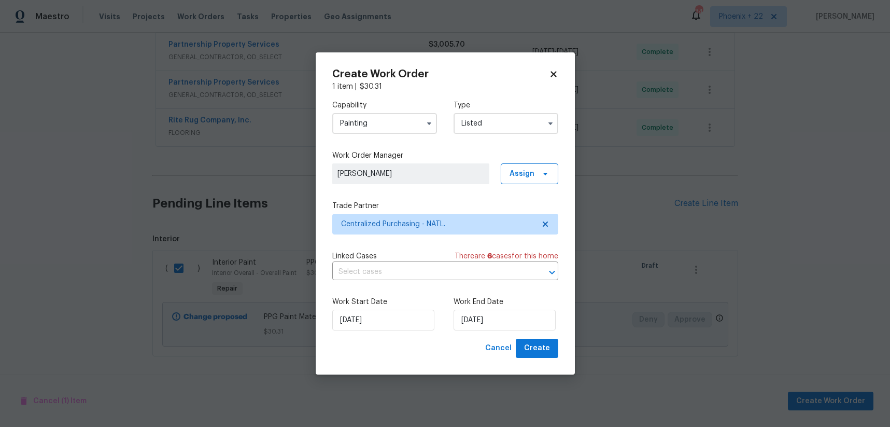
drag, startPoint x: 555, startPoint y: 360, endPoint x: 549, endPoint y: 356, distance: 7.5
click at [552, 358] on div "Create Work Order 1 item | $ 30.31 Capability Painting Type Listed Work Order M…" at bounding box center [445, 213] width 259 height 322
click at [544, 352] on span "Create" at bounding box center [537, 348] width 26 height 13
checkbox input "false"
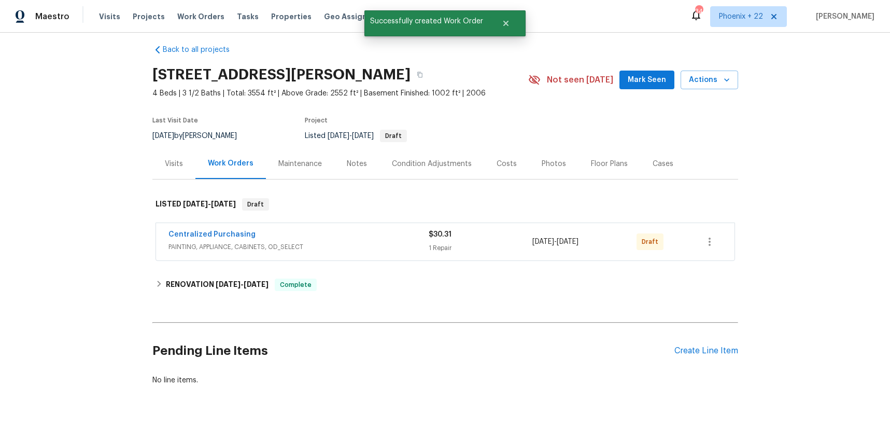
scroll to position [5, 0]
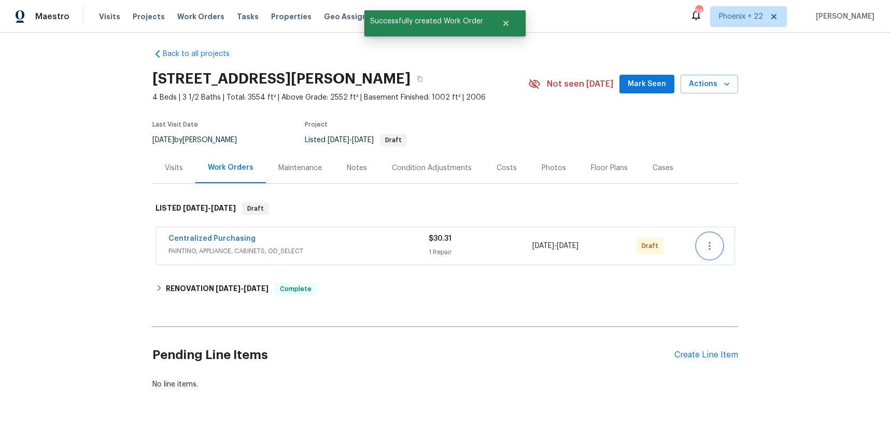
click at [700, 242] on button "button" at bounding box center [709, 245] width 25 height 25
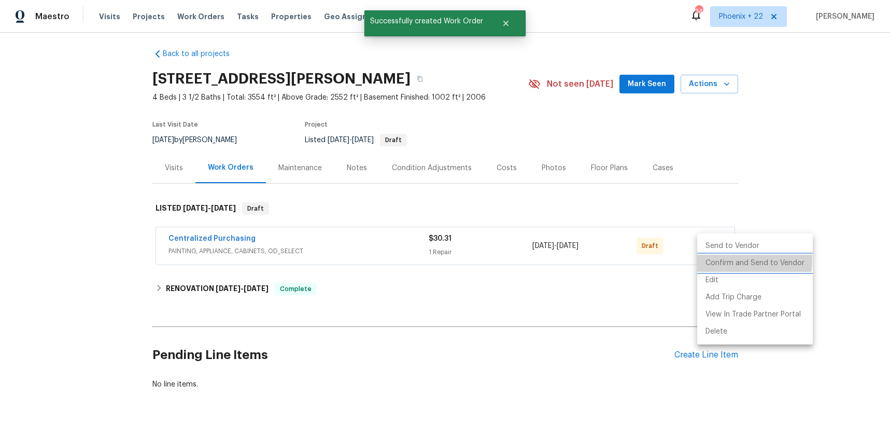
click at [712, 259] on li "Confirm and Send to Vendor" at bounding box center [755, 262] width 116 height 17
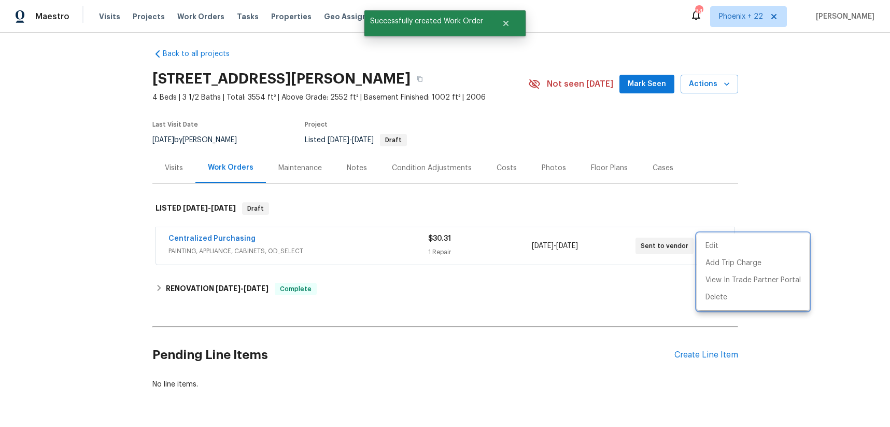
click at [201, 232] on div at bounding box center [445, 213] width 890 height 427
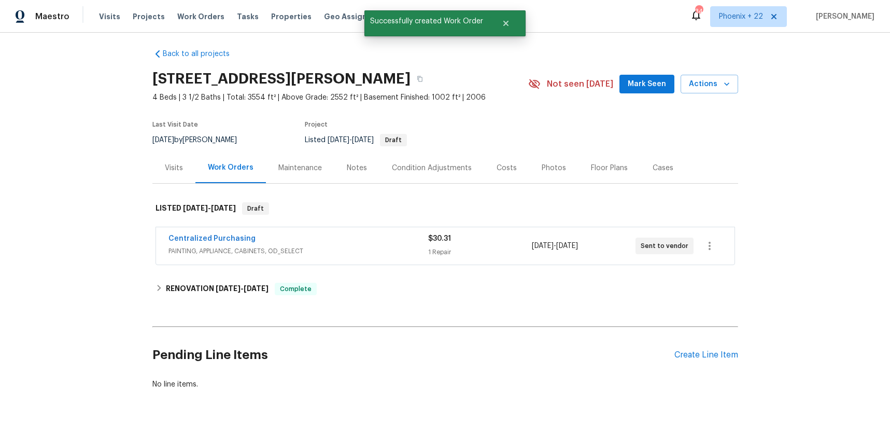
click at [207, 243] on span "Centralized Purchasing" at bounding box center [211, 238] width 87 height 10
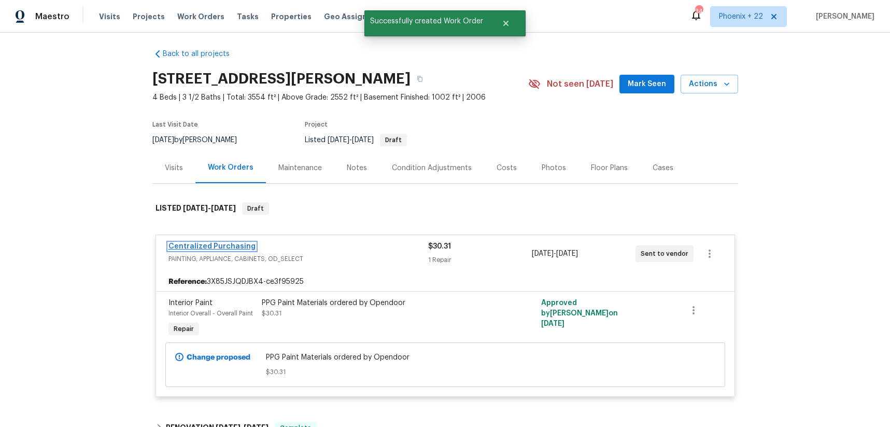
click at [231, 244] on link "Centralized Purchasing" at bounding box center [211, 246] width 87 height 7
